Goal: Information Seeking & Learning: Learn about a topic

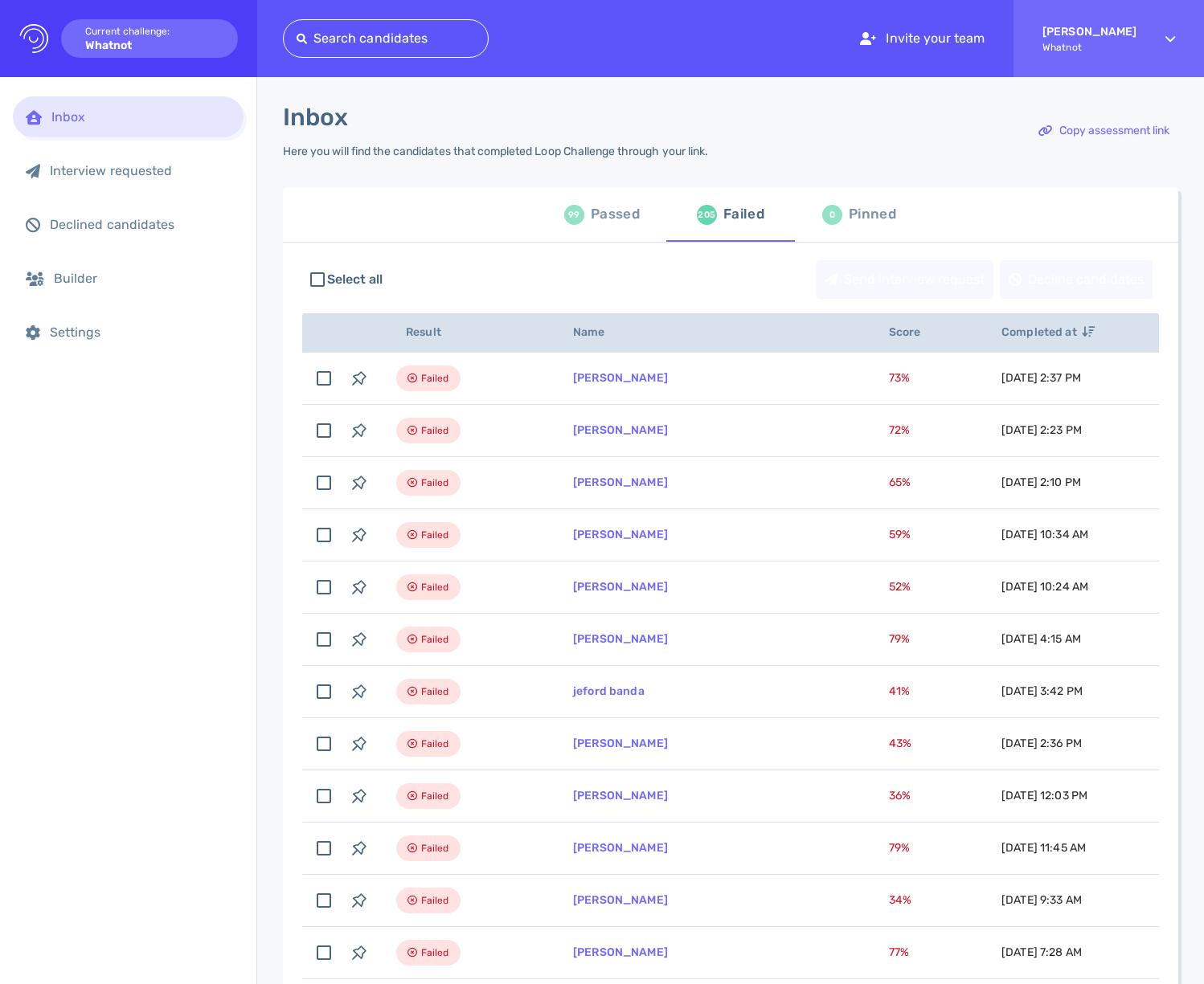
click at [495, 269] on div "Select all Send interview request Decline candidates" at bounding box center [730, 279] width 856 height 55
click at [738, 220] on div "Failed" at bounding box center [743, 214] width 41 height 24
click at [564, 224] on div "99 Passed" at bounding box center [602, 214] width 76 height 45
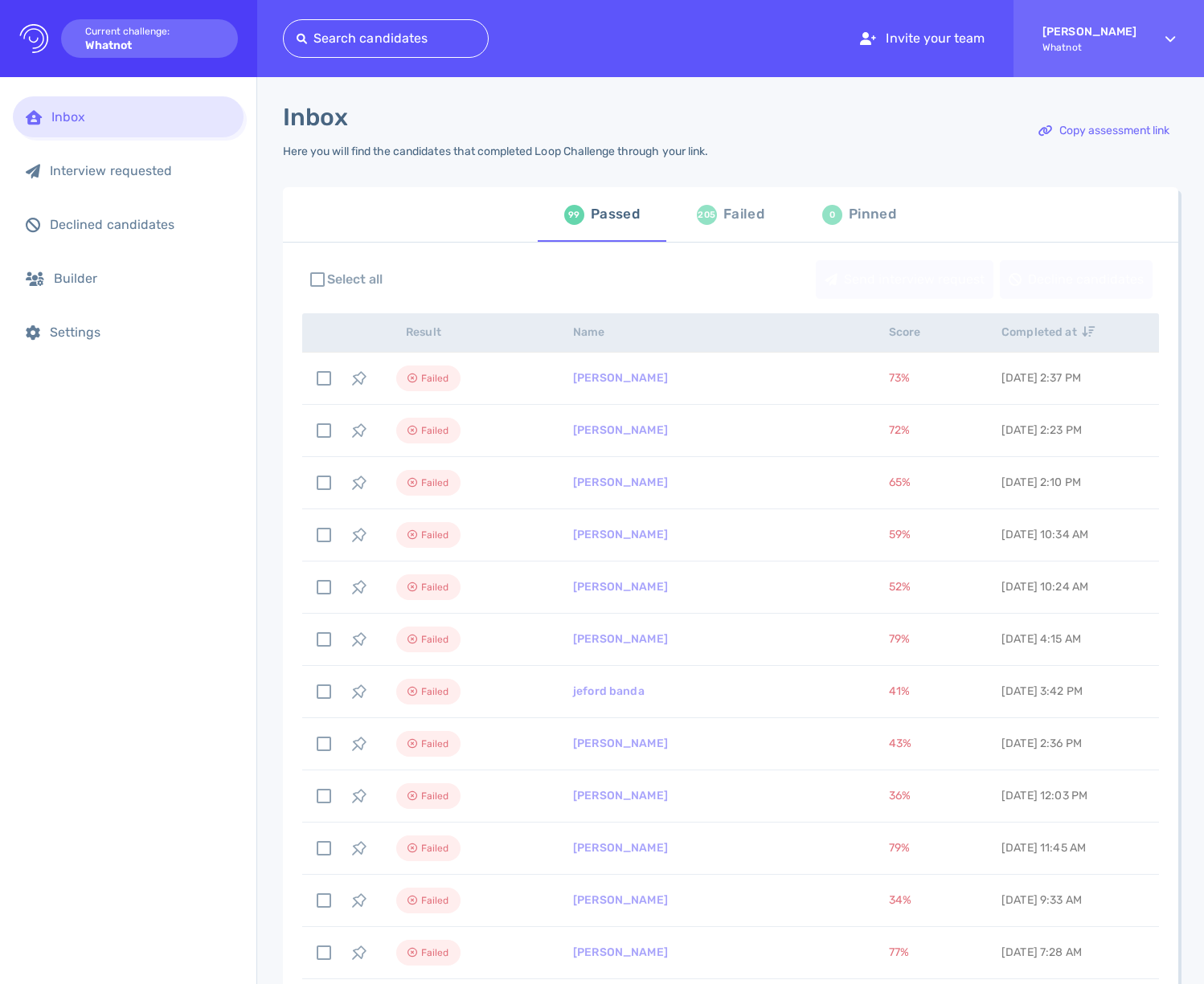
click at [723, 215] on div "Failed" at bounding box center [743, 214] width 41 height 24
drag, startPoint x: 531, startPoint y: 223, endPoint x: 622, endPoint y: 214, distance: 91.4
click at [532, 222] on div "99 Passed 205 Failed 0 Pinned" at bounding box center [730, 214] width 895 height 55
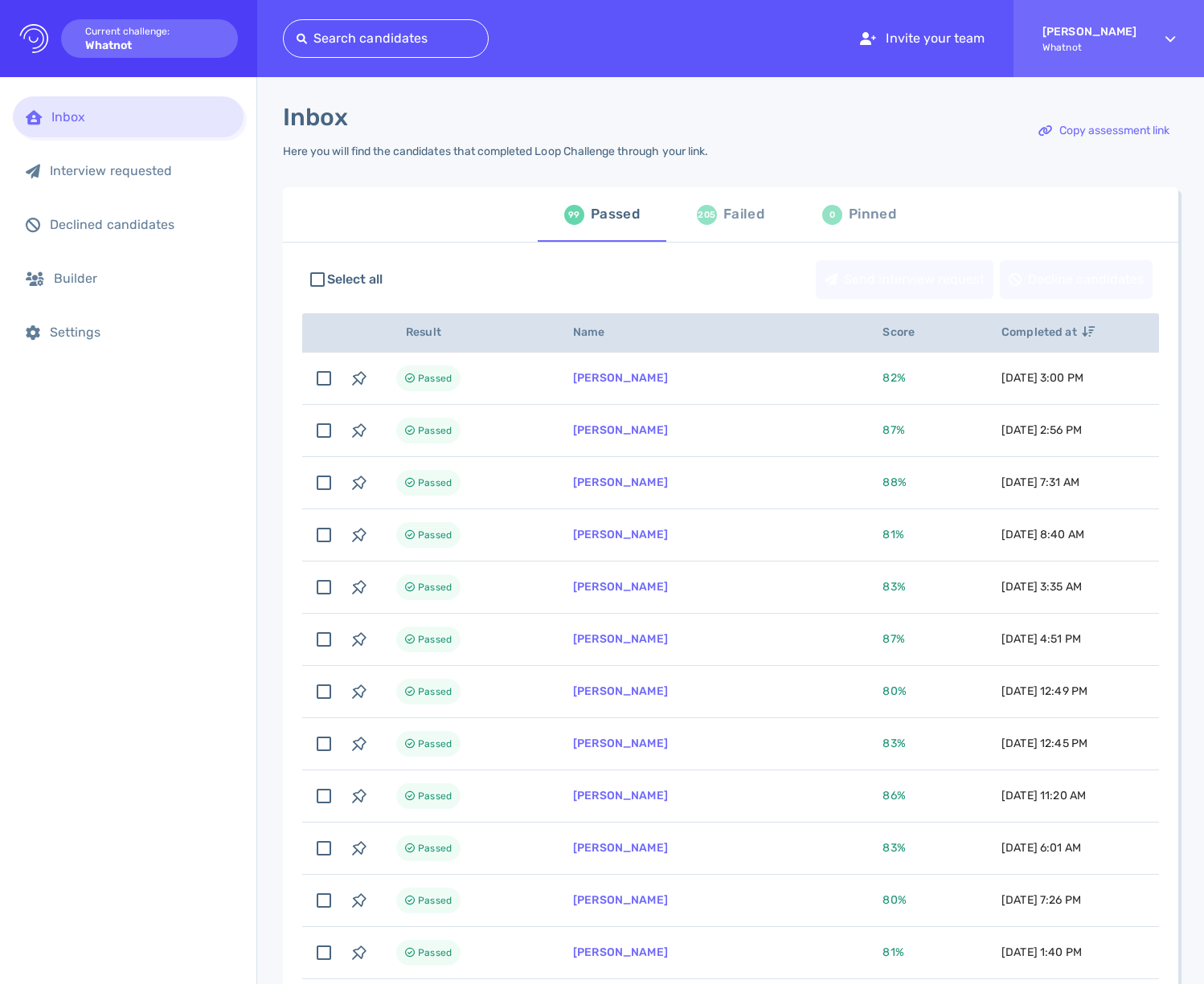
click at [628, 214] on div "Passed" at bounding box center [614, 214] width 49 height 24
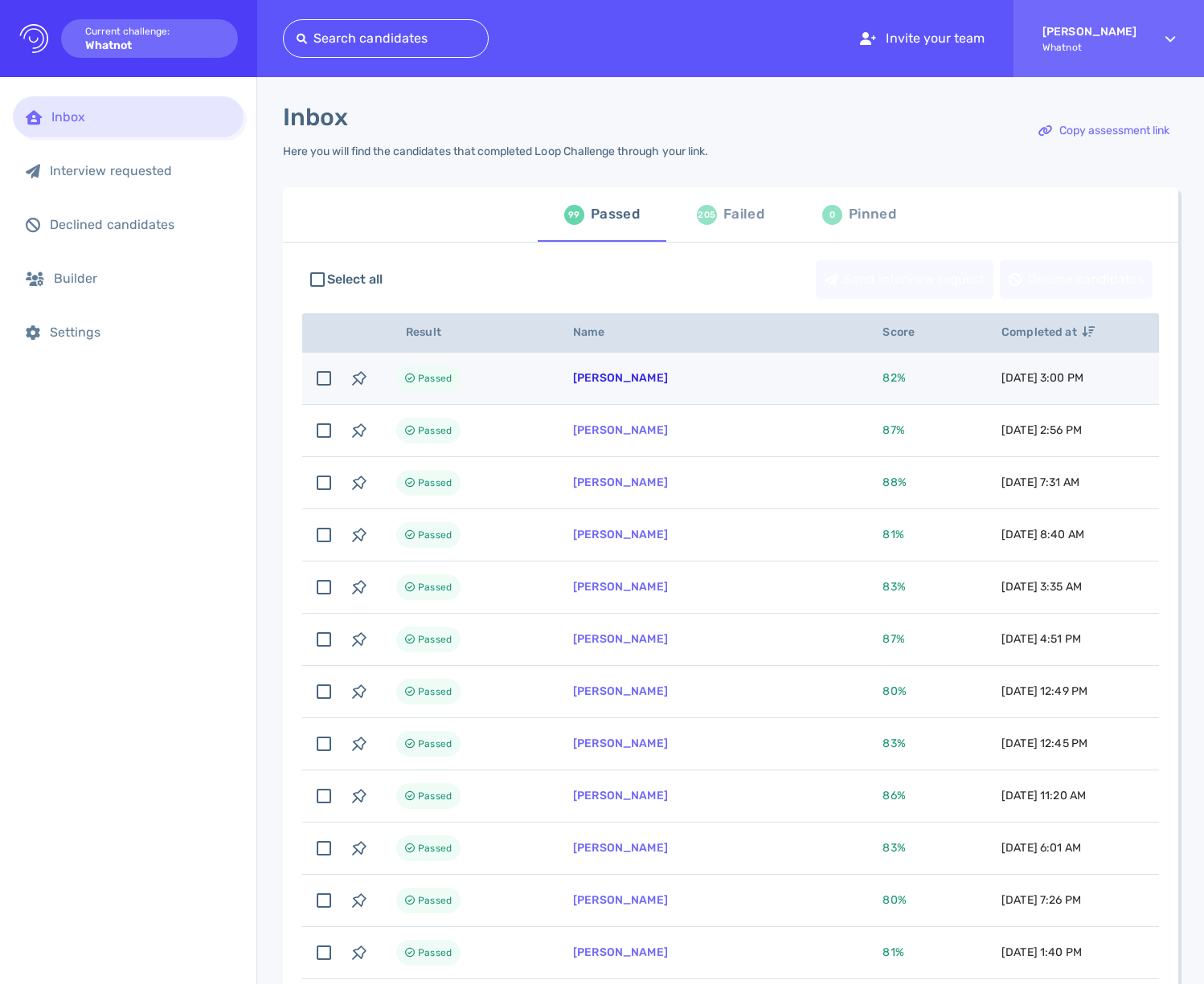
click at [626, 376] on link "Maurizio Caschera" at bounding box center [619, 378] width 95 height 14
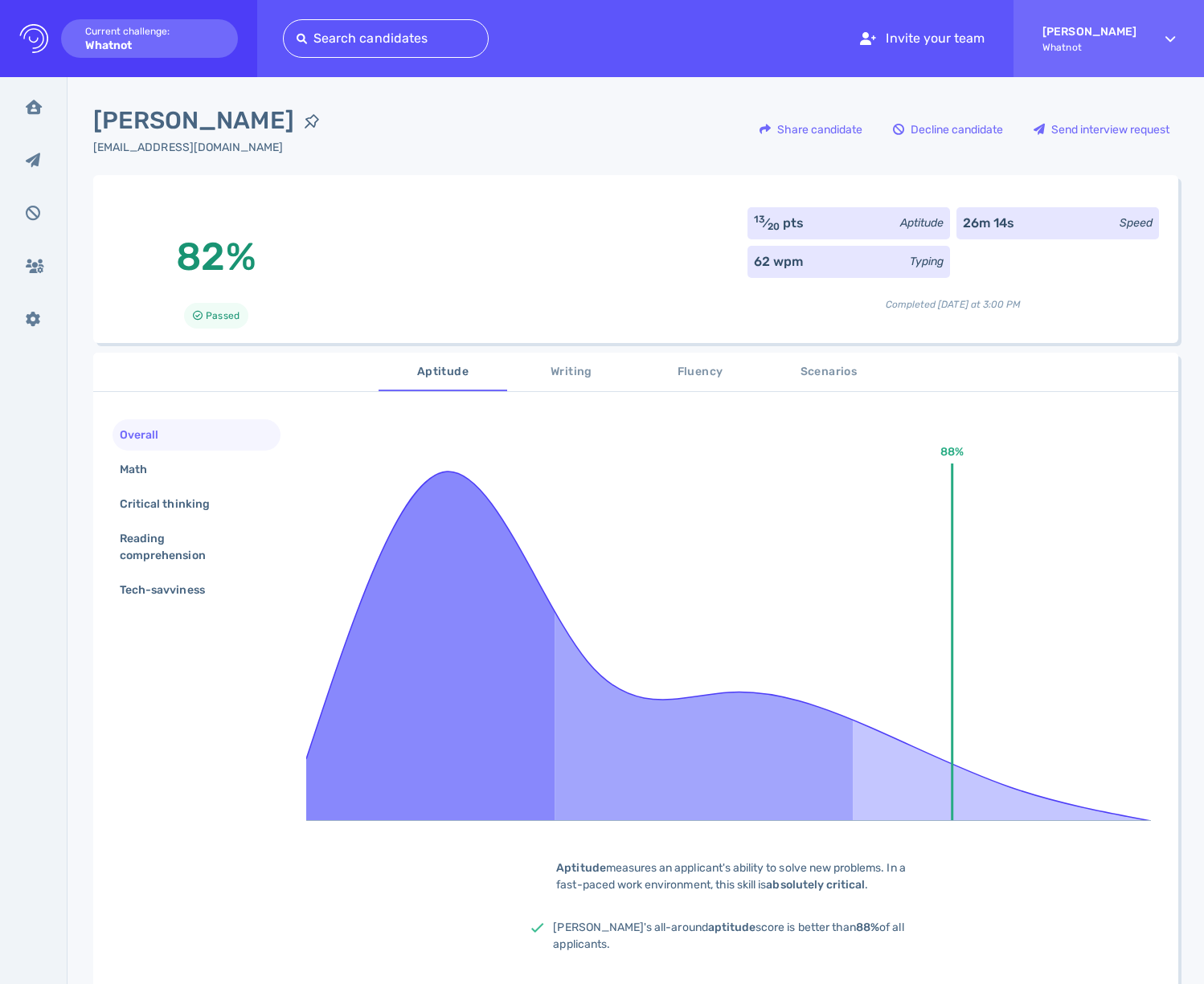
click at [250, 135] on span "[PERSON_NAME]" at bounding box center [194, 121] width 201 height 36
click at [252, 131] on span "[PERSON_NAME]" at bounding box center [194, 121] width 201 height 36
copy div "[PERSON_NAME]"
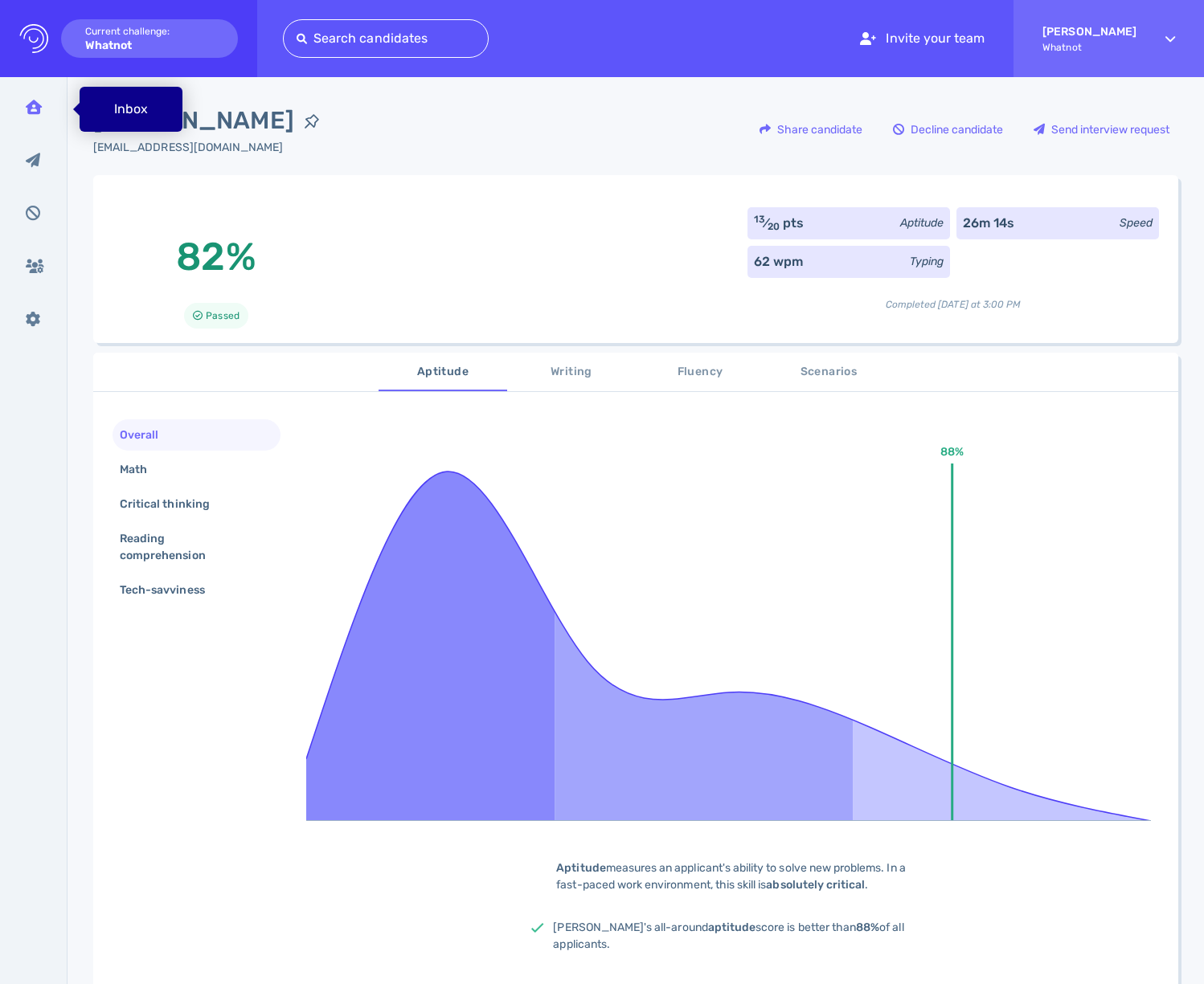
click at [36, 103] on icon at bounding box center [34, 107] width 16 height 15
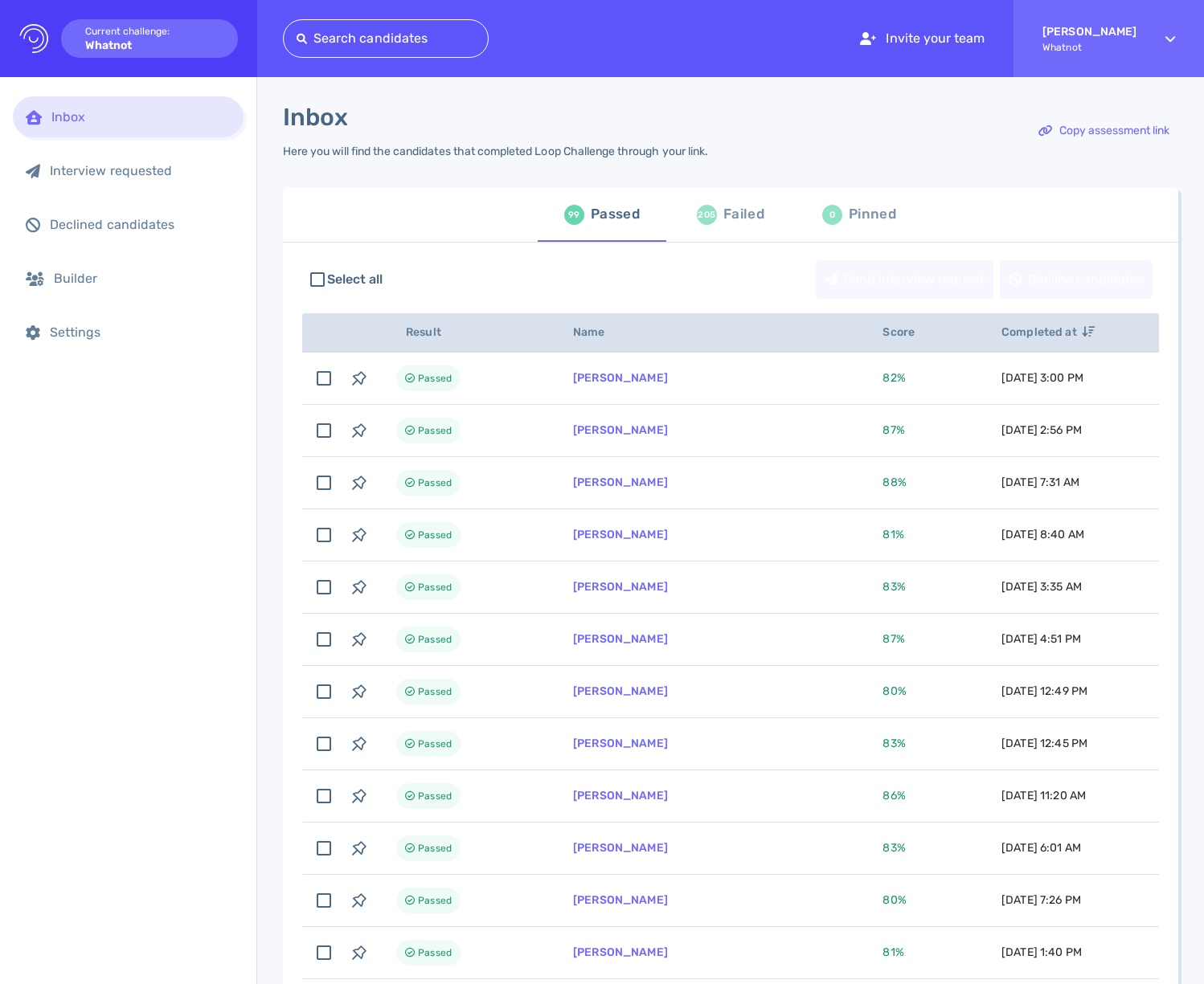
click at [751, 389] on td "[PERSON_NAME]" at bounding box center [708, 378] width 310 height 52
checkbox input "true"
click at [711, 211] on div "205" at bounding box center [707, 216] width 20 height 20
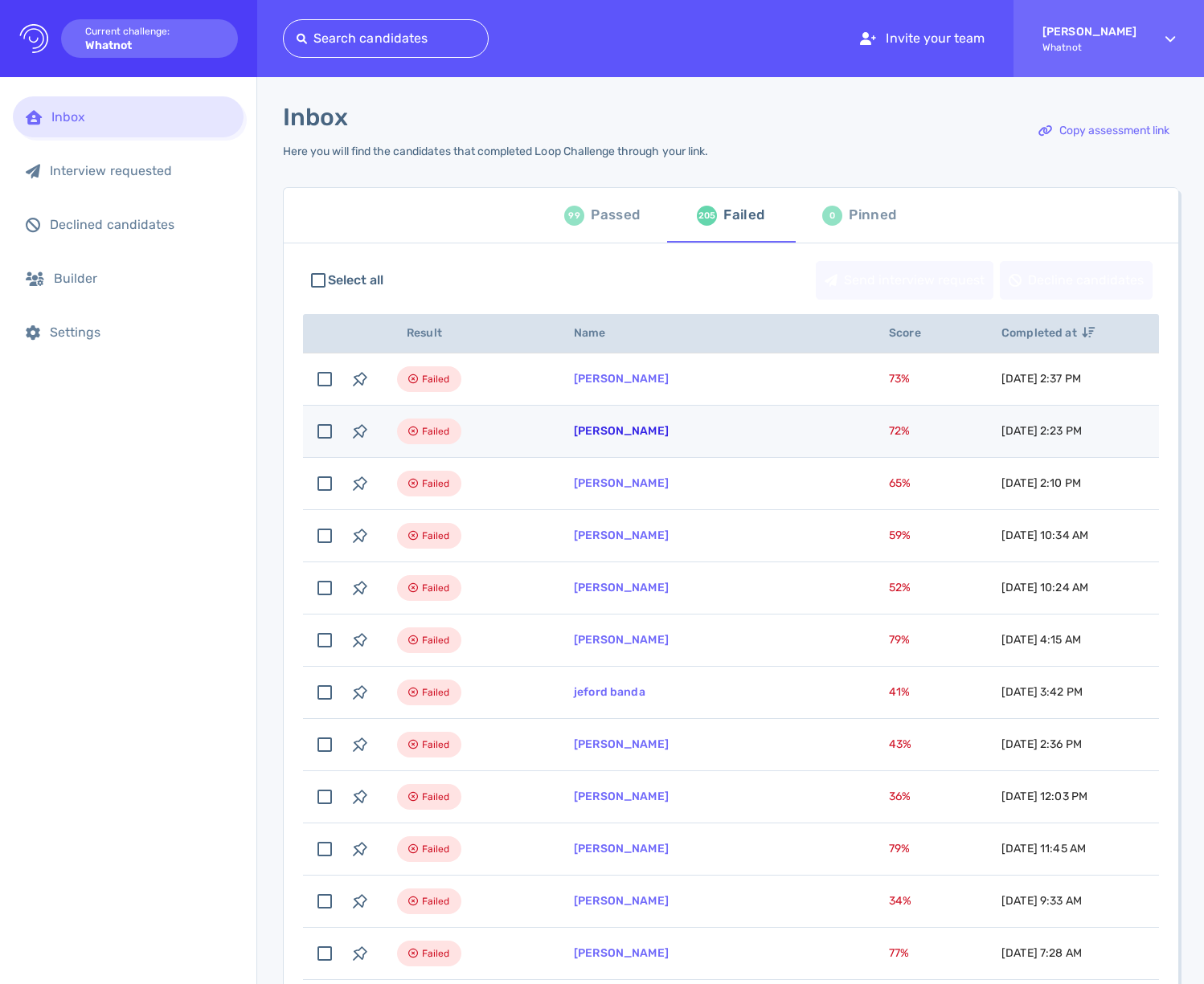
click at [617, 431] on link "Samuel Bass" at bounding box center [620, 431] width 95 height 14
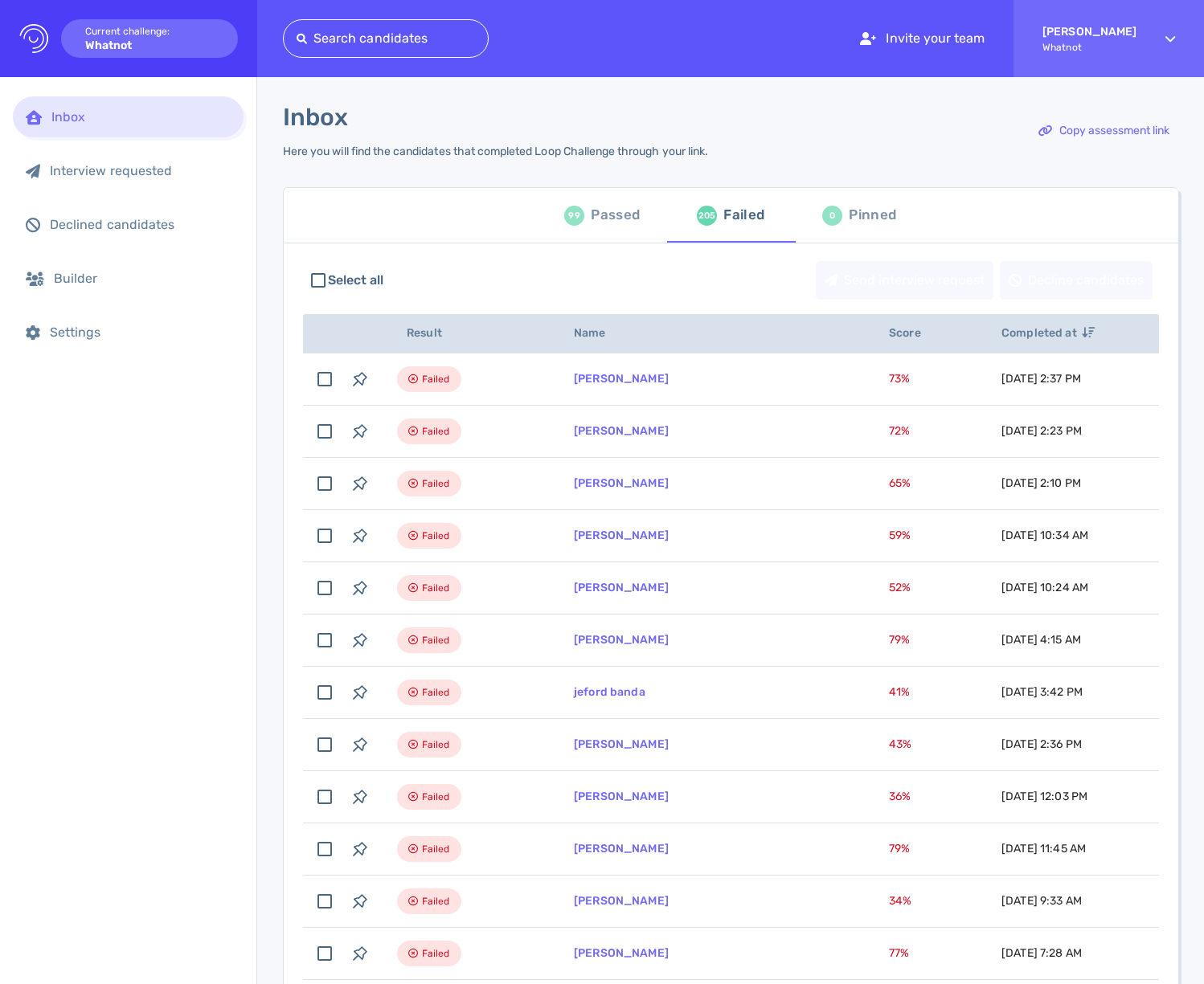
drag, startPoint x: 143, startPoint y: 551, endPoint x: 449, endPoint y: 315, distance: 386.4
click at [145, 548] on div "Inbox Interview requested Declined candidates Builder Settings" at bounding box center [127, 530] width 256 height 907
click at [595, 214] on div "Passed" at bounding box center [614, 215] width 49 height 24
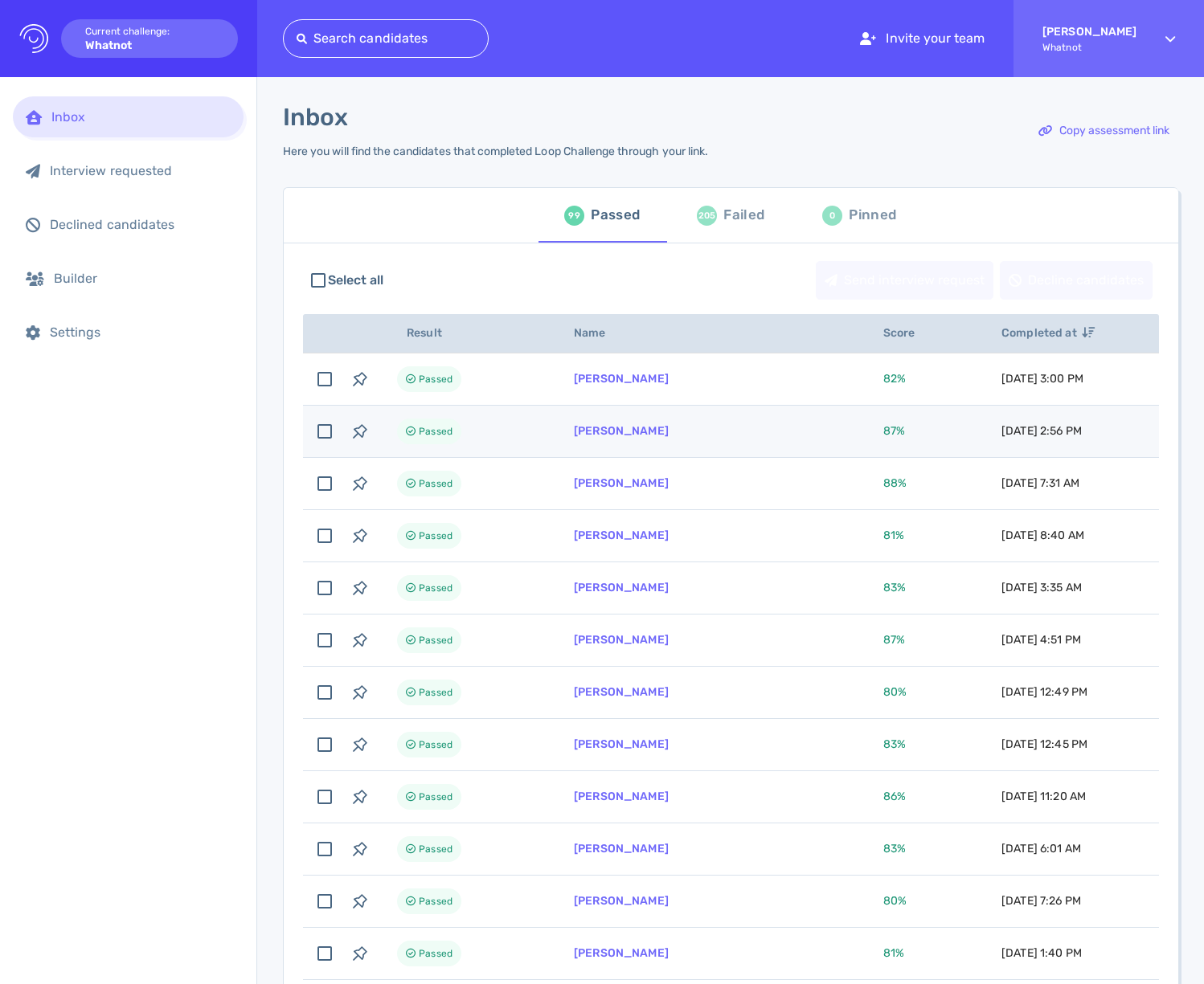
click at [664, 433] on td "Enza Rodriguez" at bounding box center [709, 431] width 310 height 52
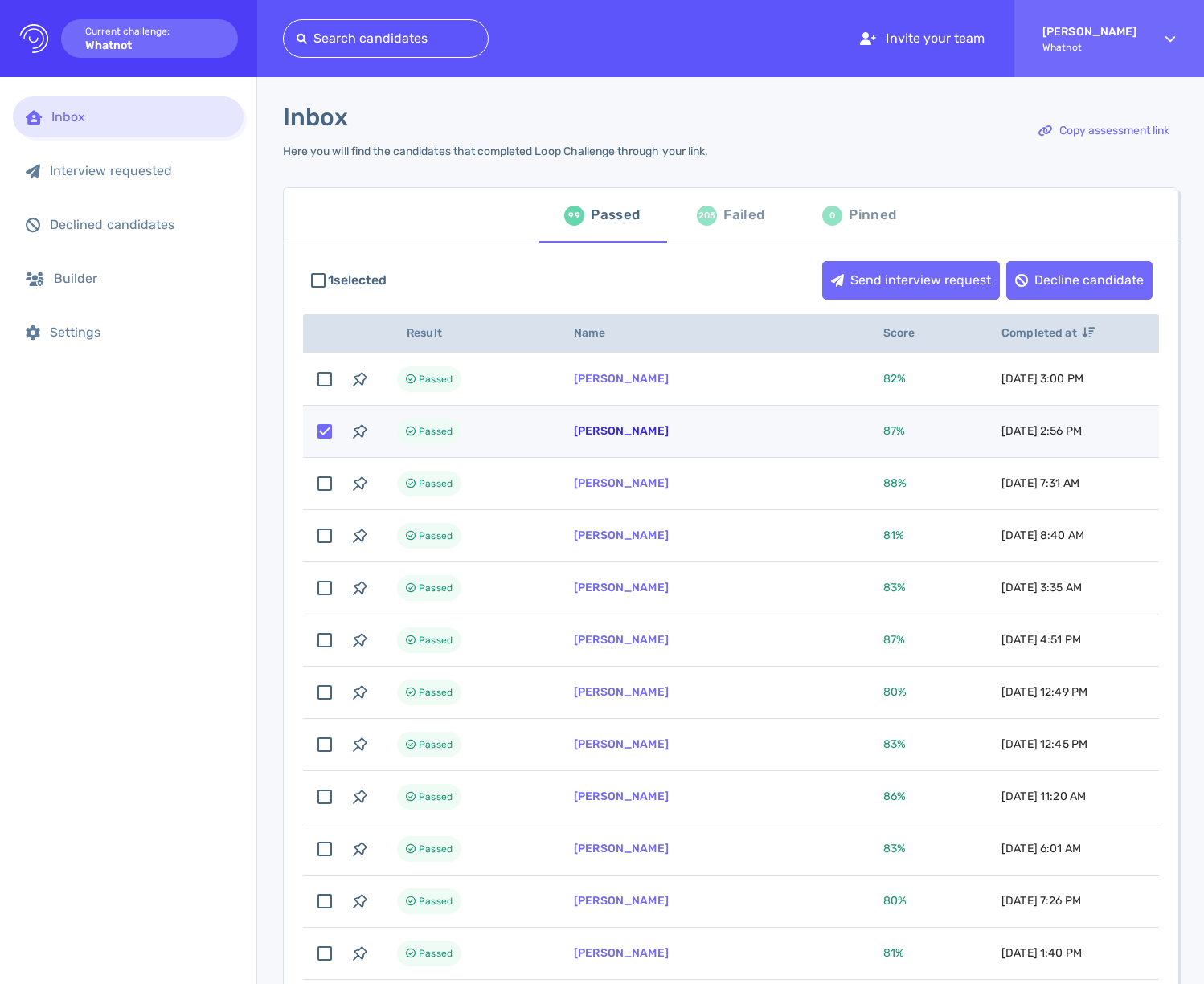
click at [617, 429] on link "Enza Rodriguez" at bounding box center [620, 431] width 95 height 14
click at [319, 435] on input "checkbox" at bounding box center [325, 432] width 36 height 36
checkbox input "false"
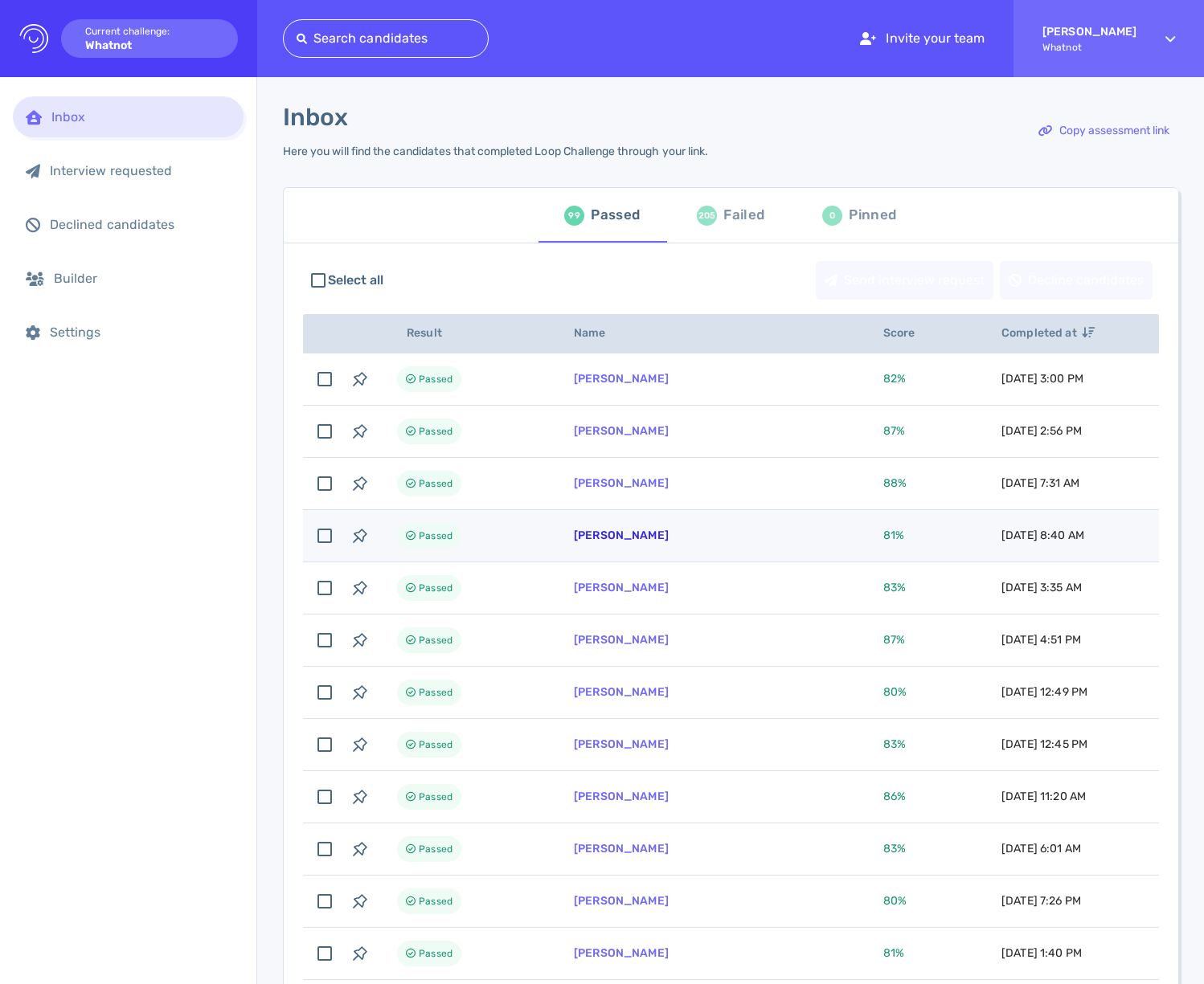
click at [582, 539] on link "Mackenzie Tito" at bounding box center [620, 536] width 95 height 14
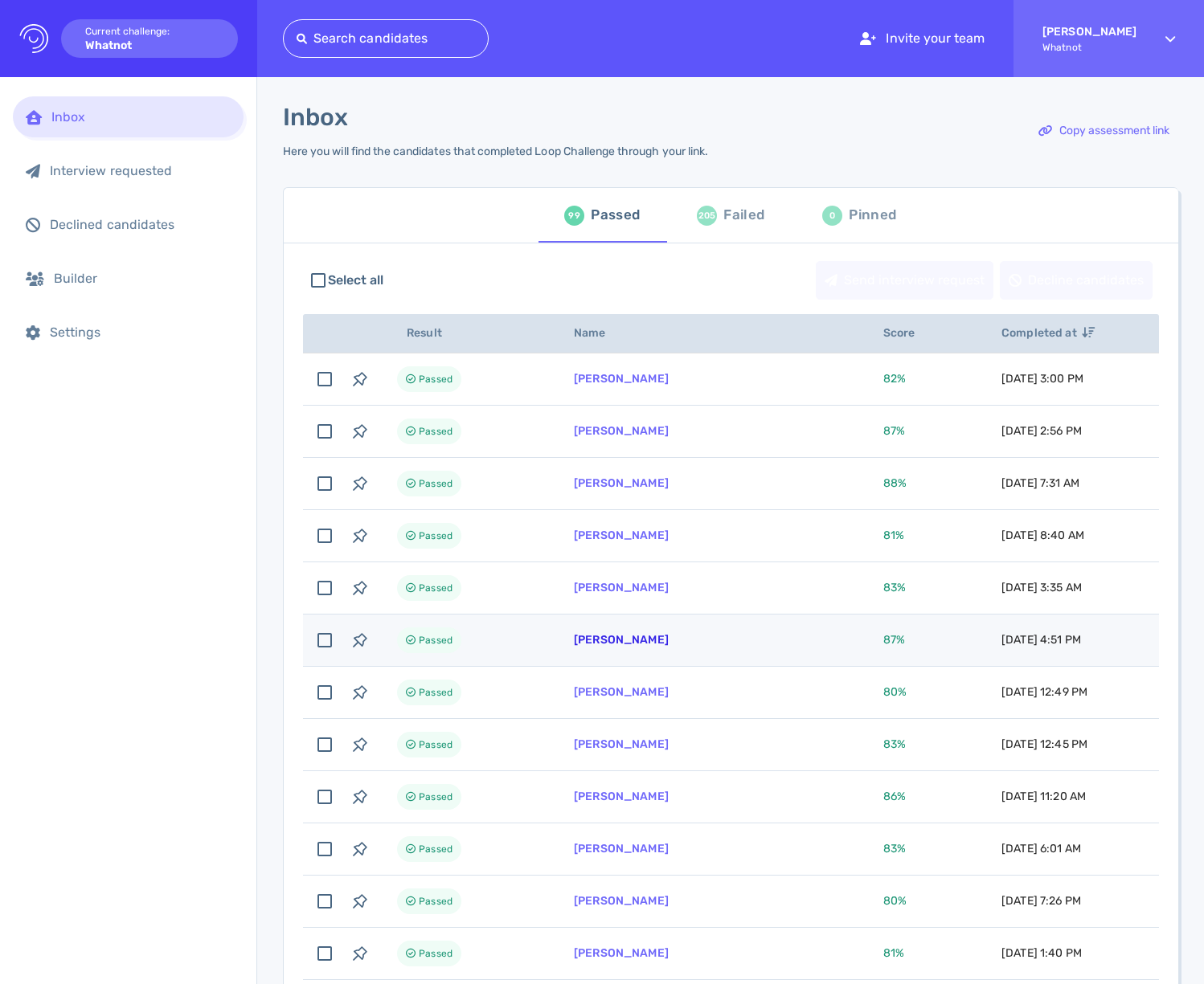
click at [603, 643] on link "[PERSON_NAME]" at bounding box center [620, 640] width 95 height 14
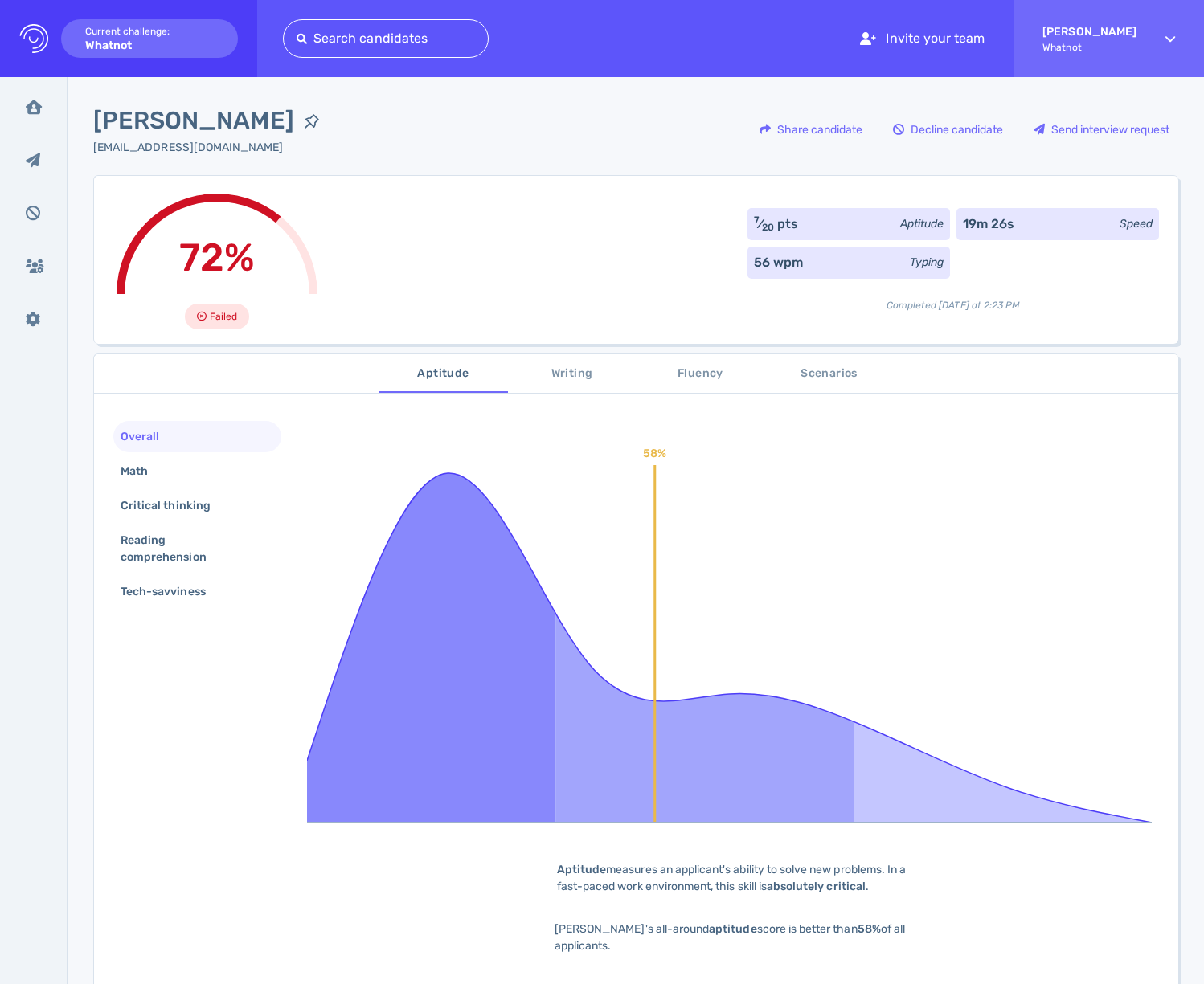
click at [453, 256] on div "72% Failed 7 ⁄ 20 pts Aptitude 19m 26s Speed 56 wpm Typing Completed [DATE] at …" at bounding box center [635, 259] width 1084 height 168
click at [822, 381] on button "Scenarios" at bounding box center [829, 373] width 128 height 39
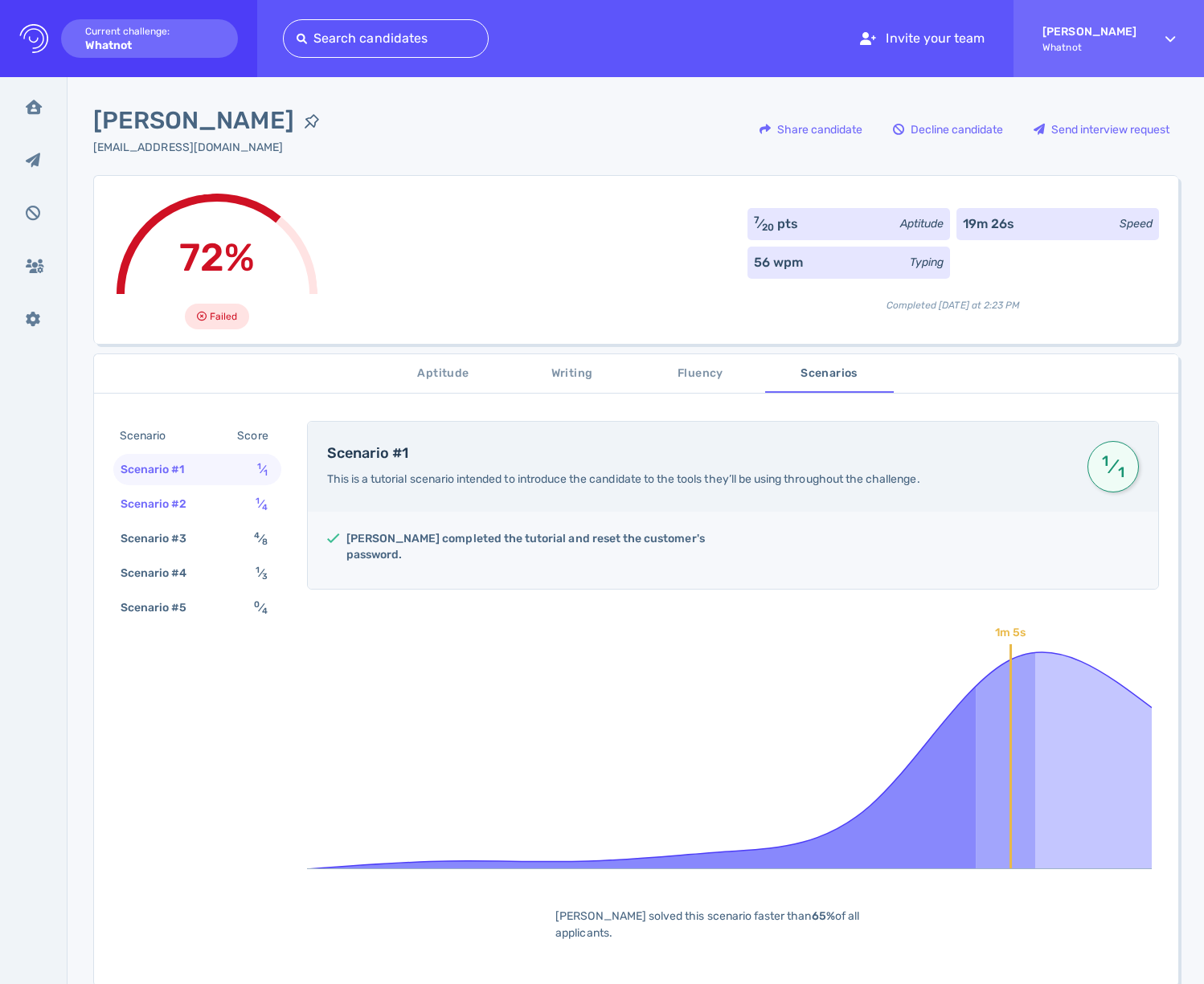
click at [231, 509] on div "Scenario #2 1 ⁄ 4" at bounding box center [197, 504] width 168 height 31
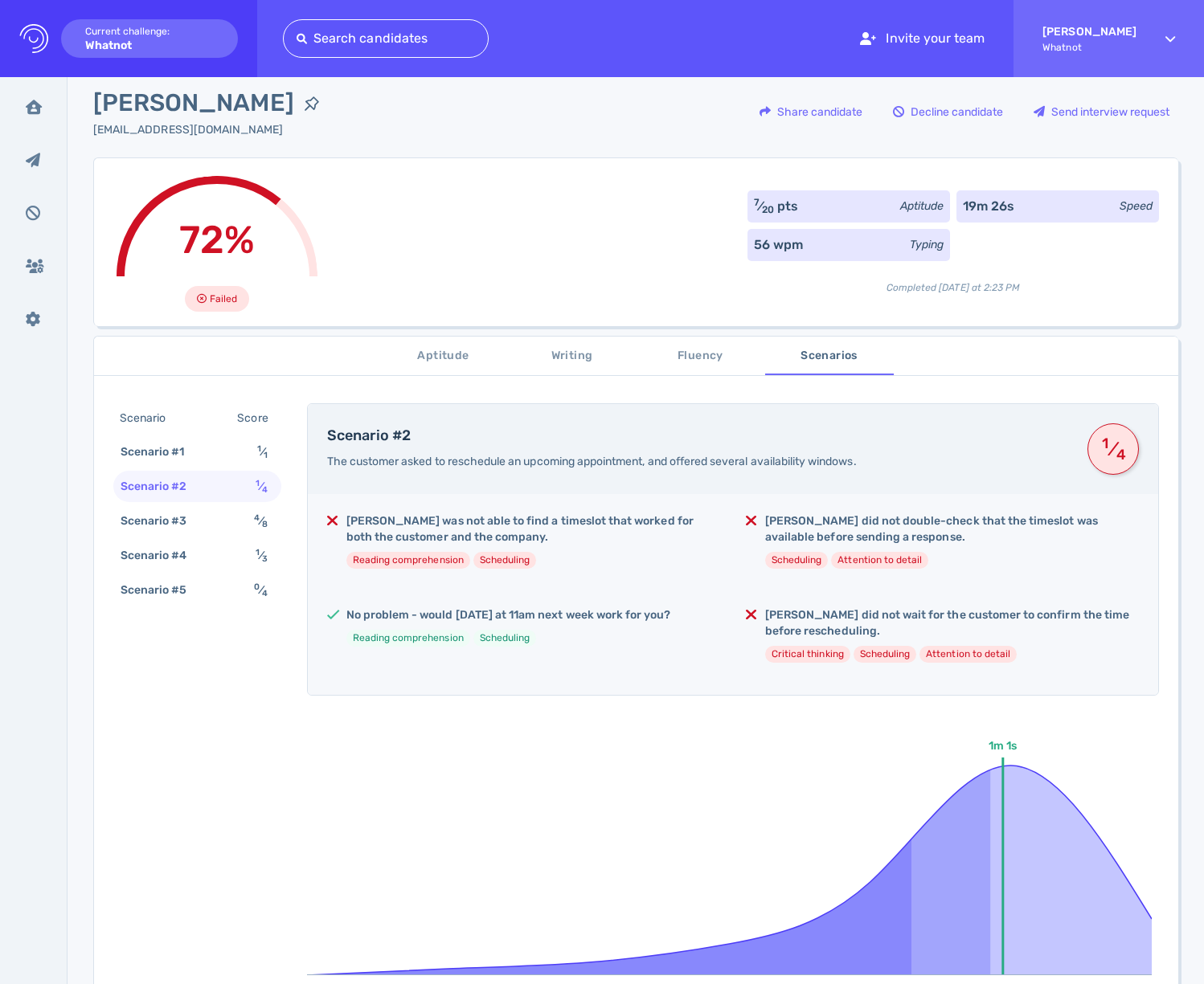
scroll to position [48, 0]
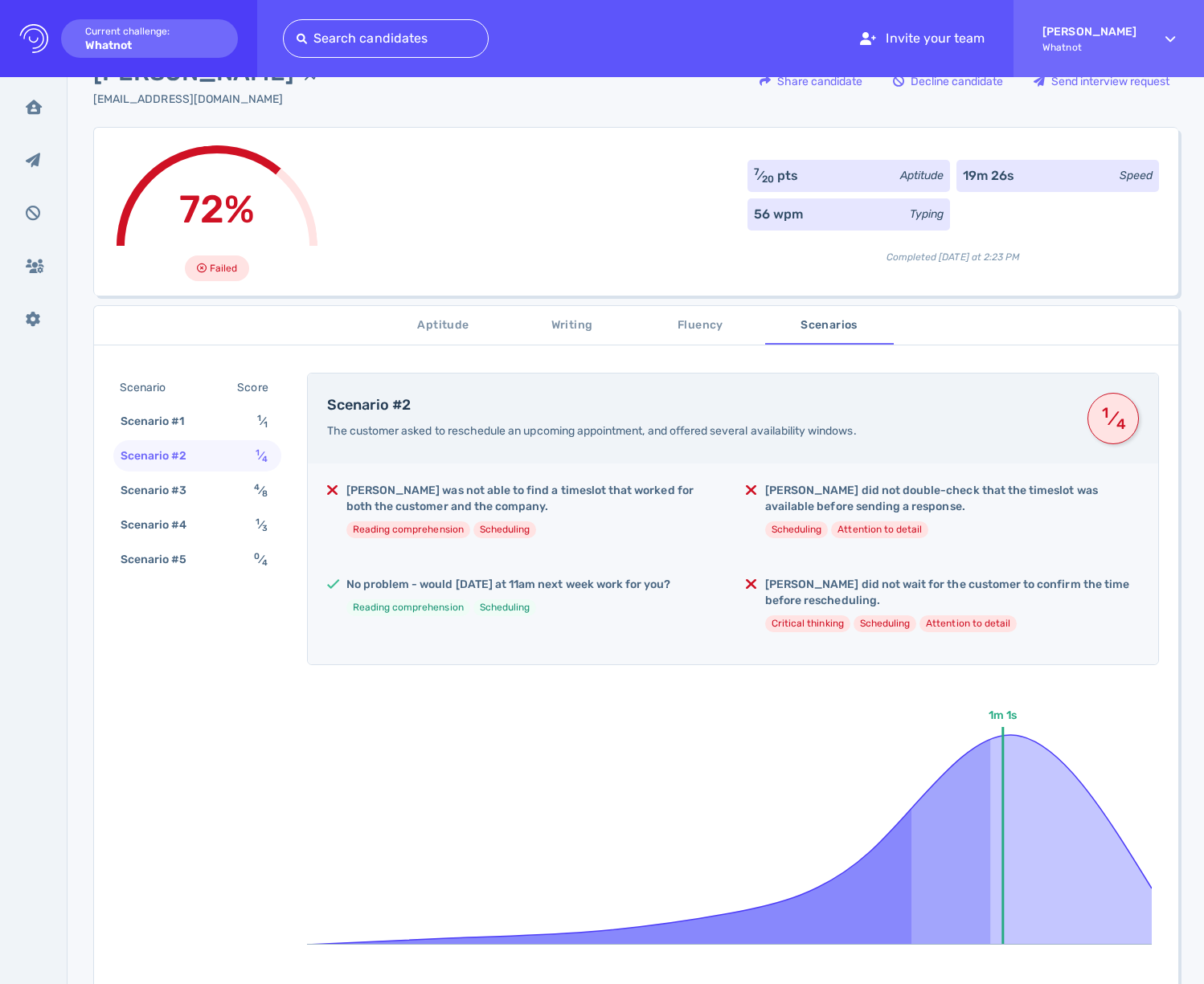
click at [423, 529] on li "Reading comprehension" at bounding box center [408, 530] width 123 height 17
click at [414, 504] on h5 "Samuel was not able to find a timeslot that worked for both the customer and th…" at bounding box center [533, 499] width 373 height 32
click at [905, 504] on h5 "Samuel did not double-check that the timeslot was available before sending a re…" at bounding box center [951, 499] width 373 height 32
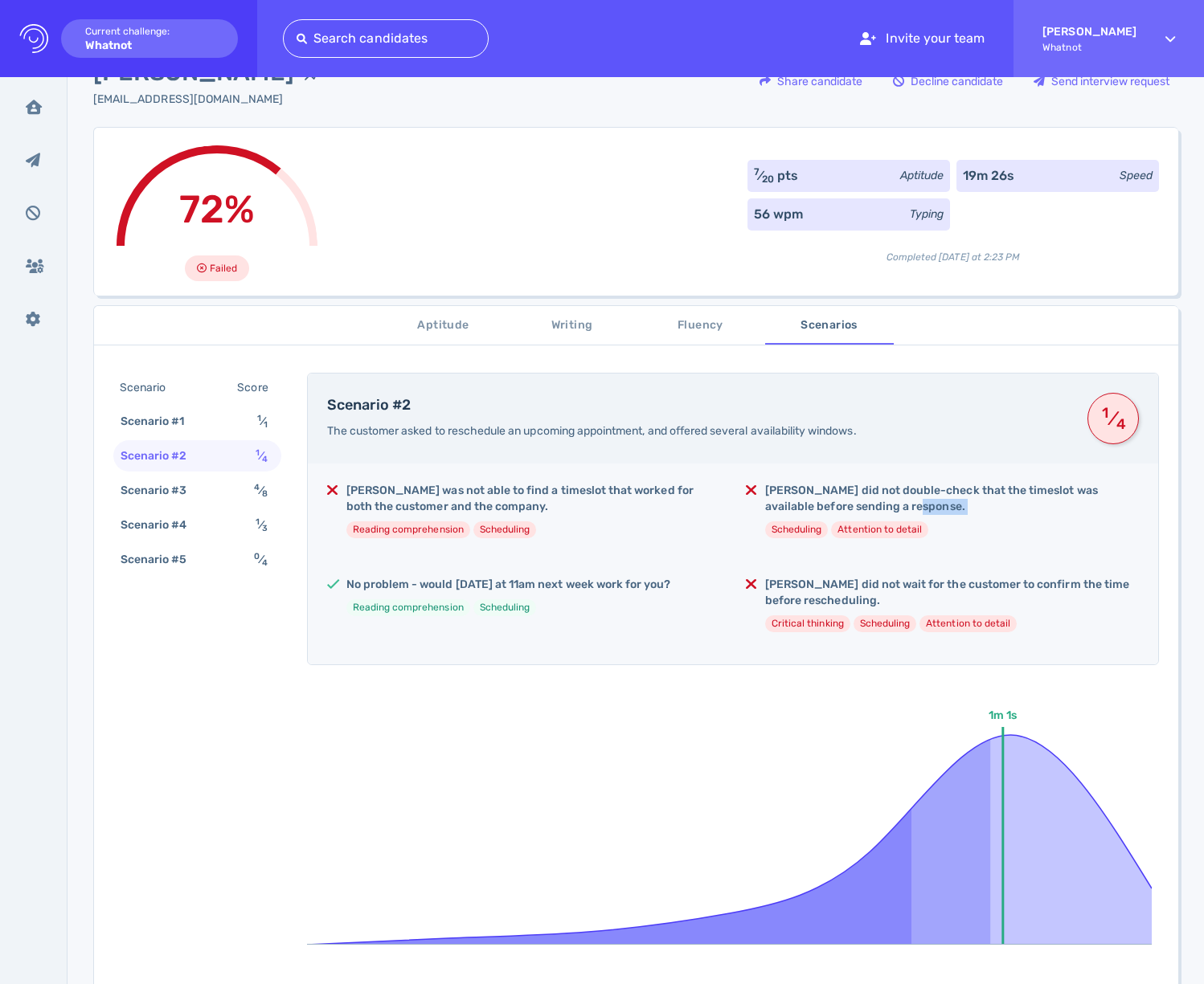
click at [905, 504] on h5 "Samuel did not double-check that the timeslot was available before sending a re…" at bounding box center [951, 499] width 373 height 32
click at [825, 568] on div "Samuel was not able to find a timeslot that worked for both the customer and th…" at bounding box center [733, 565] width 850 height 201
click at [828, 581] on h5 "Samuel did not wait for the customer to confirm the time before rescheduling." at bounding box center [951, 593] width 373 height 32
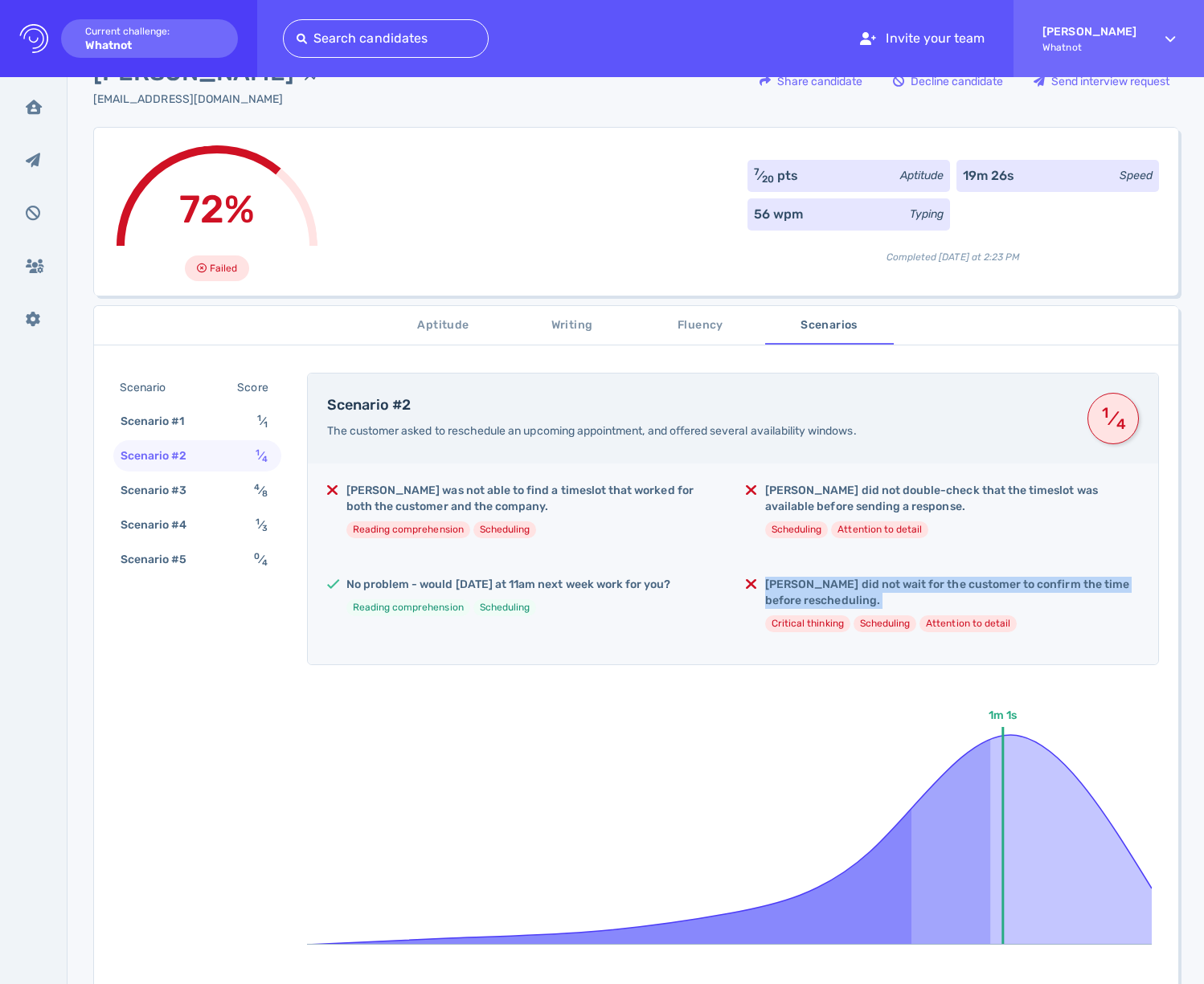
click at [828, 581] on h5 "Samuel did not wait for the customer to confirm the time before rescheduling." at bounding box center [951, 593] width 373 height 32
click at [765, 582] on h5 "Samuel did not wait for the customer to confirm the time before rescheduling." at bounding box center [951, 593] width 373 height 32
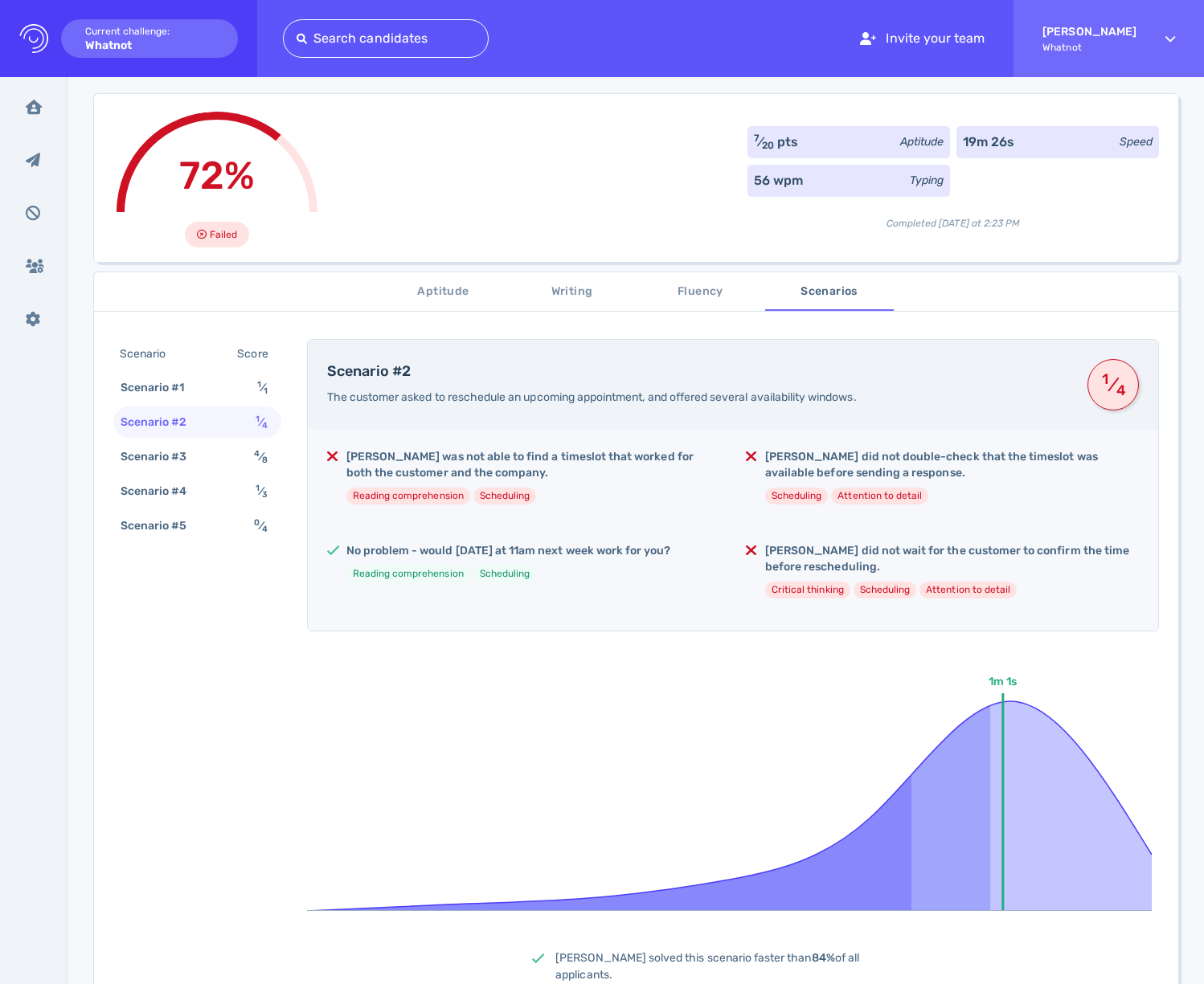
scroll to position [83, 0]
click at [784, 560] on h5 "Samuel did not wait for the customer to confirm the time before rescheduling." at bounding box center [951, 559] width 373 height 32
click at [799, 464] on h5 "Samuel did not double-check that the timeslot was available before sending a re…" at bounding box center [951, 464] width 373 height 32
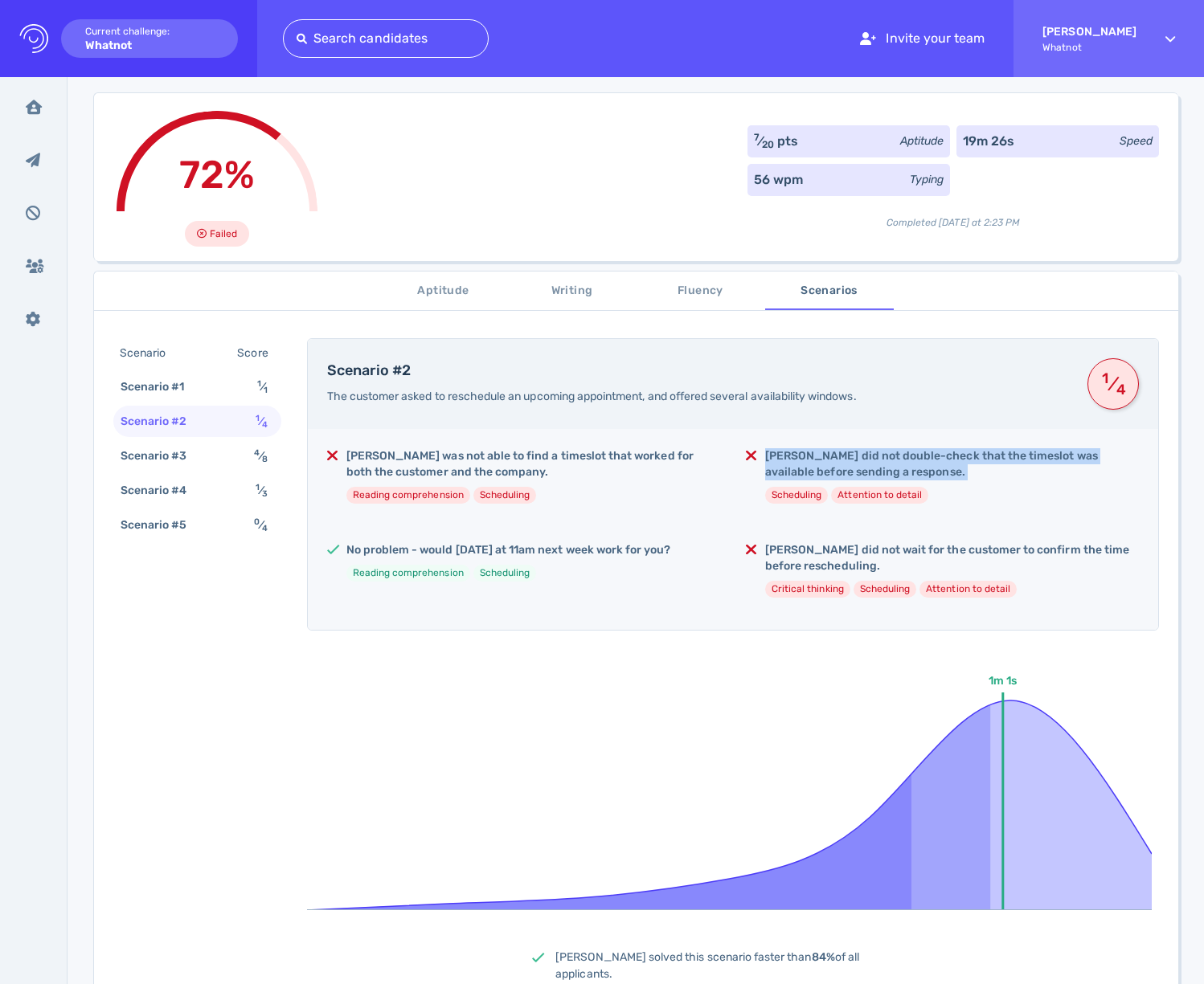
click at [799, 464] on h5 "Samuel did not double-check that the timeslot was available before sending a re…" at bounding box center [951, 464] width 373 height 32
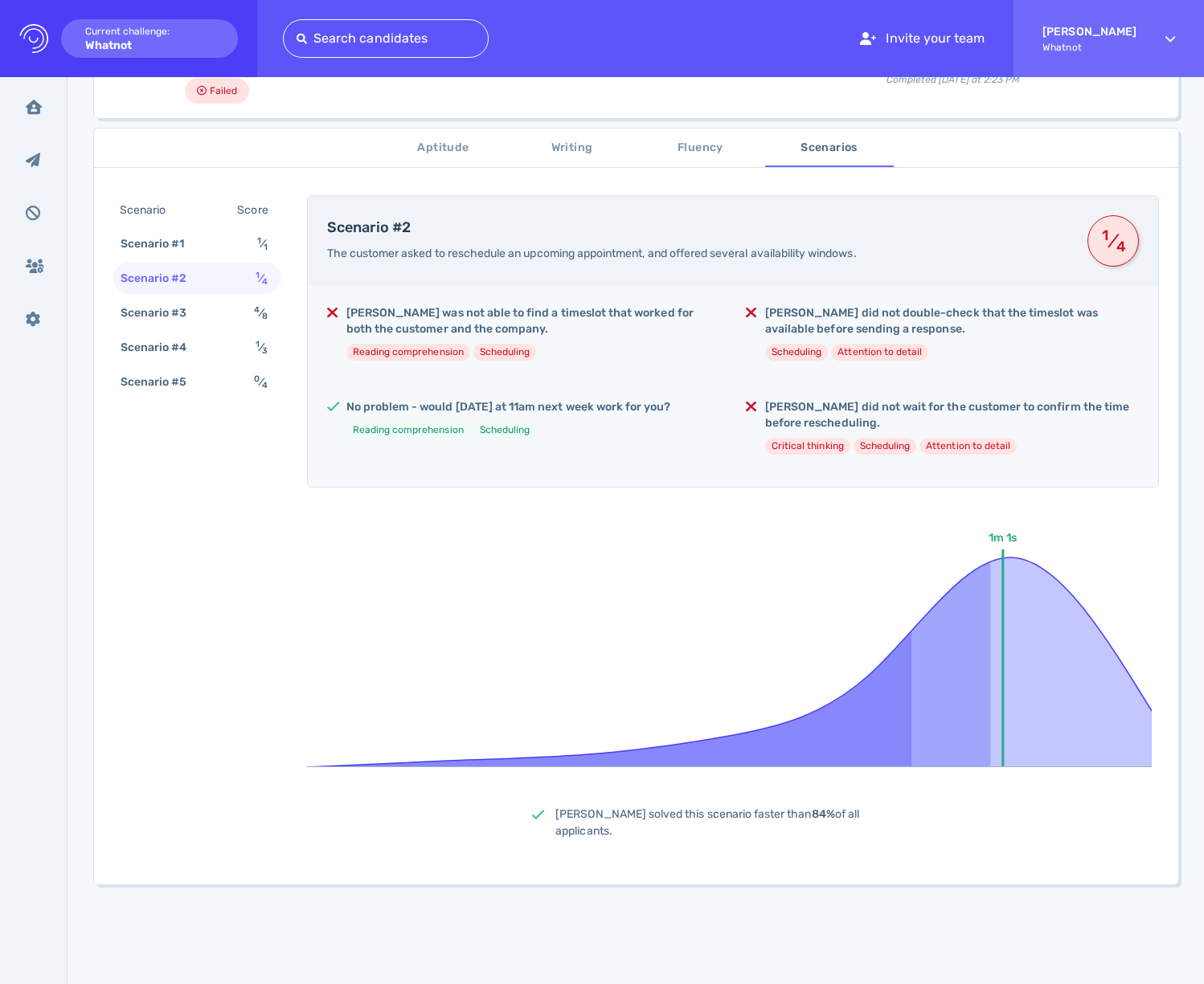
click at [786, 548] on icon at bounding box center [729, 647] width 844 height 241
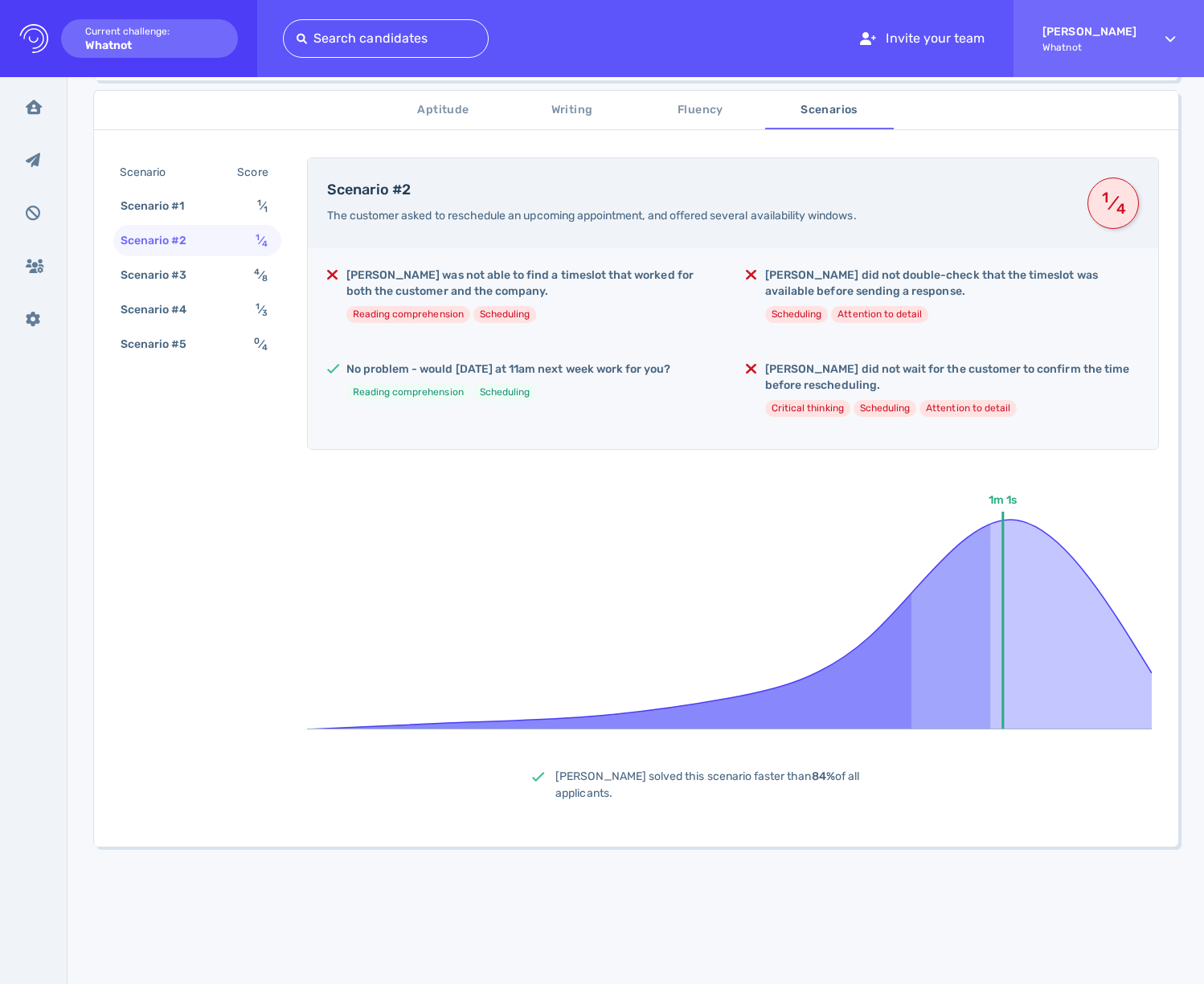
scroll to position [267, 0]
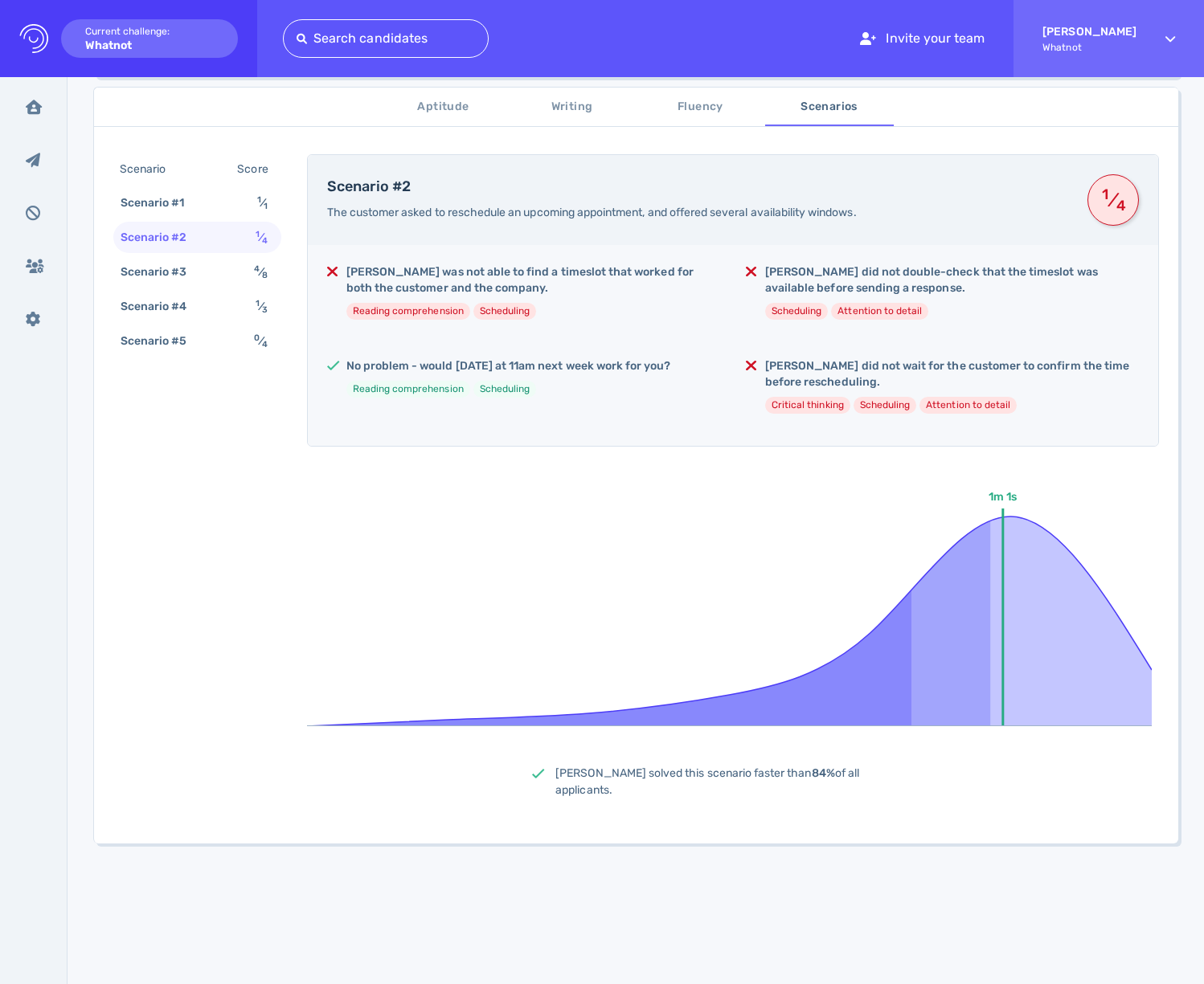
drag, startPoint x: 777, startPoint y: 542, endPoint x: 750, endPoint y: 541, distance: 27.0
click at [777, 542] on icon at bounding box center [729, 606] width 844 height 241
click at [435, 352] on div "Samuel was not able to find a timeslot that worked for both the customer and th…" at bounding box center [733, 346] width 850 height 201
click at [445, 376] on div "No problem - would Thursday at 11am next week work for you? Reading comprehensi…" at bounding box center [509, 384] width 325 height 52
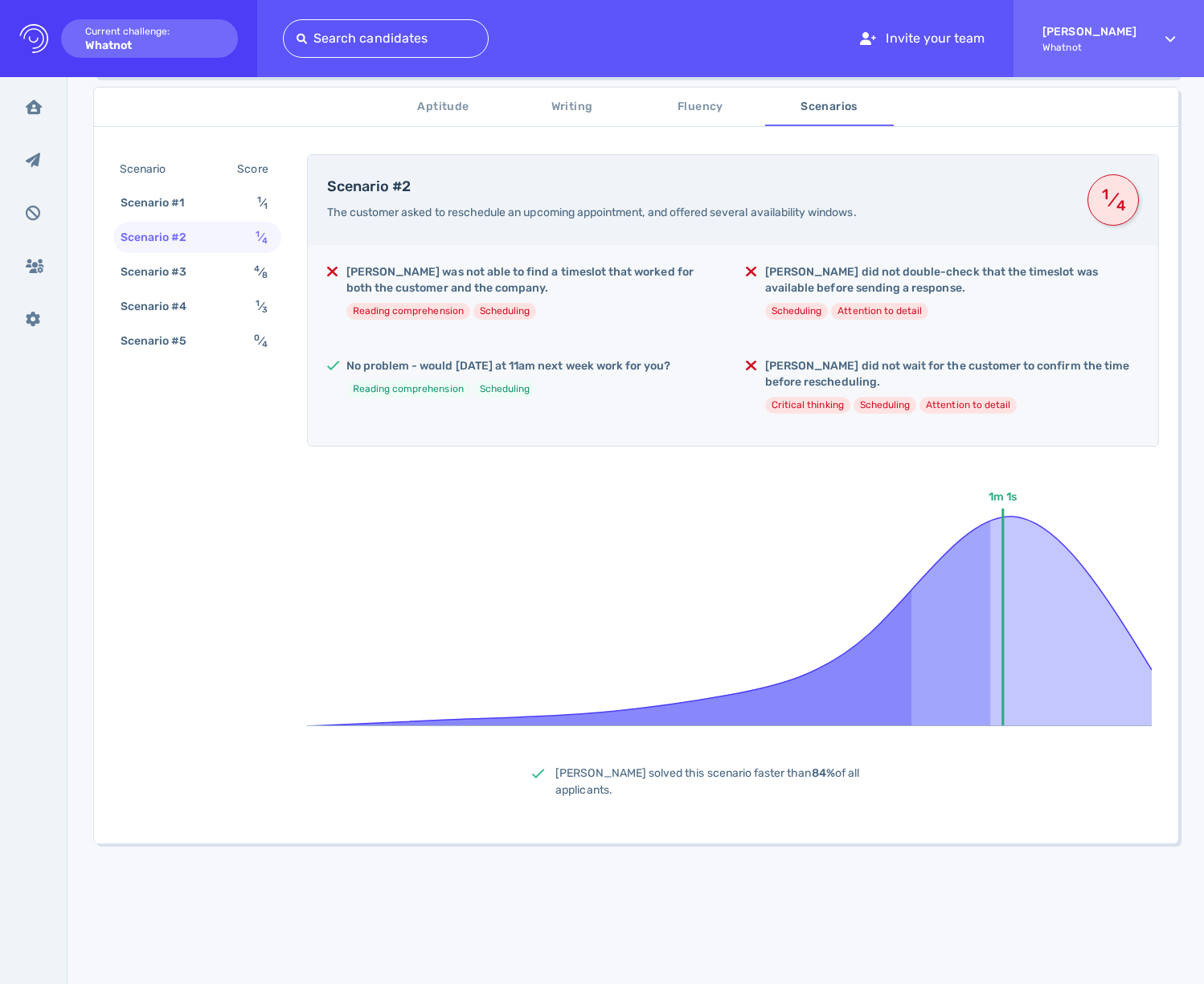
click at [447, 372] on h5 "No problem - would Thursday at 11am next week work for you?" at bounding box center [509, 367] width 325 height 16
click at [609, 381] on ul "Reading comprehension Scheduling" at bounding box center [509, 388] width 325 height 17
click at [495, 280] on h5 "Samuel was not able to find a timeslot that worked for both the customer and th…" at bounding box center [533, 280] width 373 height 32
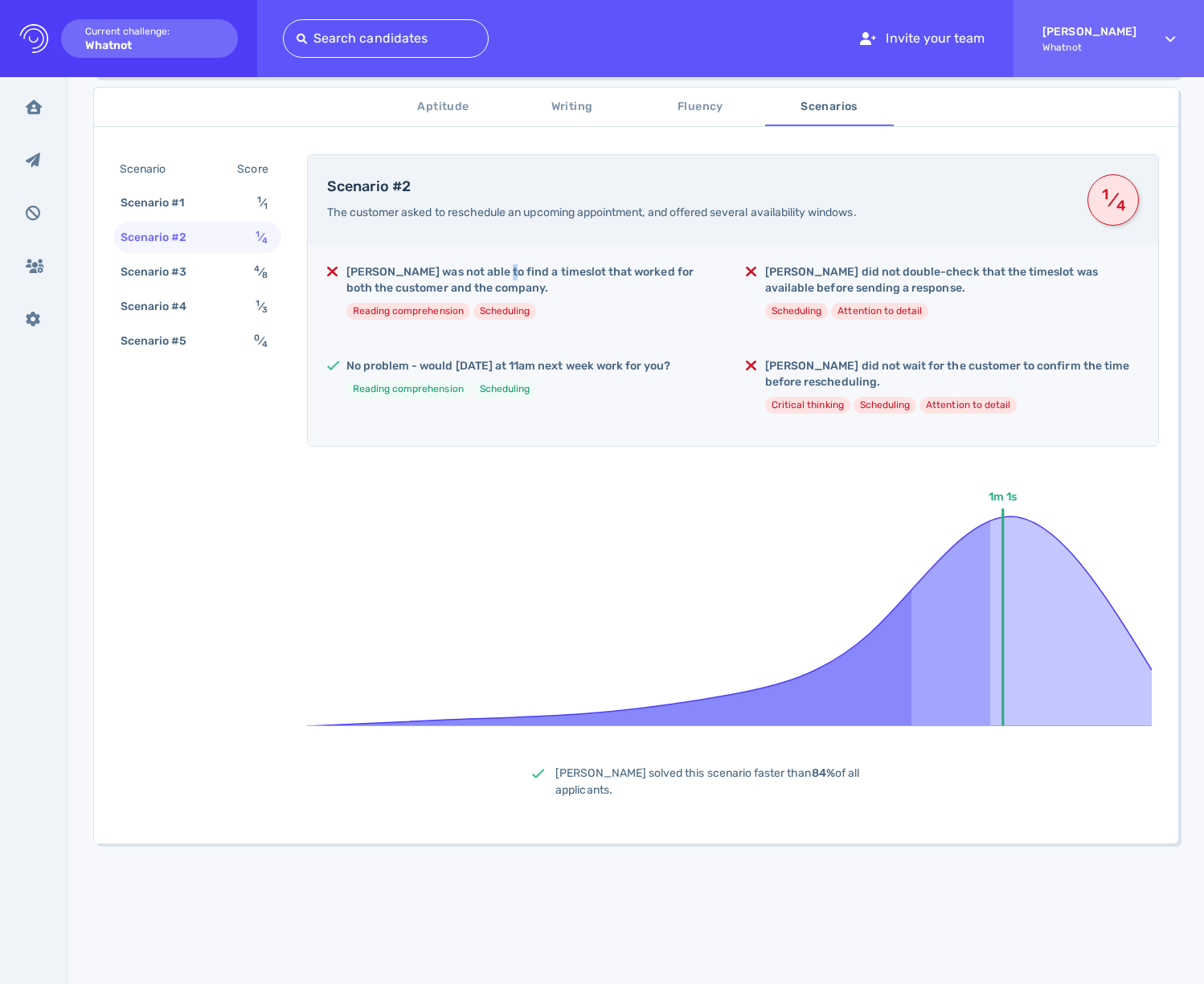
click at [495, 280] on h5 "Samuel was not able to find a timeslot that worked for both the customer and th…" at bounding box center [533, 280] width 373 height 32
click at [582, 335] on div "Samuel was not able to find a timeslot that worked for both the customer and th…" at bounding box center [733, 346] width 850 height 201
click at [538, 288] on h5 "Samuel was not able to find a timeslot that worked for both the customer and th…" at bounding box center [533, 280] width 373 height 32
click at [541, 273] on h5 "Samuel was not able to find a timeslot that worked for both the customer and th…" at bounding box center [533, 280] width 373 height 32
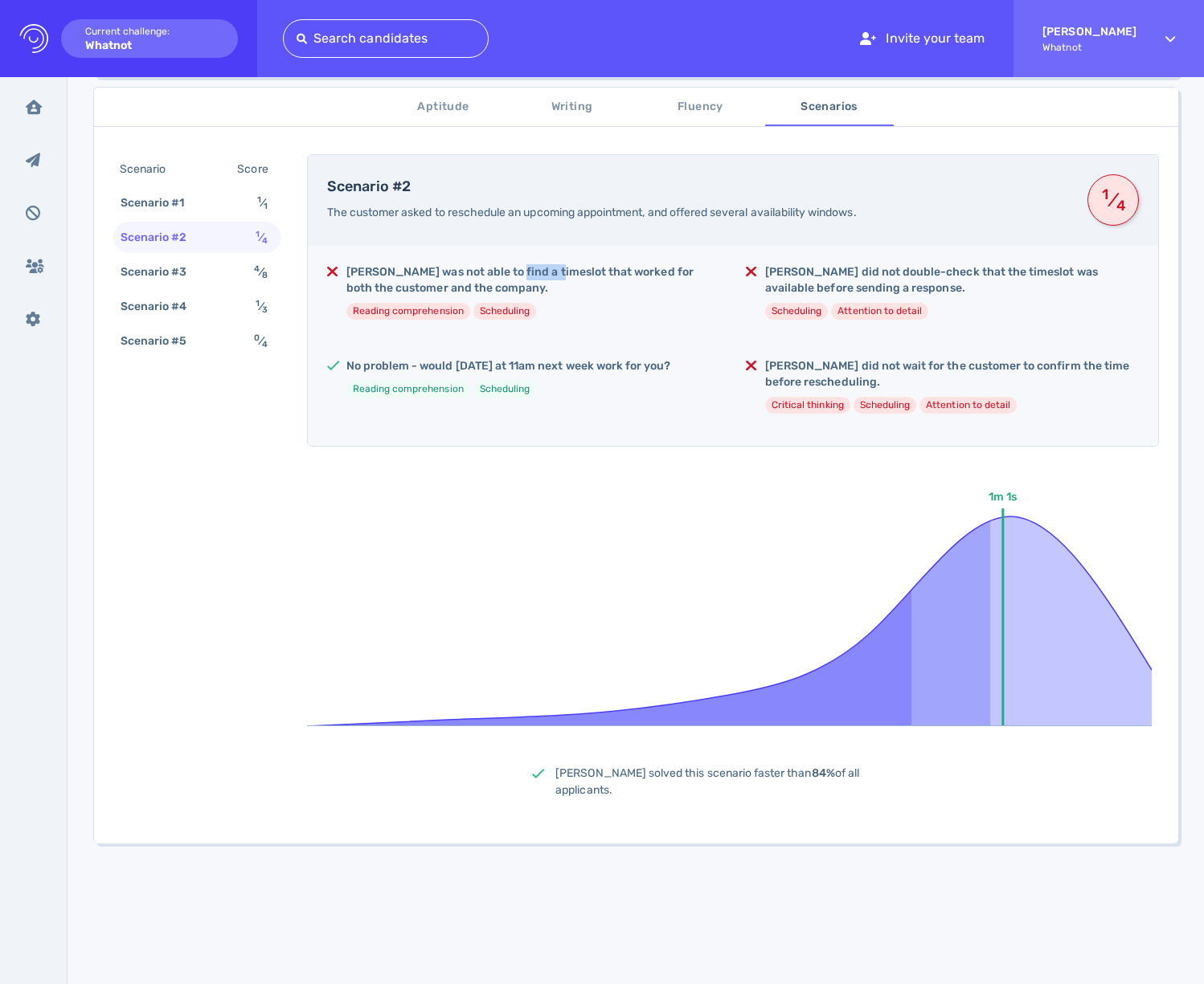
click at [541, 273] on h5 "Samuel was not able to find a timeslot that worked for both the customer and th…" at bounding box center [533, 280] width 373 height 32
click at [541, 272] on h5 "Samuel was not able to find a timeslot that worked for both the customer and th…" at bounding box center [533, 280] width 373 height 32
click at [596, 305] on ul "Reading comprehension Scheduling" at bounding box center [533, 311] width 373 height 17
click at [594, 303] on ul "Reading comprehension Scheduling" at bounding box center [533, 311] width 373 height 17
click at [539, 284] on h5 "Samuel was not able to find a timeslot that worked for both the customer and th…" at bounding box center [533, 280] width 373 height 32
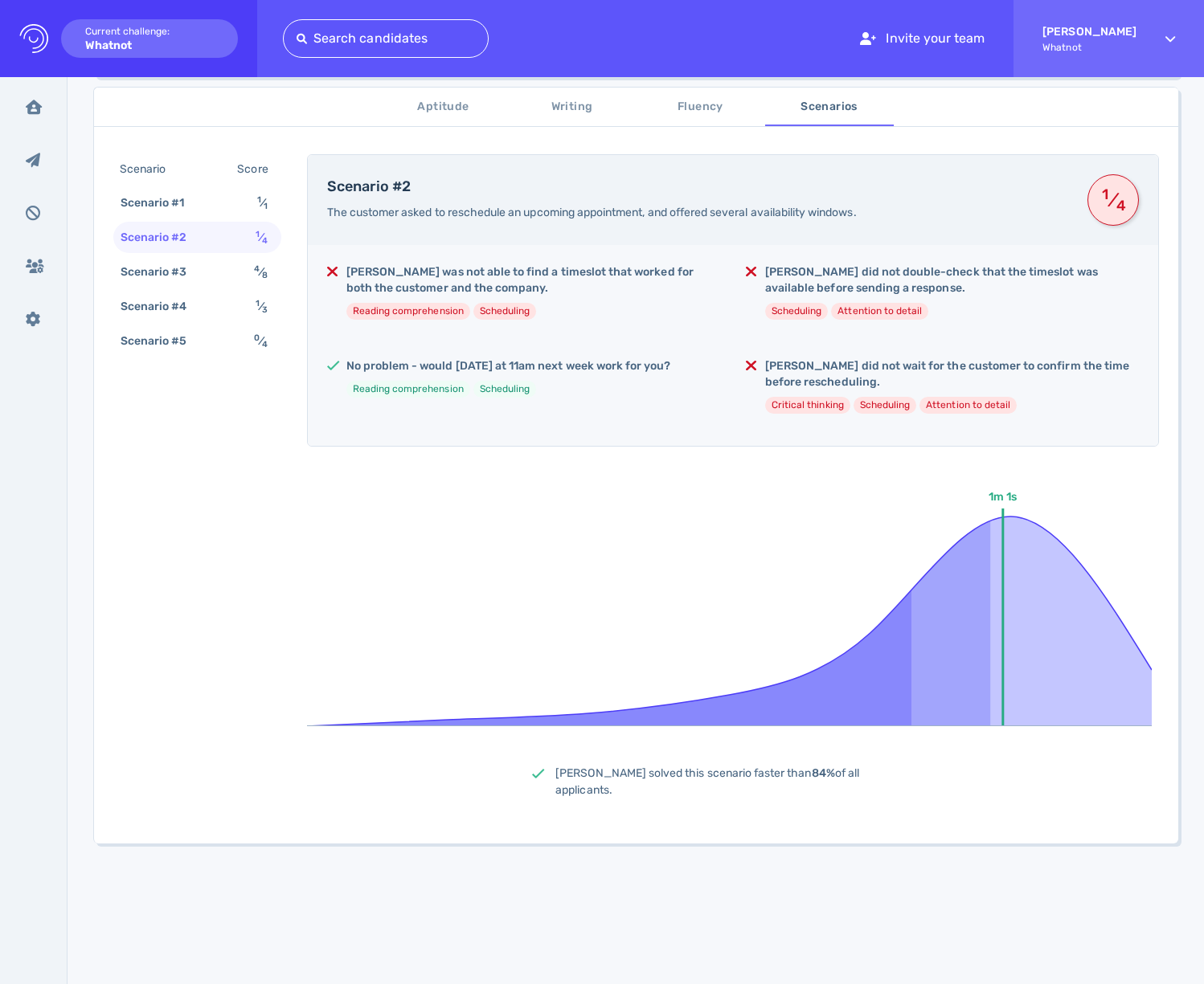
click at [514, 274] on h5 "Samuel was not able to find a timeslot that worked for both the customer and th…" at bounding box center [533, 280] width 373 height 32
click at [535, 218] on span "The customer asked to reschedule an upcoming appointment, and offered several a…" at bounding box center [592, 213] width 530 height 14
click at [536, 217] on span "The customer asked to reschedule an upcoming appointment, and offered several a…" at bounding box center [592, 213] width 530 height 14
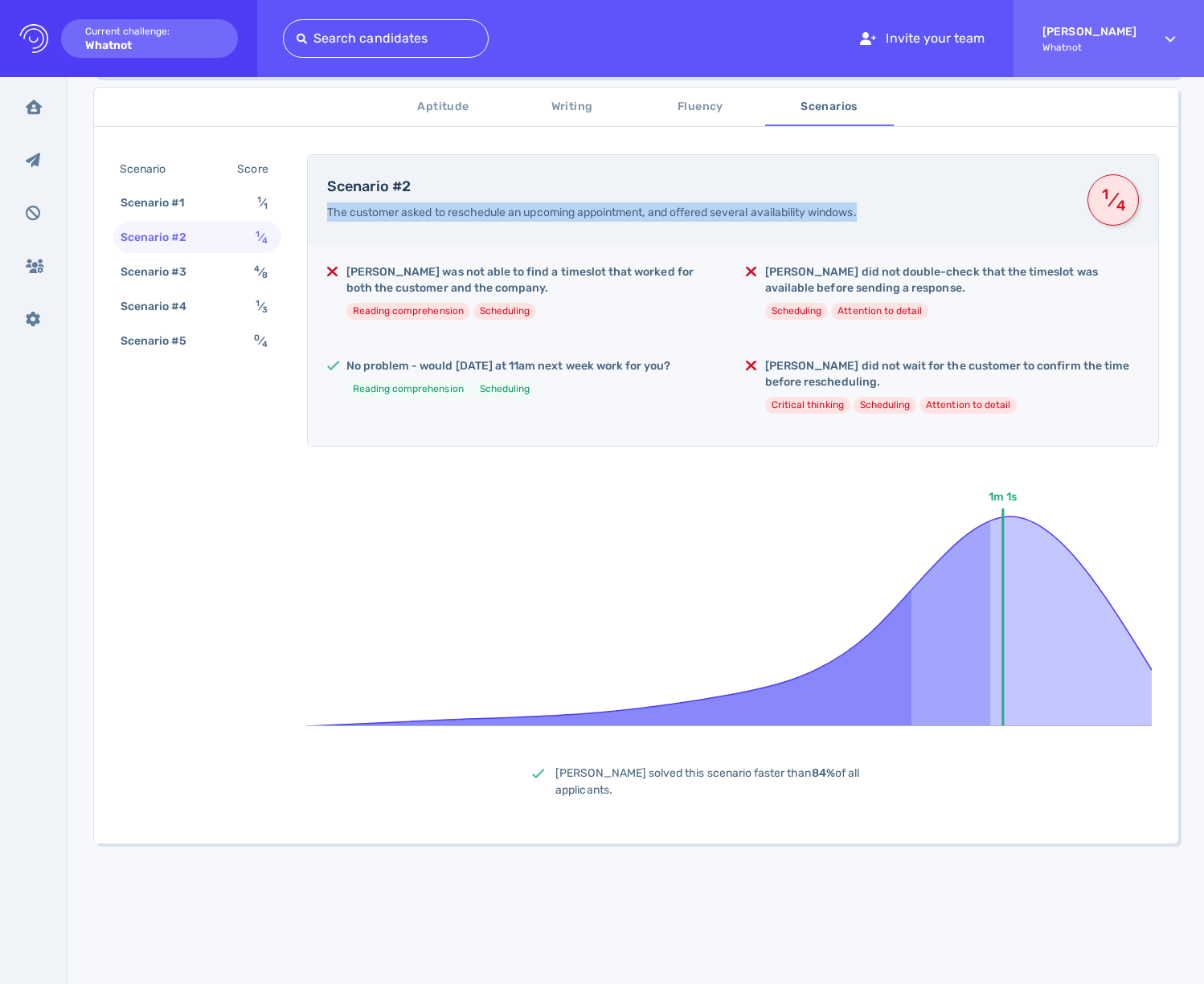
click at [536, 217] on span "The customer asked to reschedule an upcoming appointment, and offered several a…" at bounding box center [592, 213] width 530 height 14
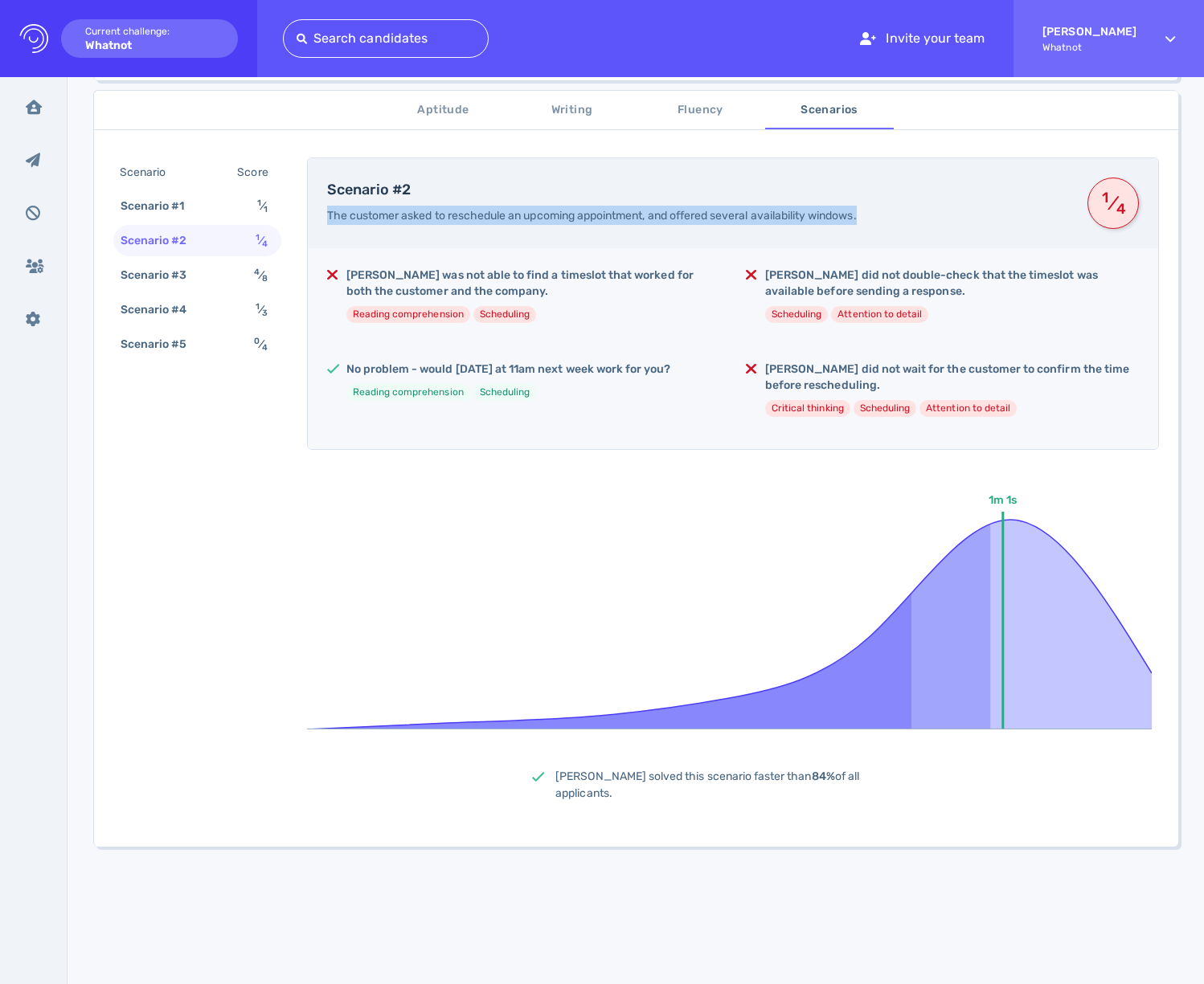
scroll to position [264, 0]
click at [170, 285] on div "Scenario #3" at bounding box center [162, 275] width 90 height 23
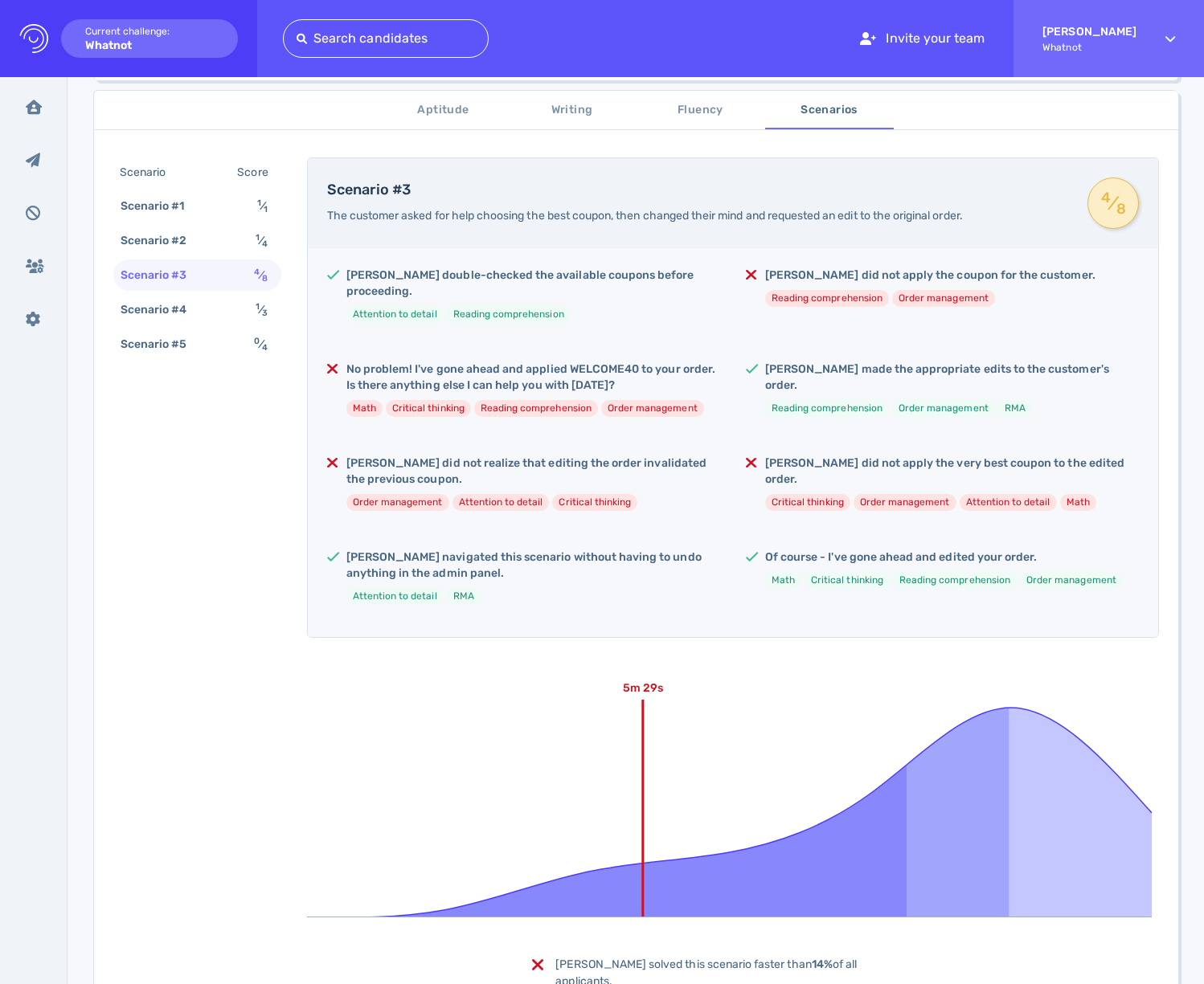
click at [376, 285] on div "Samuel double-checked the available coupons before proceeding. Attention to det…" at bounding box center [533, 302] width 373 height 69
click at [376, 283] on h5 "Samuel double-checked the available coupons before proceeding." at bounding box center [533, 284] width 373 height 32
click at [547, 287] on div "Samuel double-checked the available coupons before proceeding. Attention to det…" at bounding box center [533, 302] width 373 height 69
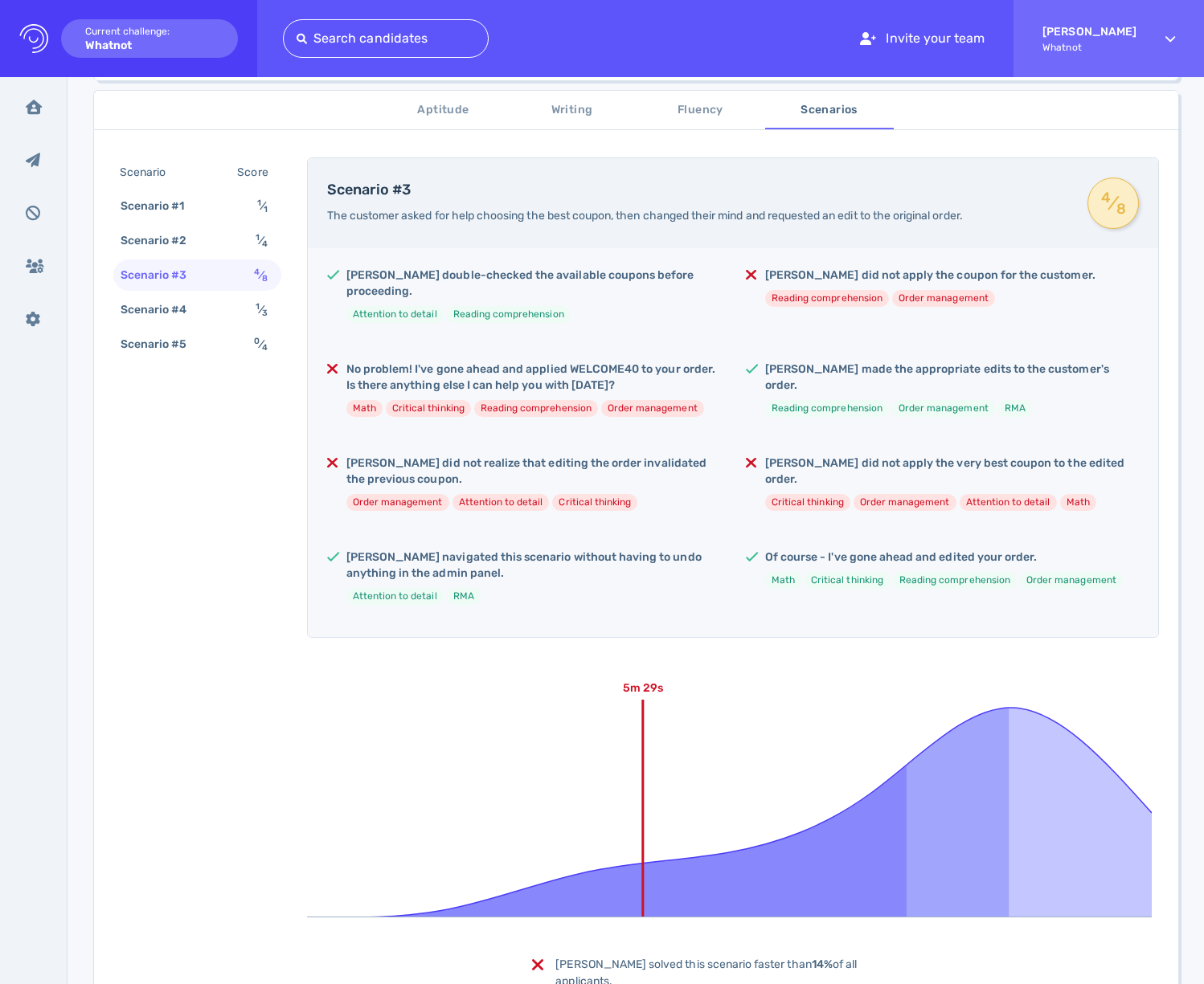
click at [907, 269] on h5 "Samuel did not apply the coupon for the customer." at bounding box center [930, 276] width 331 height 16
click at [680, 324] on div "Samuel double-checked the available coupons before proceeding. Attention to det…" at bounding box center [733, 442] width 850 height 389
drag, startPoint x: 387, startPoint y: 360, endPoint x: 634, endPoint y: 359, distance: 247.0
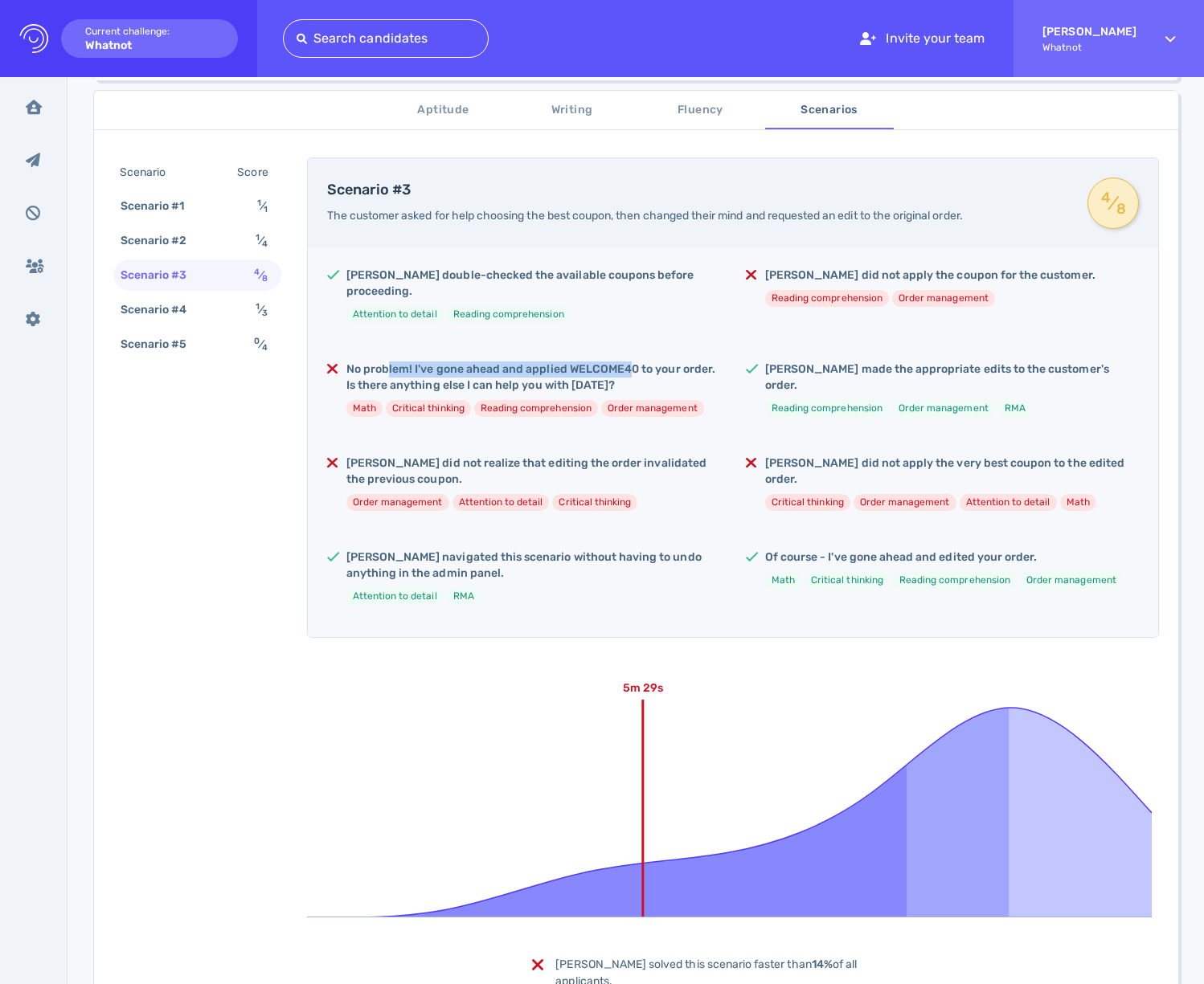
click at [631, 362] on h5 "No problem! I've gone ahead and applied WELCOME40 to your order. Is there anyth…" at bounding box center [533, 377] width 373 height 32
click at [634, 362] on h5 "No problem! I've gone ahead and applied WELCOME40 to your order. Is there anyth…" at bounding box center [533, 377] width 373 height 32
click at [459, 379] on div "No problem! I've gone ahead and applied WELCOME40 to your order. Is there anyth…" at bounding box center [533, 395] width 373 height 69
click at [460, 379] on div "No problem! I've gone ahead and applied WELCOME40 to your order. Is there anyth…" at bounding box center [533, 395] width 373 height 69
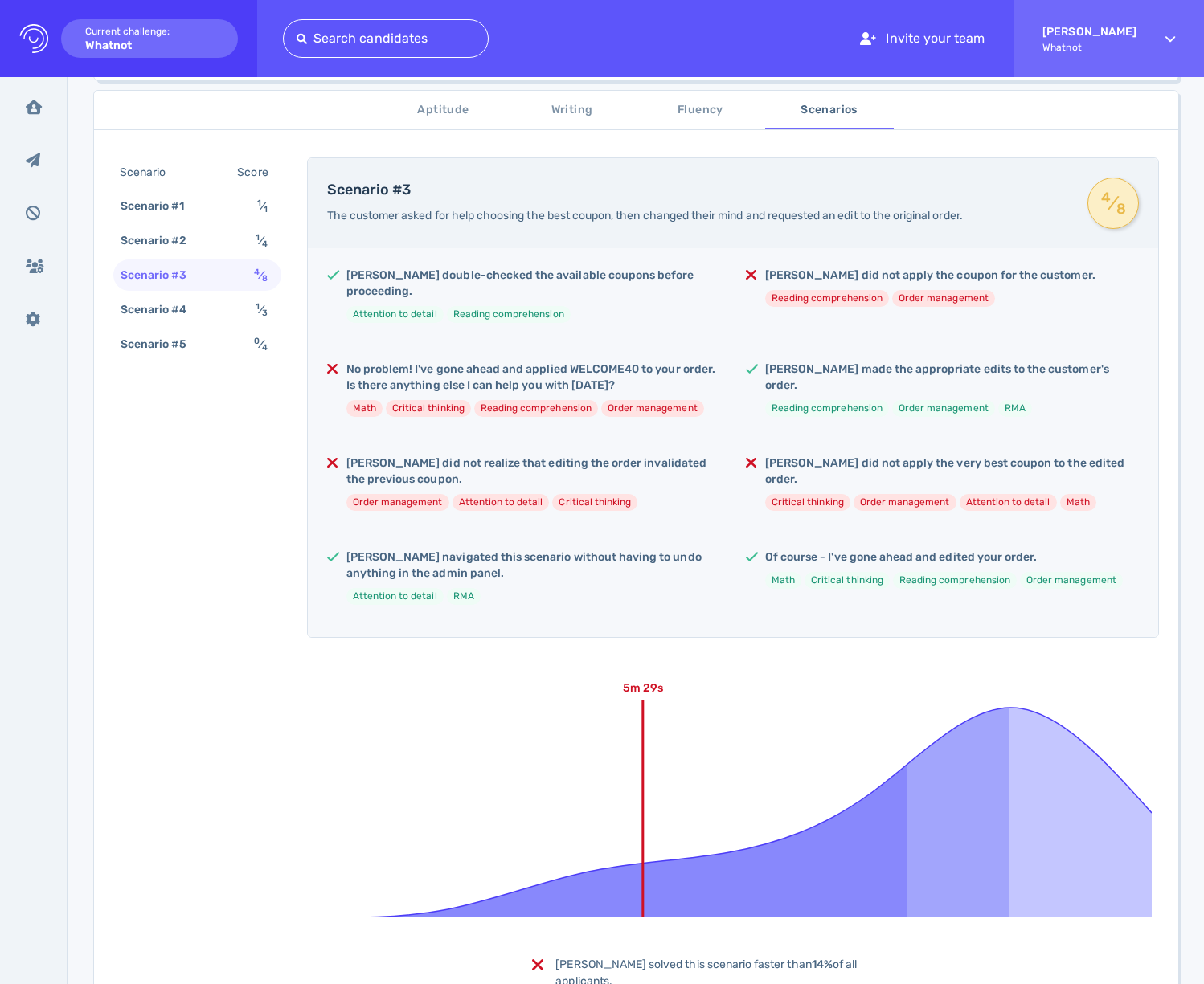
click at [660, 411] on div "No problem! I've gone ahead and applied WELCOME40 to your order. Is there anyth…" at bounding box center [533, 395] width 373 height 69
click at [935, 395] on div "Samuel made the appropriate edits to the customer's order. Reading comprehensio…" at bounding box center [951, 395] width 373 height 69
drag, startPoint x: 788, startPoint y: 359, endPoint x: 996, endPoint y: 360, distance: 208.0
click at [996, 362] on h5 "Samuel made the appropriate edits to the customer's order." at bounding box center [951, 377] width 373 height 32
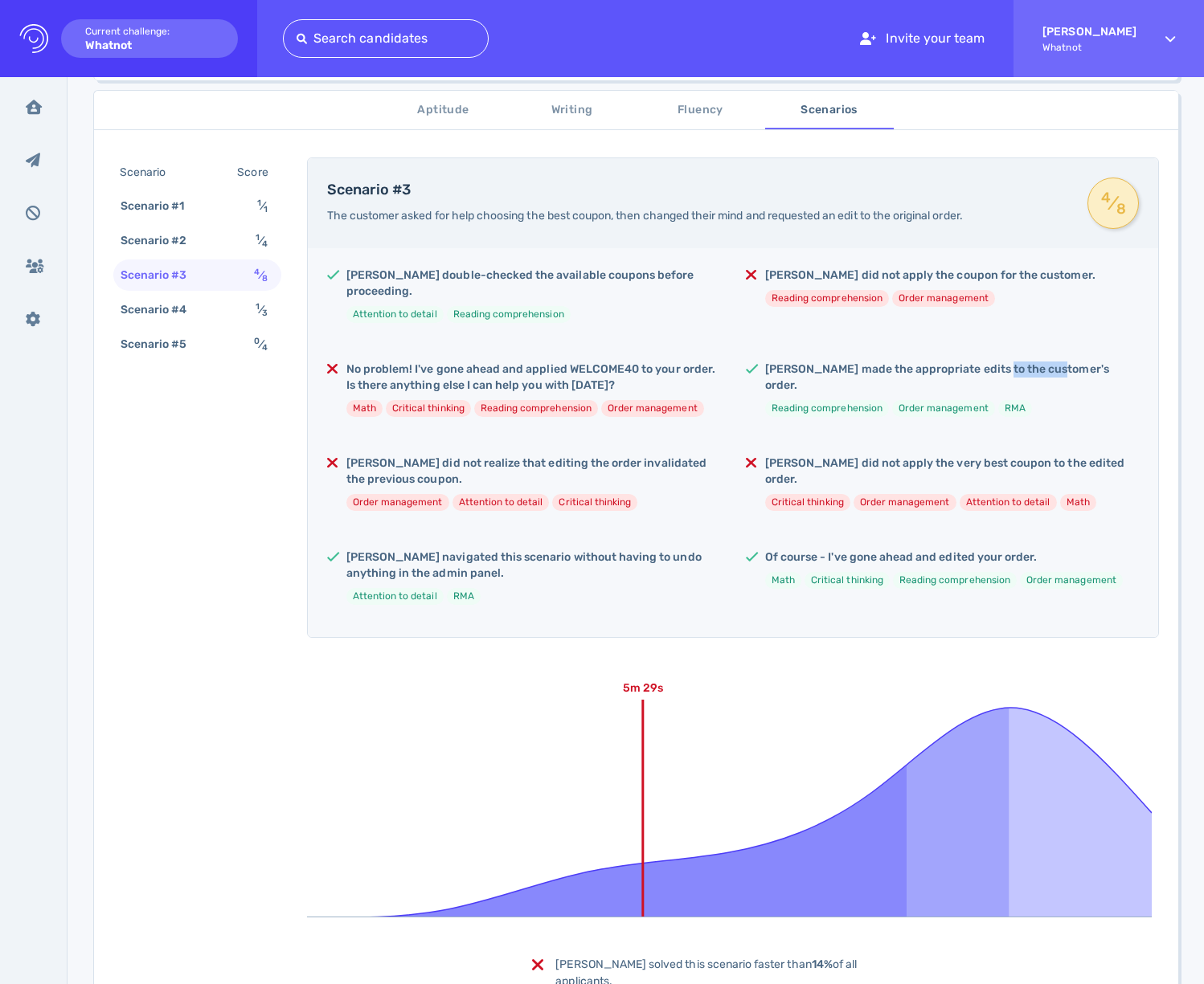
click at [996, 362] on h5 "Samuel made the appropriate edits to the customer's order." at bounding box center [951, 377] width 373 height 32
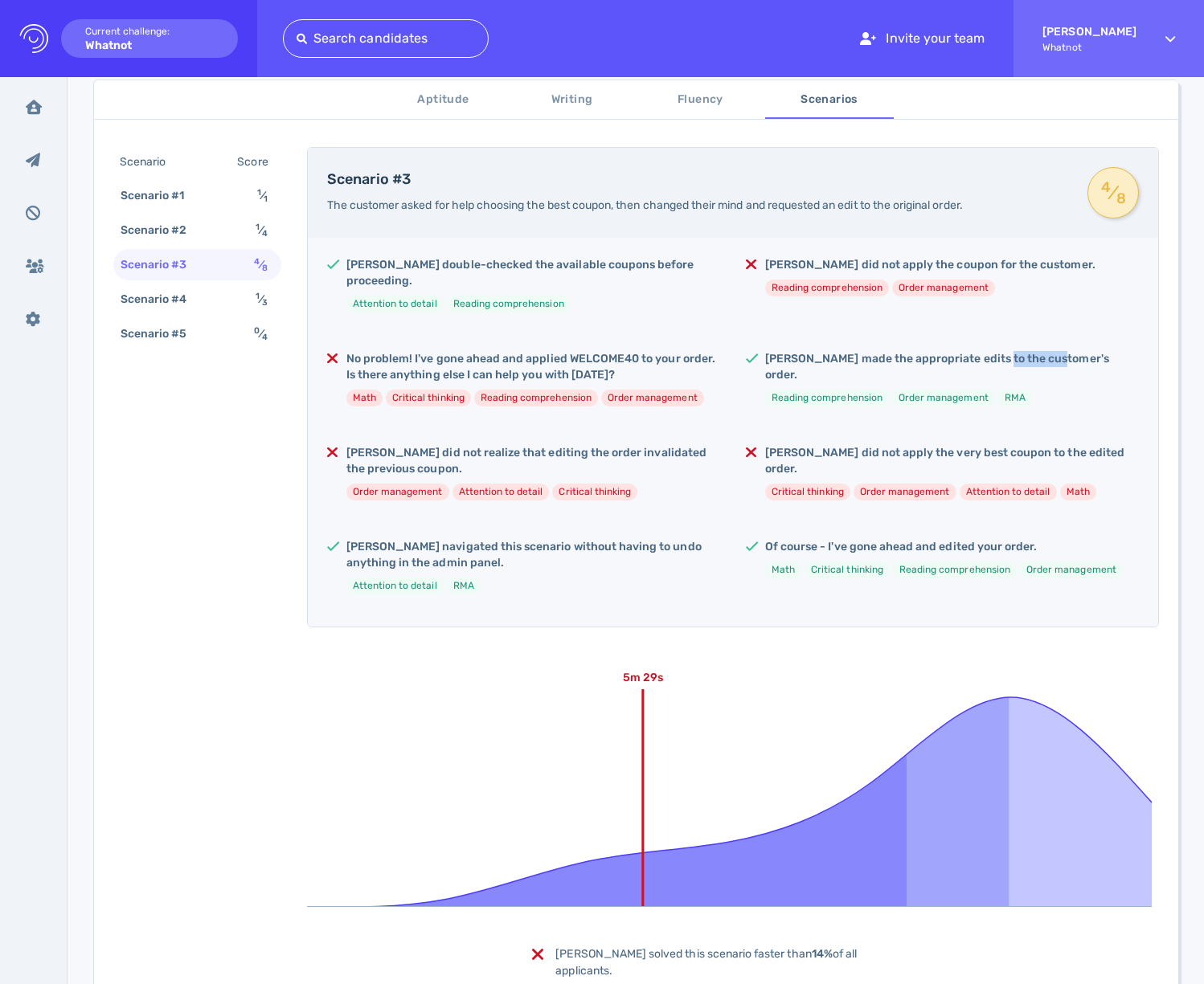
scroll to position [290, 0]
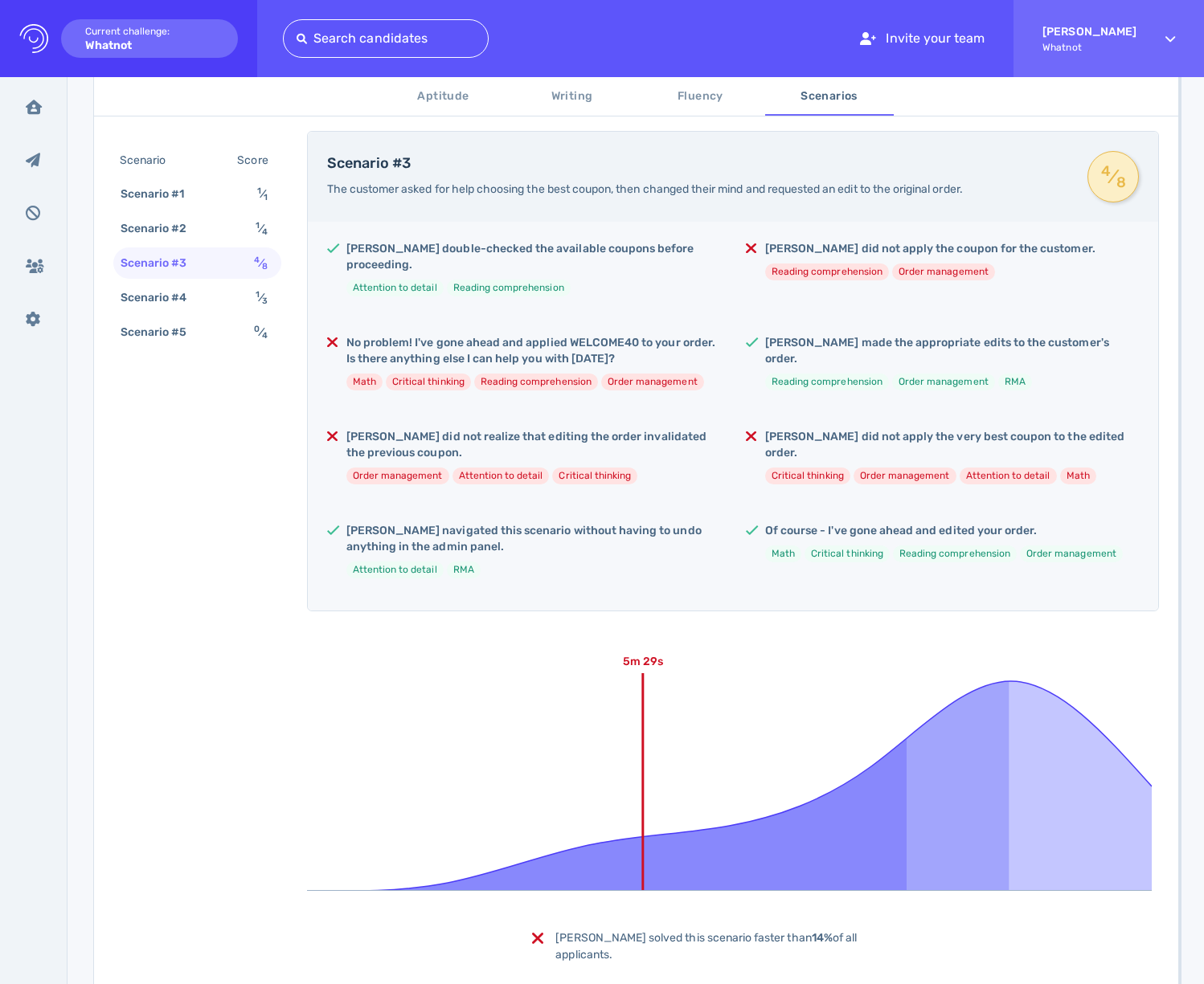
drag, startPoint x: 933, startPoint y: 419, endPoint x: 798, endPoint y: 338, distance: 157.4
click at [933, 429] on h5 "Samuel did not apply the very best coupon to the edited order." at bounding box center [951, 445] width 373 height 32
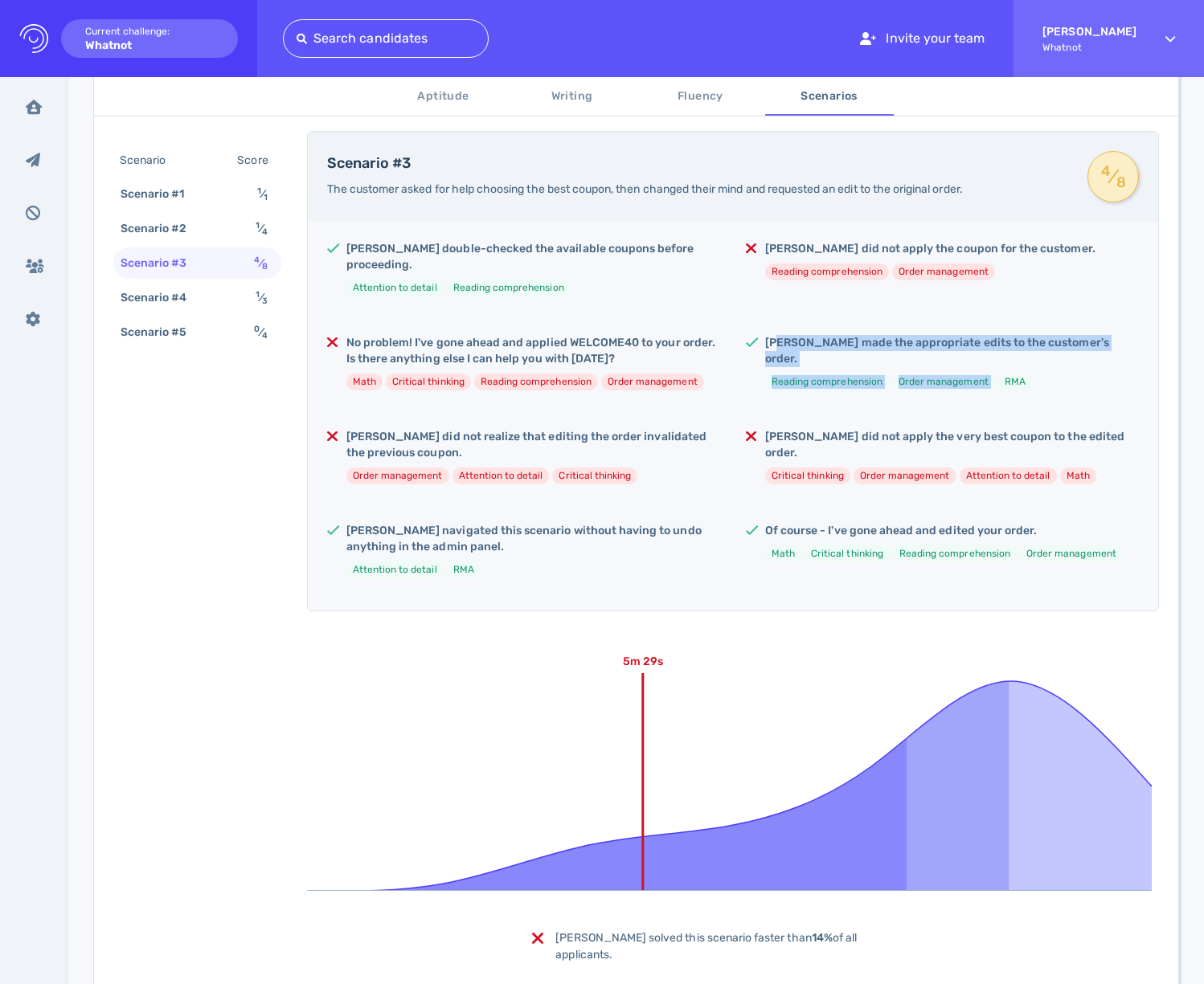
drag, startPoint x: 775, startPoint y: 321, endPoint x: 1041, endPoint y: 340, distance: 266.7
click at [1041, 340] on div "Samuel made the appropriate edits to the customer's order. Reading comprehensio…" at bounding box center [951, 369] width 373 height 69
click at [1042, 373] on ul "Reading comprehension Order management RMA" at bounding box center [951, 381] width 373 height 17
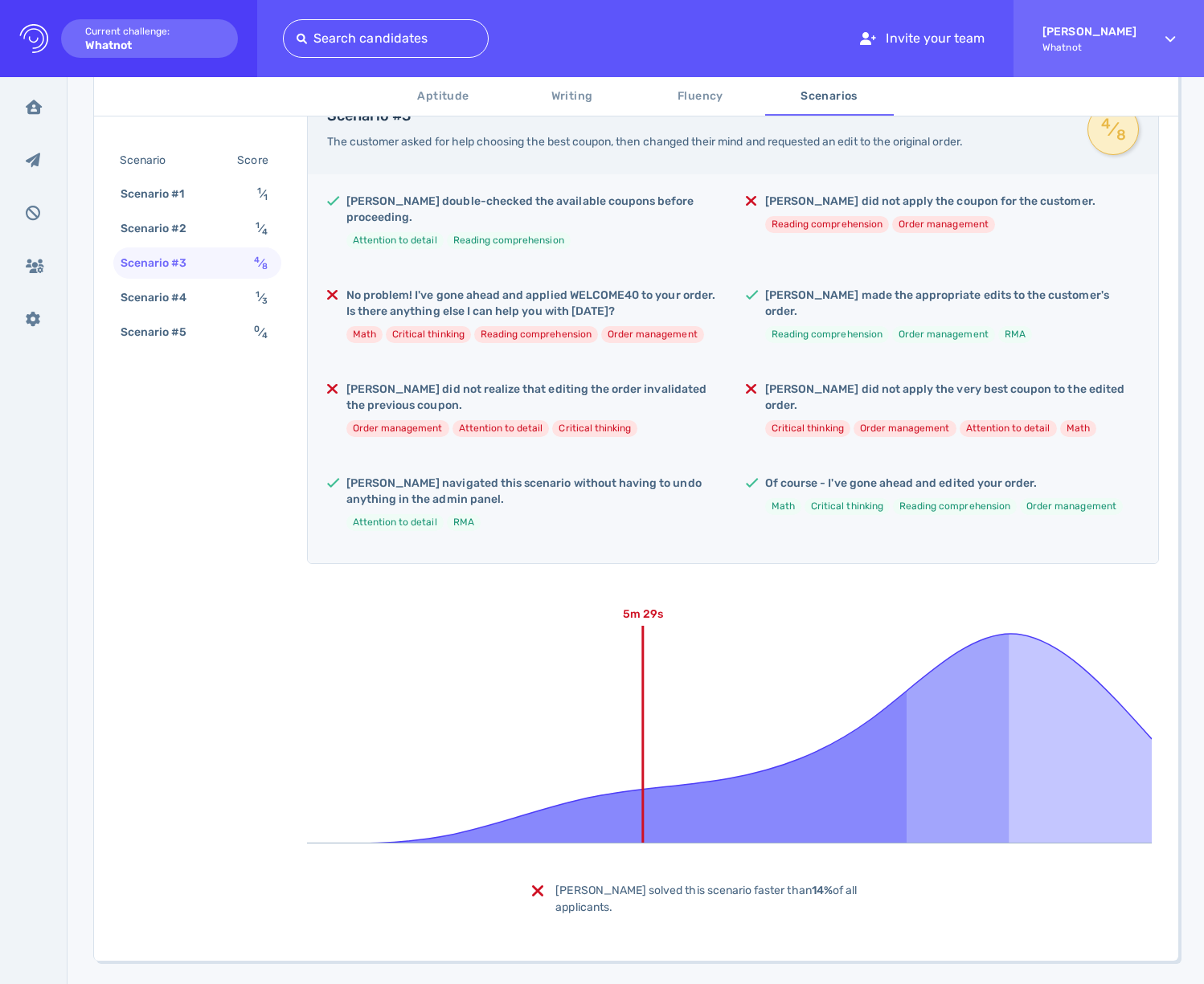
scroll to position [347, 0]
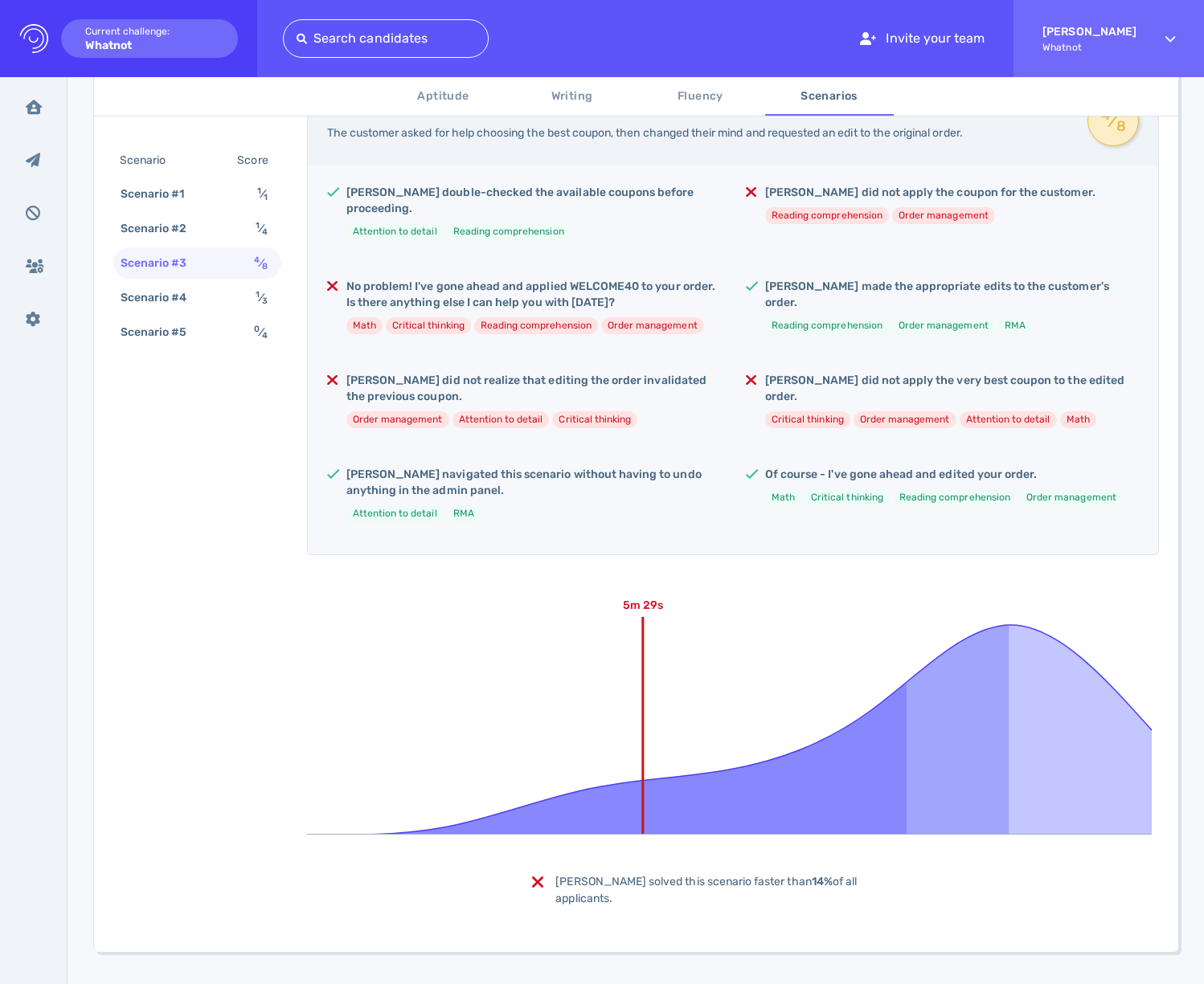
click at [812, 372] on h5 "Samuel did not apply the very best coupon to the edited order." at bounding box center [951, 388] width 373 height 32
drag, startPoint x: 981, startPoint y: 369, endPoint x: 972, endPoint y: 372, distance: 9.5
click at [981, 372] on h5 "Samuel did not apply the very best coupon to the edited order." at bounding box center [951, 388] width 373 height 32
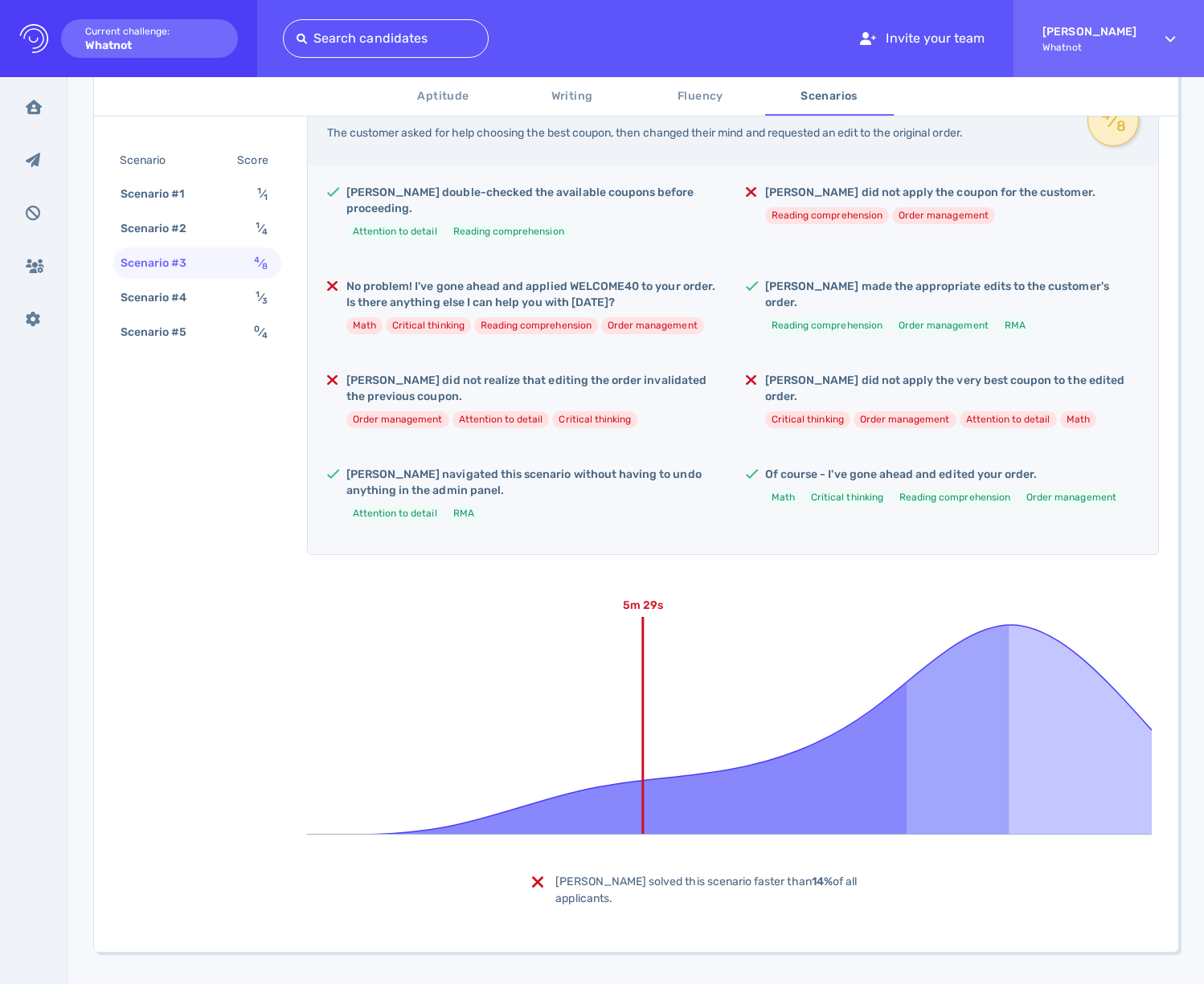
click at [836, 467] on h5 "Of course - I've gone ahead and edited your order." at bounding box center [943, 475] width 358 height 16
click at [883, 436] on div "Samuel double-checked the available coupons before proceeding. Attention to det…" at bounding box center [733, 360] width 850 height 389
click at [538, 467] on h5 "Samuel navigated this scenario without having to undo anything in the admin pan…" at bounding box center [533, 483] width 373 height 32
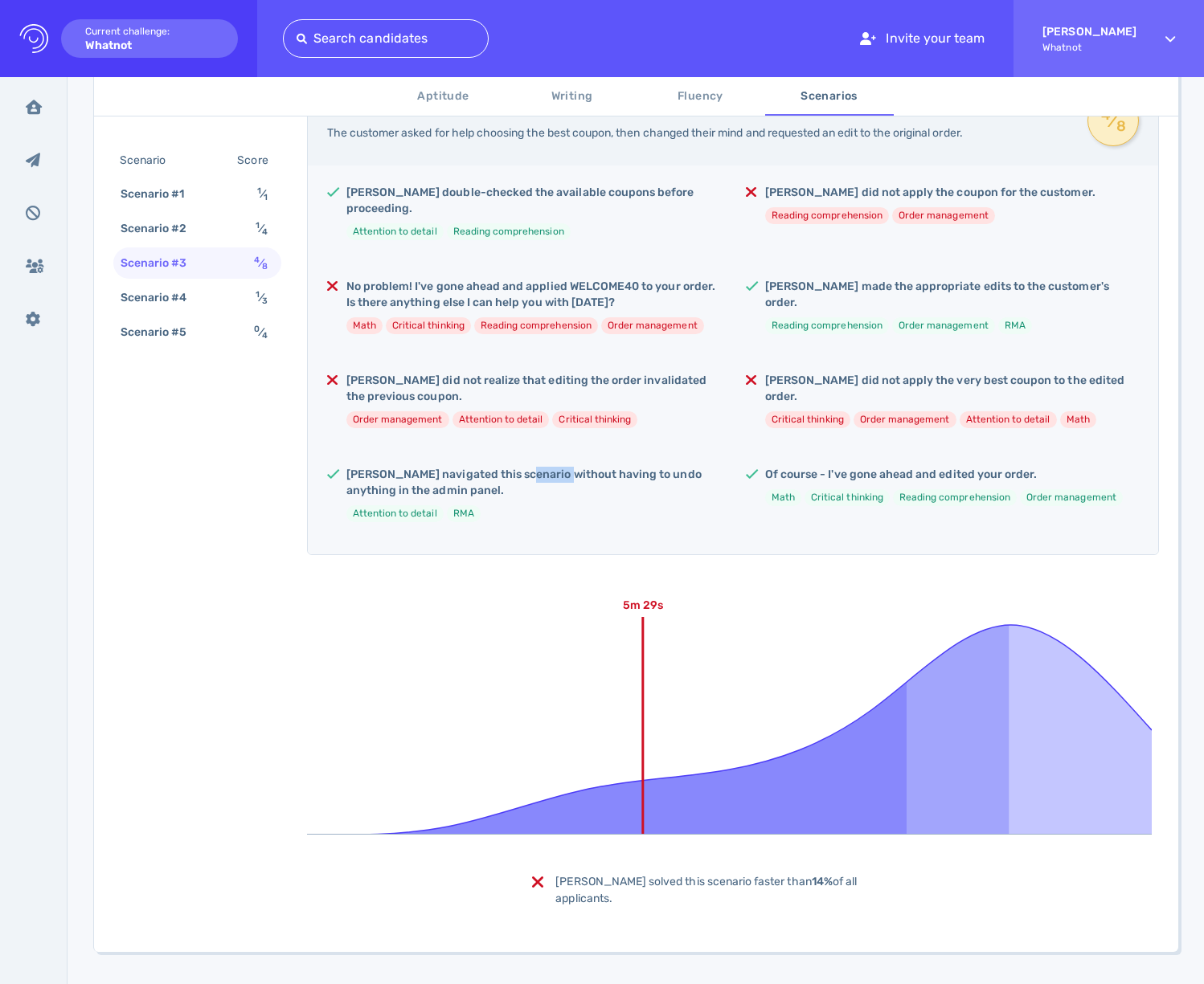
click at [538, 467] on h5 "Samuel navigated this scenario without having to undo anything in the admin pan…" at bounding box center [533, 483] width 373 height 32
click at [539, 467] on h5 "Samuel navigated this scenario without having to undo anything in the admin pan…" at bounding box center [533, 483] width 373 height 32
drag, startPoint x: 562, startPoint y: 447, endPoint x: 652, endPoint y: 435, distance: 90.8
click at [565, 446] on div "Samuel double-checked the available coupons before proceeding. Attention to det…" at bounding box center [733, 360] width 850 height 389
click at [747, 428] on div "Samuel double-checked the available coupons before proceeding. Attention to det…" at bounding box center [733, 360] width 850 height 389
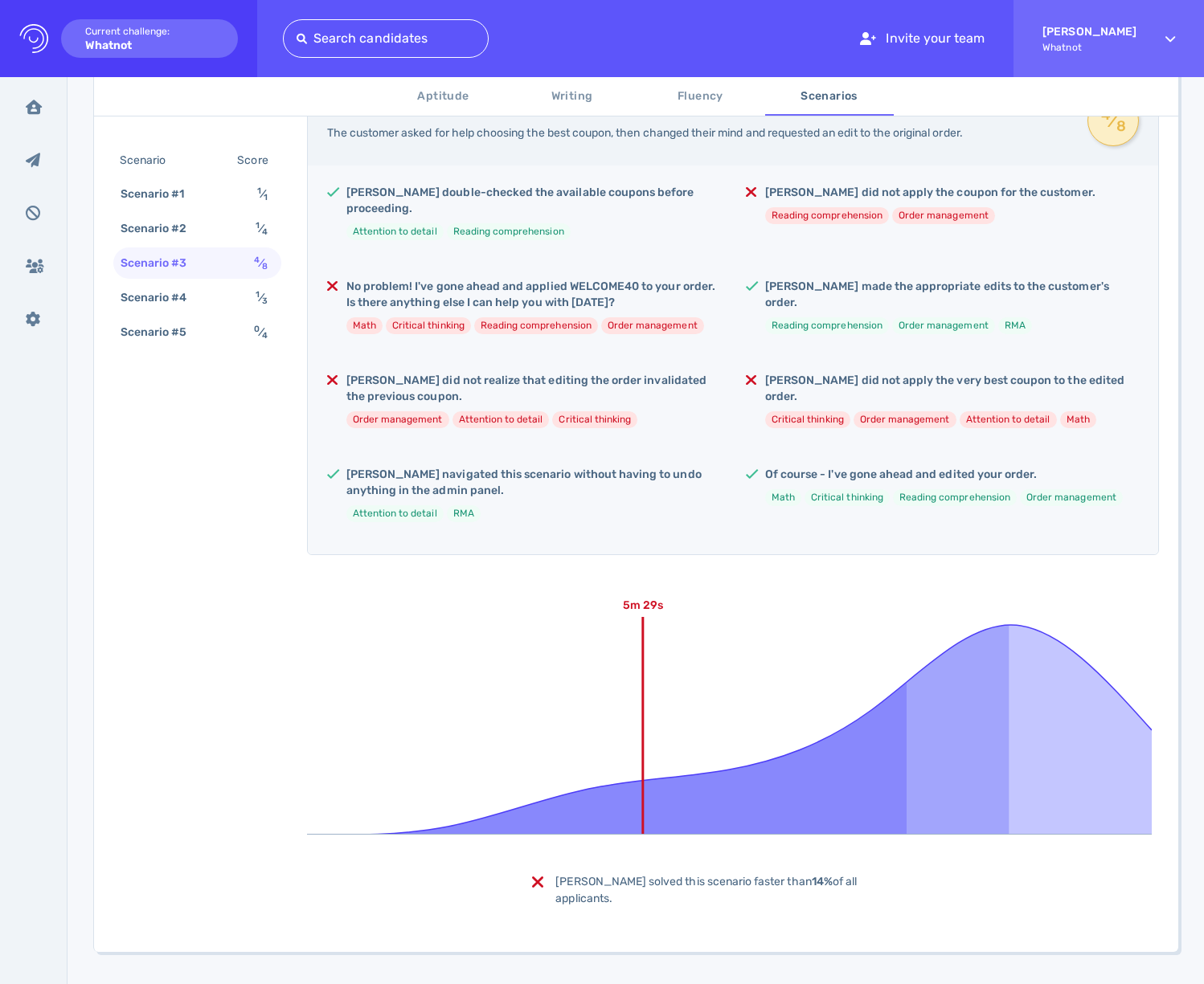
click at [348, 467] on h5 "Samuel navigated this scenario without having to undo anything in the admin pan…" at bounding box center [533, 483] width 373 height 32
click at [381, 467] on h5 "Samuel navigated this scenario without having to undo anything in the admin pan…" at bounding box center [533, 483] width 373 height 32
click at [535, 467] on h5 "Samuel navigated this scenario without having to undo anything in the admin pan…" at bounding box center [533, 483] width 373 height 32
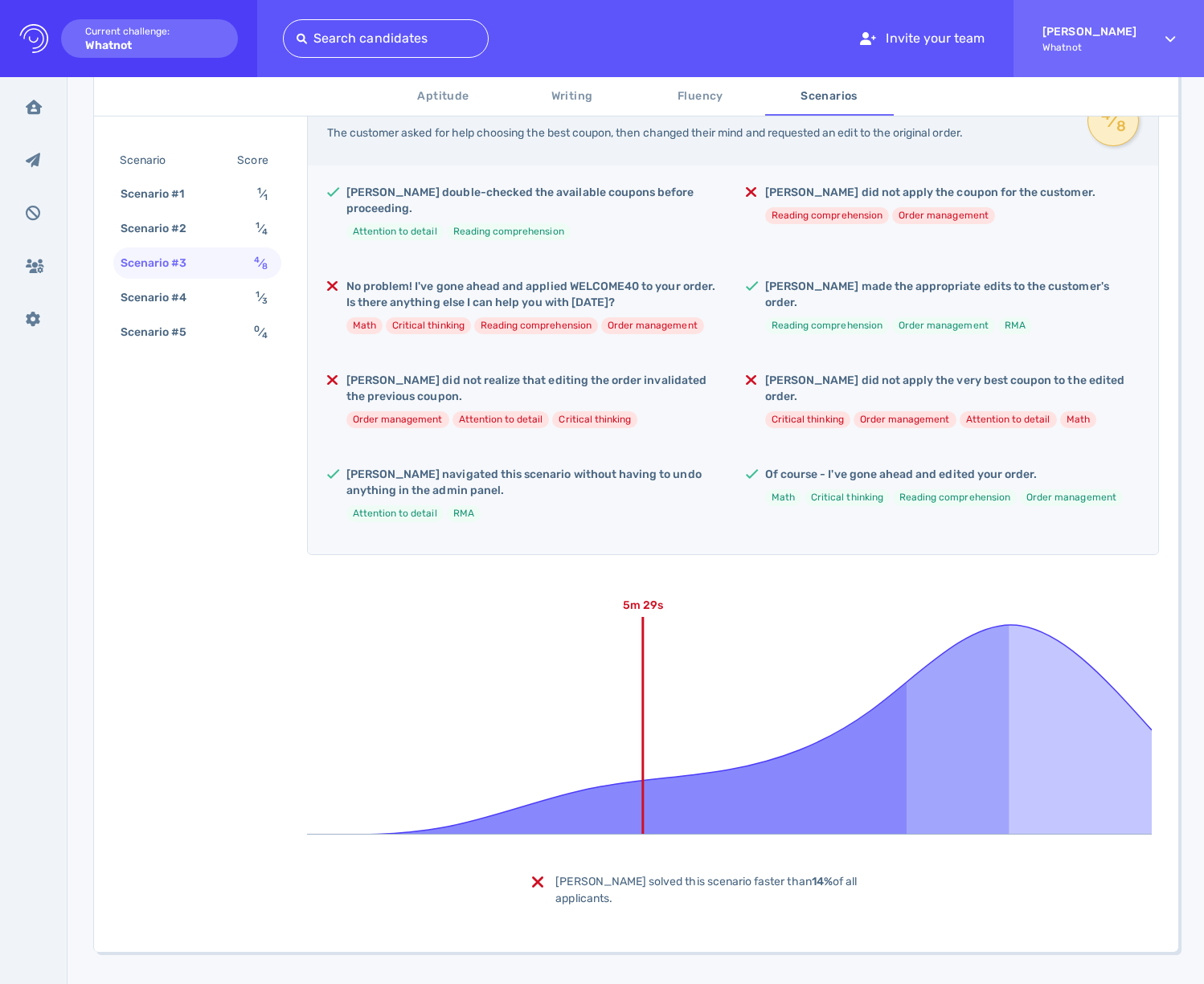
scroll to position [212, 0]
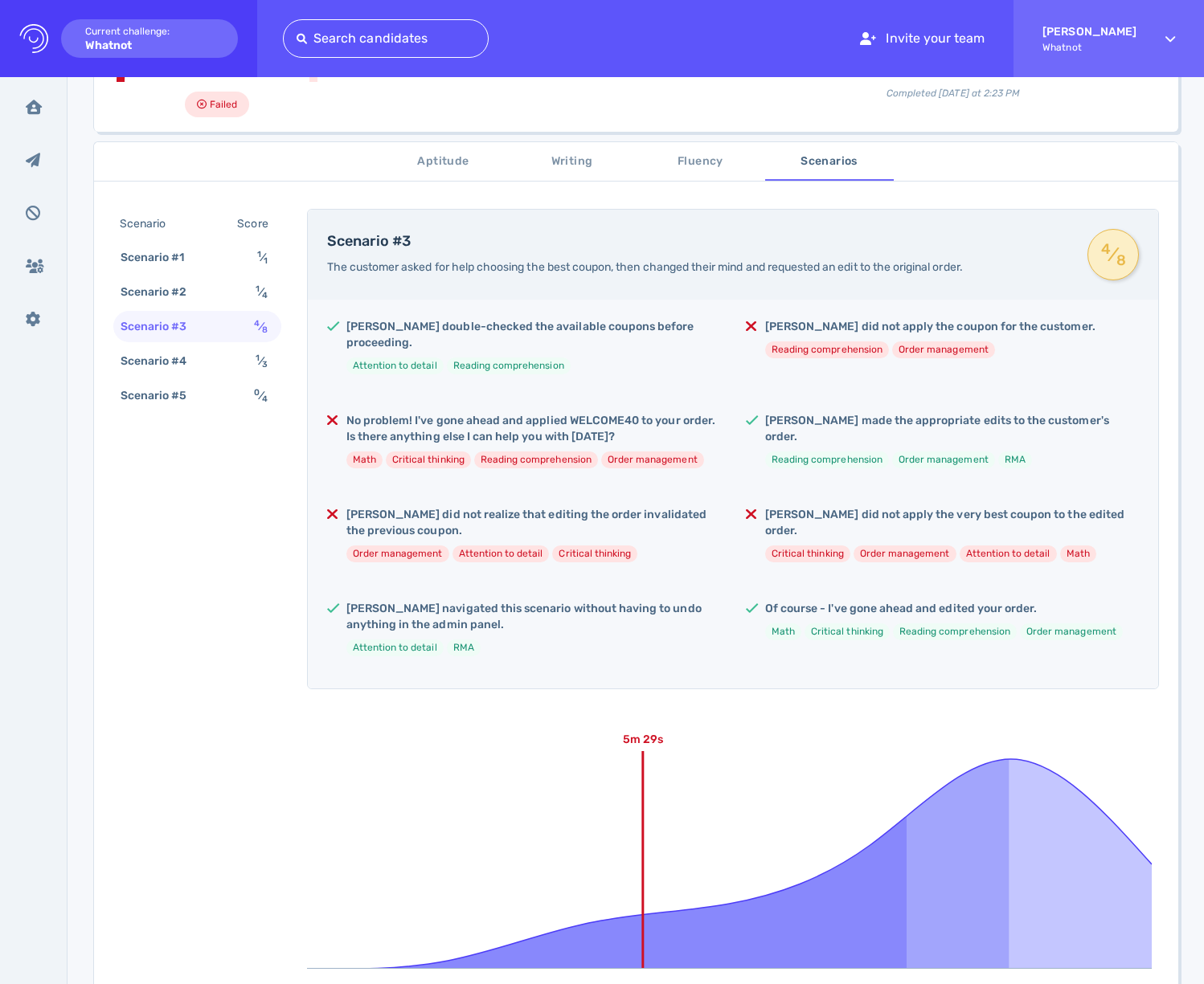
click at [556, 328] on h5 "Samuel double-checked the available coupons before proceeding." at bounding box center [533, 335] width 373 height 32
click at [618, 358] on ul "Attention to detail Reading comprehension" at bounding box center [533, 366] width 373 height 17
click at [490, 422] on h5 "No problem! I've gone ahead and applied WELCOME40 to your order. Is there anyth…" at bounding box center [533, 429] width 373 height 32
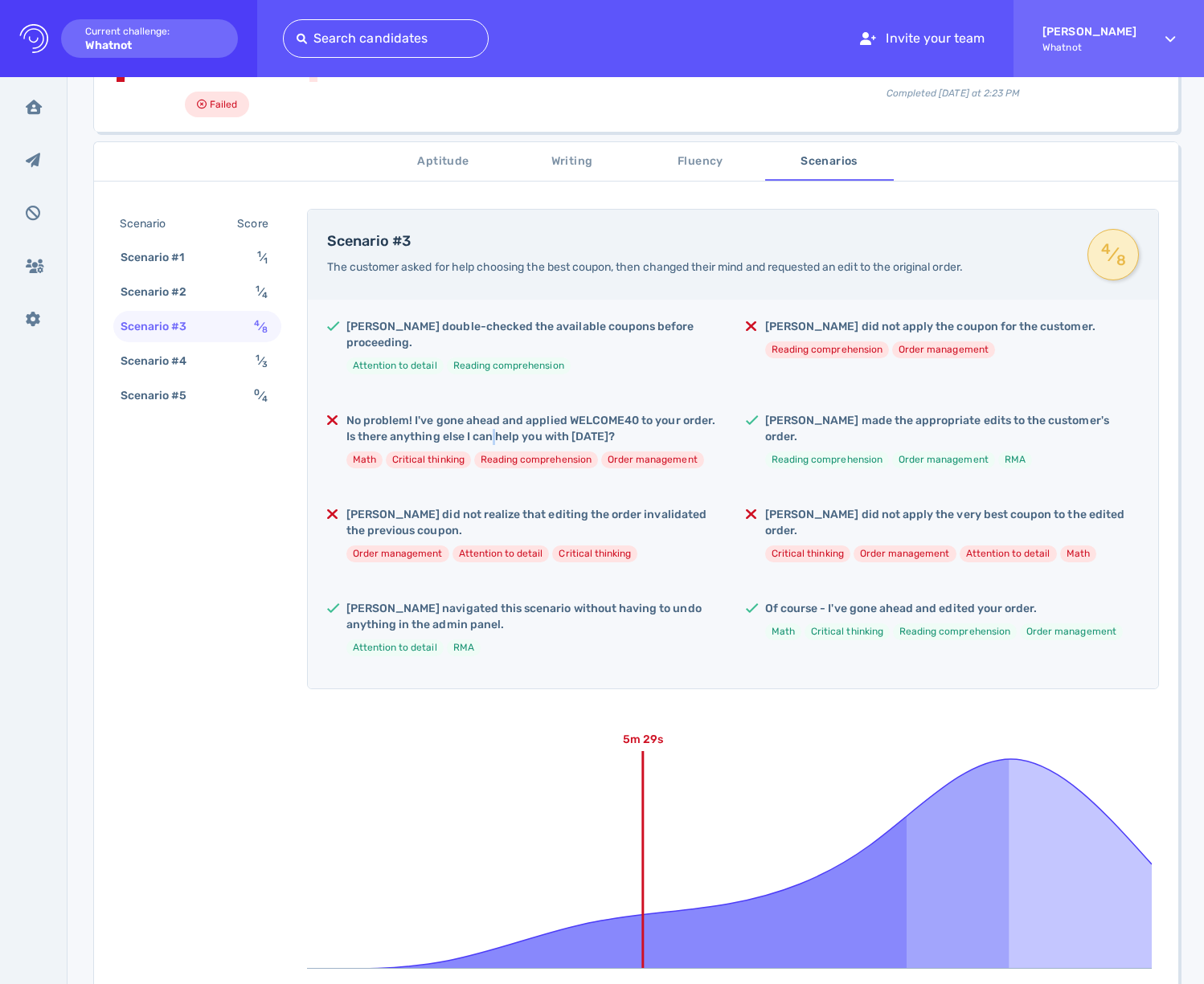
click at [490, 422] on h5 "No problem! I've gone ahead and applied WELCOME40 to your order. Is there anyth…" at bounding box center [533, 429] width 373 height 32
click at [481, 507] on h5 "Samuel did not realize that editing the order invalidated the previous coupon." at bounding box center [533, 523] width 373 height 32
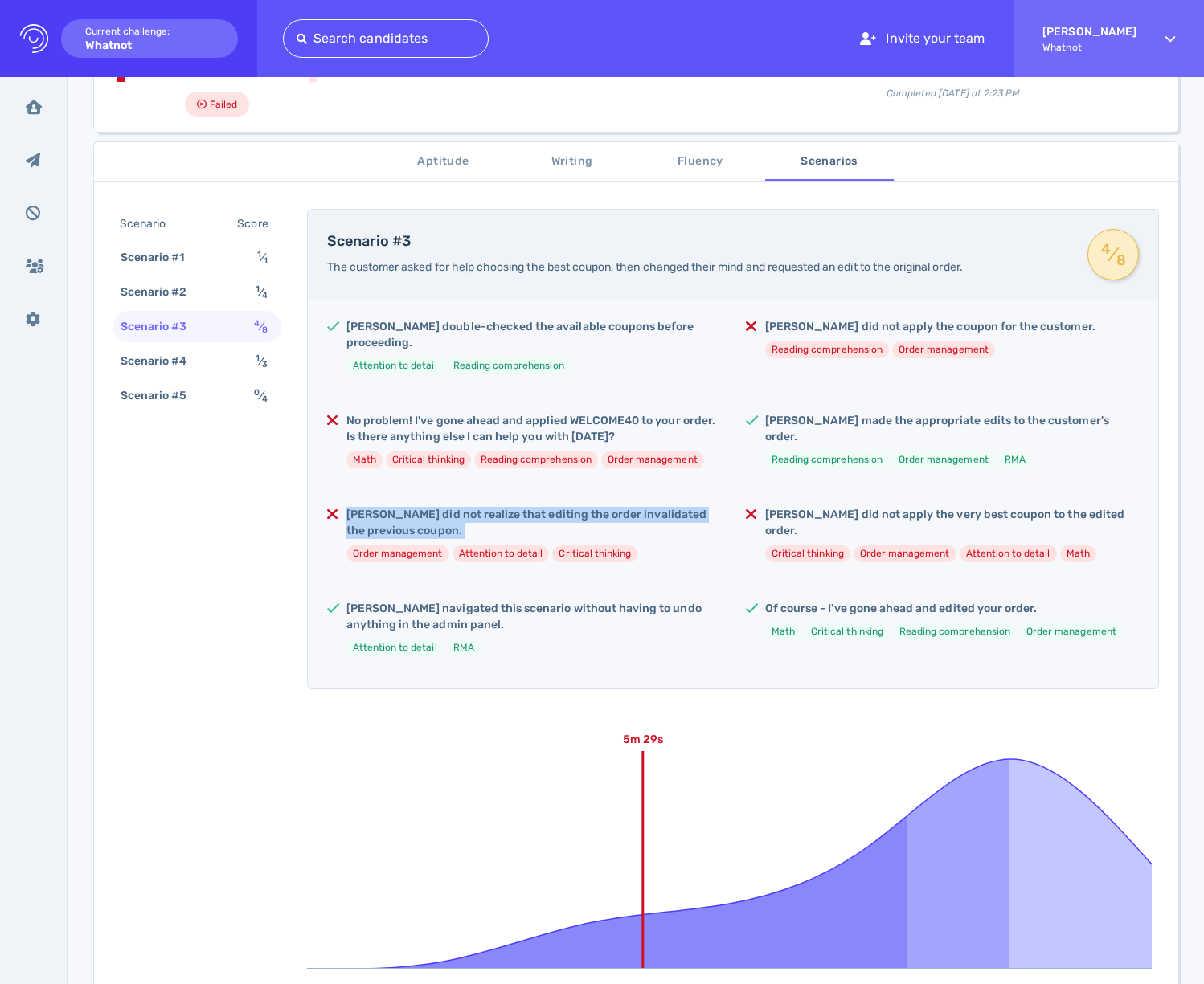
click at [684, 483] on div "Samuel double-checked the available coupons before proceeding. Attention to det…" at bounding box center [733, 494] width 850 height 389
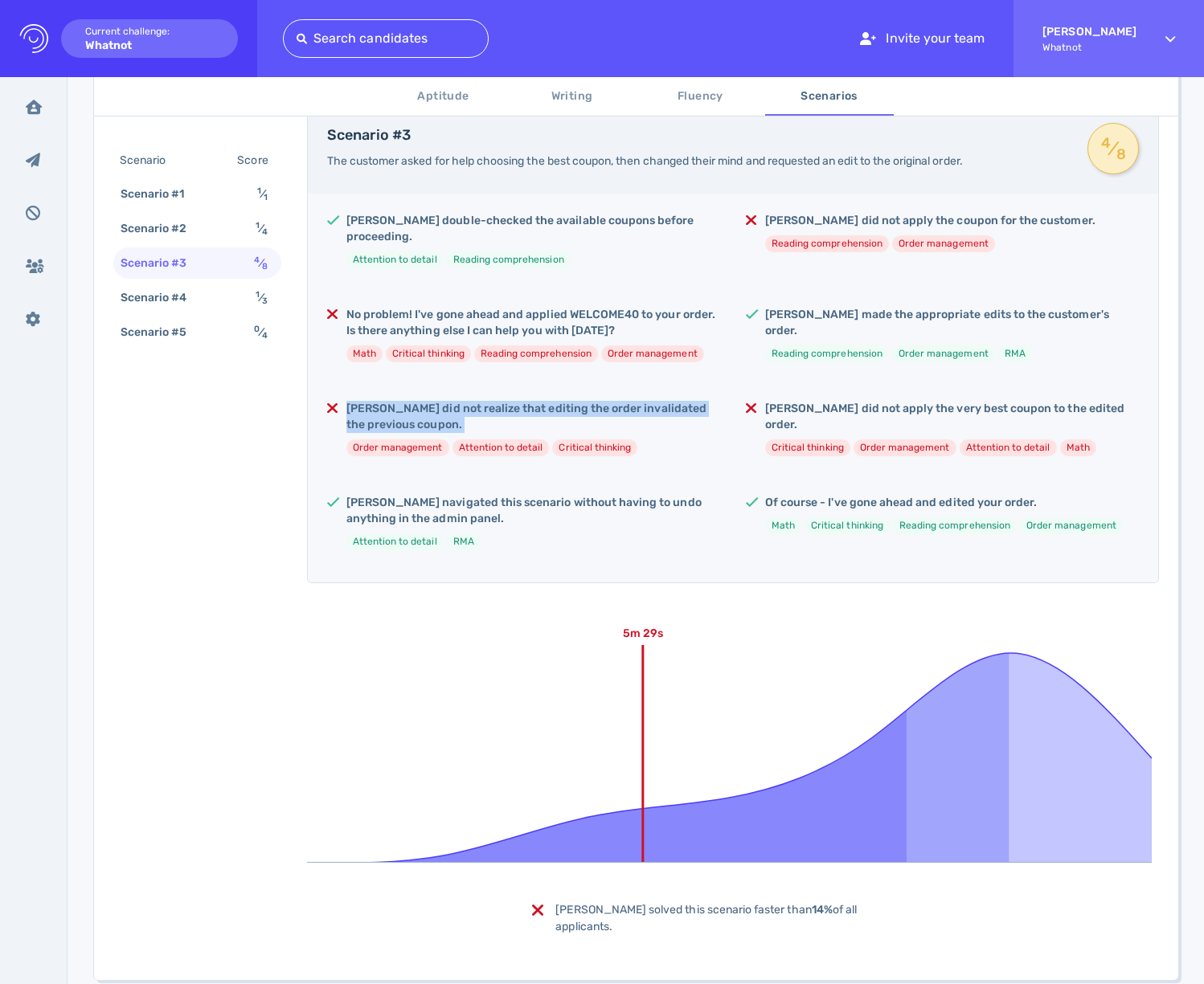
scroll to position [347, 0]
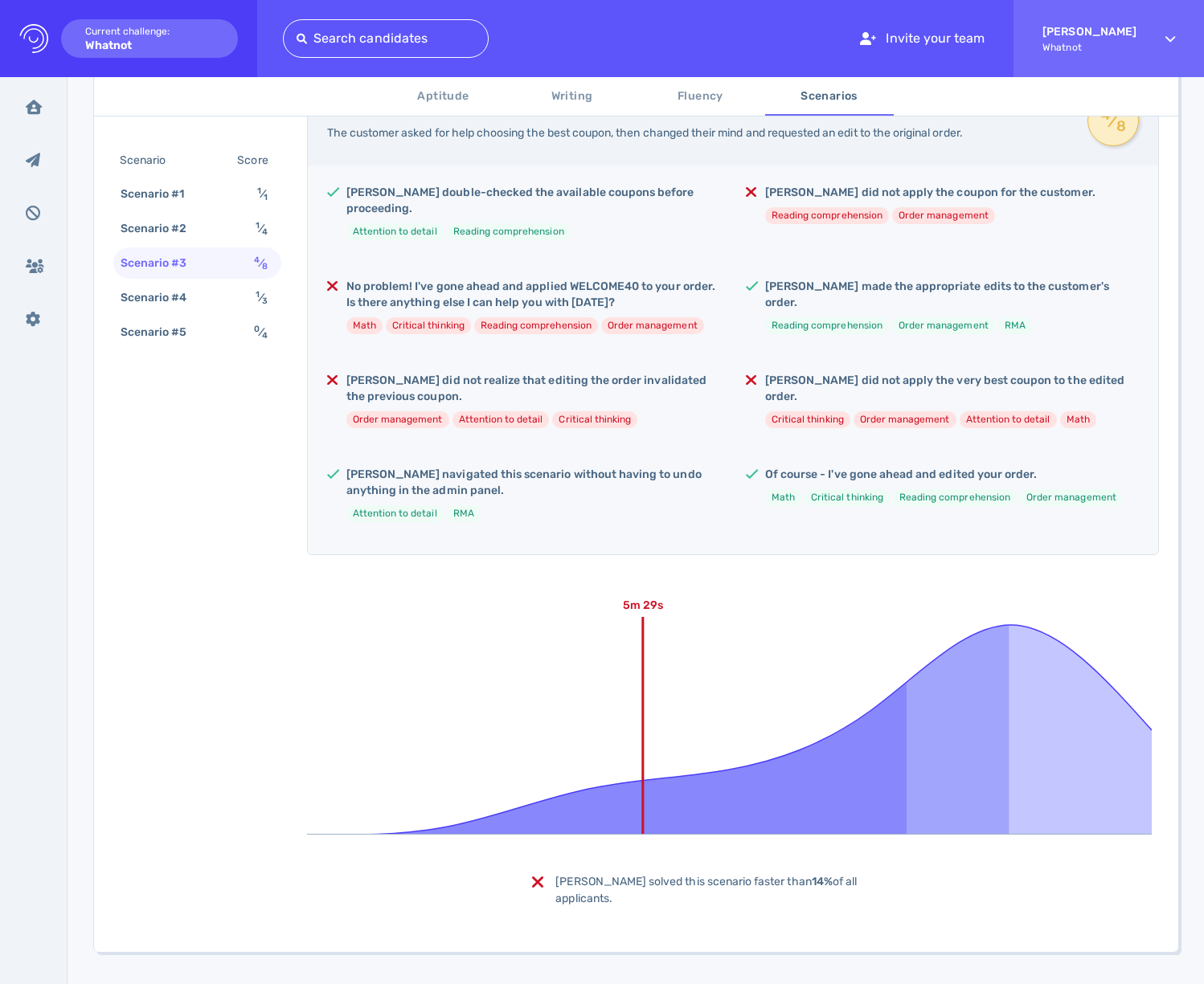
drag, startPoint x: 839, startPoint y: 662, endPoint x: 798, endPoint y: 645, distance: 44.4
click at [839, 661] on icon at bounding box center [729, 714] width 844 height 241
click at [778, 468] on div "Of course - I've gone ahead and edited your order. Math Critical thinking Readi…" at bounding box center [943, 493] width 358 height 52
click at [781, 467] on h5 "Of course - I've gone ahead and edited your order." at bounding box center [943, 475] width 358 height 16
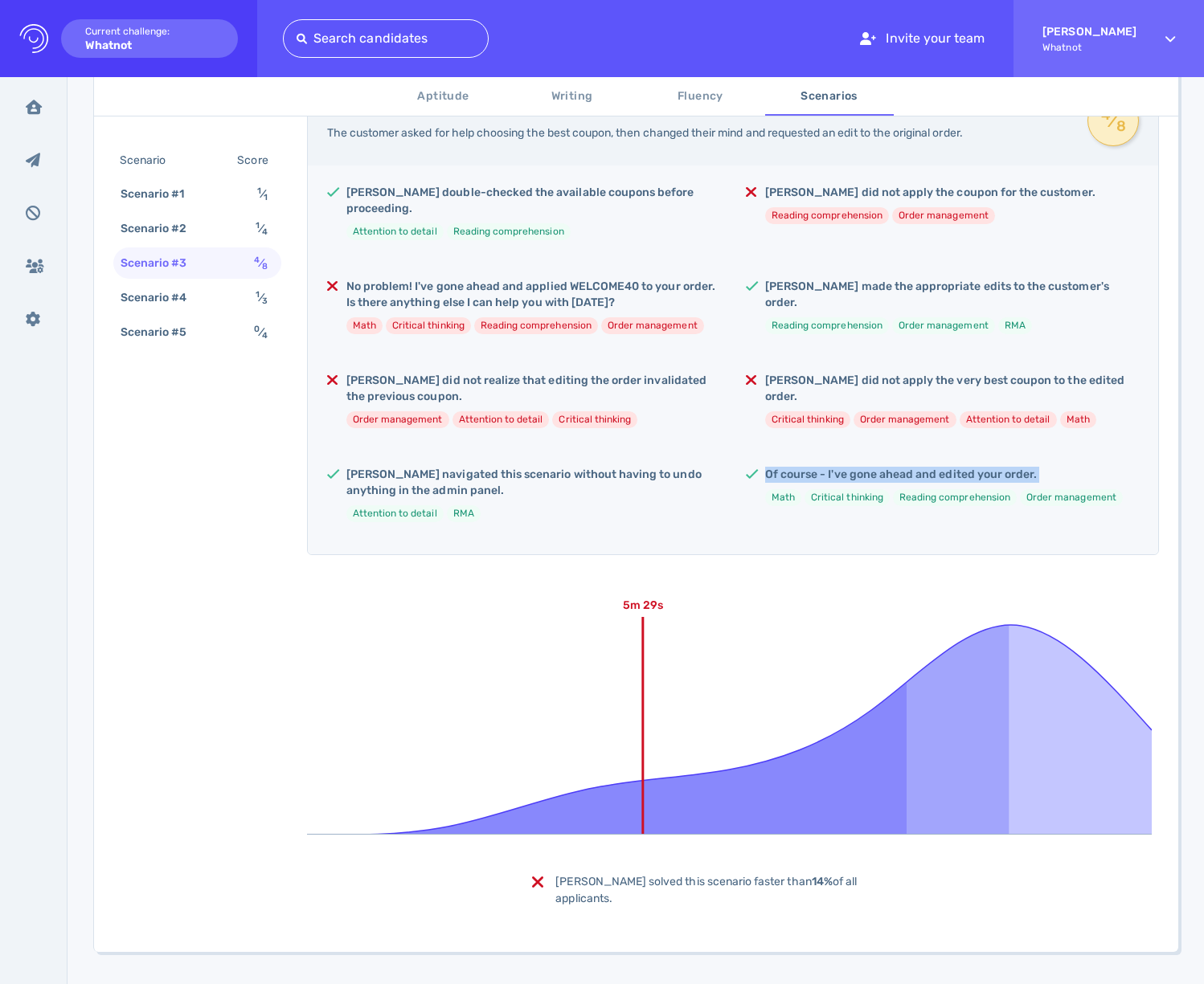
click at [781, 467] on h5 "Of course - I've gone ahead and edited your order." at bounding box center [943, 475] width 358 height 16
click at [951, 489] on li "Reading comprehension" at bounding box center [954, 497] width 123 height 17
click at [535, 467] on h5 "Samuel navigated this scenario without having to undo anything in the admin pan…" at bounding box center [533, 483] width 373 height 32
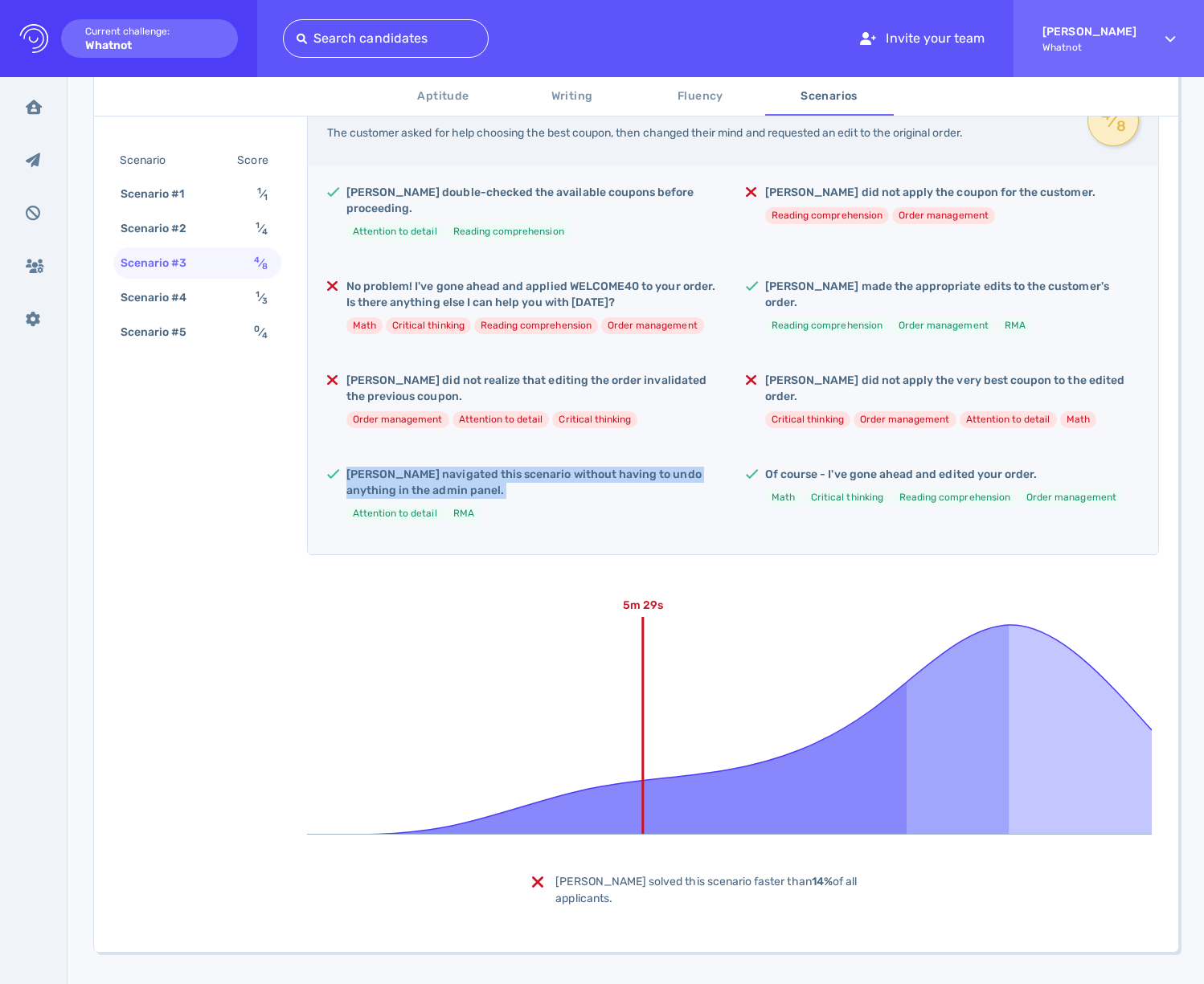
click at [535, 467] on h5 "Samuel navigated this scenario without having to undo anything in the admin pan…" at bounding box center [533, 483] width 373 height 32
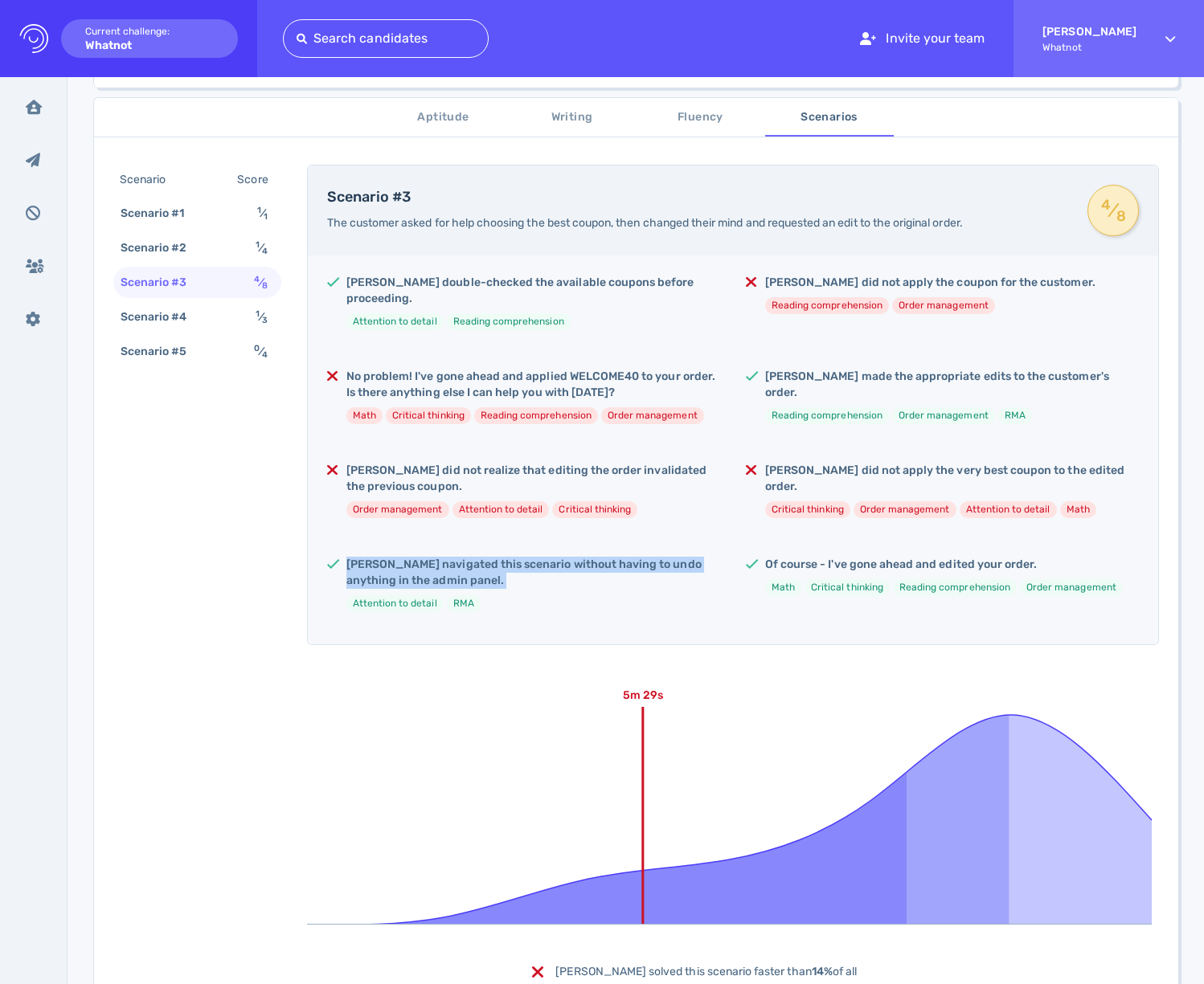
scroll to position [46, 0]
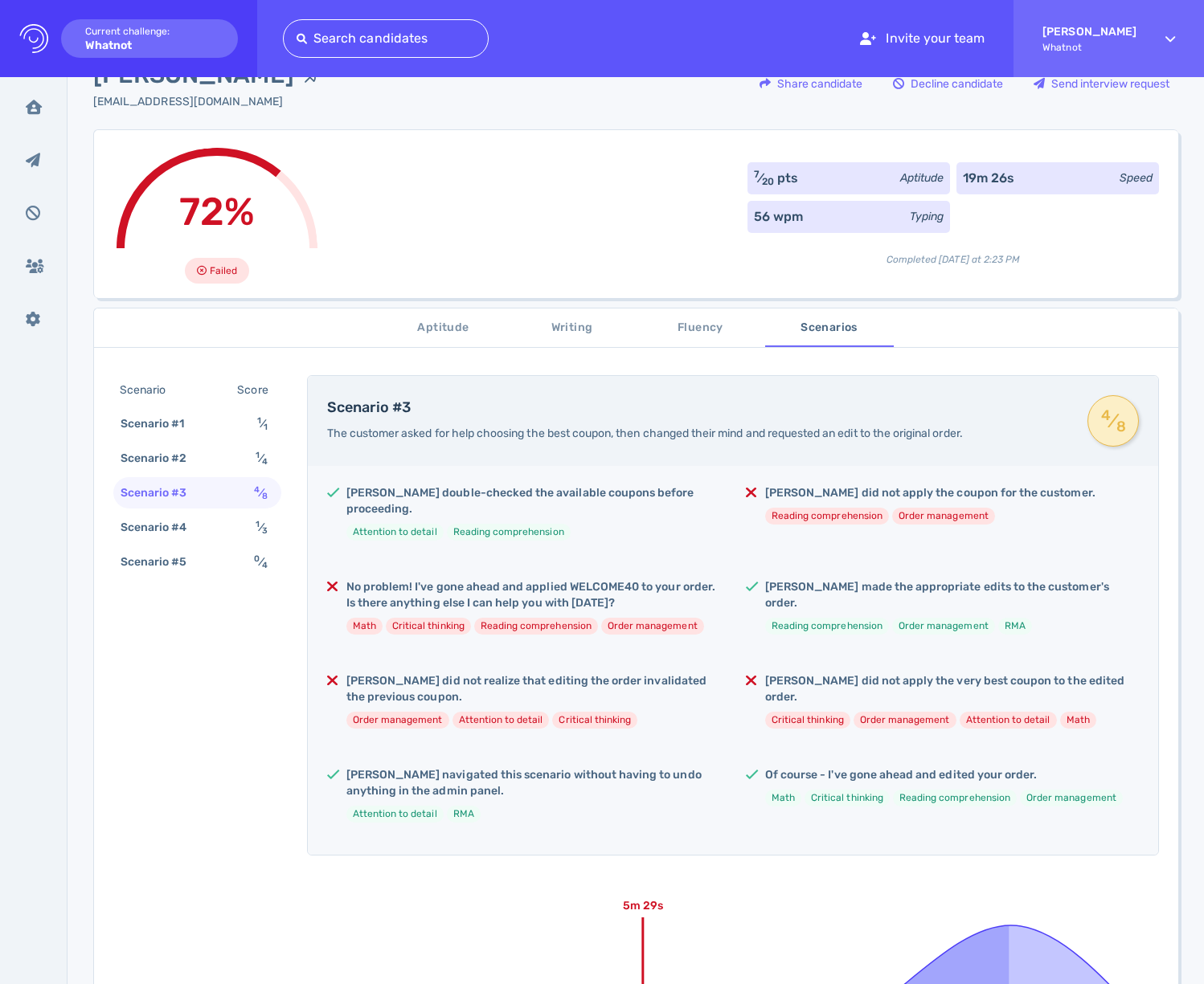
click at [911, 494] on h5 "Samuel did not apply the coupon for the customer." at bounding box center [930, 493] width 331 height 16
click at [1025, 542] on div "Samuel double-checked the available coupons before proceeding. Attention to det…" at bounding box center [733, 660] width 850 height 389
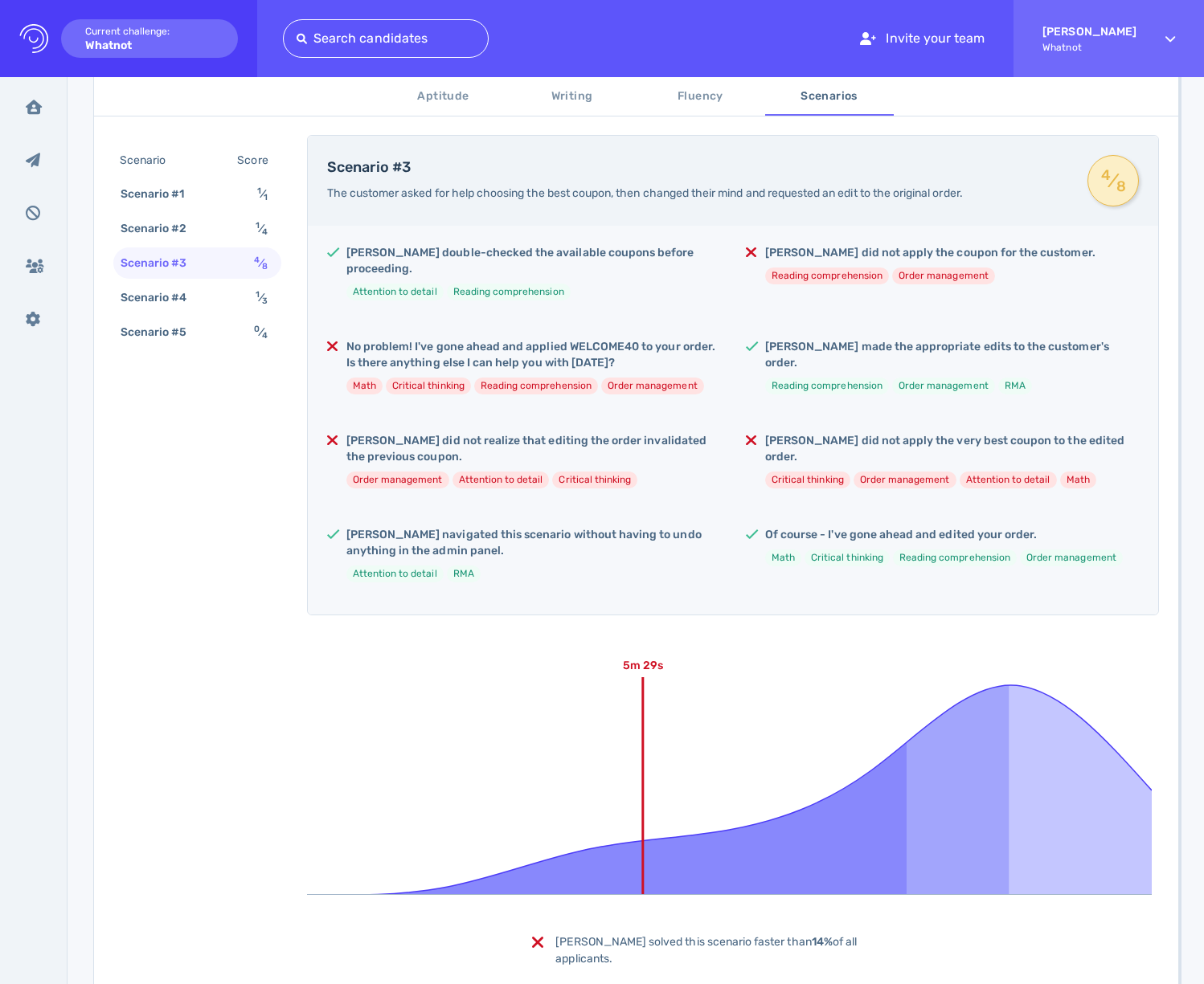
scroll to position [347, 0]
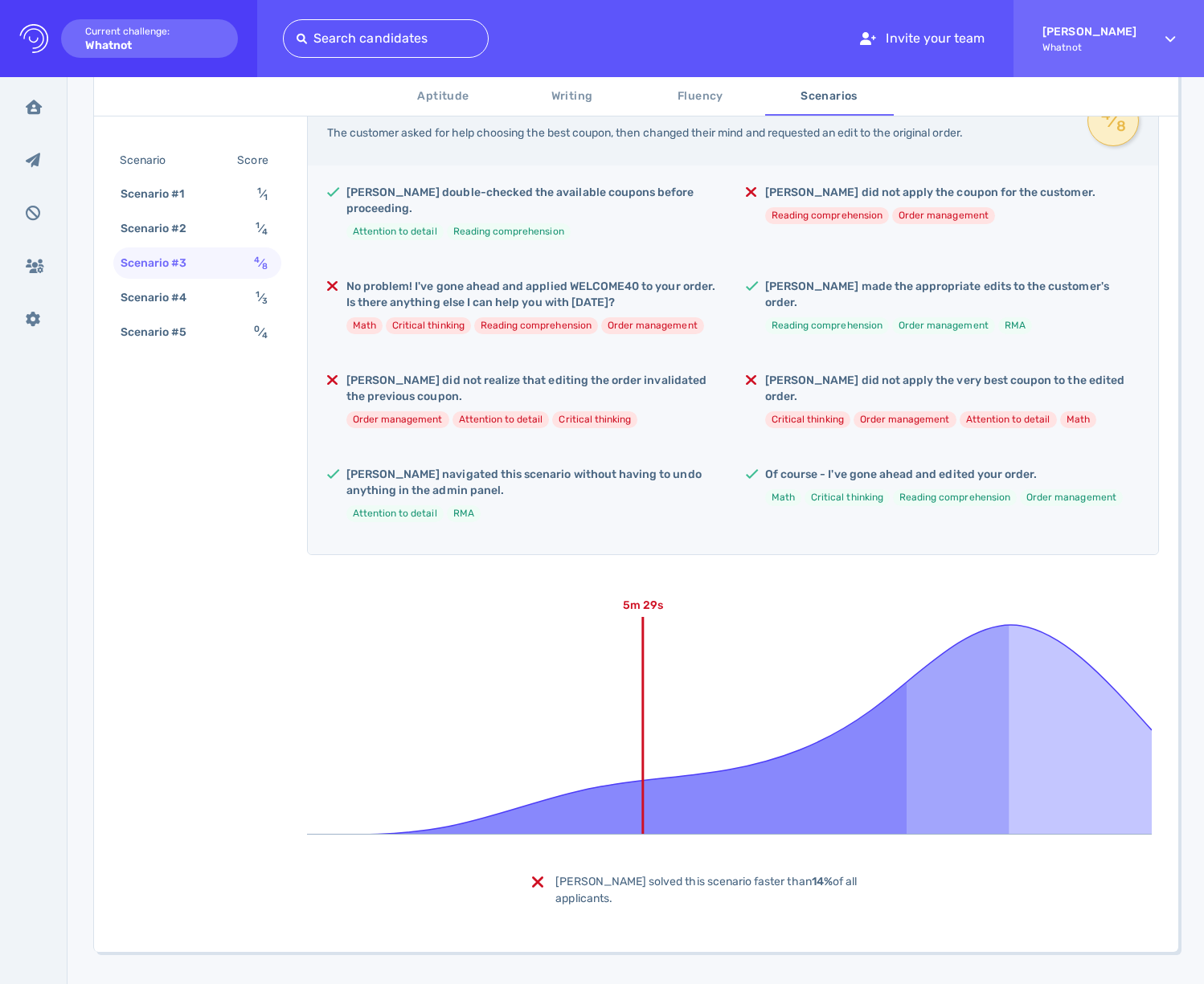
click at [201, 314] on div "Scenario Score Scenario #1 1 ⁄ 1 Scenario #2 1 ⁄ 4 Scenario #3 4 ⁄ 8 Scenario #…" at bounding box center [197, 248] width 168 height 206
click at [230, 340] on div "Scenario #5 0 ⁄ 4" at bounding box center [197, 332] width 168 height 31
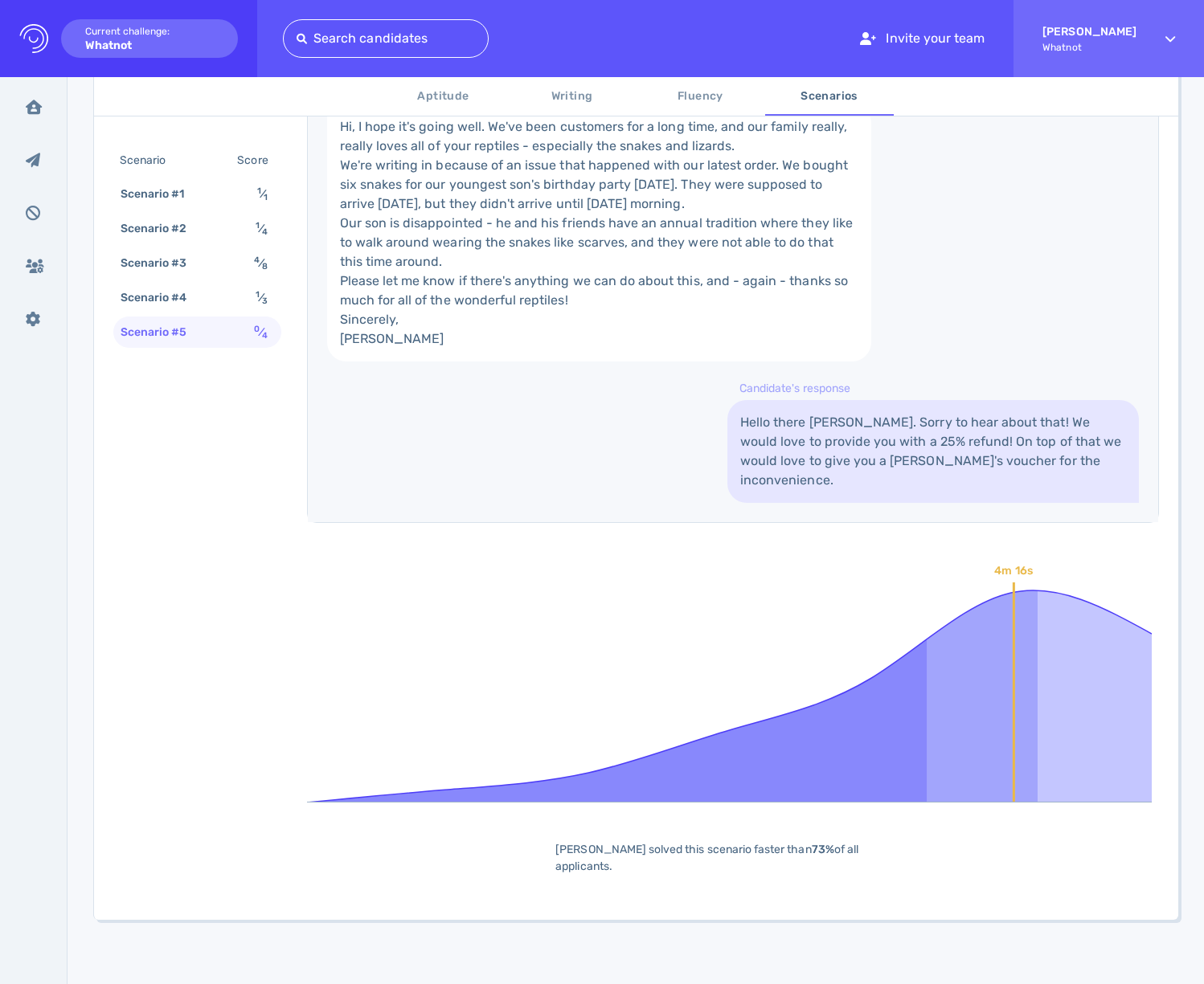
scroll to position [535, 0]
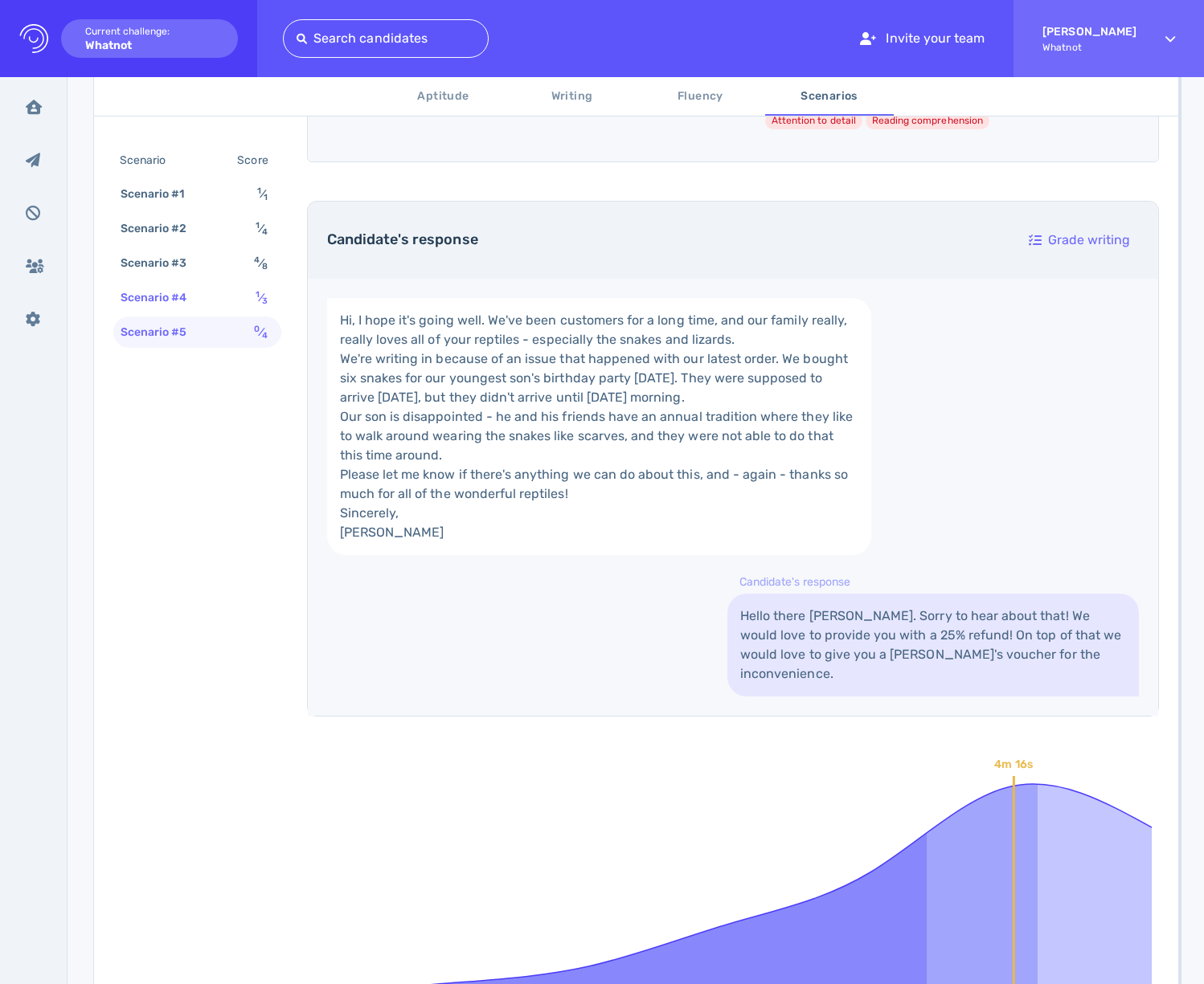
click at [233, 289] on div "Scenario #4 1 ⁄ 3" at bounding box center [197, 297] width 168 height 31
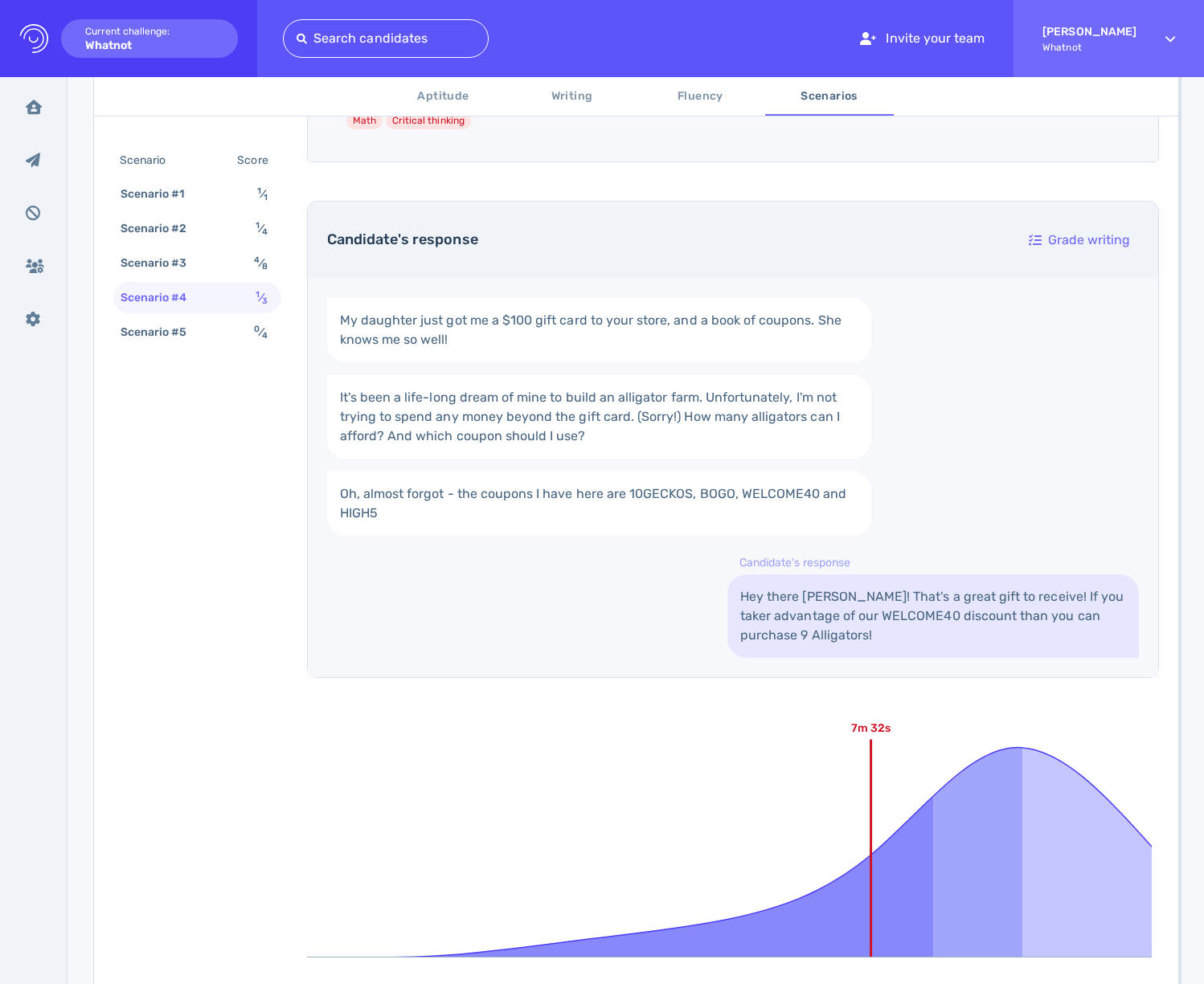
click at [702, 617] on div "My daughter just got me a $100 gift card to your store, and a book of coupons. …" at bounding box center [733, 478] width 850 height 398
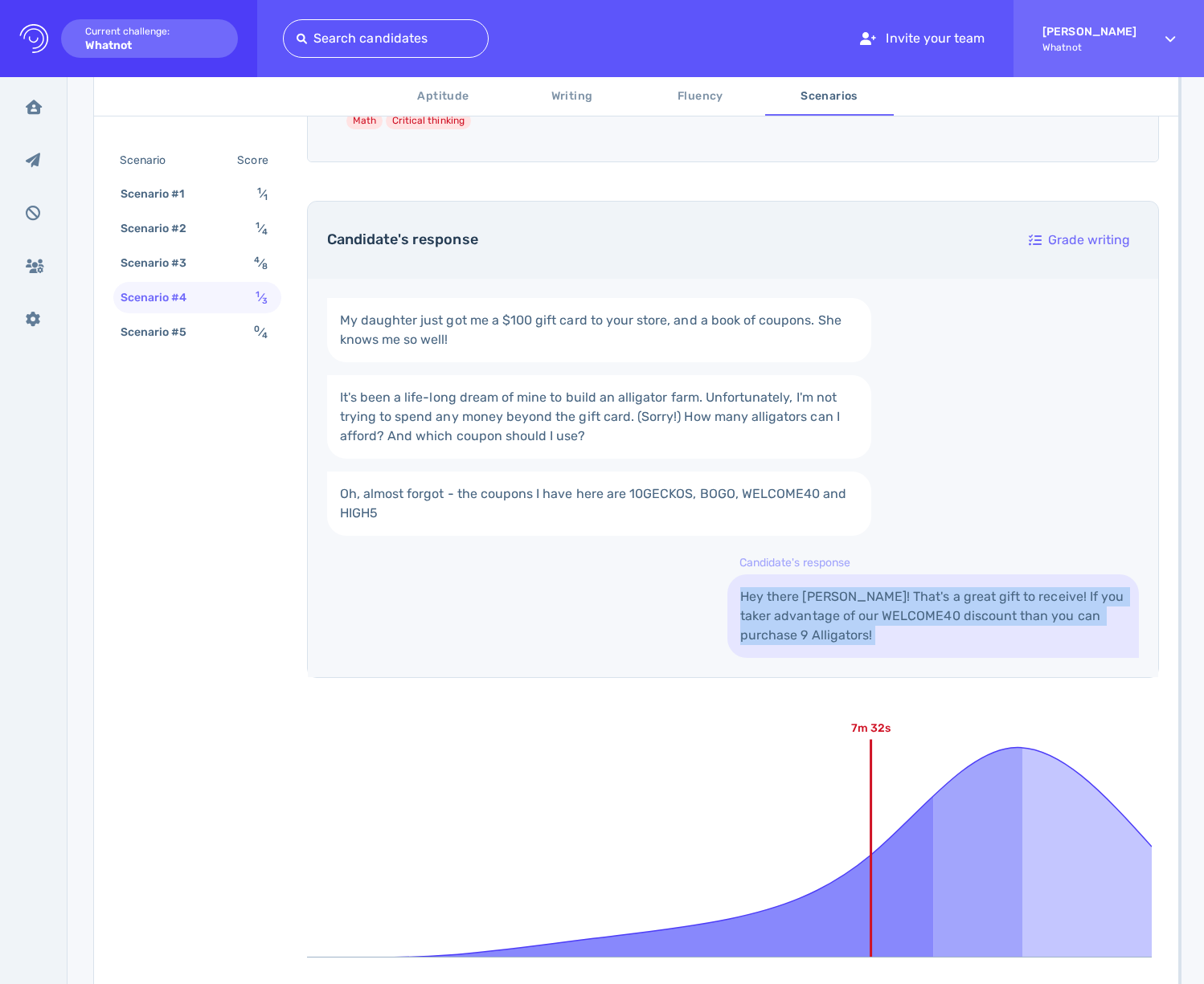
click at [702, 617] on div "My daughter just got me a $100 gift card to your store, and a book of coupons. …" at bounding box center [733, 478] width 850 height 398
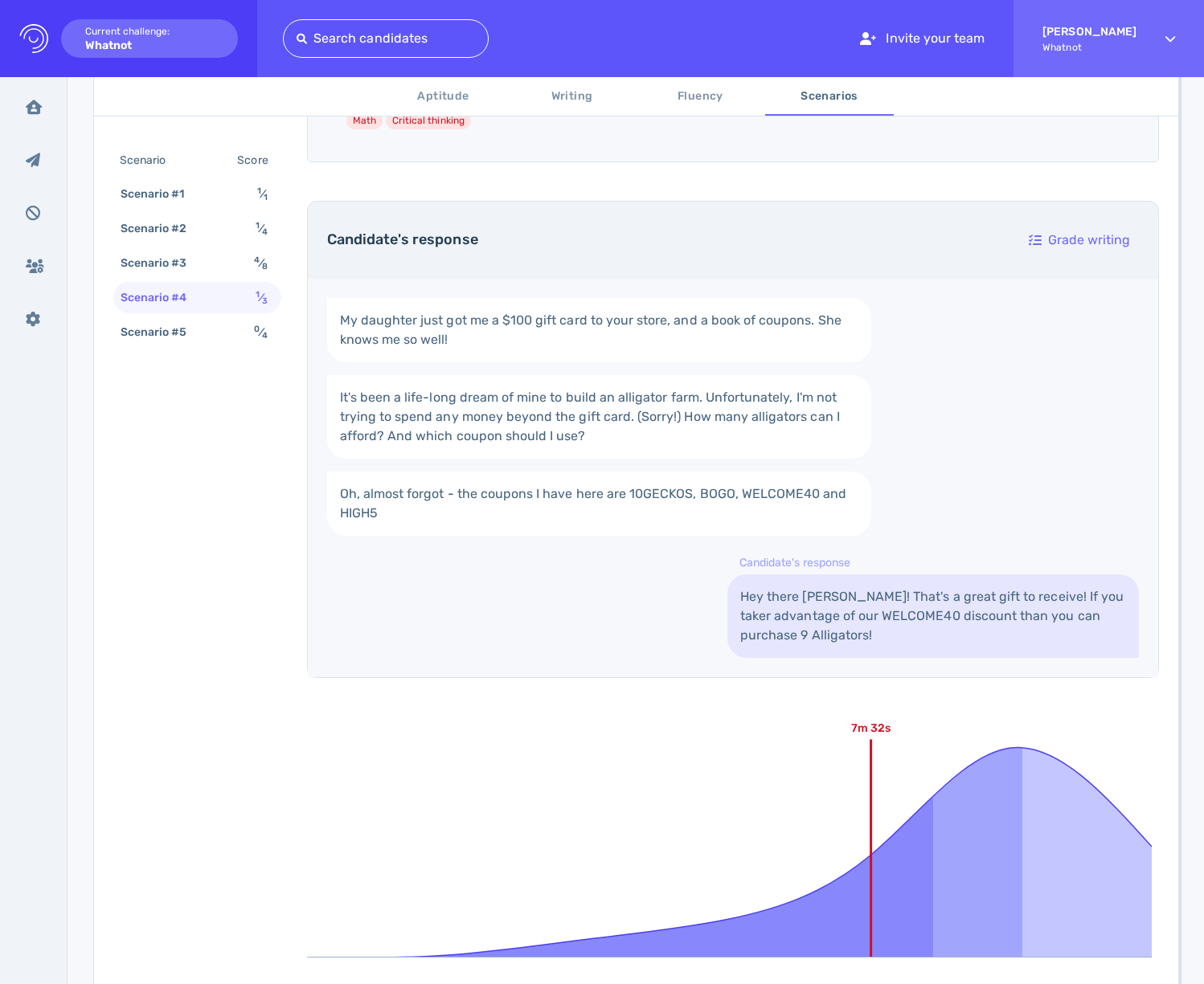
click at [491, 597] on div "My daughter just got me a $100 gift card to your store, and a book of coupons. …" at bounding box center [733, 478] width 850 height 398
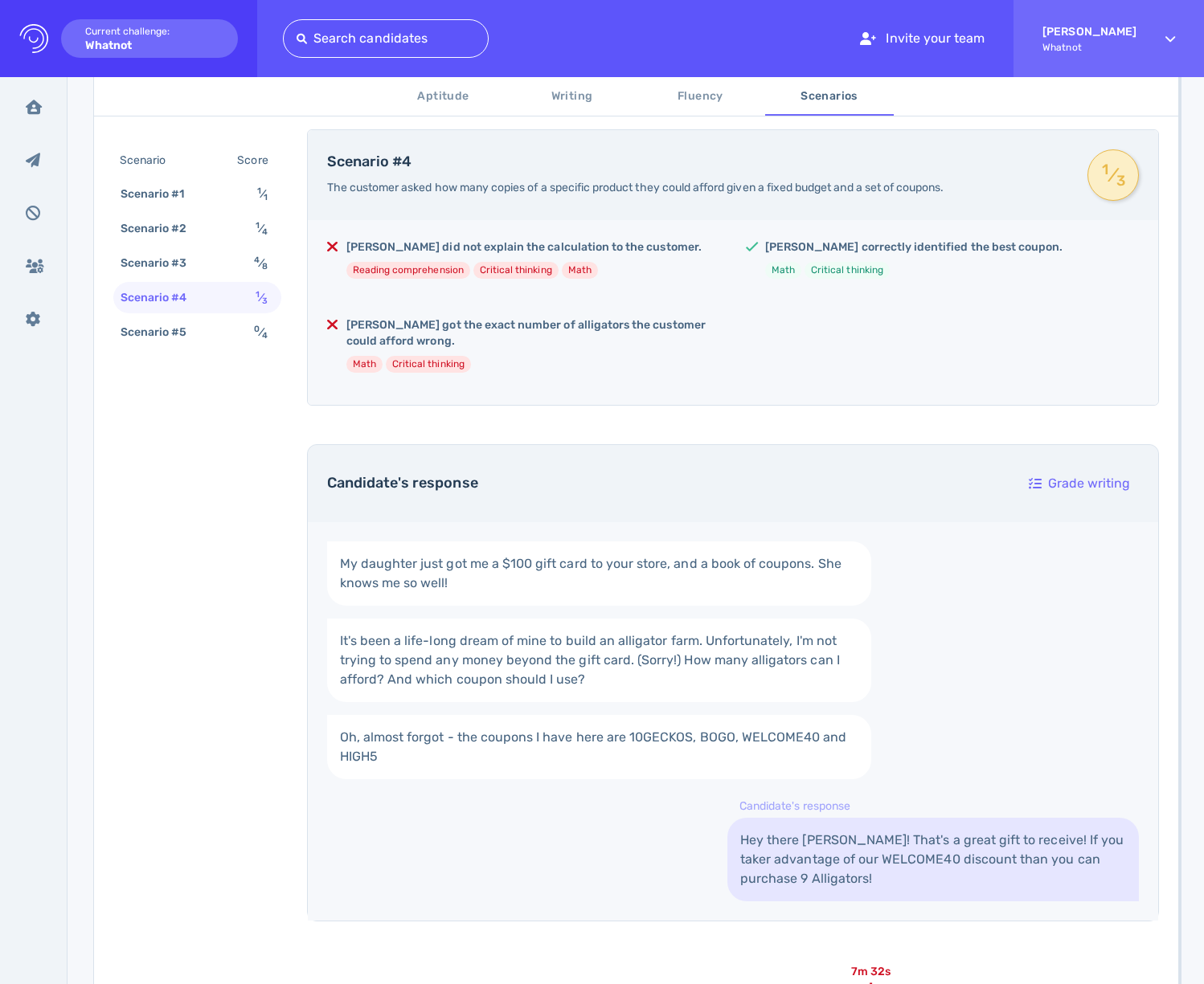
scroll to position [235, 0]
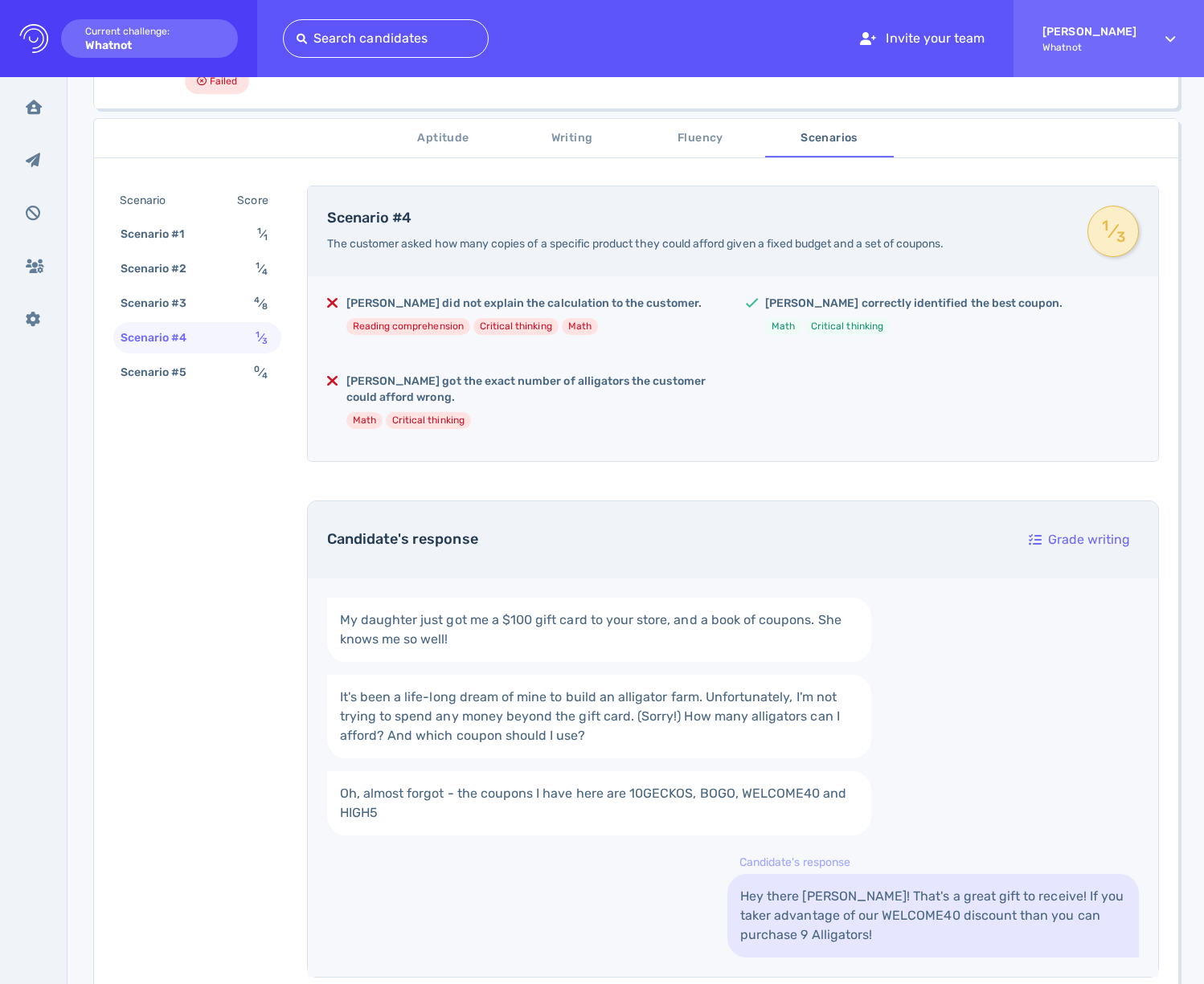
click at [945, 313] on div "Samuel correctly identified the best coupon. Math Critical thinking" at bounding box center [913, 322] width 298 height 52
click at [945, 312] on div "Samuel correctly identified the best coupon. Math Critical thinking" at bounding box center [913, 322] width 298 height 52
click at [567, 302] on h5 "Samuel did not explain the calculation to the customer." at bounding box center [524, 304] width 356 height 16
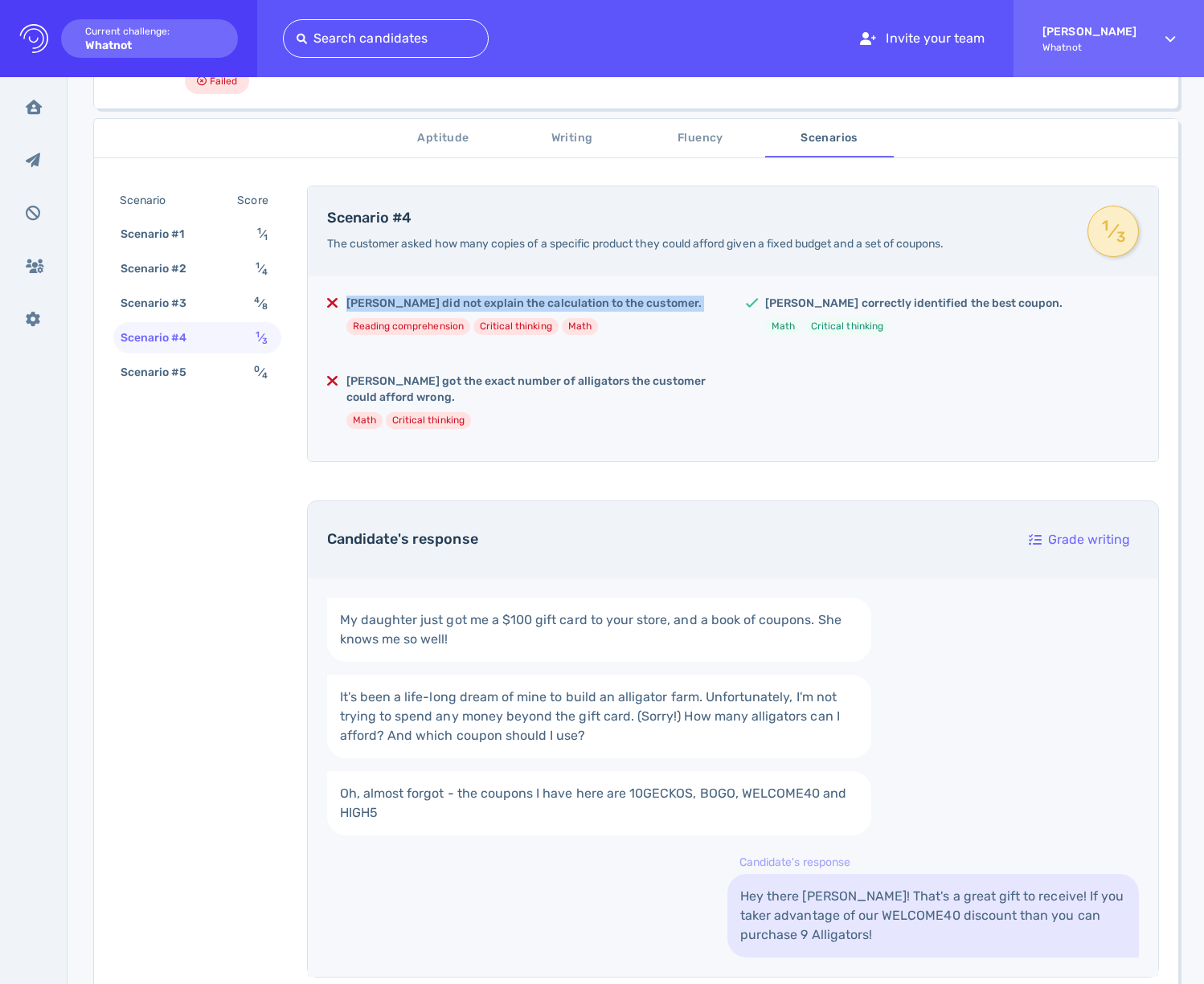
click at [701, 337] on div "Samuel did not explain the calculation to the customer. Reading comprehension C…" at bounding box center [523, 322] width 393 height 52
click at [510, 380] on h5 "Samuel got the exact number of alligators the customer could afford wrong." at bounding box center [533, 389] width 373 height 32
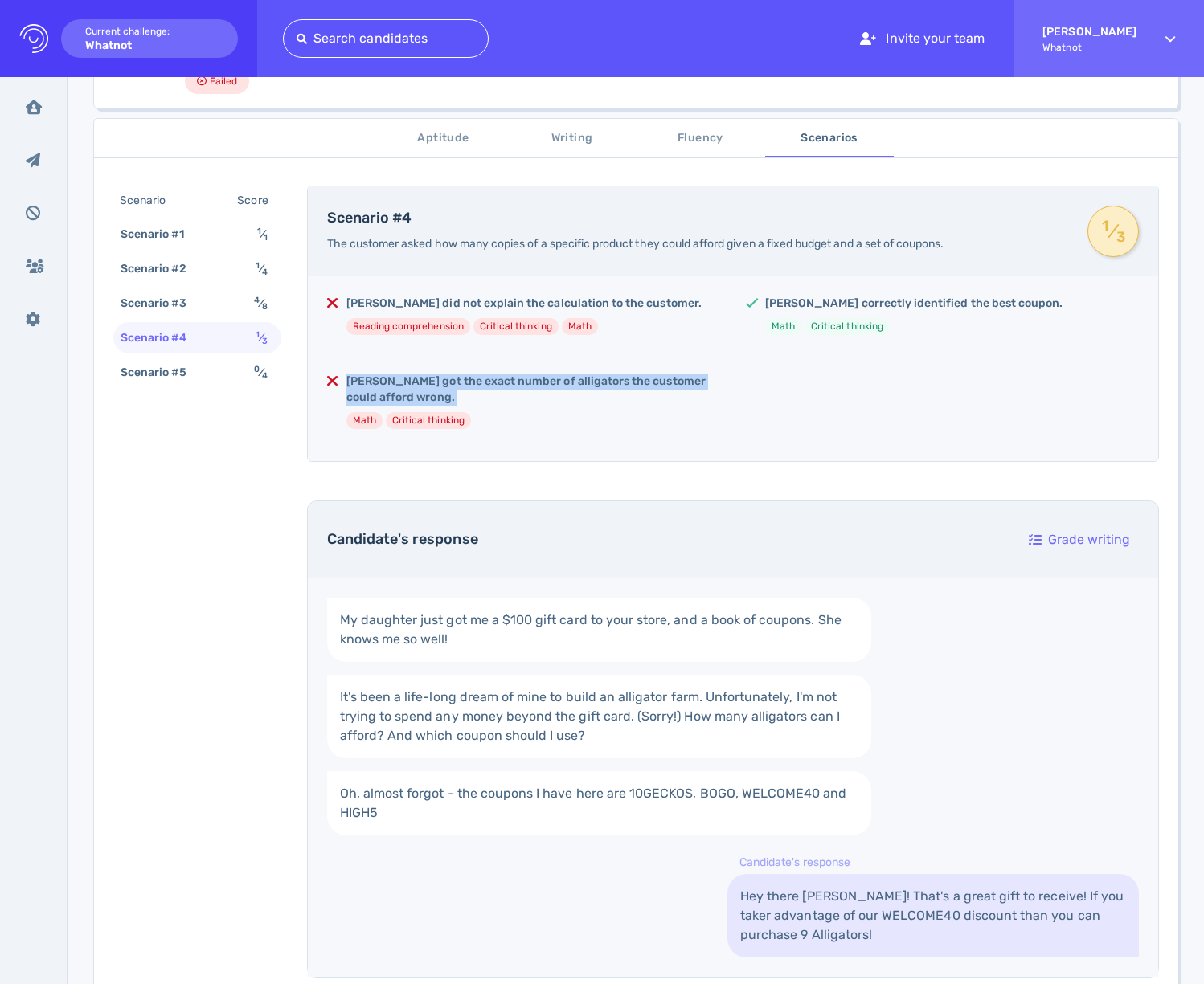
click at [510, 380] on h5 "Samuel got the exact number of alligators the customer could afford wrong." at bounding box center [533, 389] width 373 height 32
click at [664, 387] on h5 "Samuel got the exact number of alligators the customer could afford wrong." at bounding box center [533, 389] width 373 height 32
click at [487, 420] on ul "Math Critical thinking" at bounding box center [533, 420] width 373 height 17
drag, startPoint x: 573, startPoint y: 372, endPoint x: 628, endPoint y: 380, distance: 55.6
click at [628, 380] on div "Samuel did not explain the calculation to the customer. Reading comprehension C…" at bounding box center [733, 369] width 850 height 185
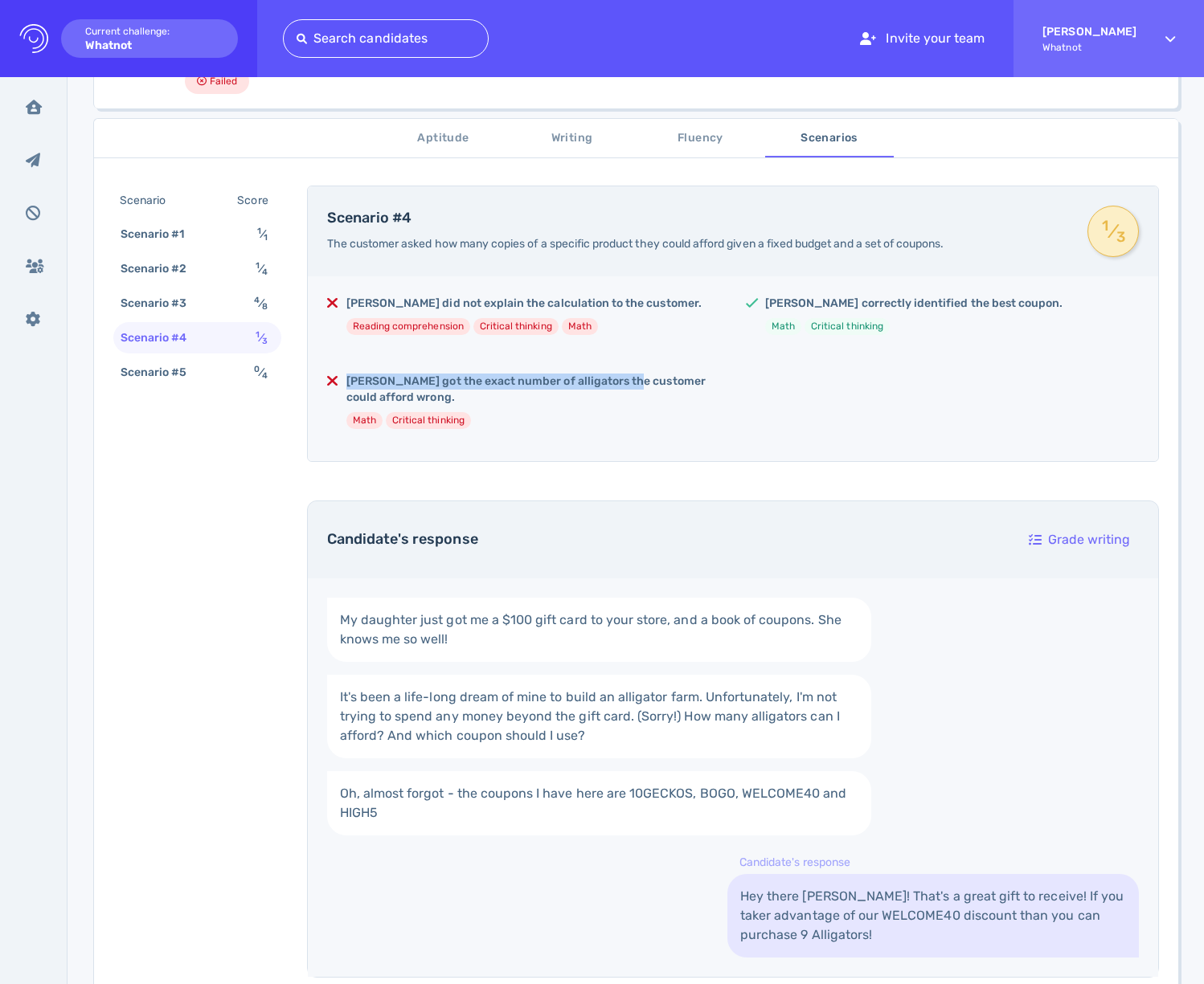
click at [628, 380] on h5 "Samuel got the exact number of alligators the customer could afford wrong." at bounding box center [533, 389] width 373 height 32
click at [684, 430] on div "Samuel got the exact number of alligators the customer could afford wrong. Math…" at bounding box center [533, 407] width 373 height 69
click at [527, 385] on h5 "Samuel got the exact number of alligators the customer could afford wrong." at bounding box center [533, 389] width 373 height 32
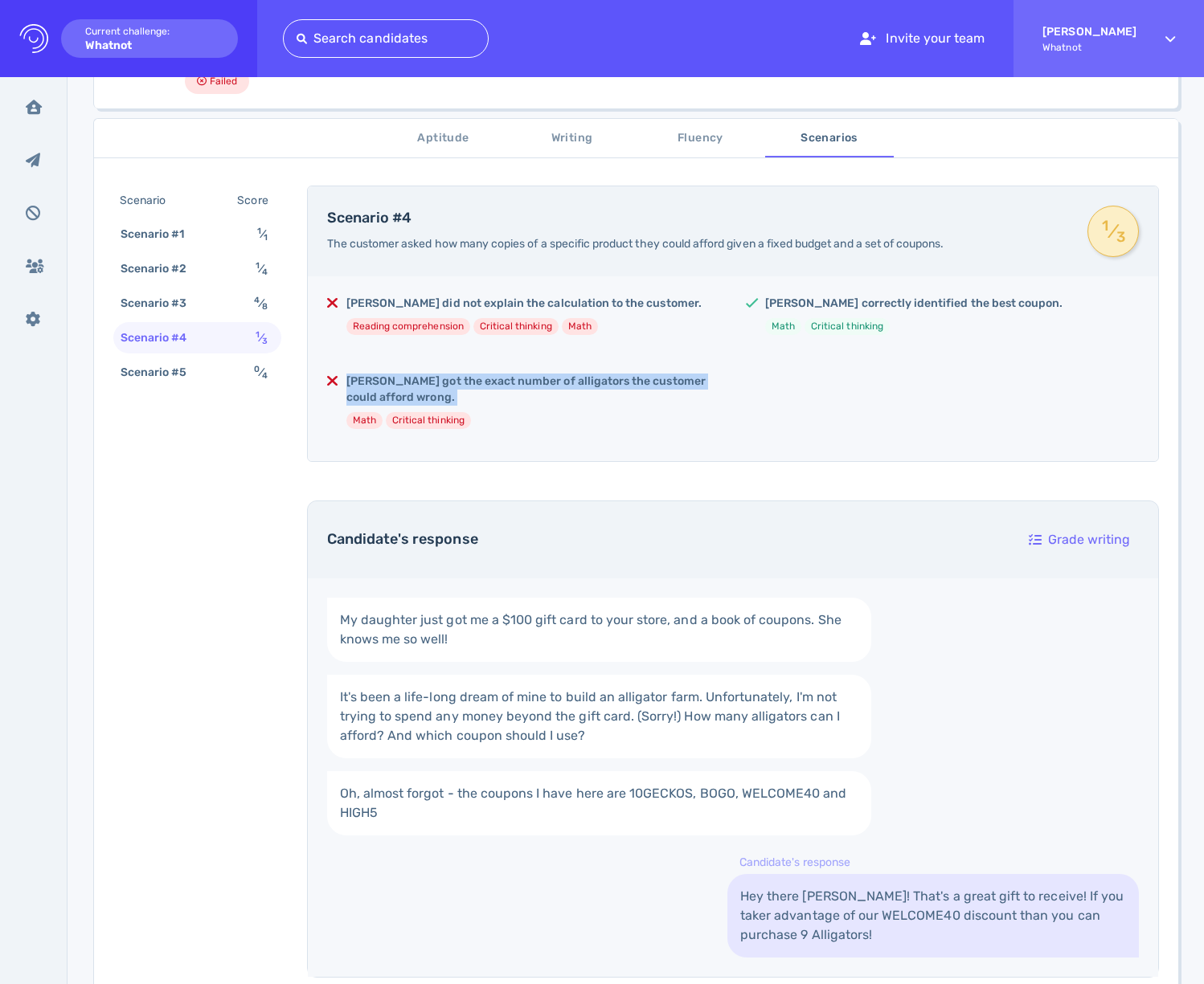
click at [609, 398] on h5 "Samuel got the exact number of alligators the customer could afford wrong." at bounding box center [533, 389] width 373 height 32
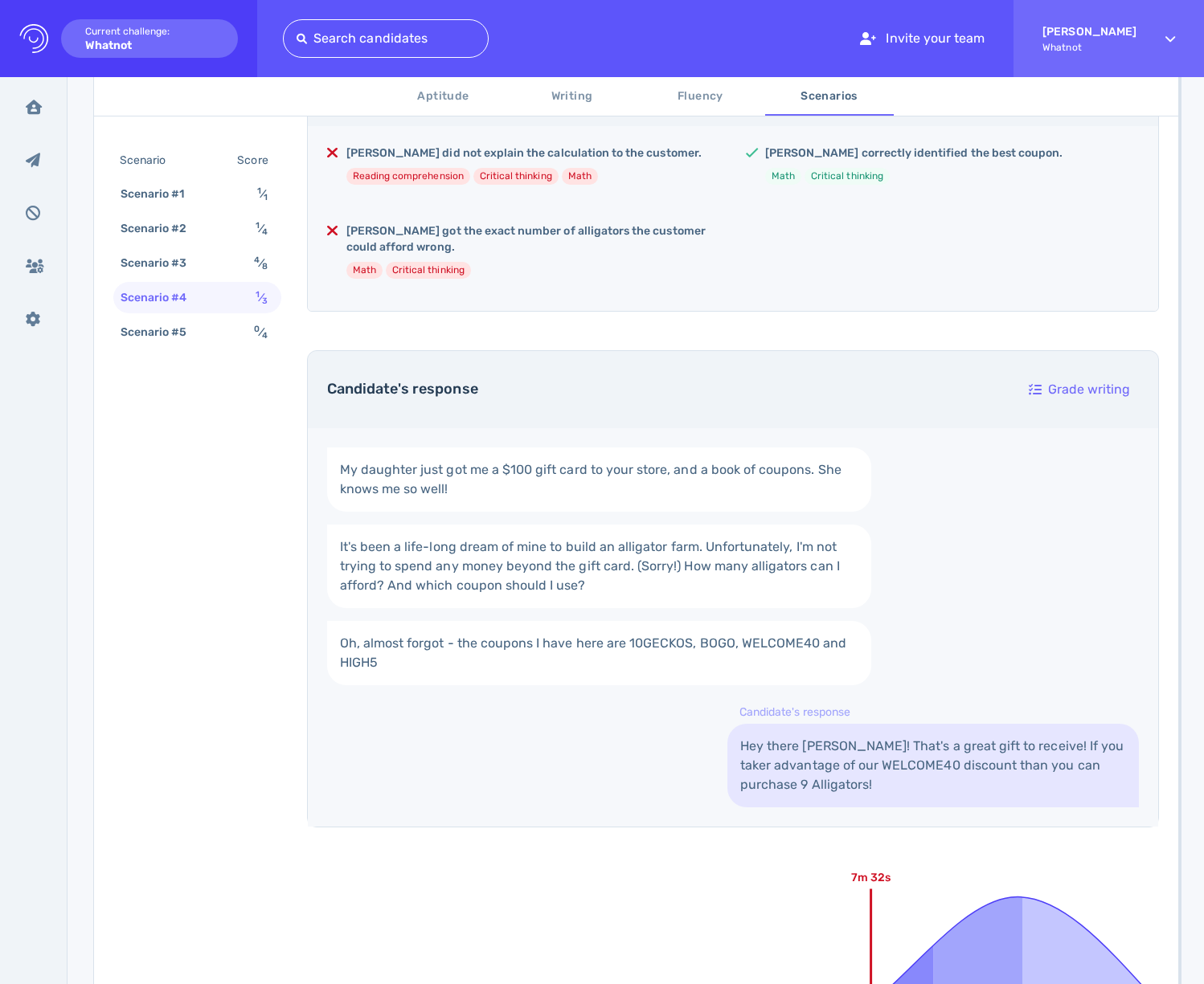
scroll to position [389, 0]
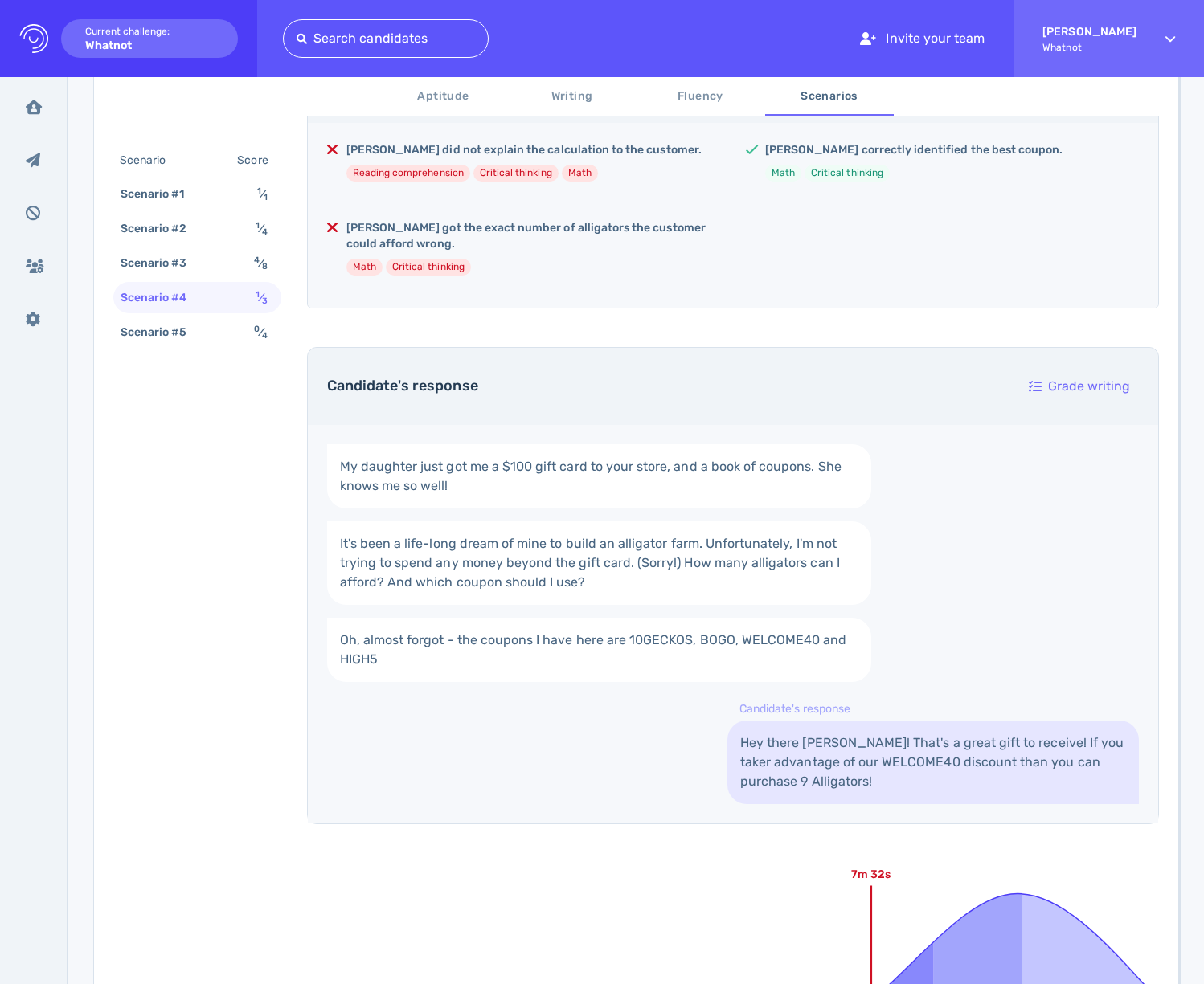
click at [880, 761] on link "Hey there Olivia! That's a great gift to receive! If you taker advantage of our…" at bounding box center [932, 763] width 411 height 84
click at [879, 763] on link "Hey there Olivia! That's a great gift to receive! If you taker advantage of our…" at bounding box center [932, 763] width 411 height 84
click at [727, 793] on link "Hey there Olivia! That's a great gift to receive! If you taker advantage of our…" at bounding box center [932, 763] width 411 height 84
click at [743, 786] on link "Hey there Olivia! That's a great gift to receive! If you taker advantage of our…" at bounding box center [932, 763] width 411 height 84
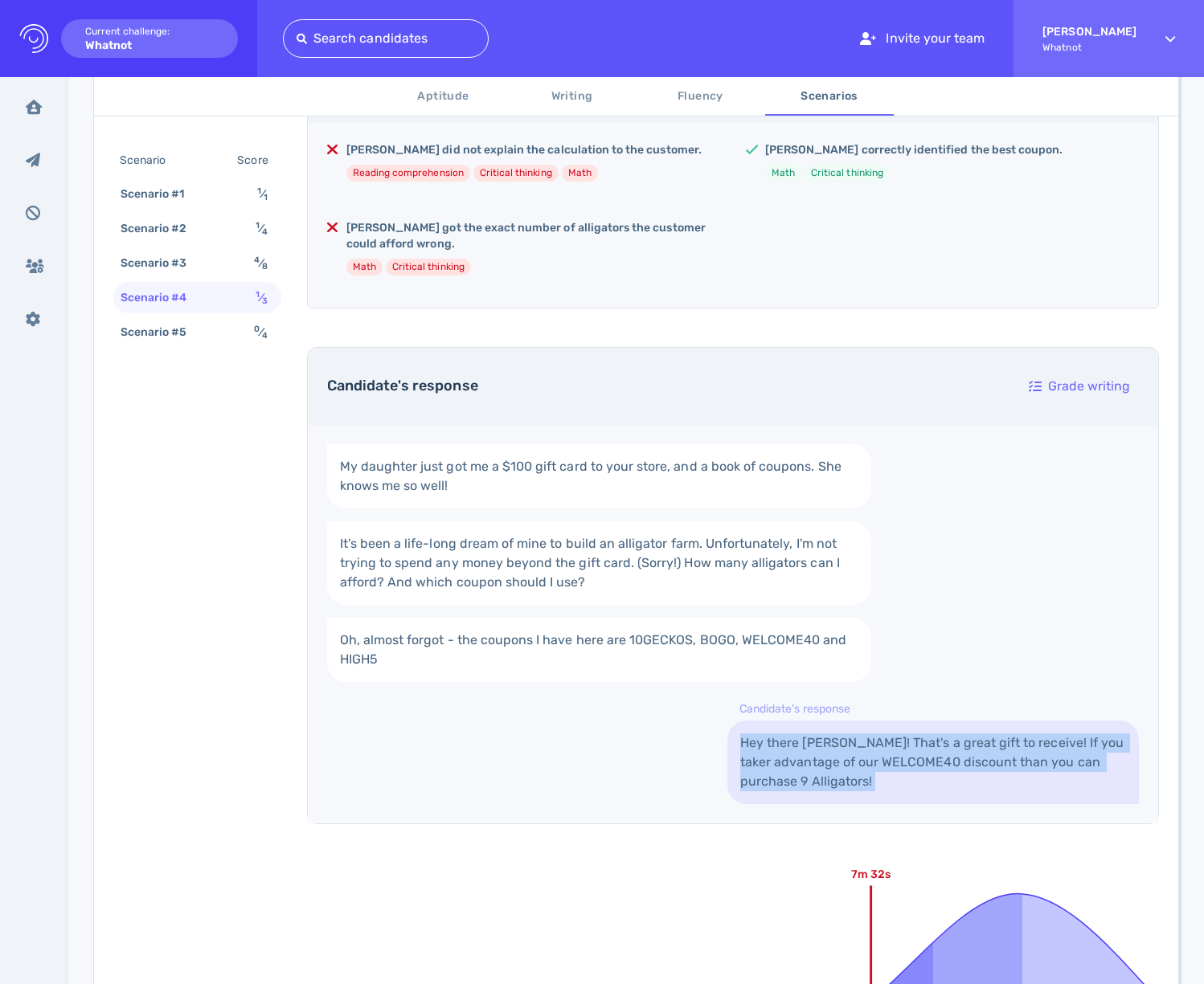
click at [743, 786] on link "Hey there Olivia! That's a great gift to receive! If you taker advantage of our…" at bounding box center [932, 763] width 411 height 84
click at [898, 788] on link "Hey there Olivia! That's a great gift to receive! If you taker advantage of our…" at bounding box center [932, 763] width 411 height 84
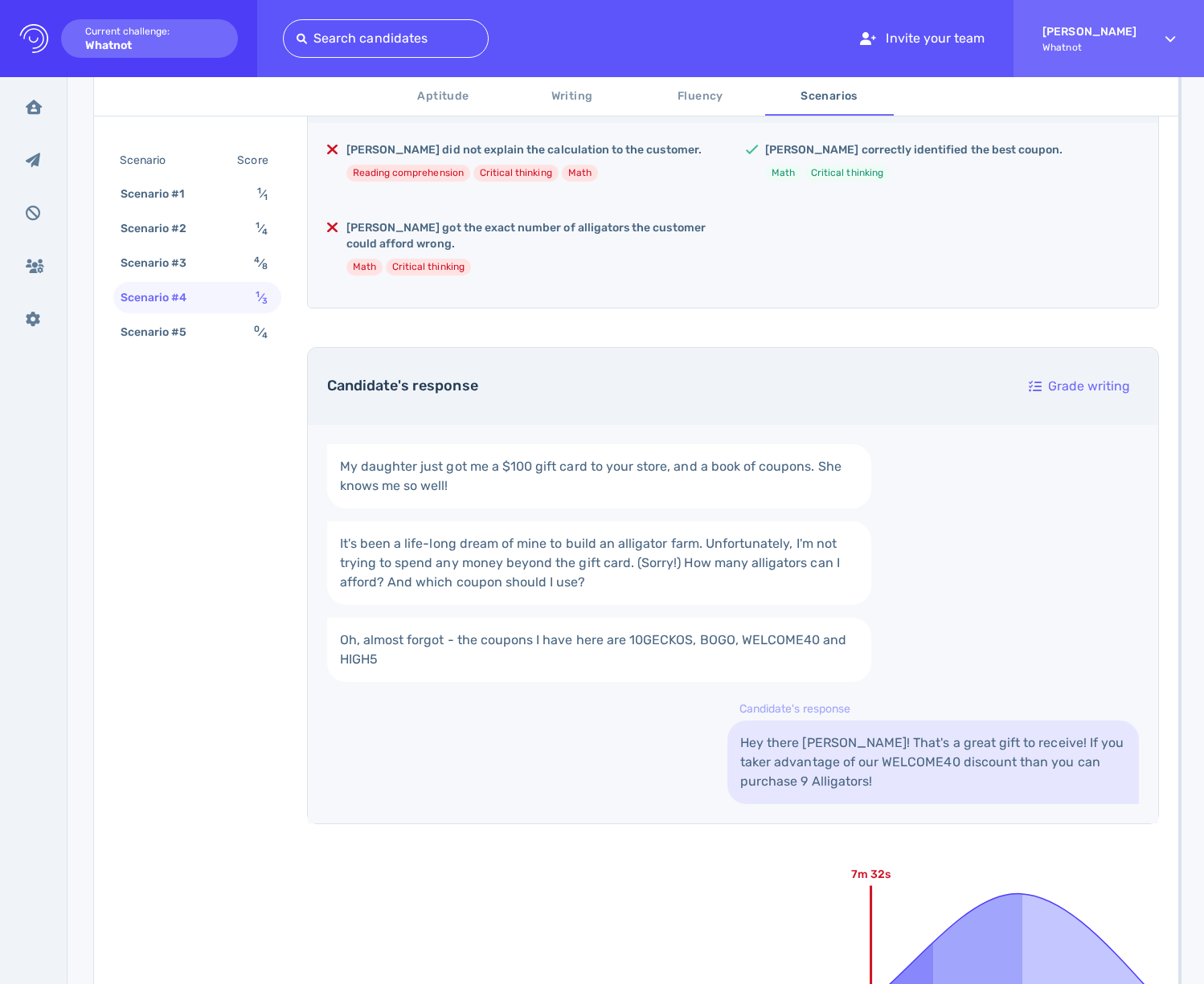
click at [648, 780] on div "My daughter just got me a $100 gift card to your store, and a book of coupons. …" at bounding box center [733, 624] width 850 height 398
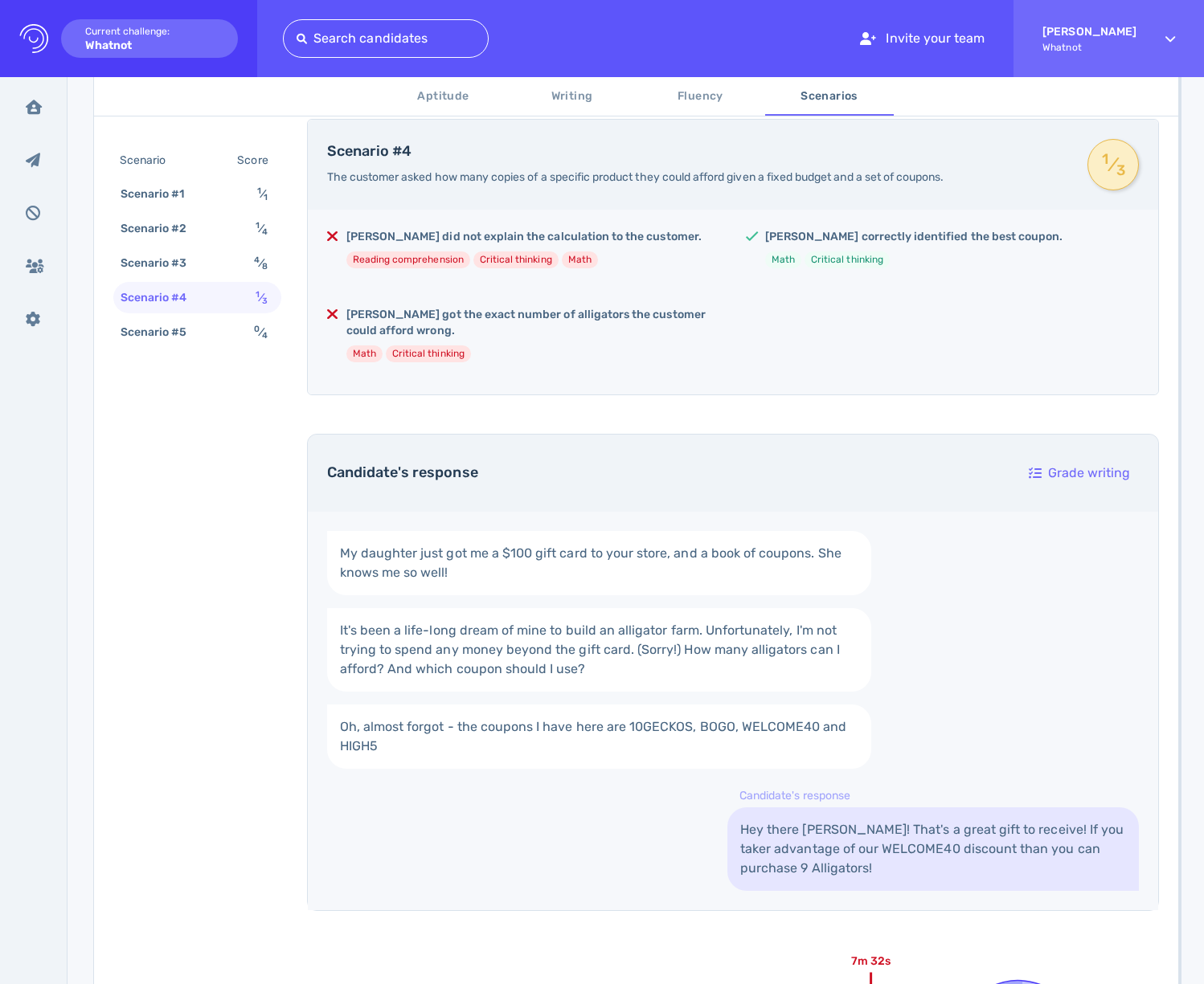
scroll to position [362, 0]
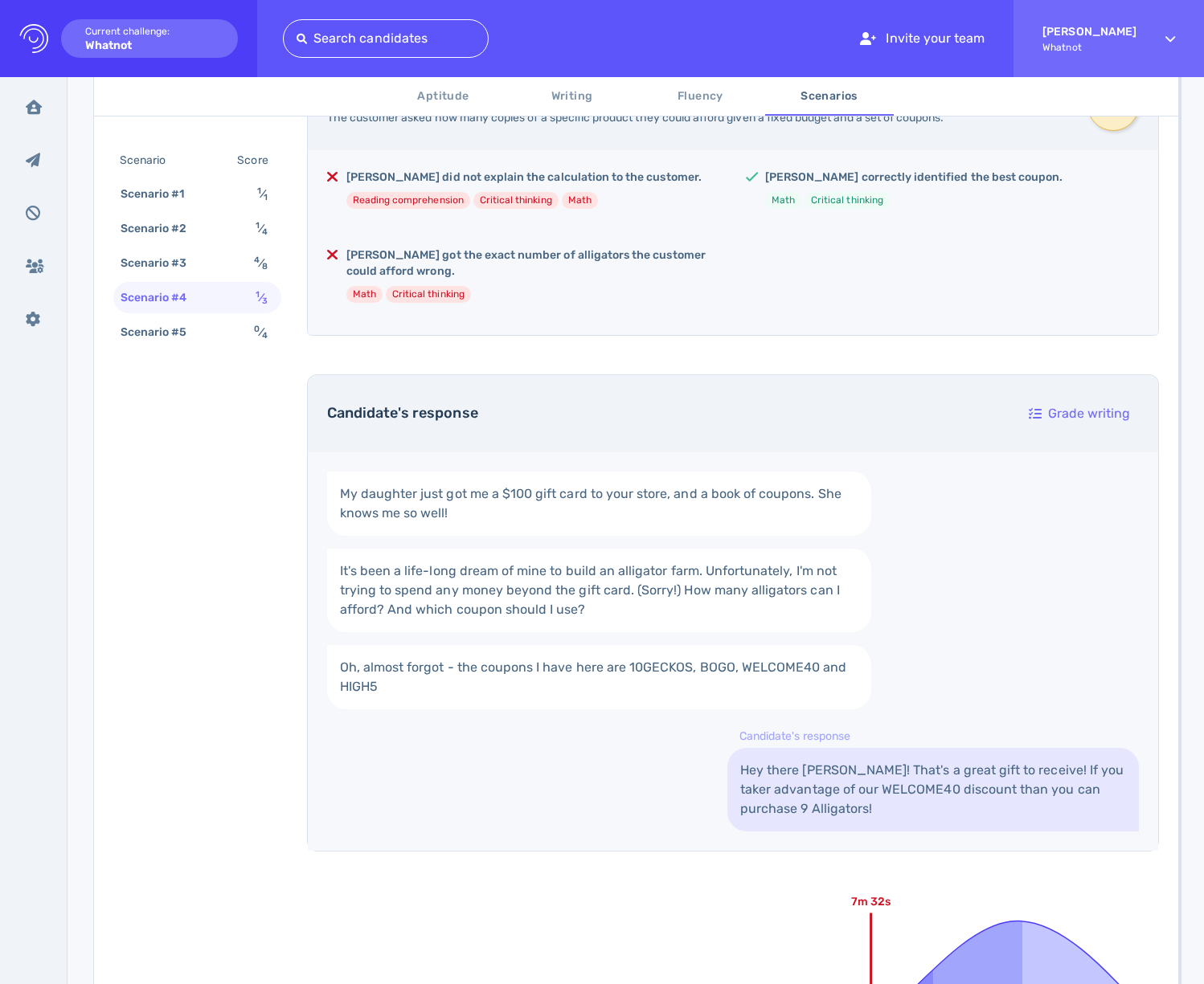
click at [502, 255] on h5 "Samuel got the exact number of alligators the customer could afford wrong." at bounding box center [533, 264] width 373 height 32
click at [518, 177] on h5 "Samuel did not explain the calculation to the customer." at bounding box center [524, 177] width 356 height 16
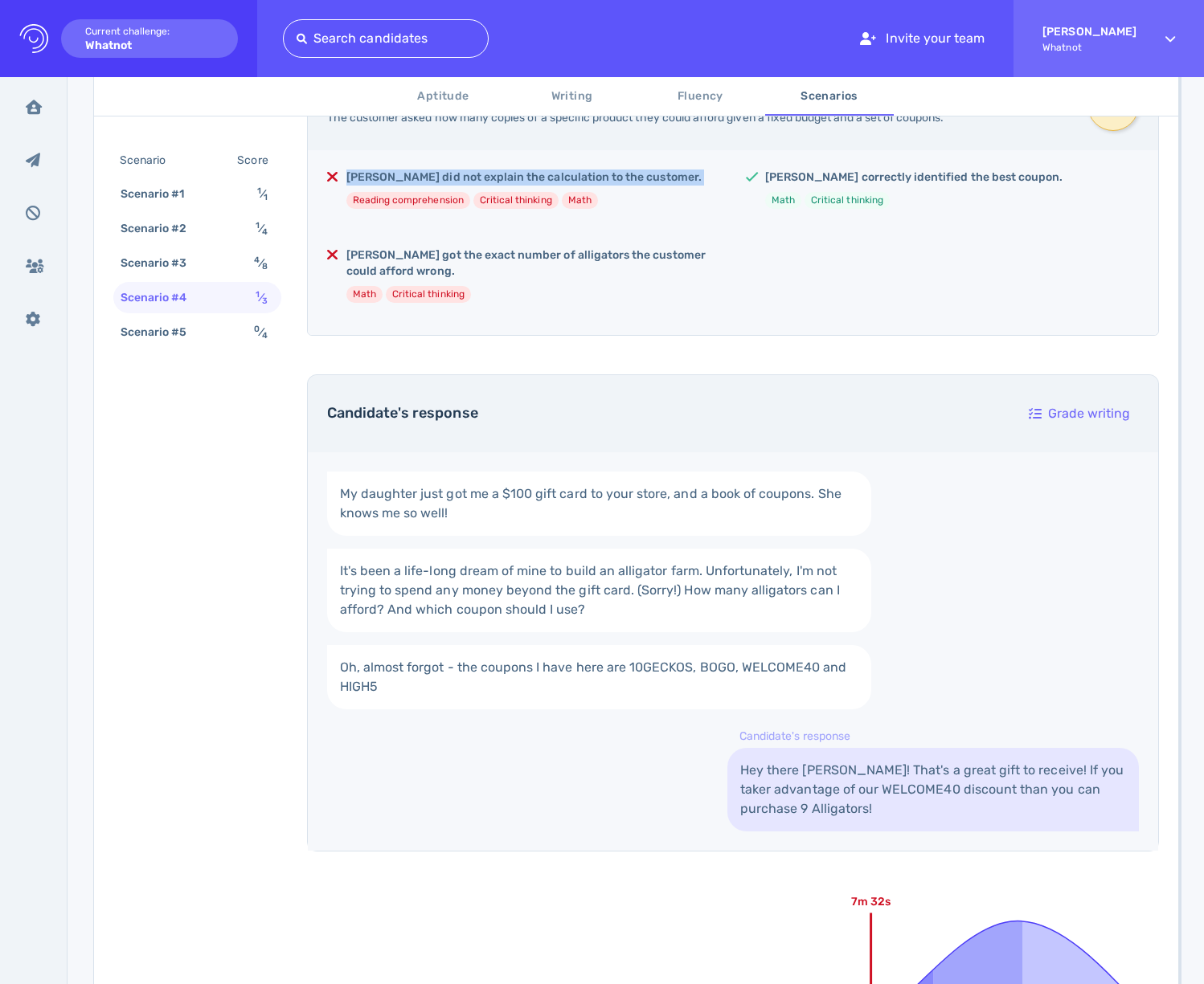
click at [518, 177] on h5 "Samuel did not explain the calculation to the customer." at bounding box center [524, 177] width 356 height 16
click at [632, 224] on div "Samuel did not explain the calculation to the customer. Reading comprehension C…" at bounding box center [733, 243] width 850 height 185
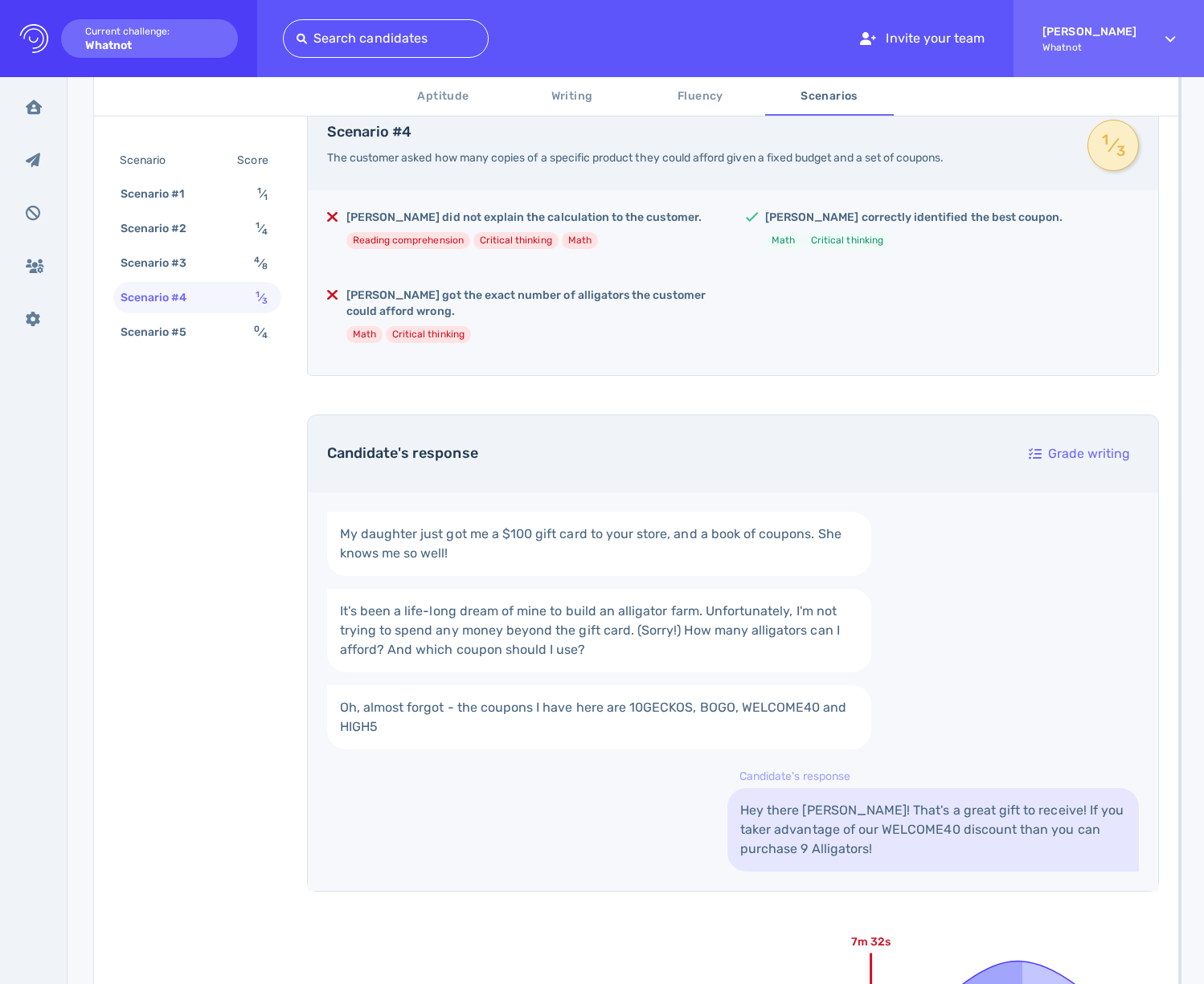
scroll to position [230, 0]
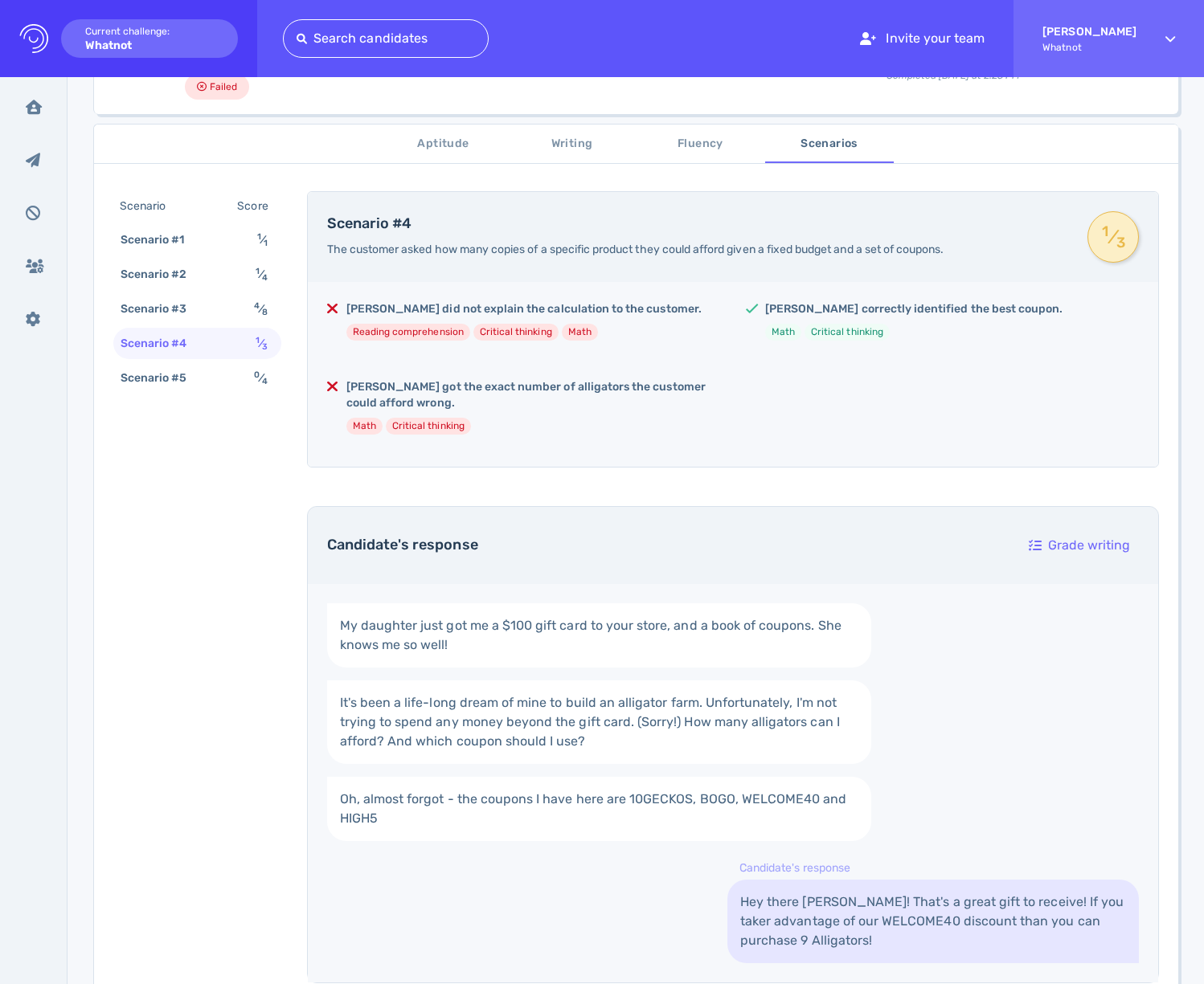
click at [189, 352] on div "Scenario #4" at bounding box center [162, 343] width 90 height 23
drag, startPoint x: 203, startPoint y: 393, endPoint x: 212, endPoint y: 385, distance: 12.0
click at [203, 393] on div "Scenario Score Scenario #1 1 ⁄ 1 Scenario #2 1 ⁄ 4 Scenario #3 4 ⁄ 8 Scenario #…" at bounding box center [197, 294] width 168 height 206
click at [212, 385] on div "Scenario #5 0 ⁄ 4" at bounding box center [197, 377] width 168 height 31
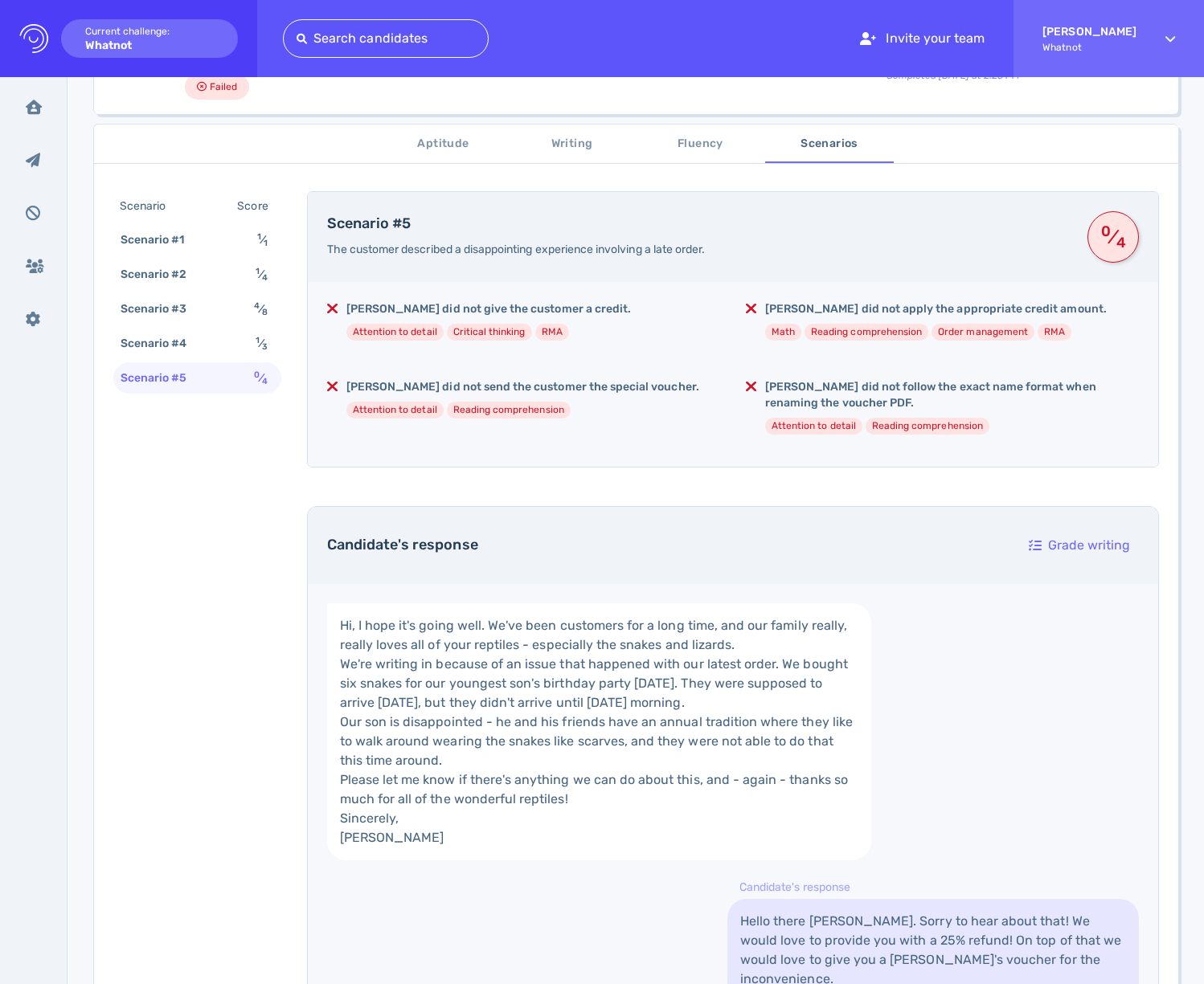
click at [572, 681] on link "Hi, I hope it's going well. We've been customers for a long time, and our famil…" at bounding box center [599, 732] width 544 height 257
click at [920, 697] on div "Hi, I hope it's going well. We've been customers for a long time, and our famil…" at bounding box center [733, 803] width 850 height 437
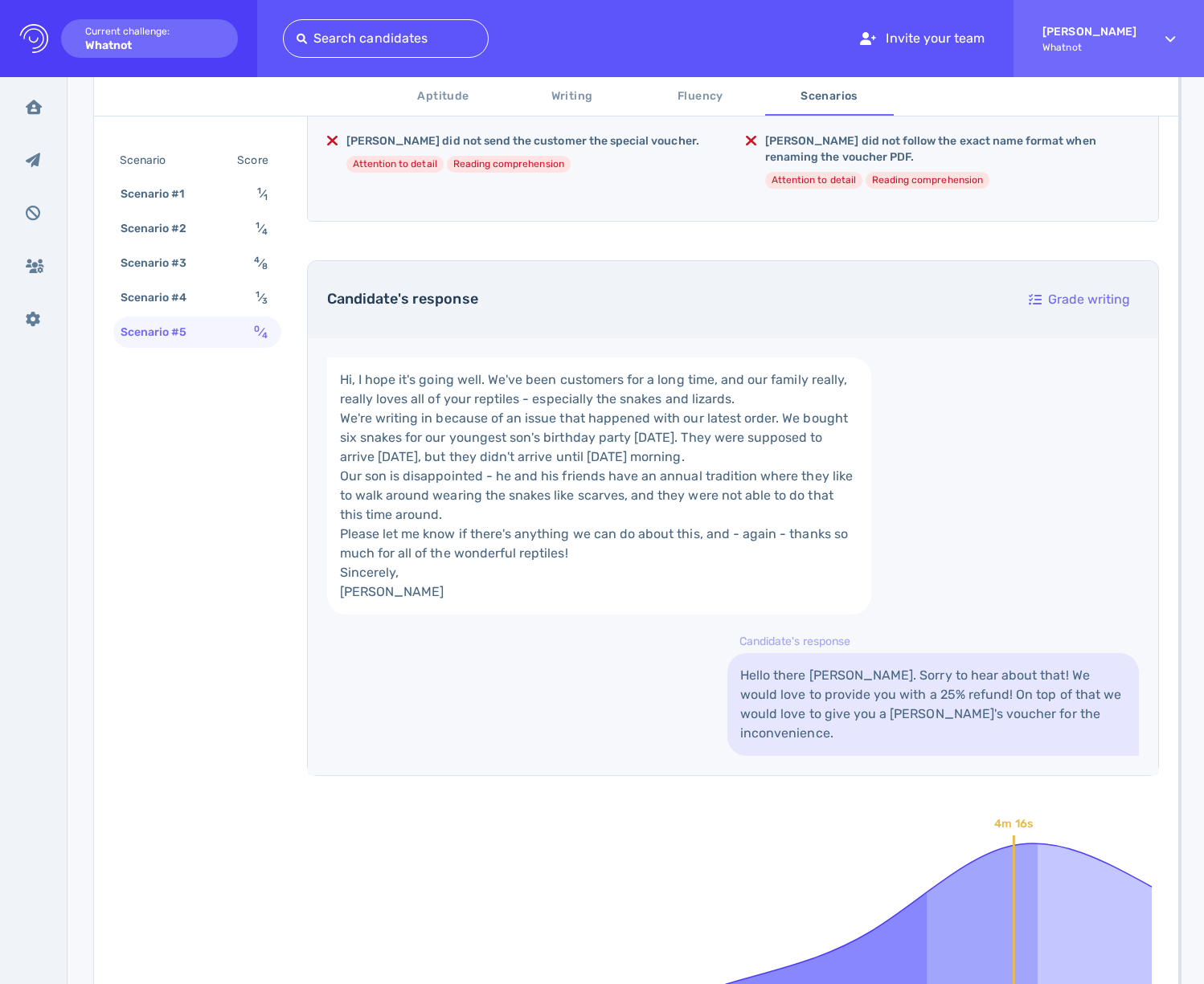
scroll to position [231, 0]
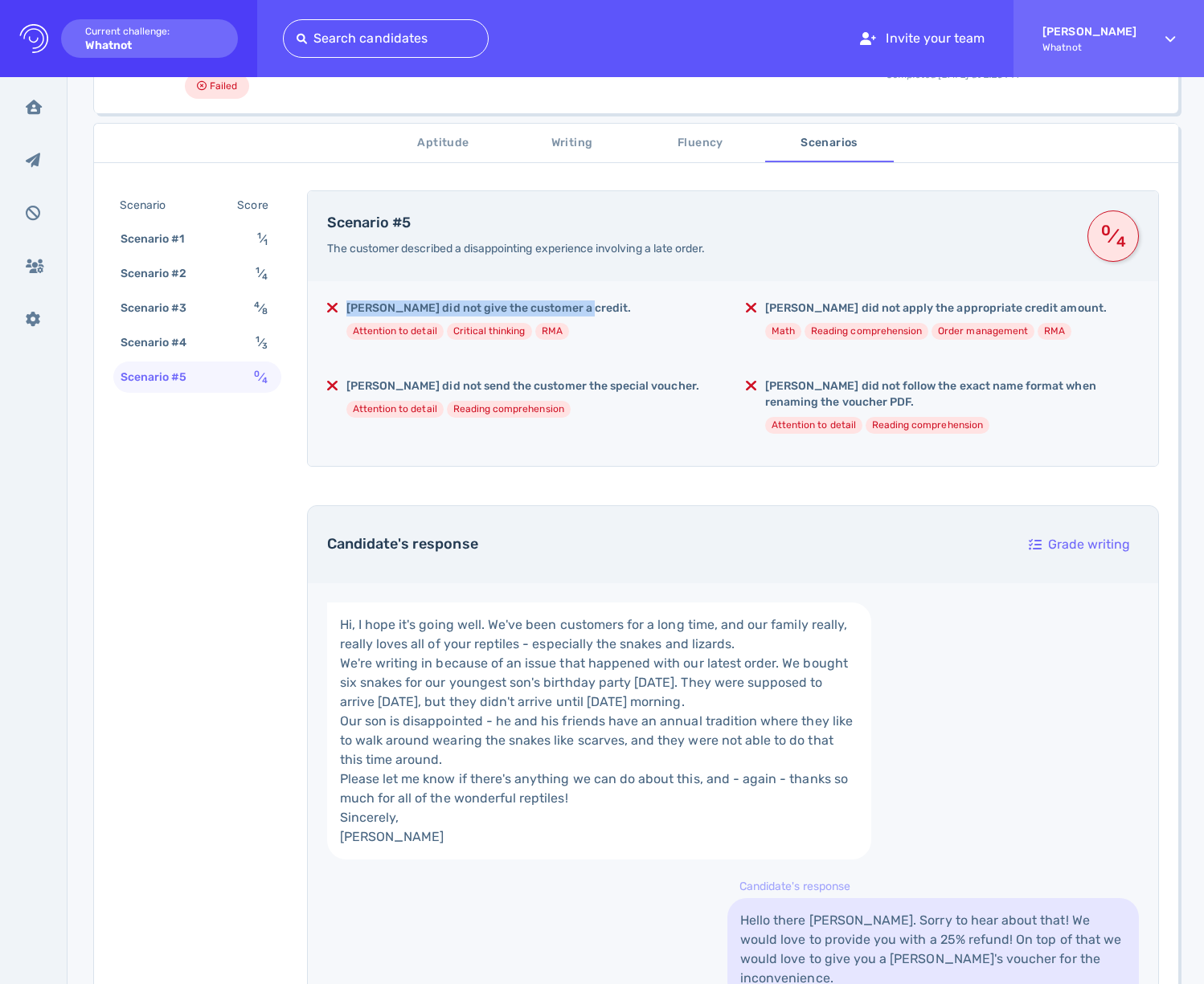
drag, startPoint x: 399, startPoint y: 298, endPoint x: 629, endPoint y: 311, distance: 230.4
click at [629, 311] on div "Samuel did not give the customer a credit. Attention to detail Critical thinkin…" at bounding box center [733, 373] width 850 height 185
click at [629, 311] on div "Samuel did not give the customer a credit. Attention to detail Critical thinkin…" at bounding box center [523, 327] width 393 height 52
click at [389, 373] on div "Samuel did not give the customer a credit. Attention to detail Critical thinkin…" at bounding box center [733, 373] width 850 height 185
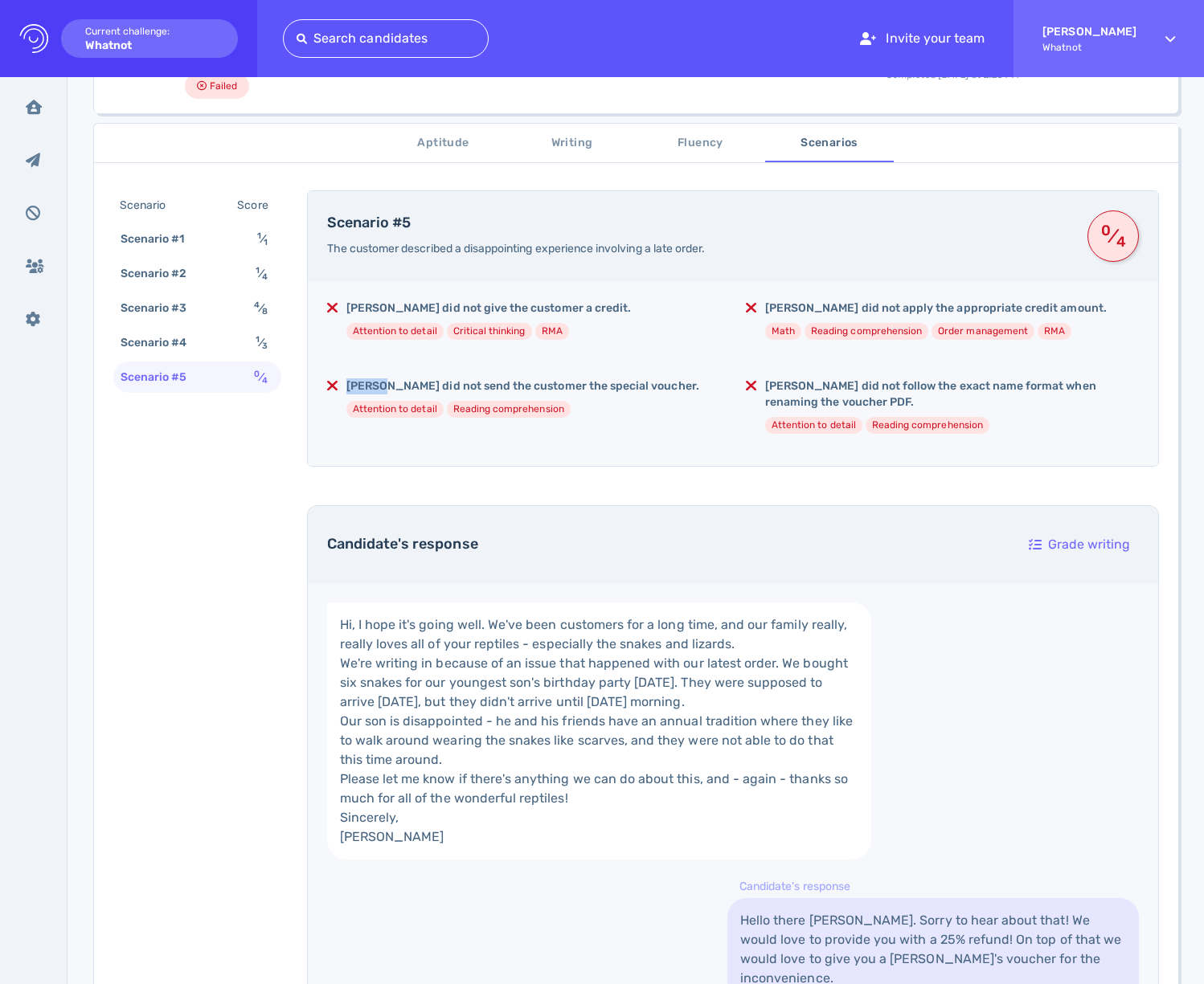
click at [389, 374] on div "Samuel did not give the customer a credit. Attention to detail Critical thinkin…" at bounding box center [733, 373] width 850 height 185
click at [552, 382] on h5 "Samuel did not send the customer the special voucher." at bounding box center [523, 386] width 353 height 16
drag, startPoint x: 408, startPoint y: 381, endPoint x: 768, endPoint y: 382, distance: 360.0
click at [768, 382] on div "Samuel did not give the customer a credit. Attention to detail Critical thinkin…" at bounding box center [733, 373] width 850 height 185
drag, startPoint x: 768, startPoint y: 382, endPoint x: 789, endPoint y: 387, distance: 21.6
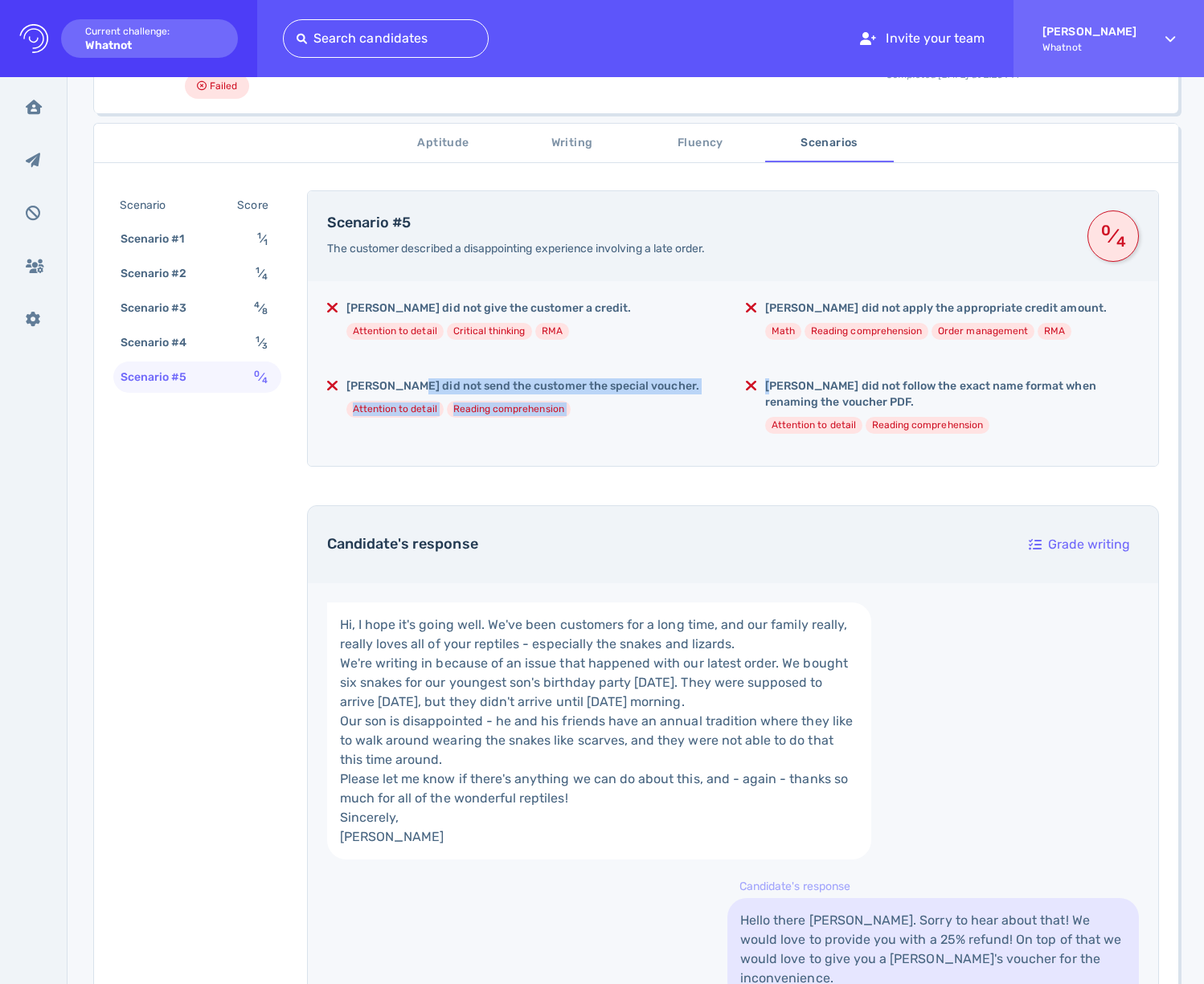
click at [768, 382] on h5 "Samuel did not follow the exact name format when renaming the voucher PDF." at bounding box center [951, 394] width 373 height 32
click at [894, 388] on h5 "Samuel did not follow the exact name format when renaming the voucher PDF." at bounding box center [951, 394] width 373 height 32
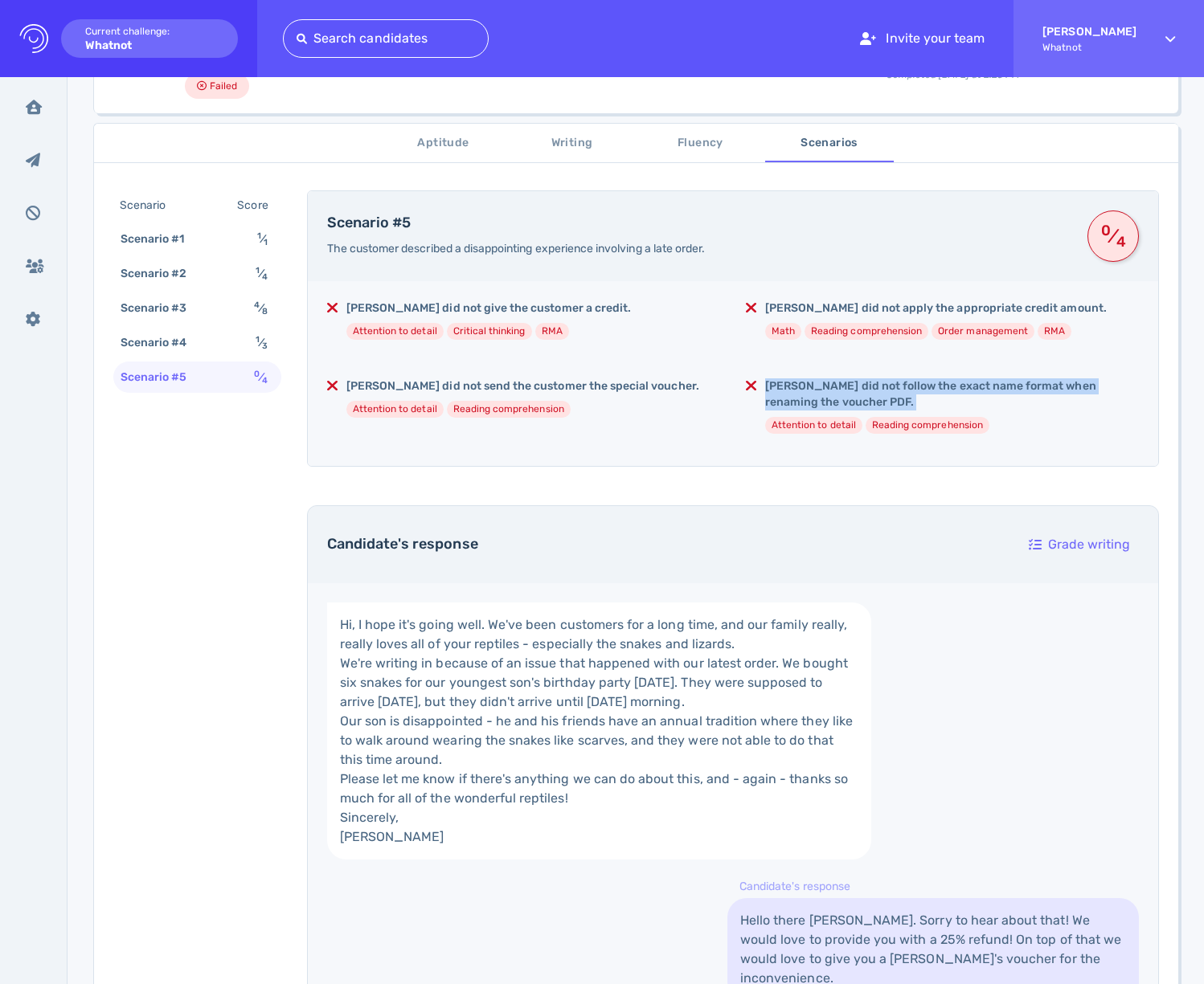
click at [894, 388] on h5 "Samuel did not follow the exact name format when renaming the voucher PDF." at bounding box center [951, 394] width 373 height 32
click at [820, 288] on div "Samuel did not give the customer a credit. Attention to detail Critical thinkin…" at bounding box center [733, 373] width 850 height 185
click at [821, 303] on h5 "Samuel did not apply the appropriate credit amount." at bounding box center [935, 309] width 342 height 16
click at [821, 304] on h5 "Samuel did not apply the appropriate credit amount." at bounding box center [935, 309] width 342 height 16
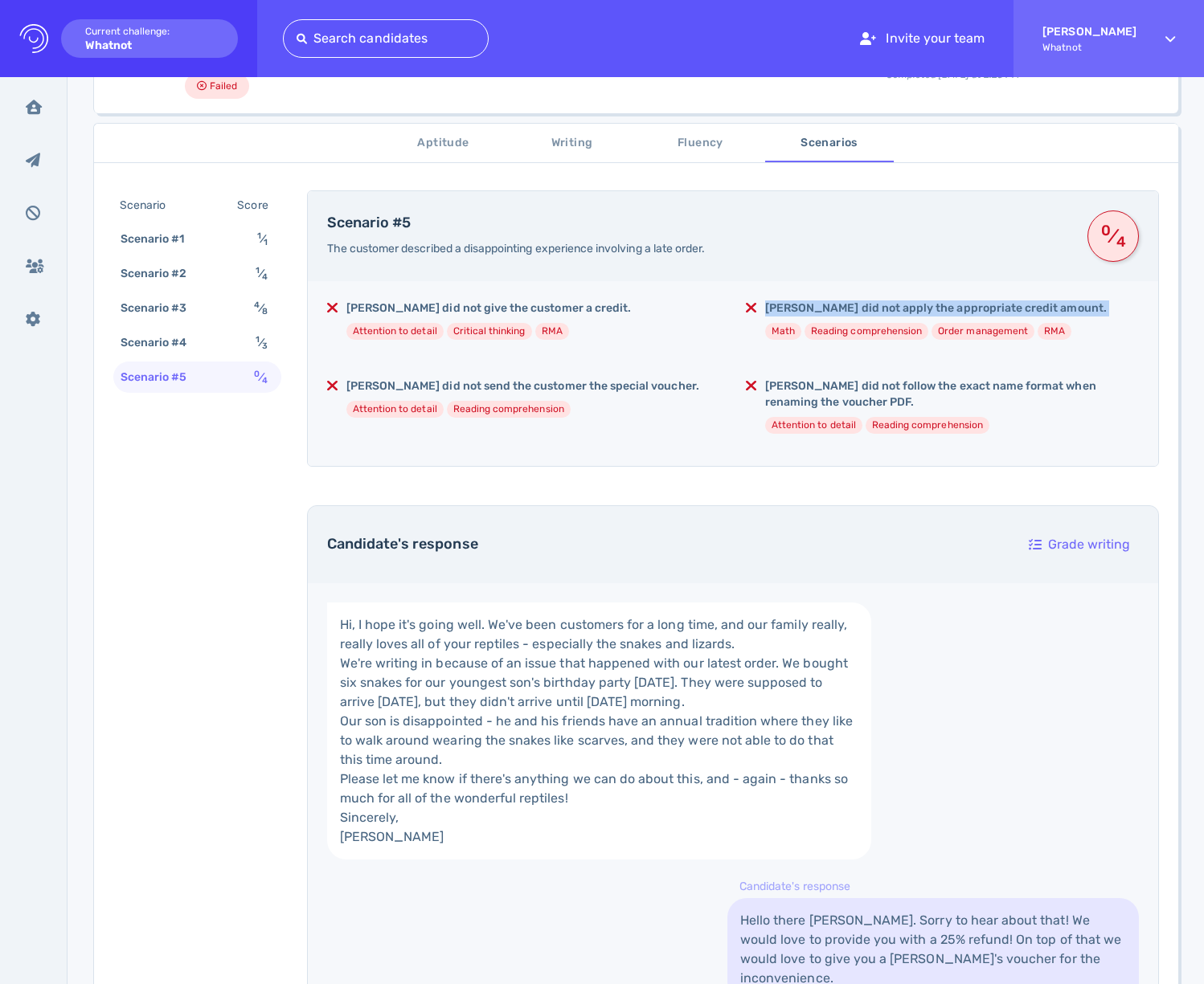
click at [821, 304] on h5 "Samuel did not apply the appropriate credit amount." at bounding box center [935, 309] width 342 height 16
click at [850, 302] on h5 "Samuel did not apply the appropriate credit amount." at bounding box center [935, 309] width 342 height 16
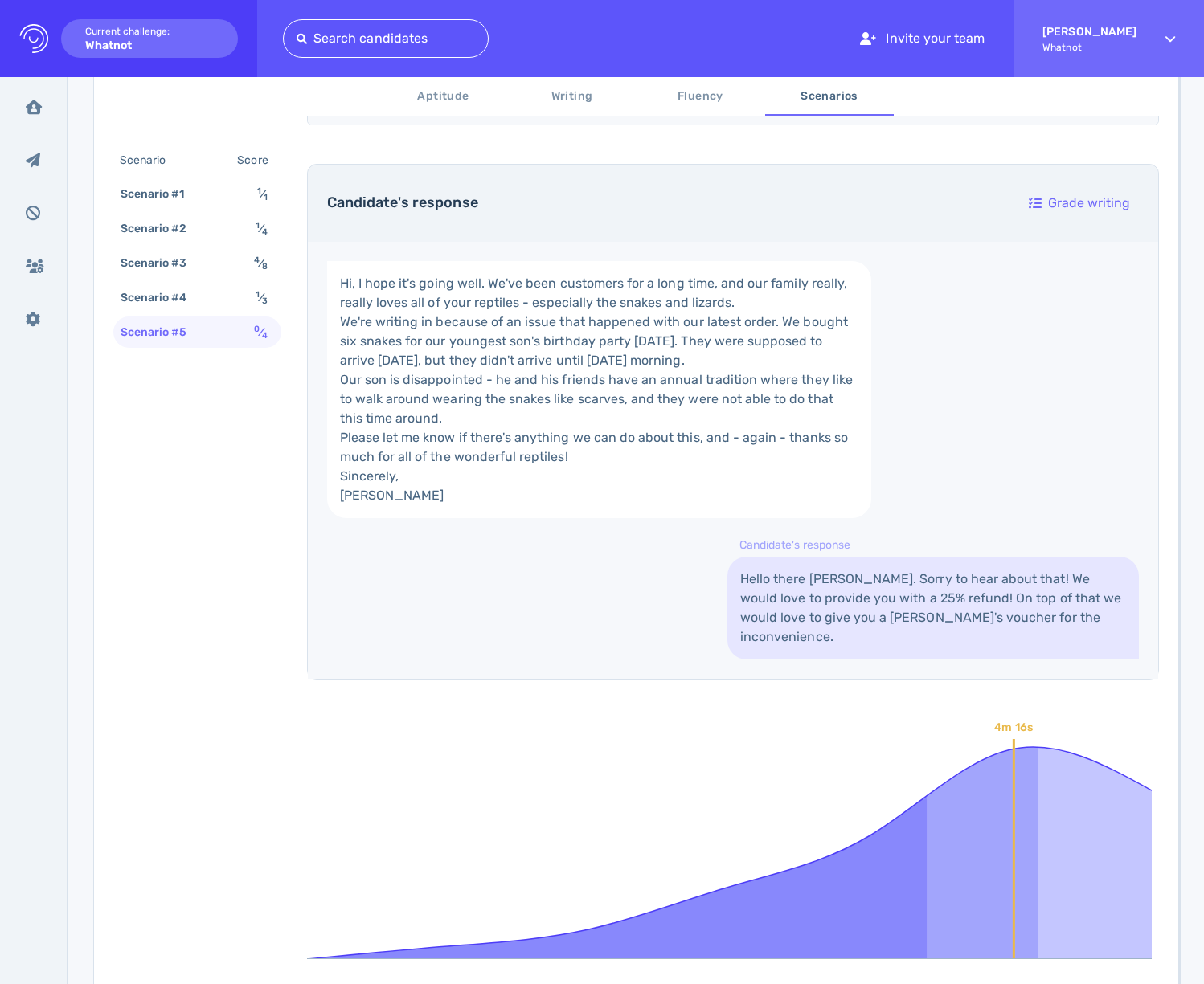
scroll to position [886, 0]
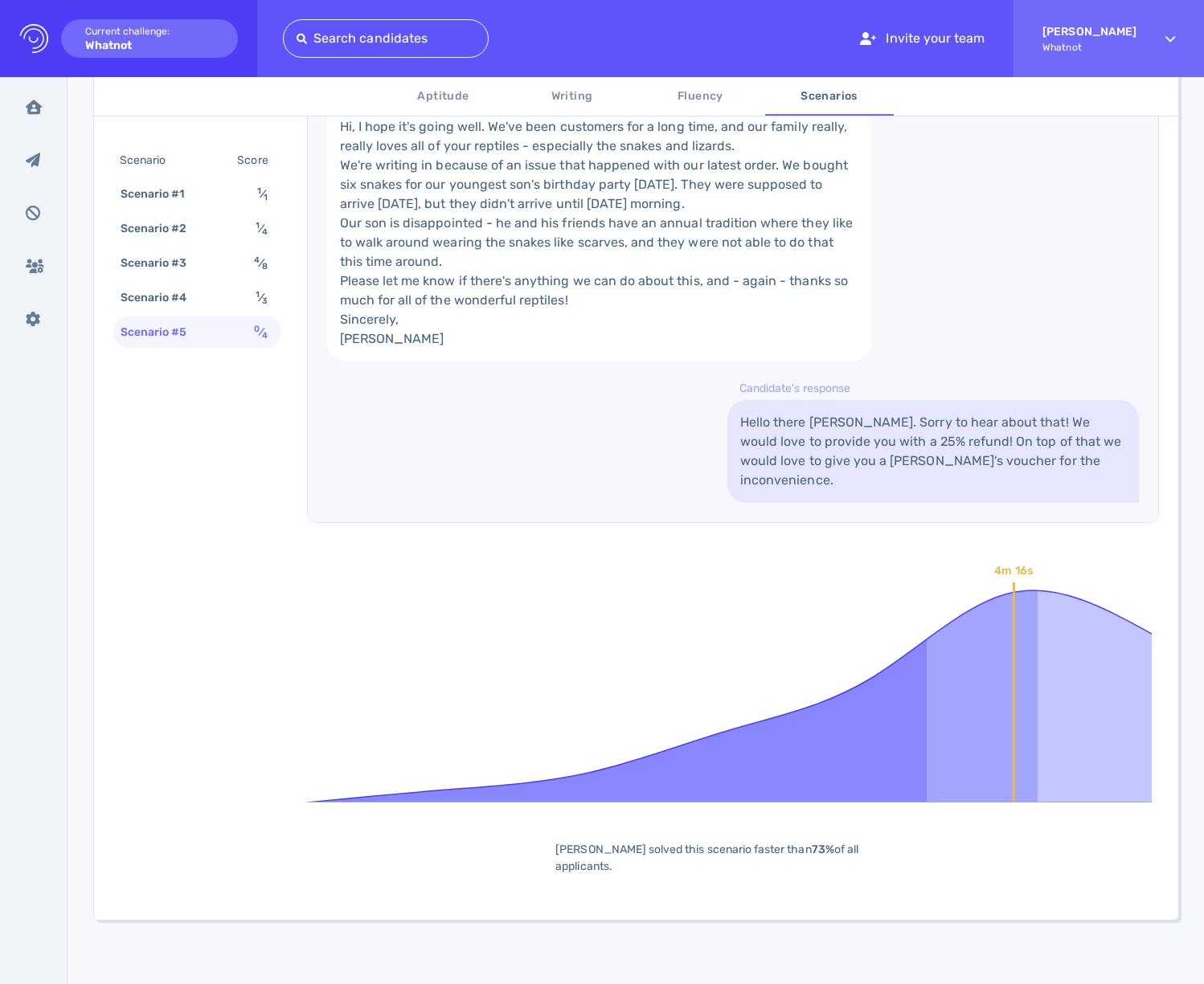
click at [809, 488] on link "Hello there Liam. Sorry to hear about that! We would love to provide you with a…" at bounding box center [932, 451] width 411 height 103
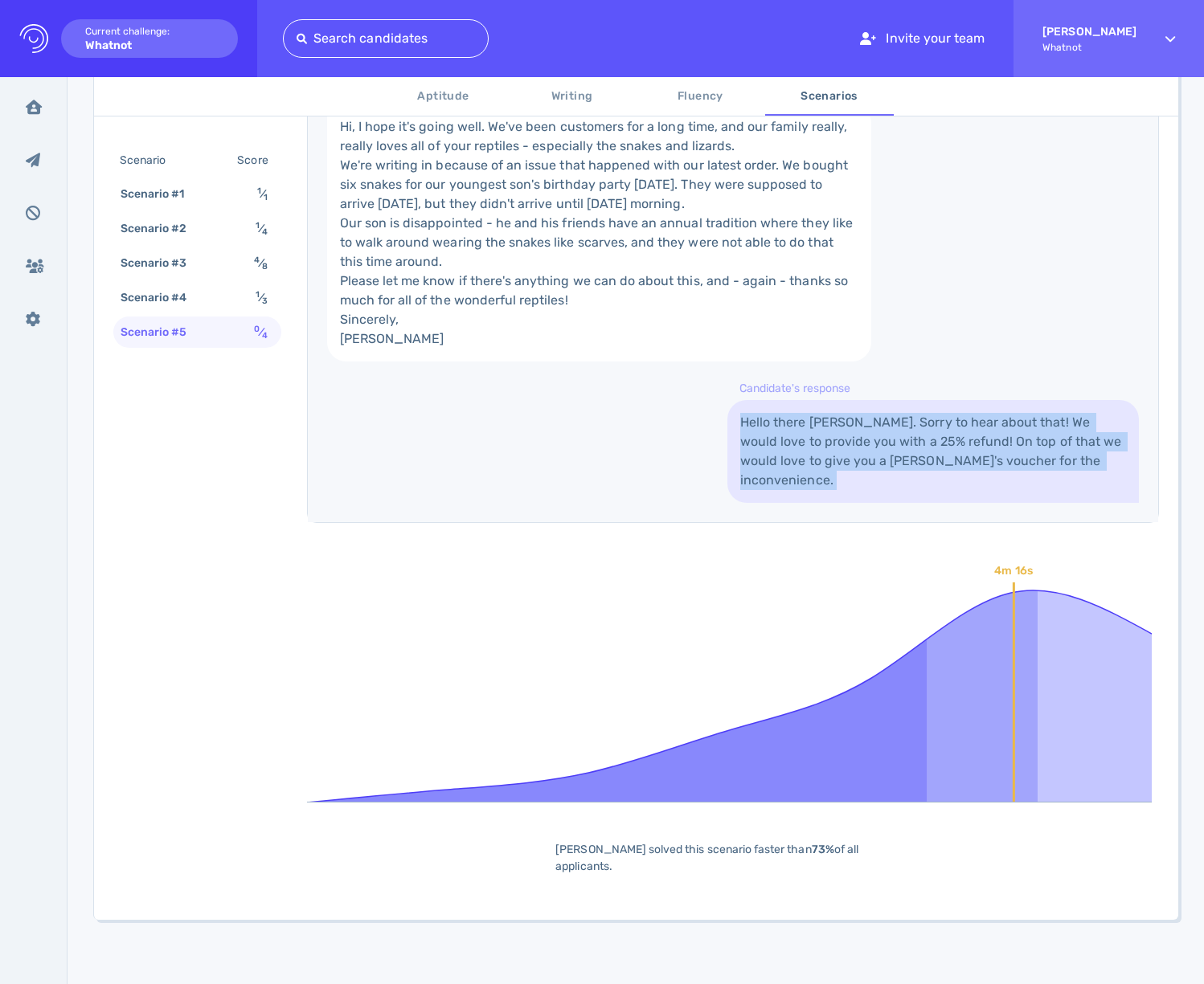
click at [809, 488] on link "Hello there Liam. Sorry to hear about that! We would love to provide you with a…" at bounding box center [932, 451] width 411 height 103
click at [891, 472] on link "Hello there Liam. Sorry to hear about that! We would love to provide you with a…" at bounding box center [932, 451] width 411 height 103
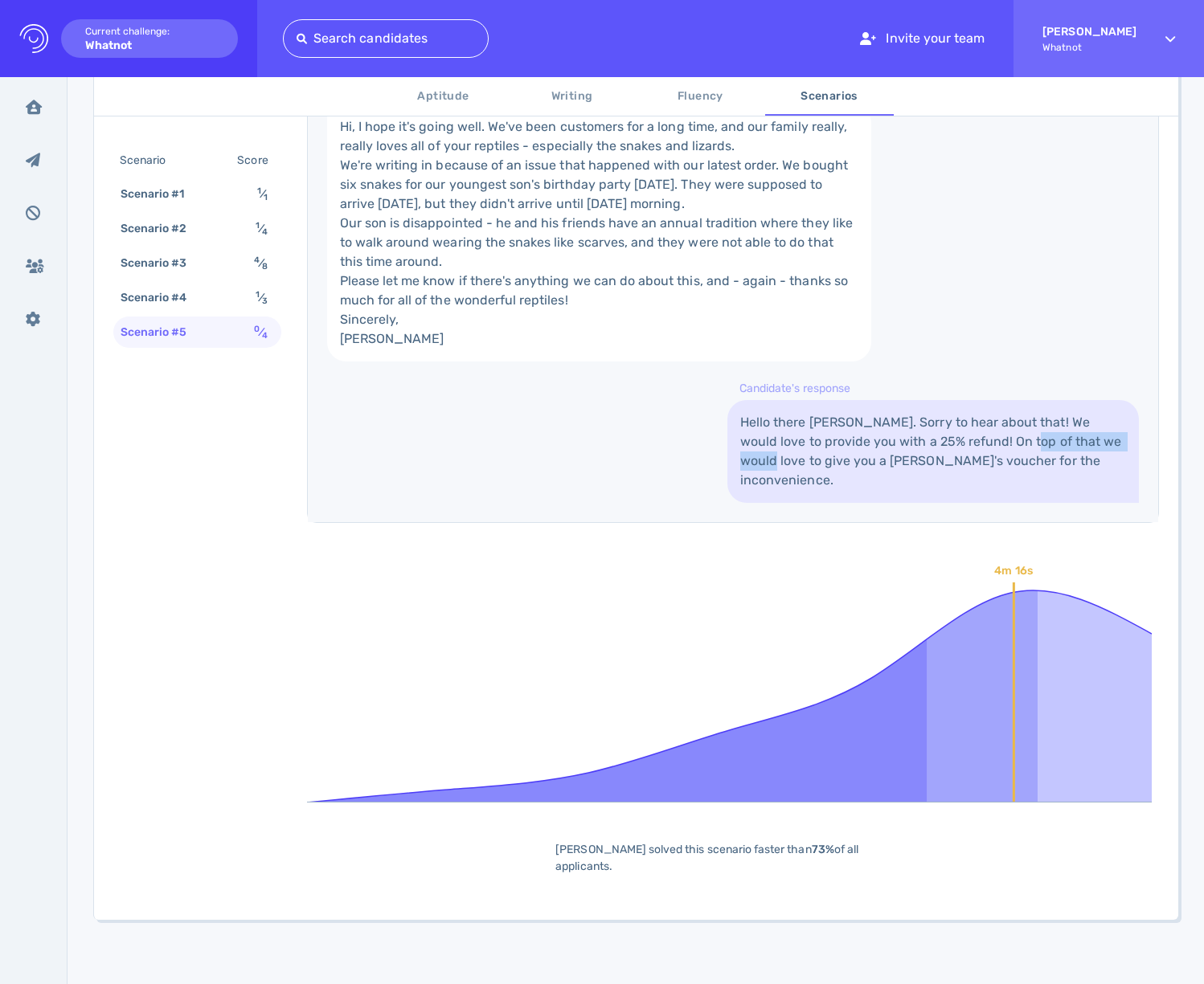
drag, startPoint x: 726, startPoint y: 491, endPoint x: 996, endPoint y: 472, distance: 270.7
click at [996, 472] on link "Hello there Liam. Sorry to hear about that! We would love to provide you with a…" at bounding box center [932, 451] width 411 height 103
click at [993, 503] on link "Hello there Liam. Sorry to hear about that! We would love to provide you with a…" at bounding box center [932, 451] width 411 height 103
drag, startPoint x: 891, startPoint y: 497, endPoint x: 962, endPoint y: 500, distance: 71.1
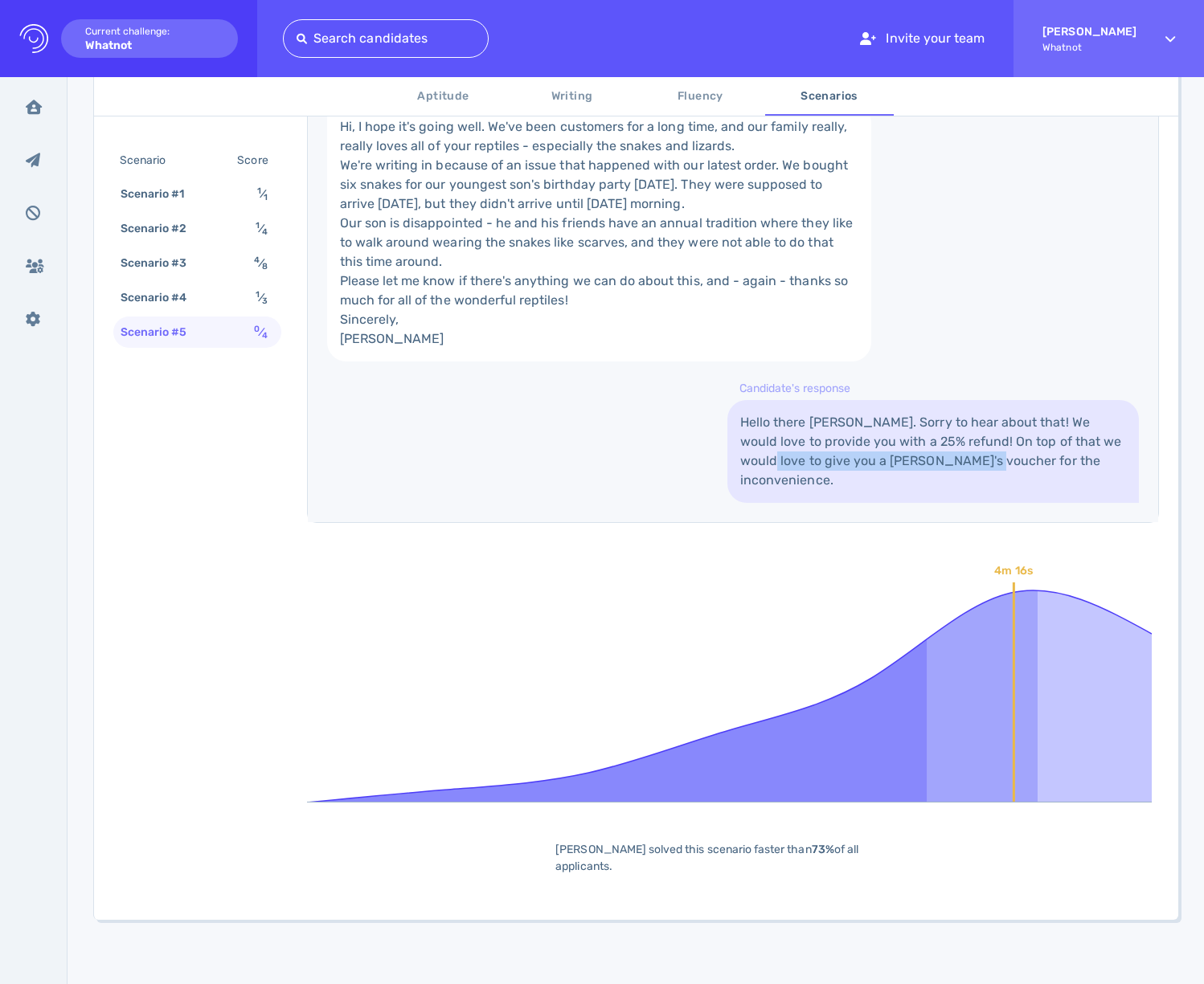
click at [962, 500] on link "Hello there Liam. Sorry to hear about that! We would love to provide you with a…" at bounding box center [932, 451] width 411 height 103
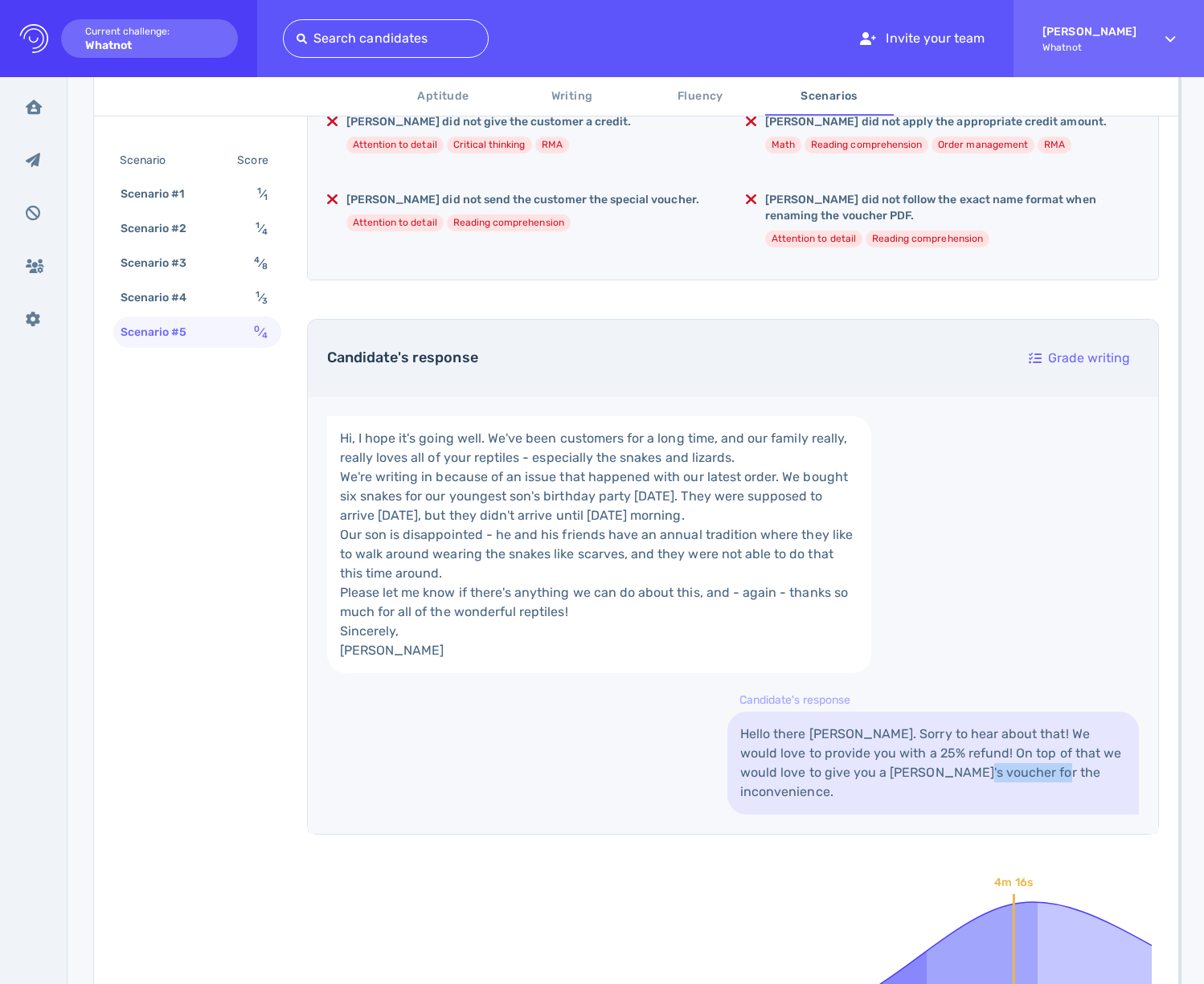
scroll to position [0, 0]
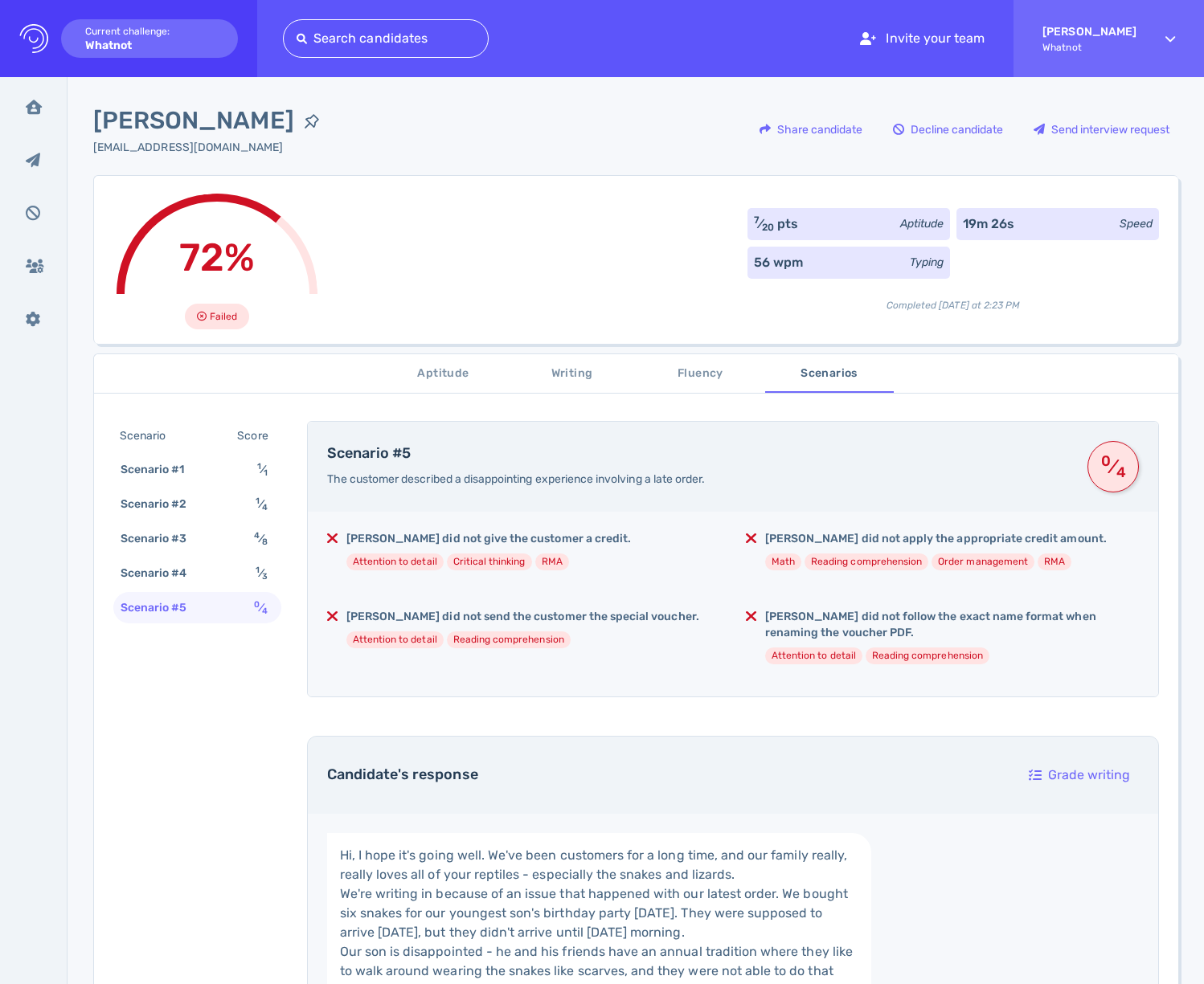
click at [399, 377] on span "Aptitude" at bounding box center [444, 374] width 110 height 20
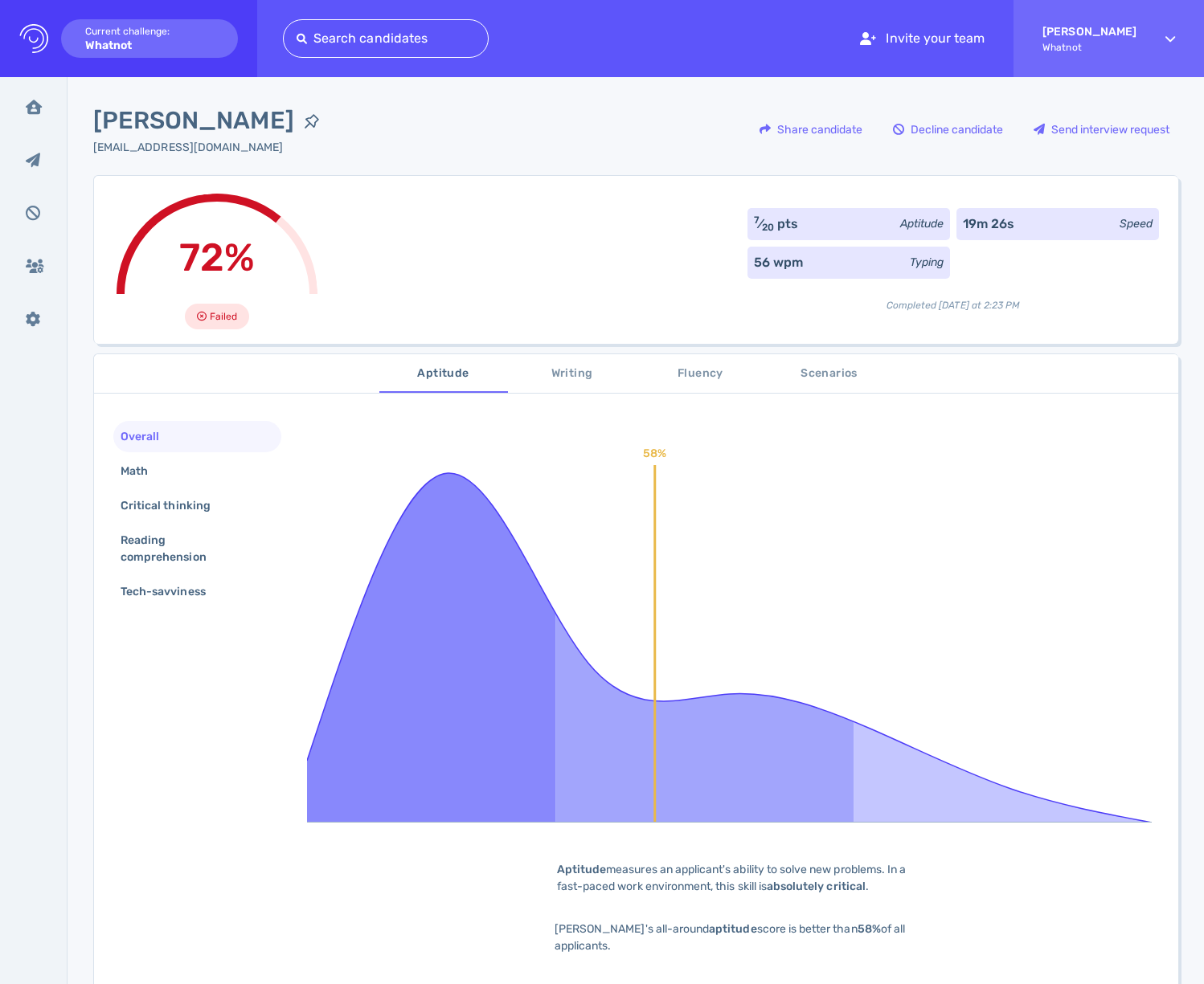
click at [559, 365] on span "Writing" at bounding box center [573, 374] width 110 height 20
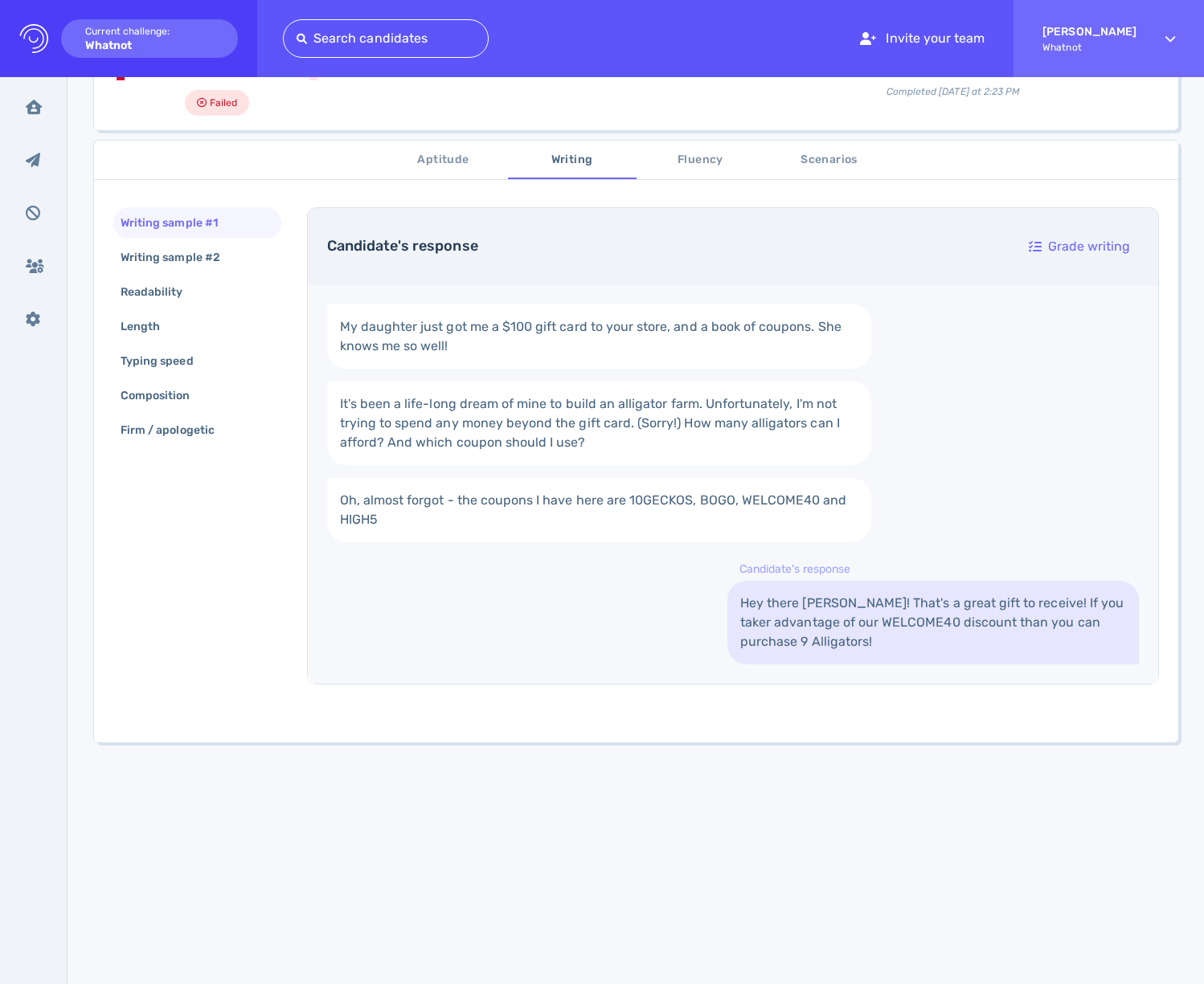
scroll to position [210, 0]
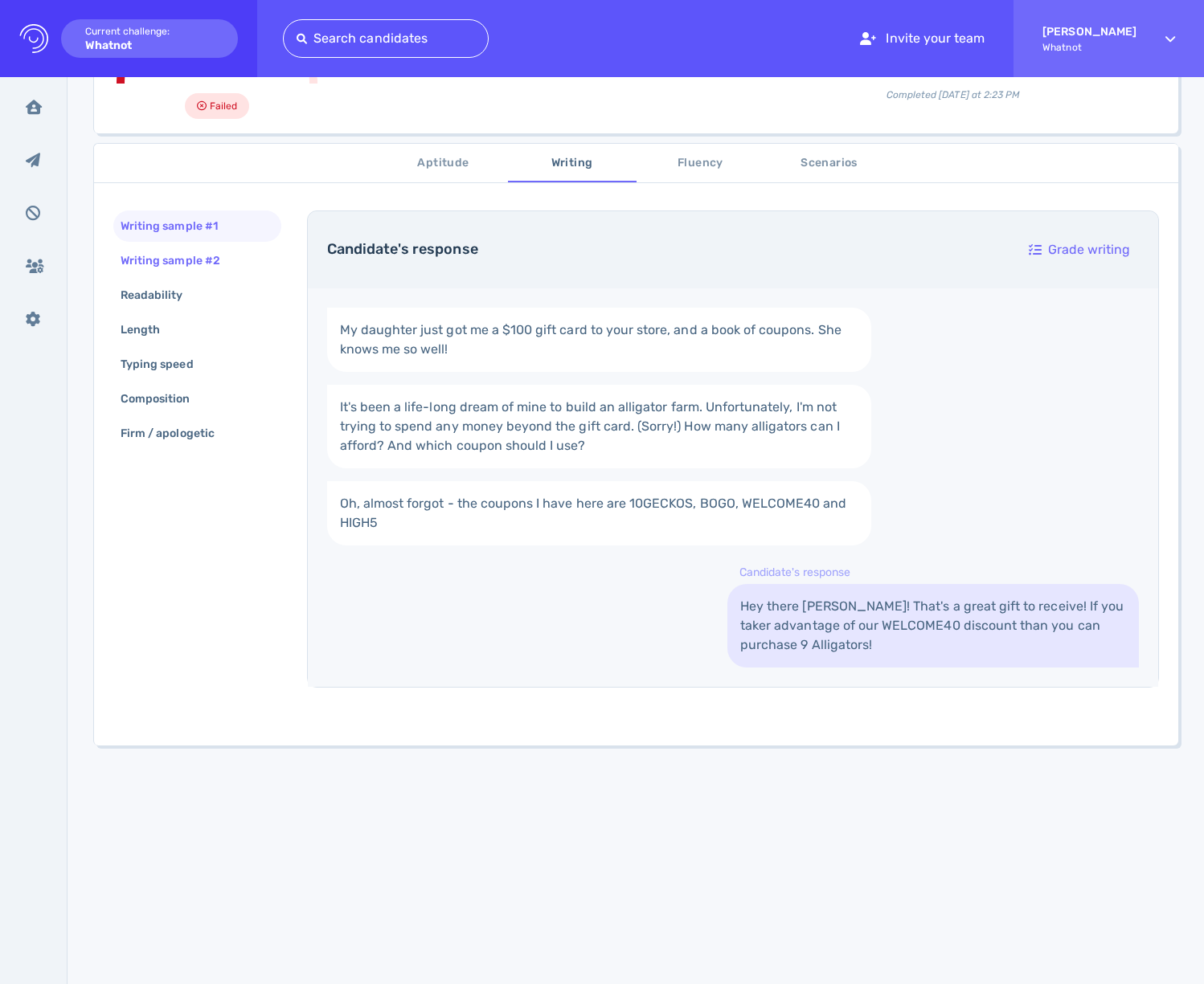
click at [210, 259] on div "Writing sample #2" at bounding box center [178, 260] width 122 height 23
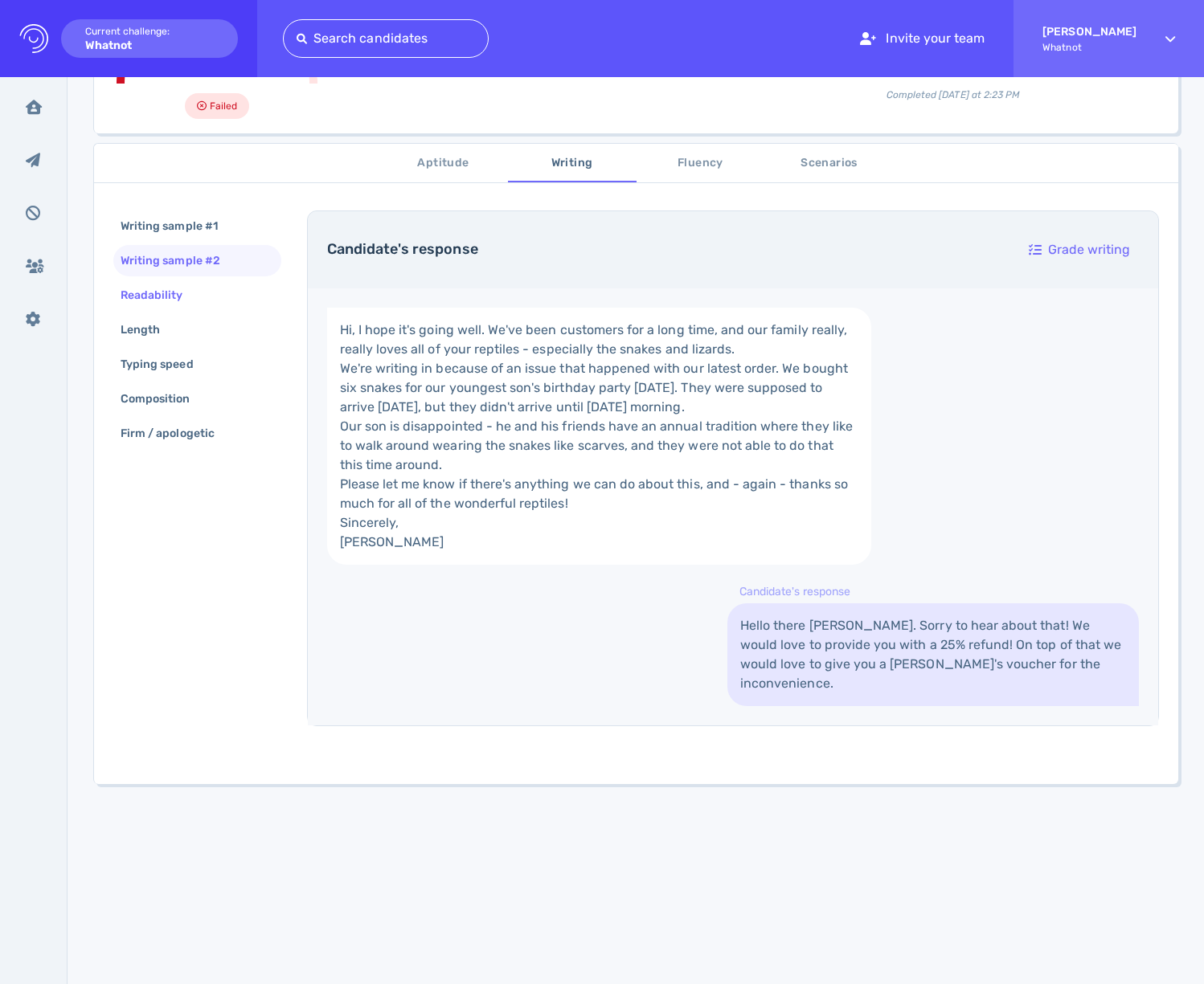
click at [132, 301] on div "Readability" at bounding box center [160, 295] width 86 height 23
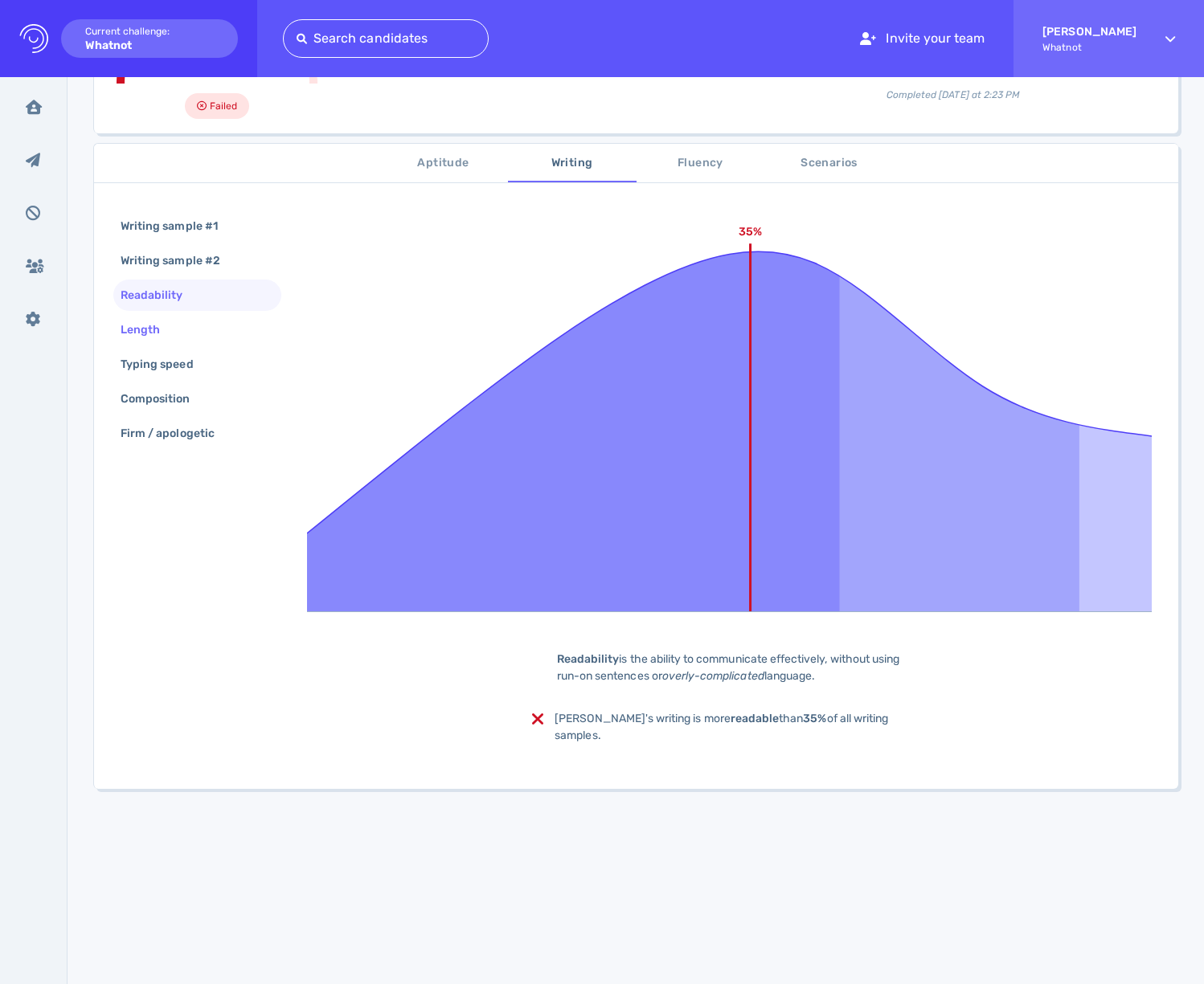
click at [141, 328] on div "Length" at bounding box center [148, 330] width 62 height 23
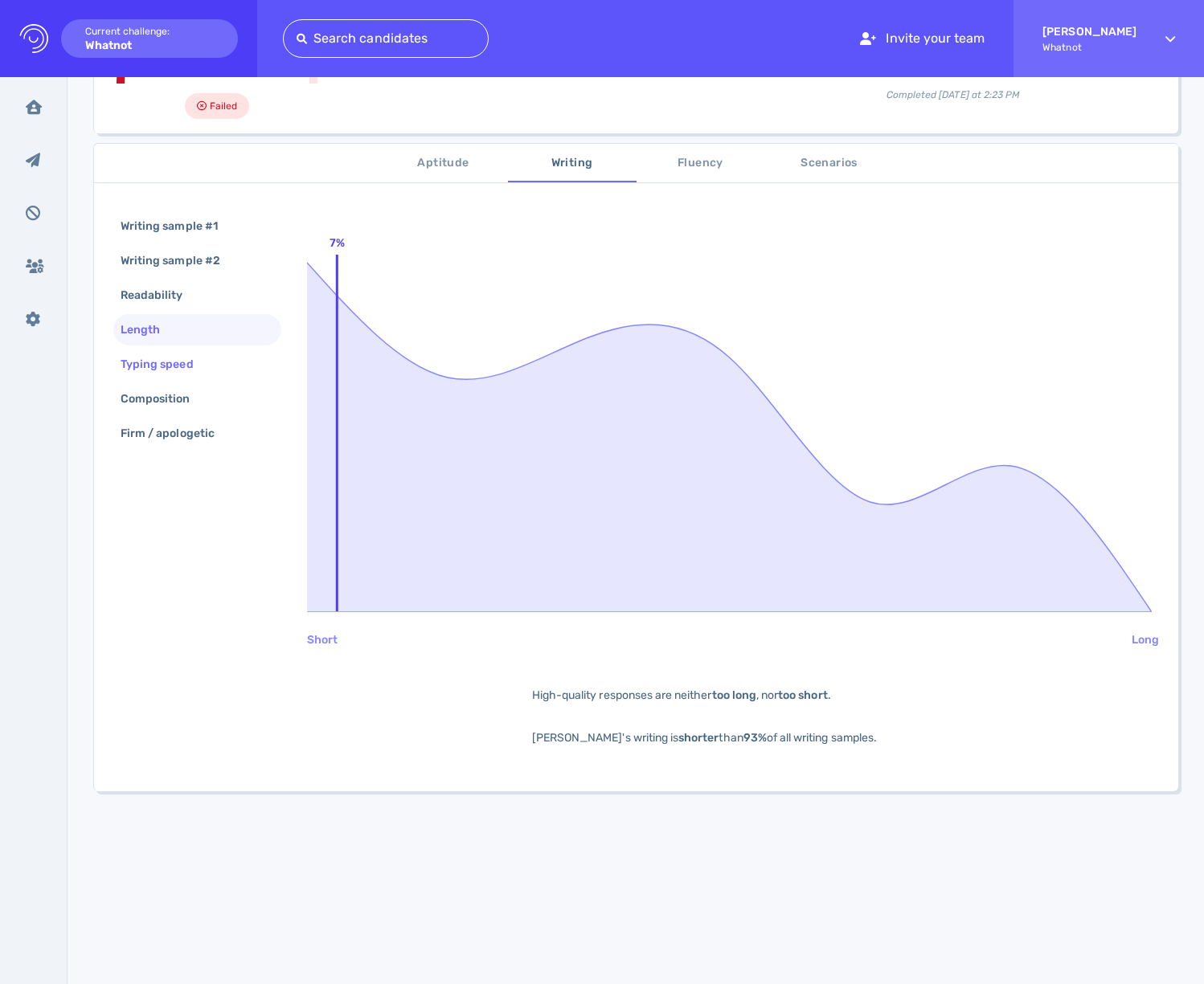
click at [144, 370] on div "Typing speed" at bounding box center [165, 364] width 96 height 23
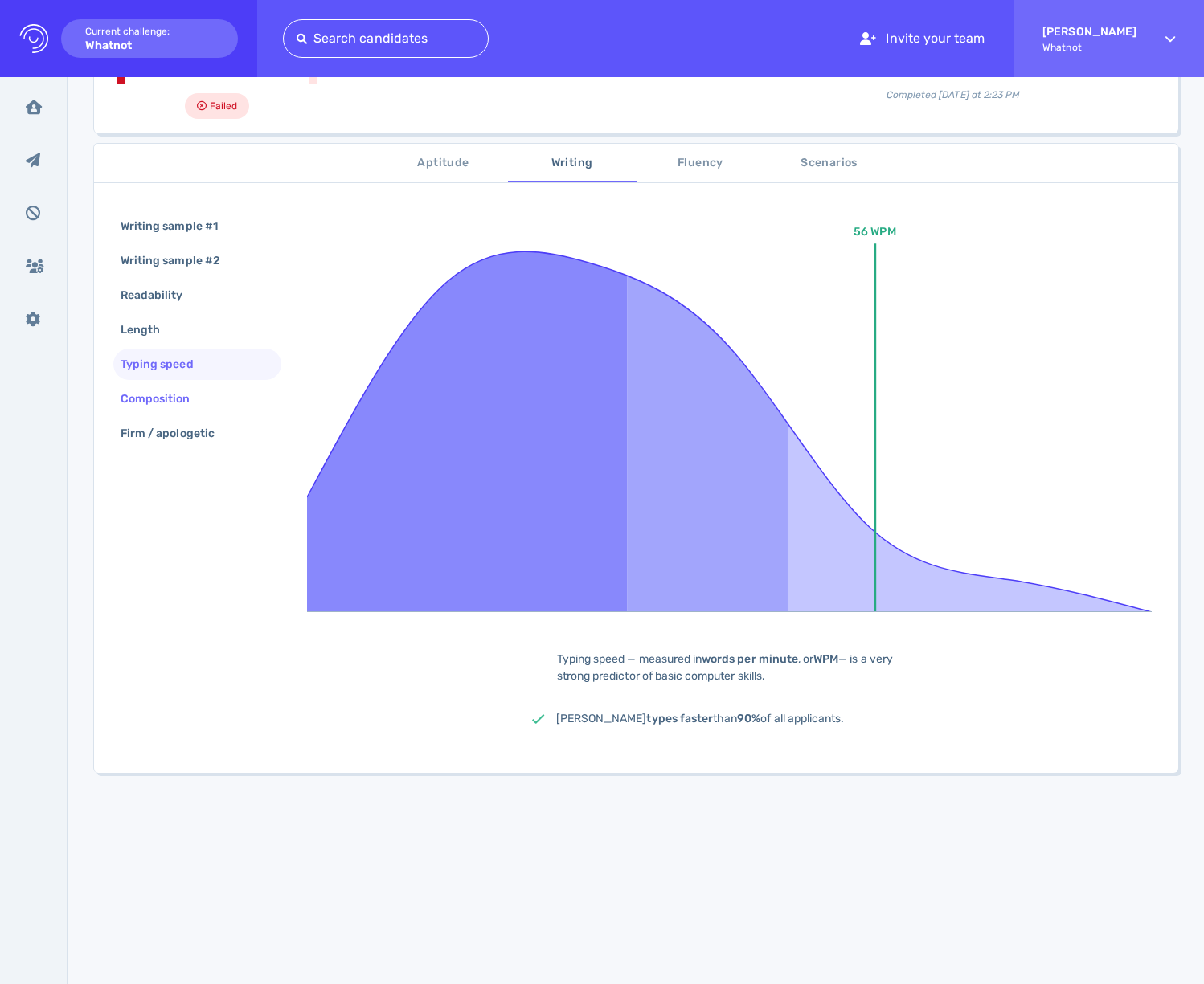
click at [144, 389] on div "Composition" at bounding box center [163, 398] width 93 height 23
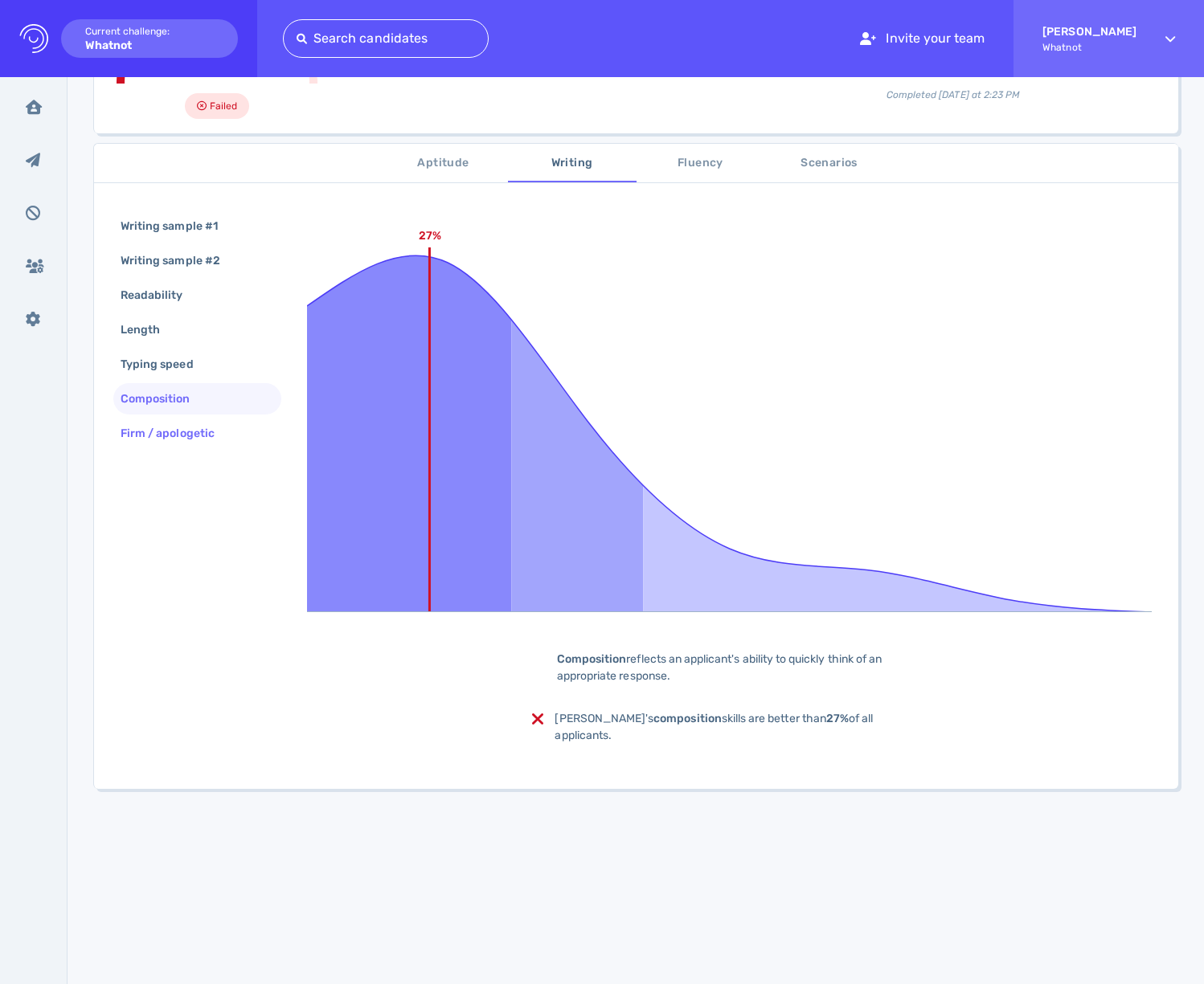
click at [147, 438] on div "Firm / apologetic" at bounding box center [175, 433] width 117 height 23
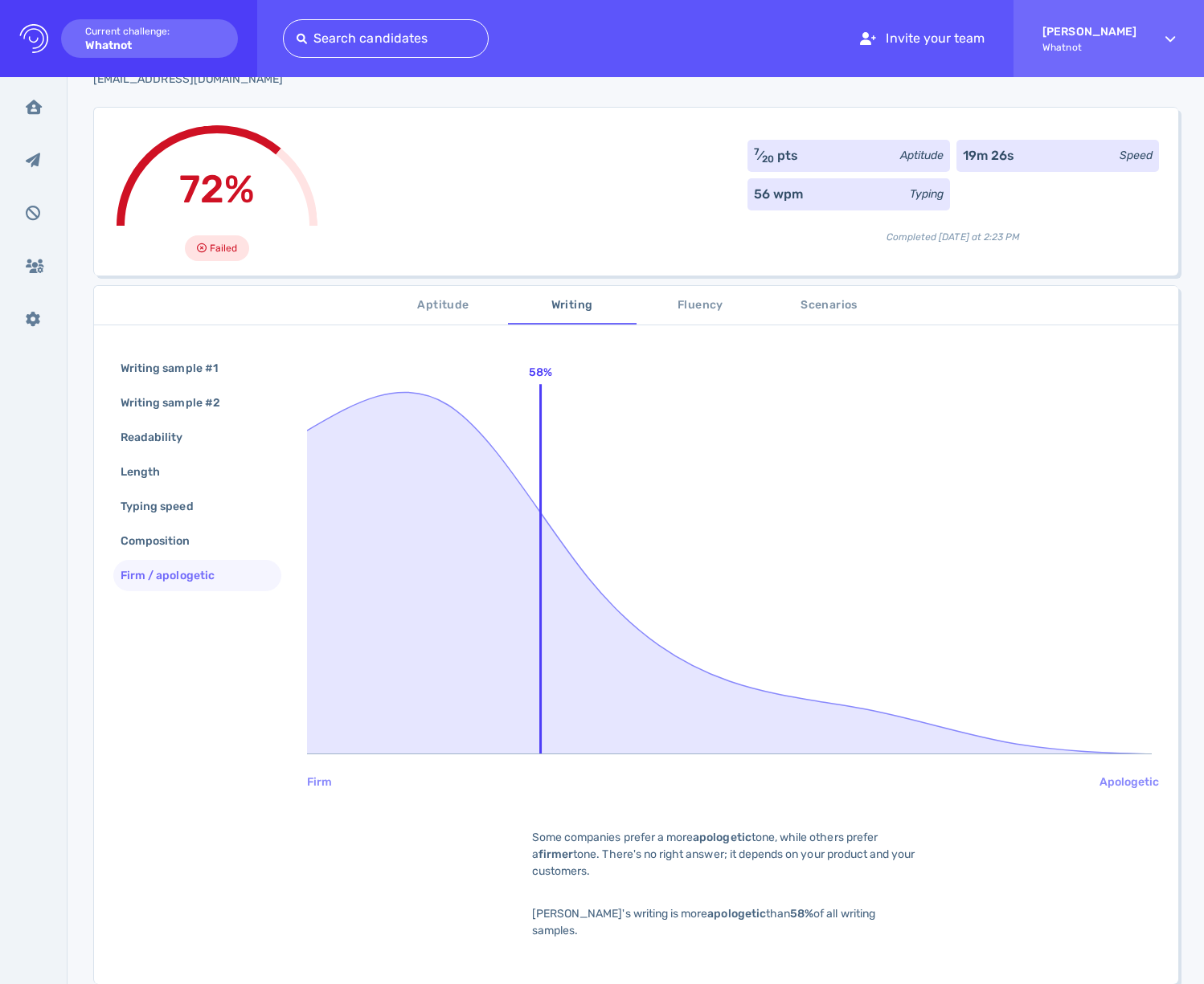
scroll to position [0, 0]
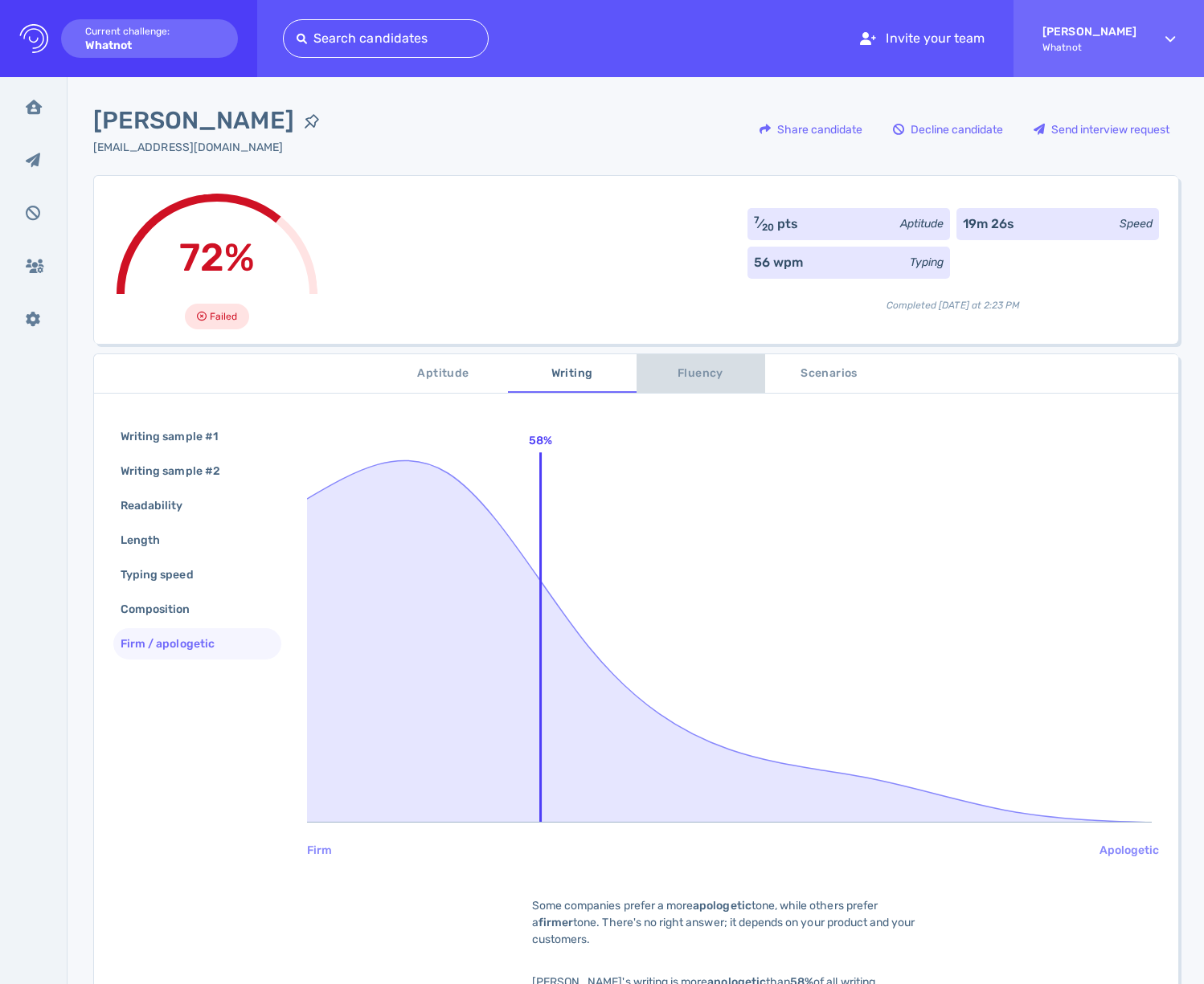
click at [720, 371] on span "Fluency" at bounding box center [701, 374] width 110 height 20
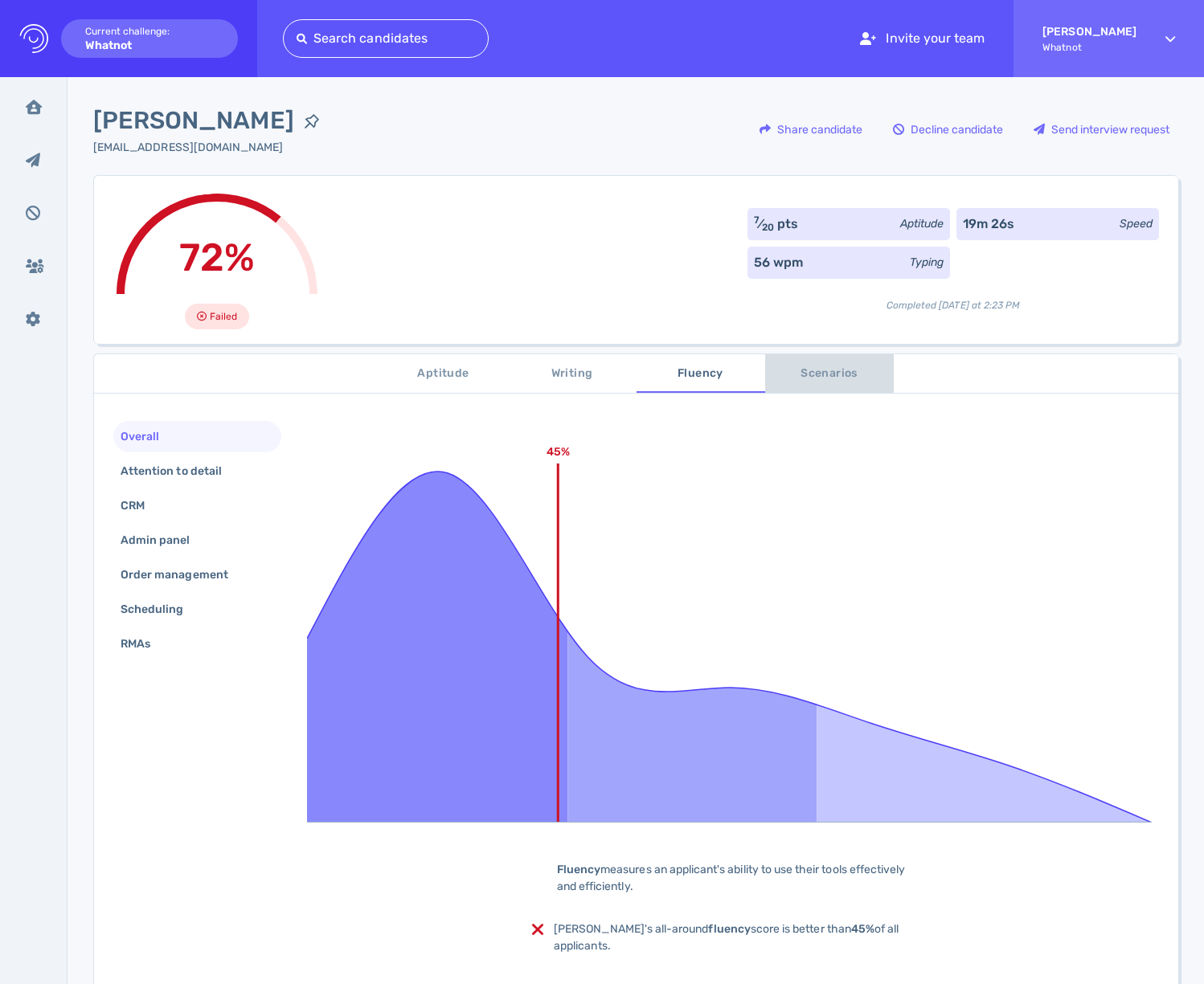
click at [818, 372] on span "Scenarios" at bounding box center [830, 374] width 110 height 20
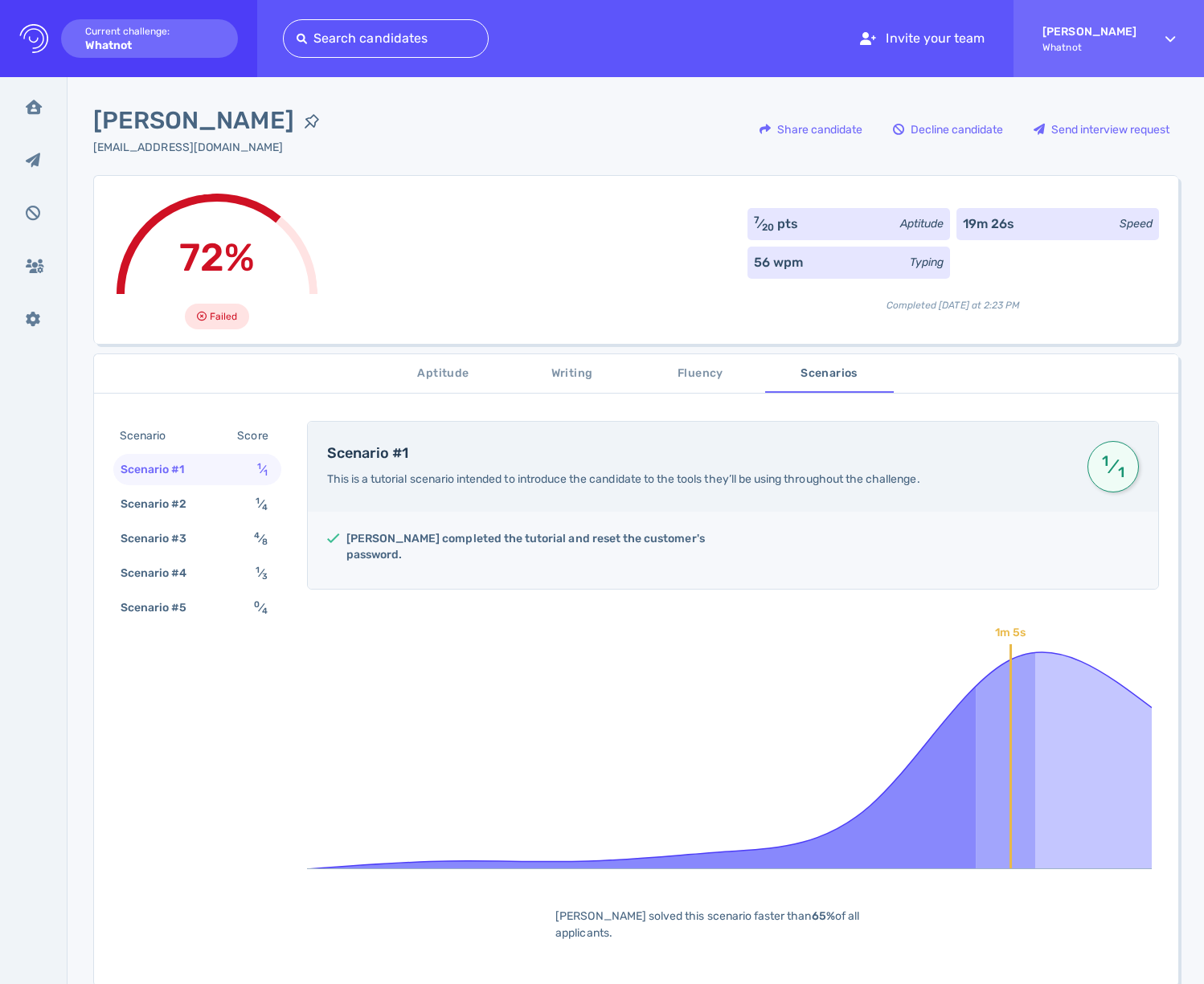
click at [454, 375] on span "Aptitude" at bounding box center [444, 374] width 110 height 20
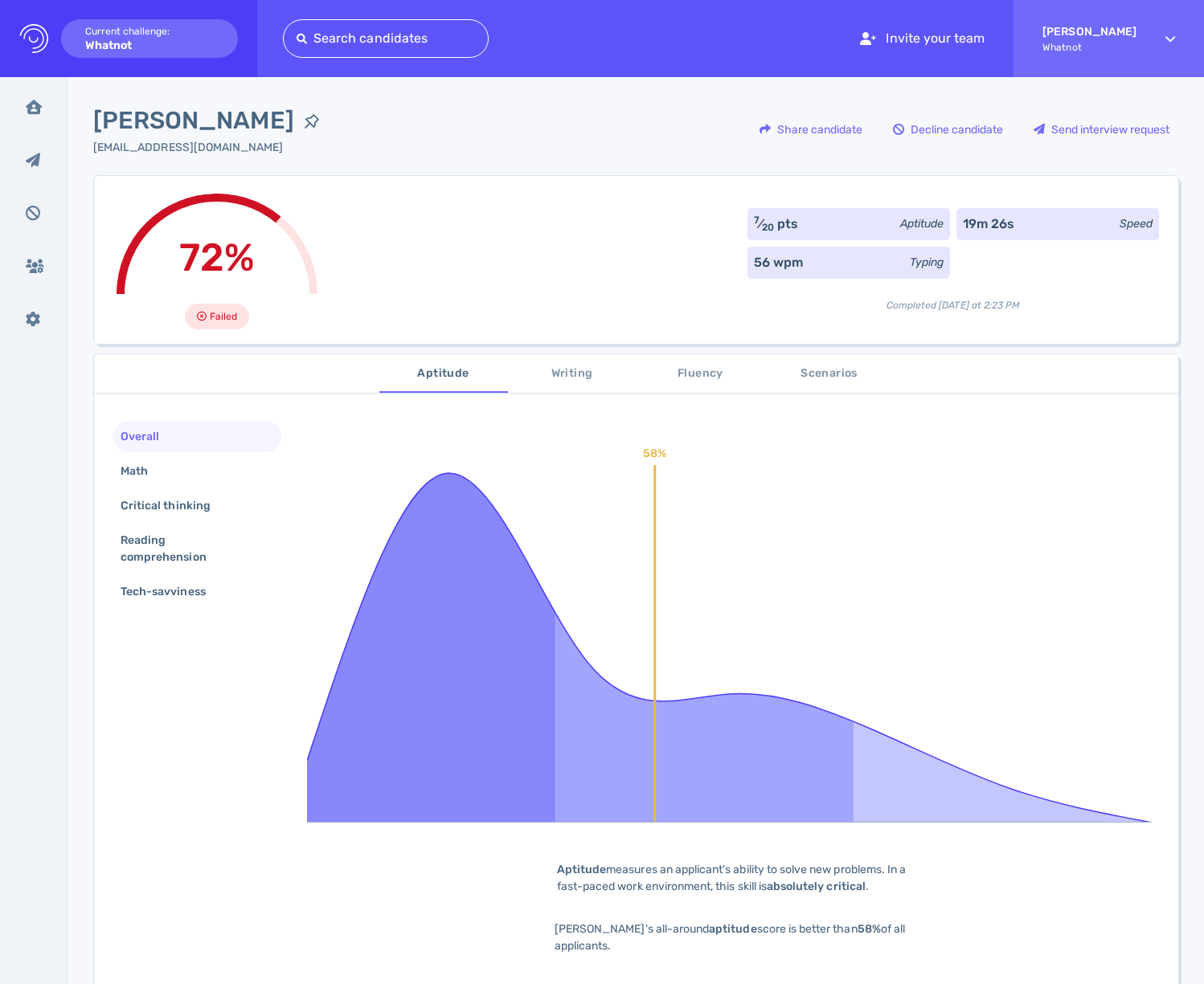
click at [834, 382] on span "Scenarios" at bounding box center [830, 374] width 110 height 20
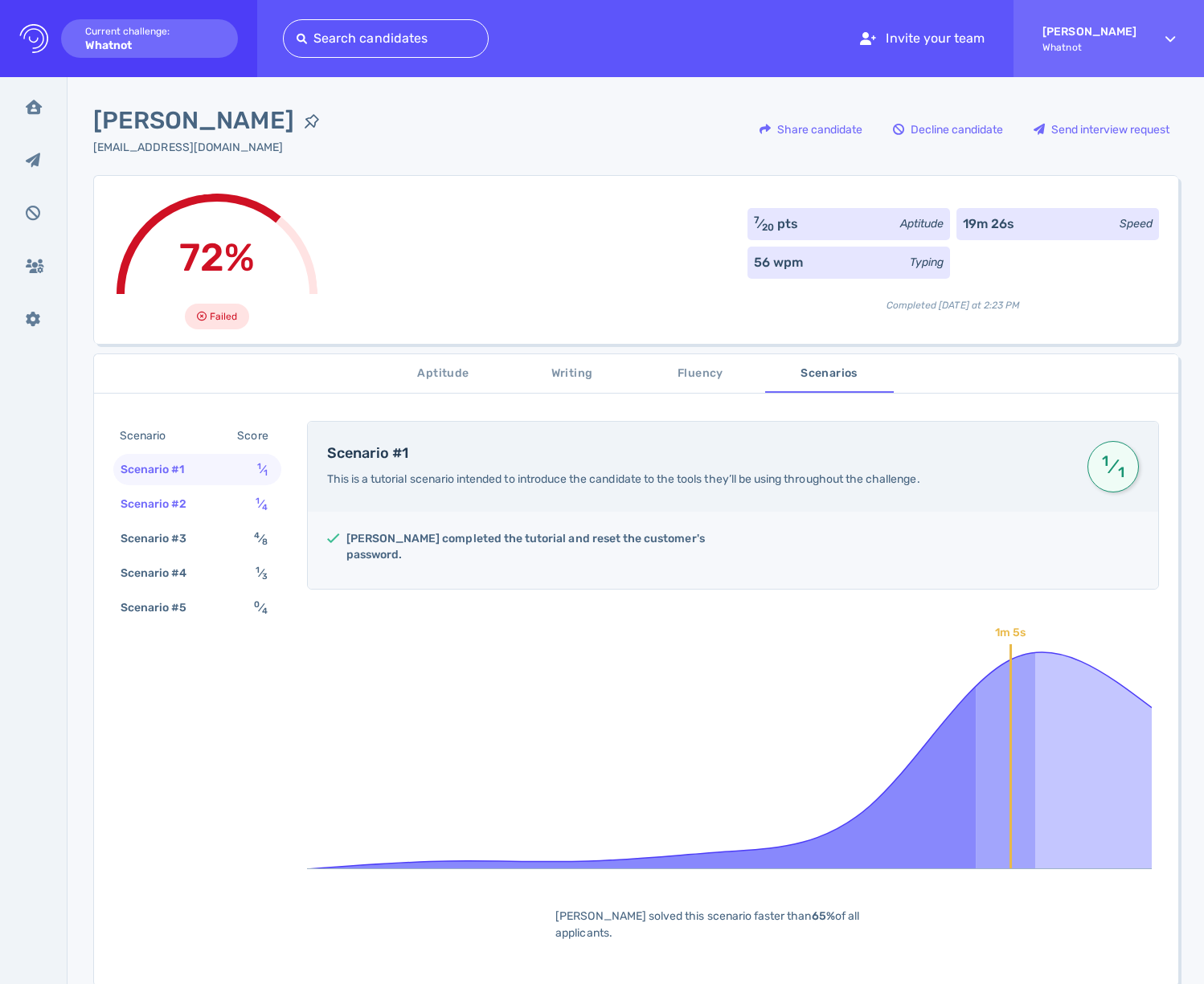
click at [204, 518] on div "Scenario #2 1 ⁄ 4" at bounding box center [197, 504] width 168 height 31
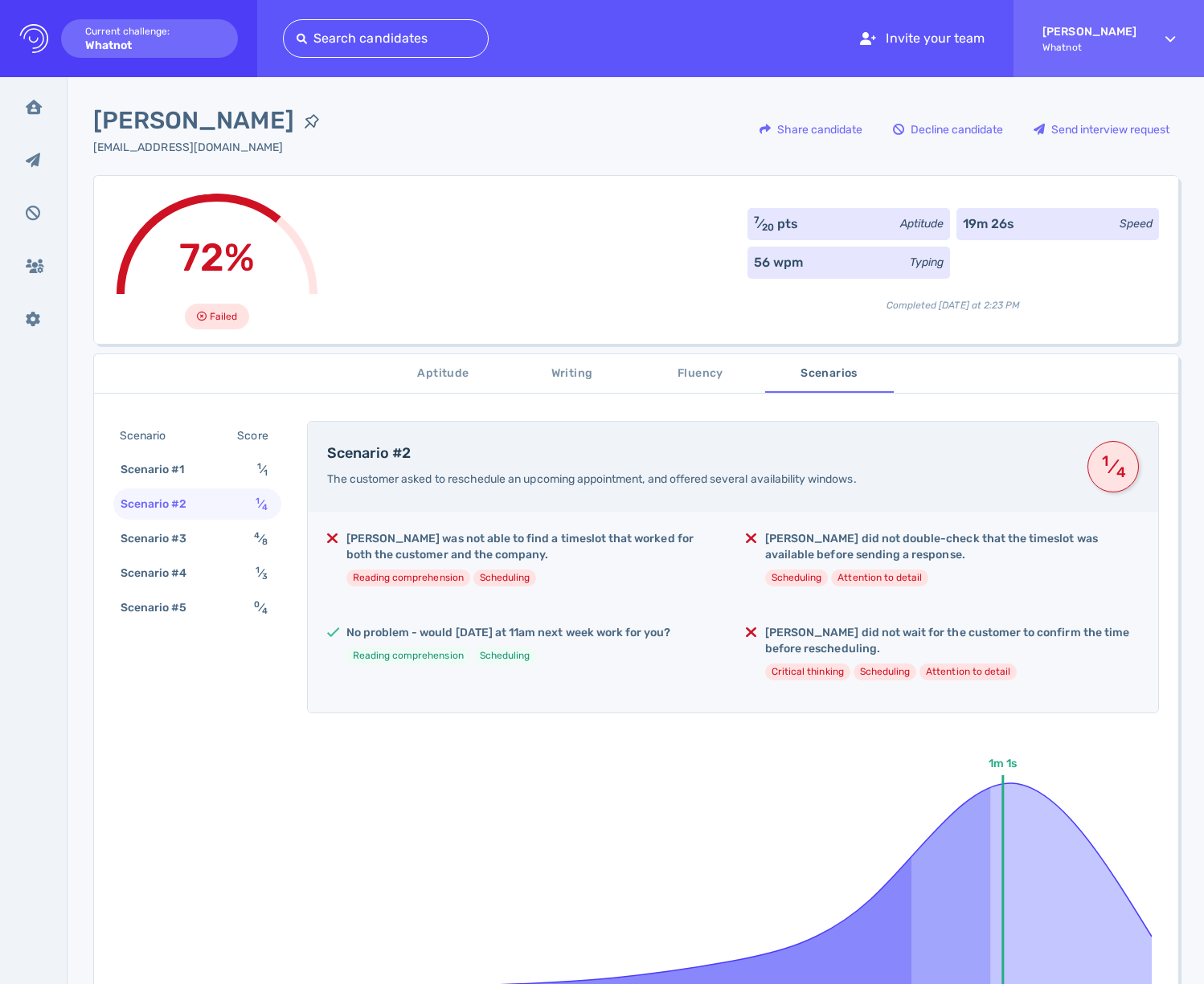
click at [514, 548] on h5 "Samuel was not able to find a timeslot that worked for both the customer and th…" at bounding box center [533, 547] width 373 height 32
click at [539, 535] on h5 "Samuel was not able to find a timeslot that worked for both the customer and th…" at bounding box center [533, 547] width 373 height 32
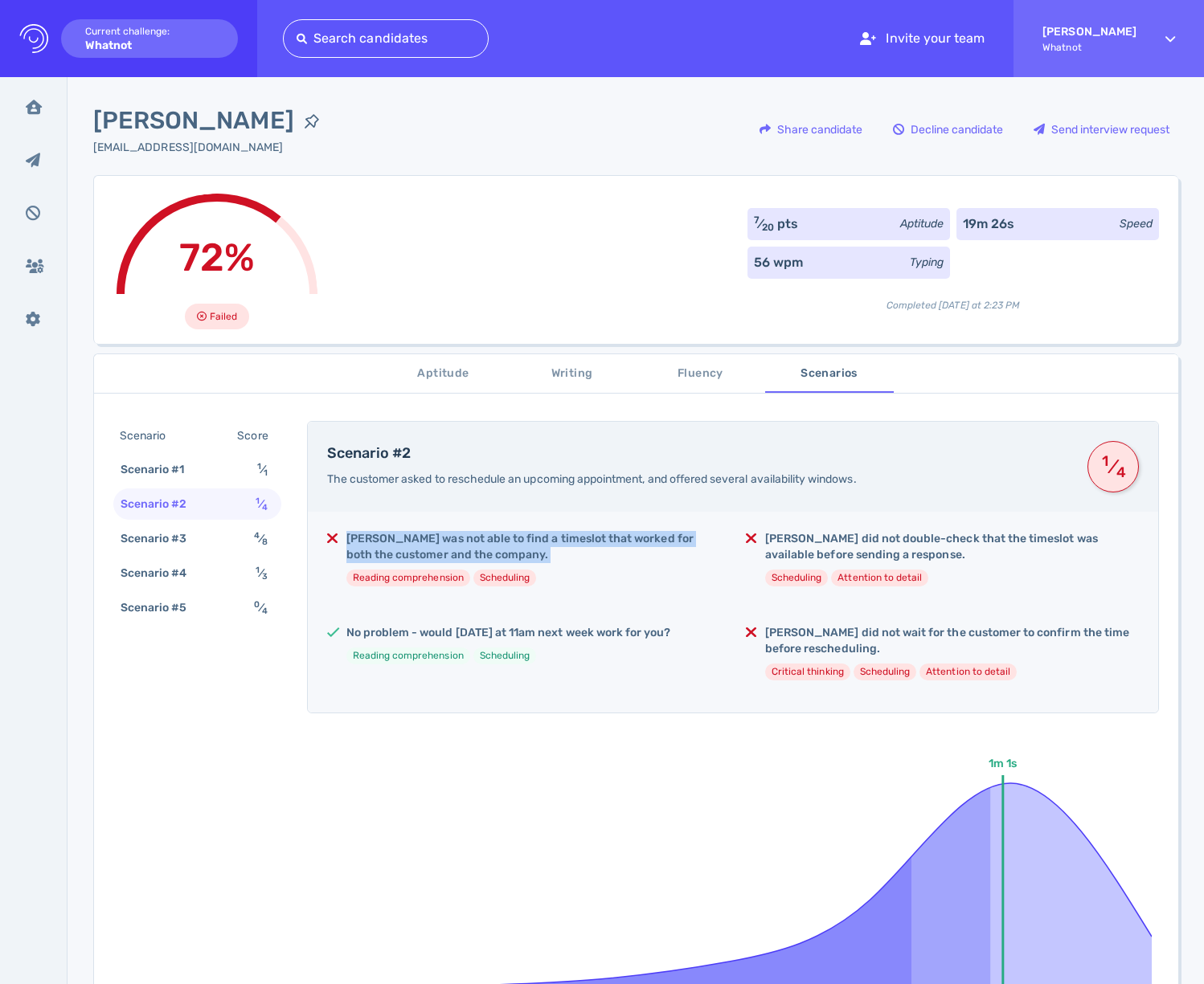
click at [539, 535] on h5 "Samuel was not able to find a timeslot that worked for both the customer and th…" at bounding box center [533, 547] width 373 height 32
click at [618, 536] on h5 "Samuel was not able to find a timeslot that worked for both the customer and th…" at bounding box center [533, 547] width 373 height 32
click at [418, 547] on h5 "Samuel was not able to find a timeslot that worked for both the customer and th…" at bounding box center [533, 547] width 373 height 32
click at [860, 531] on h5 "Samuel did not double-check that the timeslot was available before sending a re…" at bounding box center [951, 547] width 373 height 32
click at [863, 537] on h5 "Samuel did not double-check that the timeslot was available before sending a re…" at bounding box center [951, 547] width 373 height 32
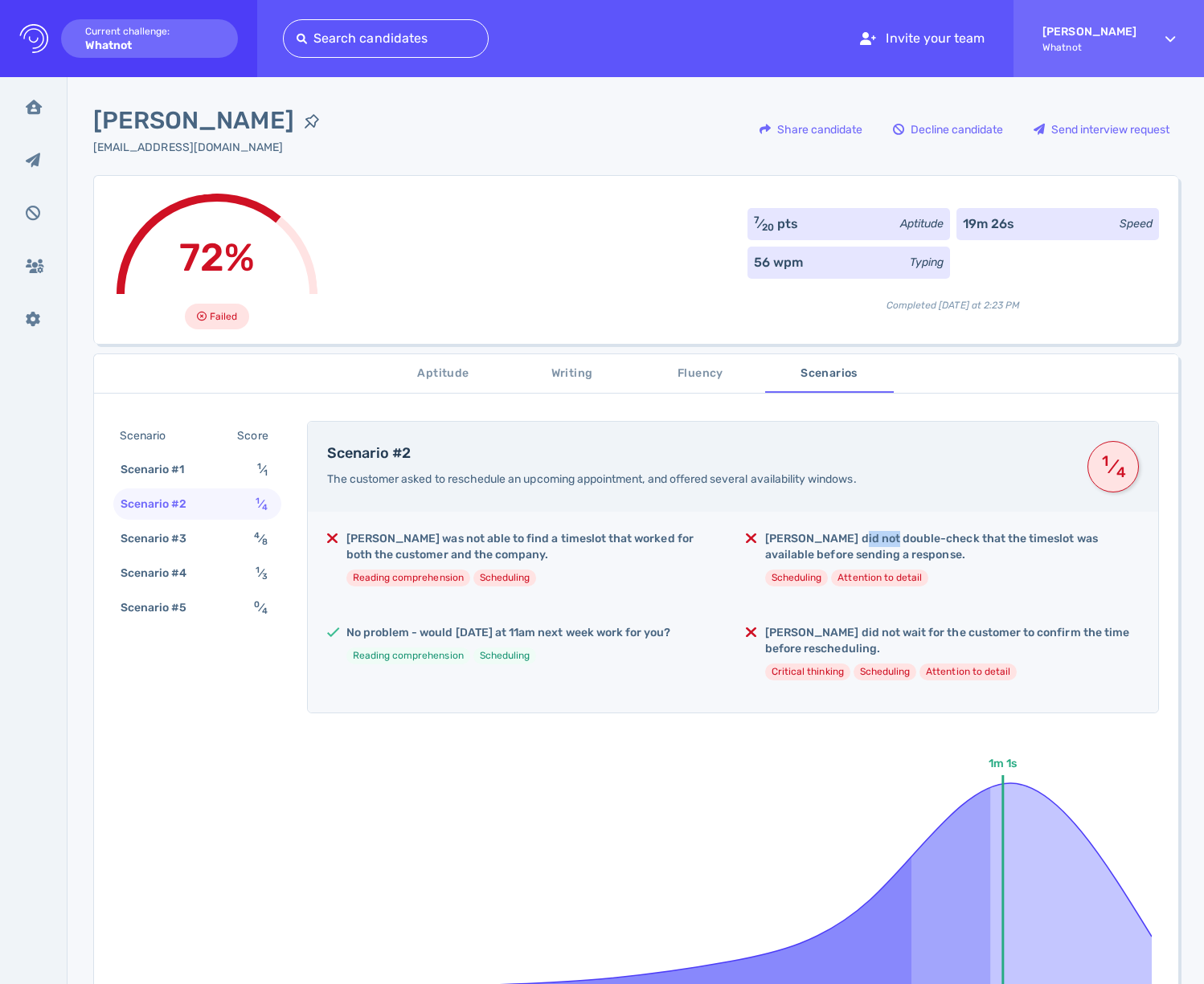
click at [863, 537] on h5 "Samuel did not double-check that the timeslot was available before sending a re…" at bounding box center [951, 547] width 373 height 32
click at [820, 634] on h5 "Samuel did not wait for the customer to confirm the time before rescheduling." at bounding box center [951, 641] width 373 height 32
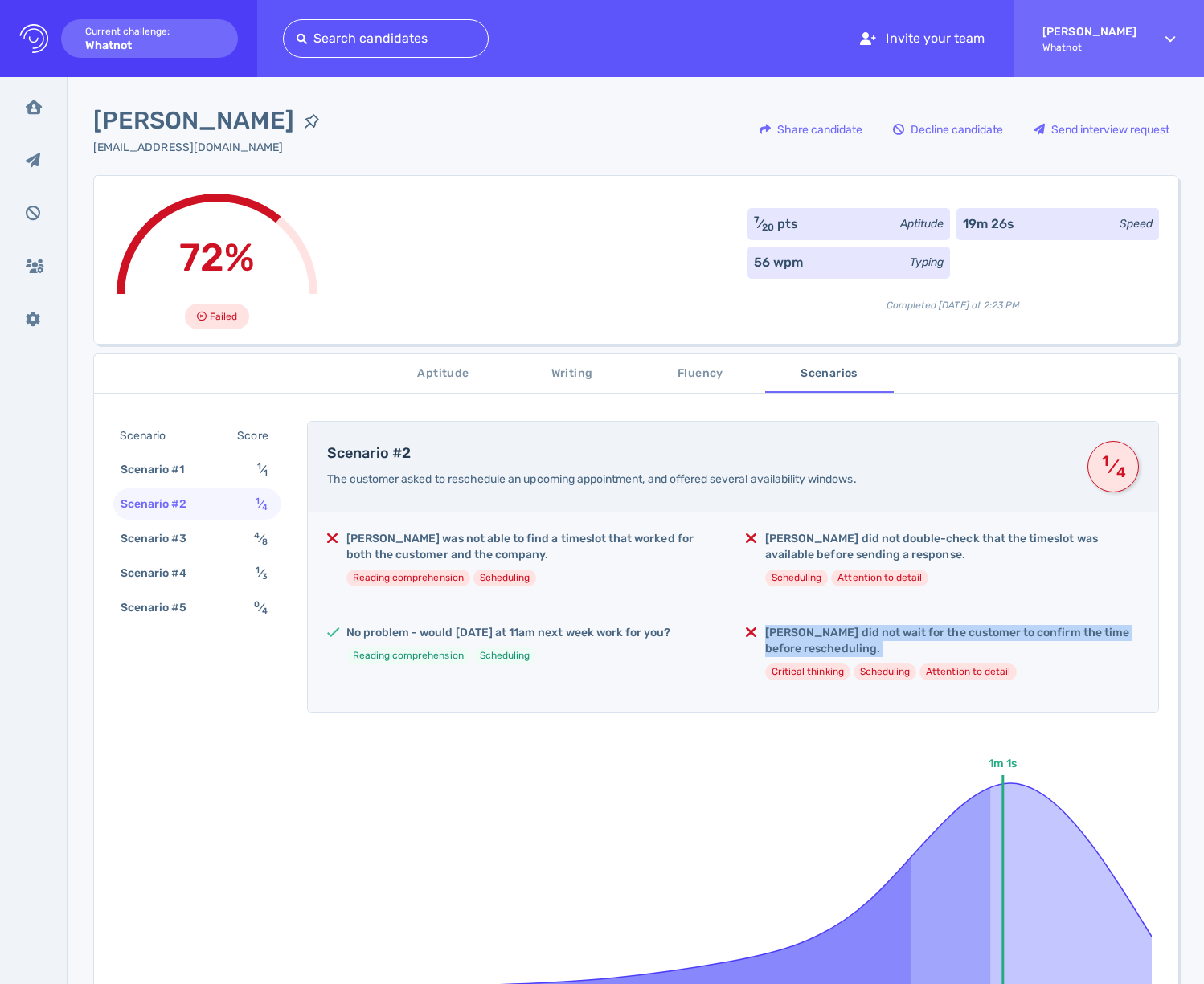
click at [820, 634] on h5 "Samuel did not wait for the customer to confirm the time before rescheduling." at bounding box center [951, 641] width 373 height 32
click at [802, 522] on div "Samuel was not able to find a timeslot that worked for both the customer and th…" at bounding box center [733, 613] width 850 height 201
click at [789, 543] on h5 "Samuel did not double-check that the timeslot was available before sending a re…" at bounding box center [951, 547] width 373 height 32
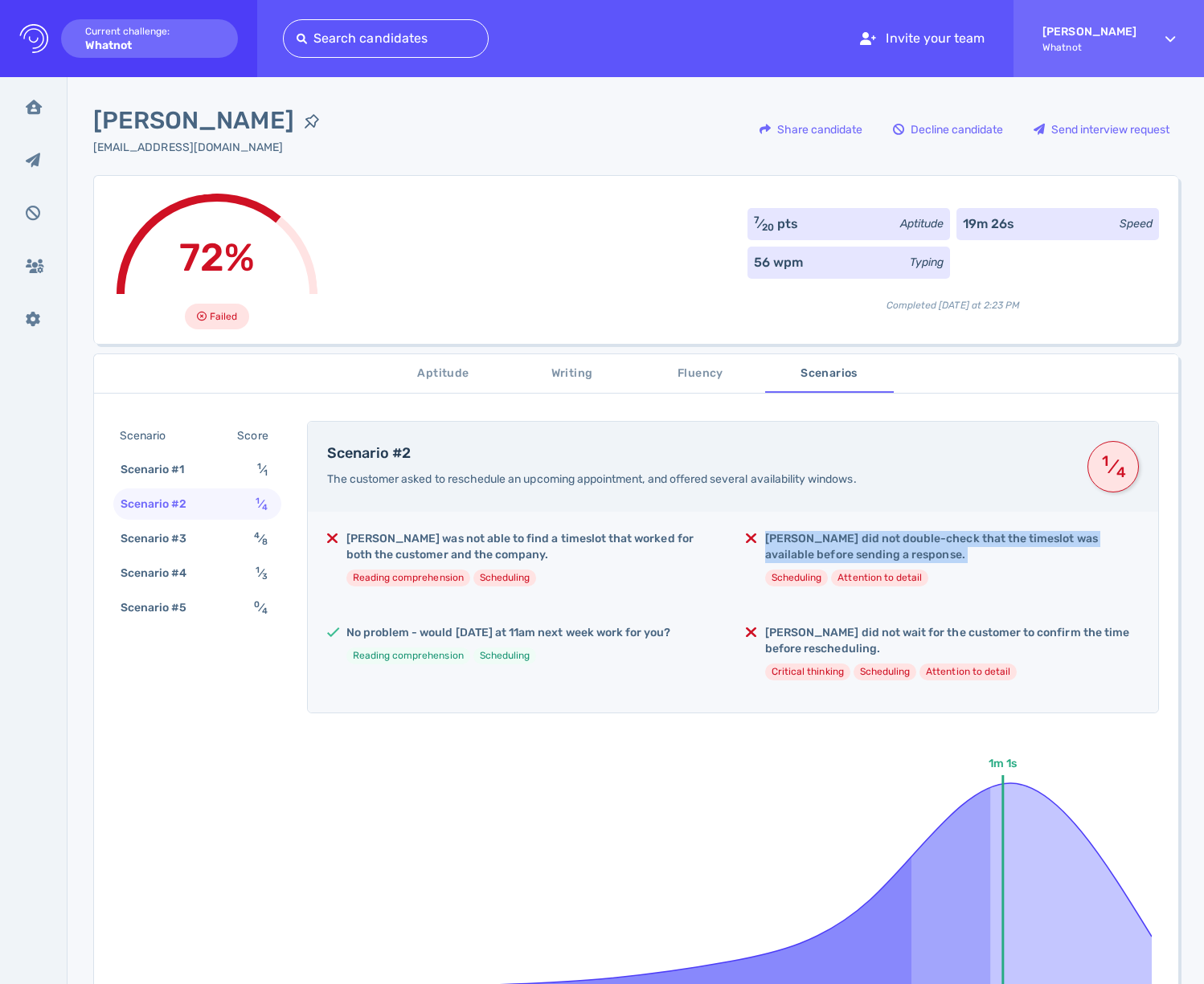
click at [789, 543] on h5 "Samuel did not double-check that the timeslot was available before sending a re…" at bounding box center [951, 547] width 373 height 32
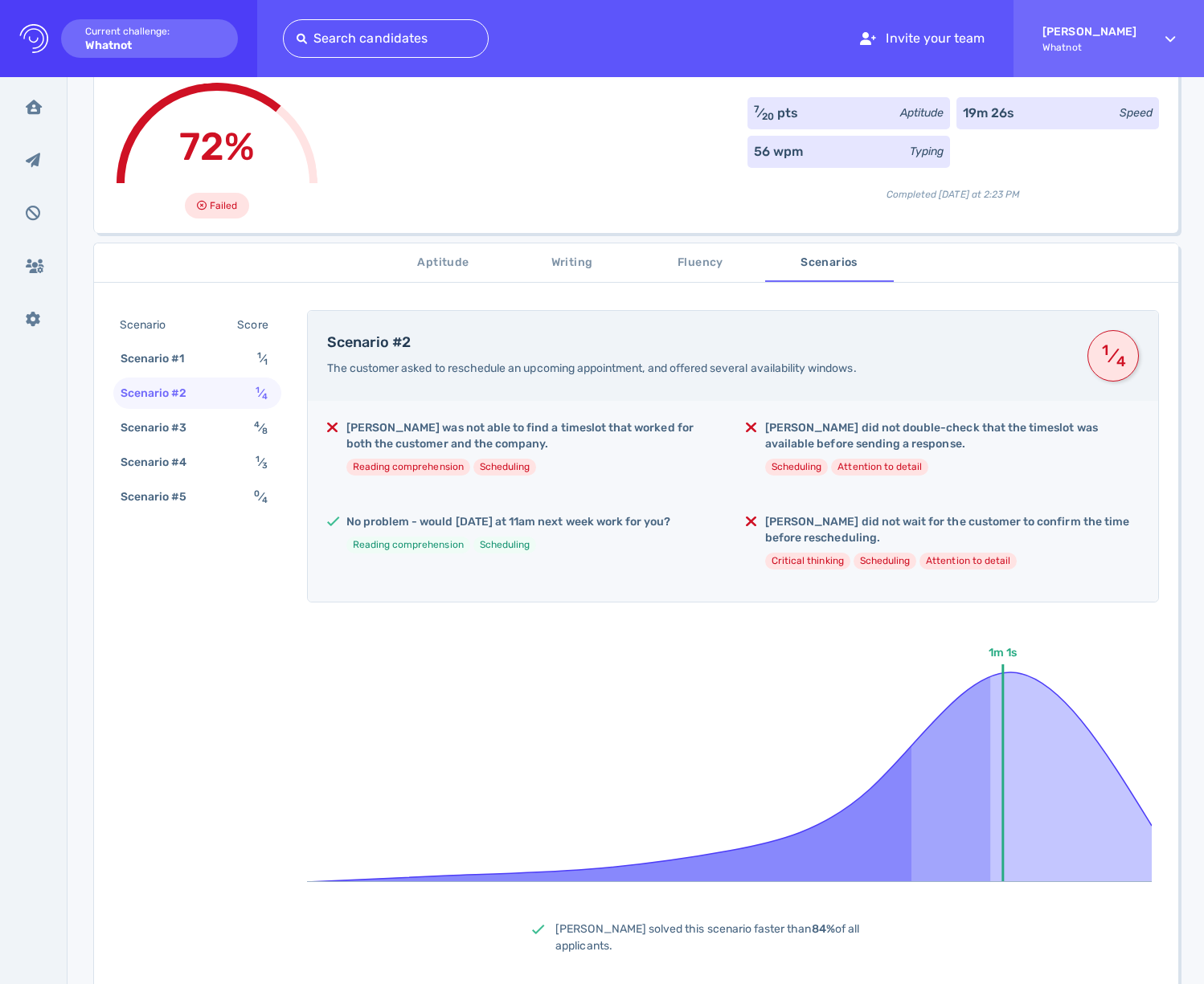
click at [510, 520] on h5 "No problem - would Thursday at 11am next week work for you?" at bounding box center [509, 522] width 325 height 16
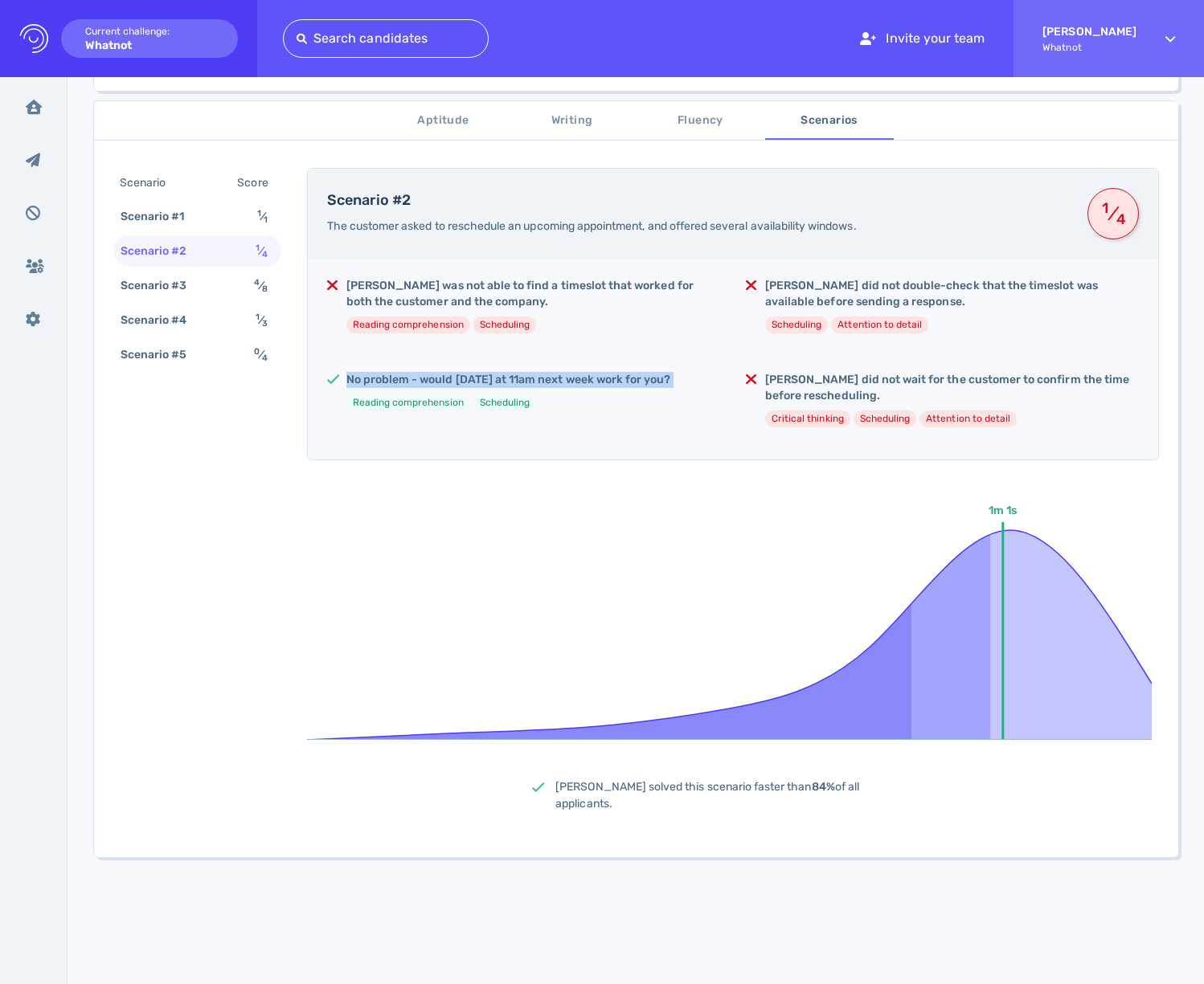
scroll to position [238, 0]
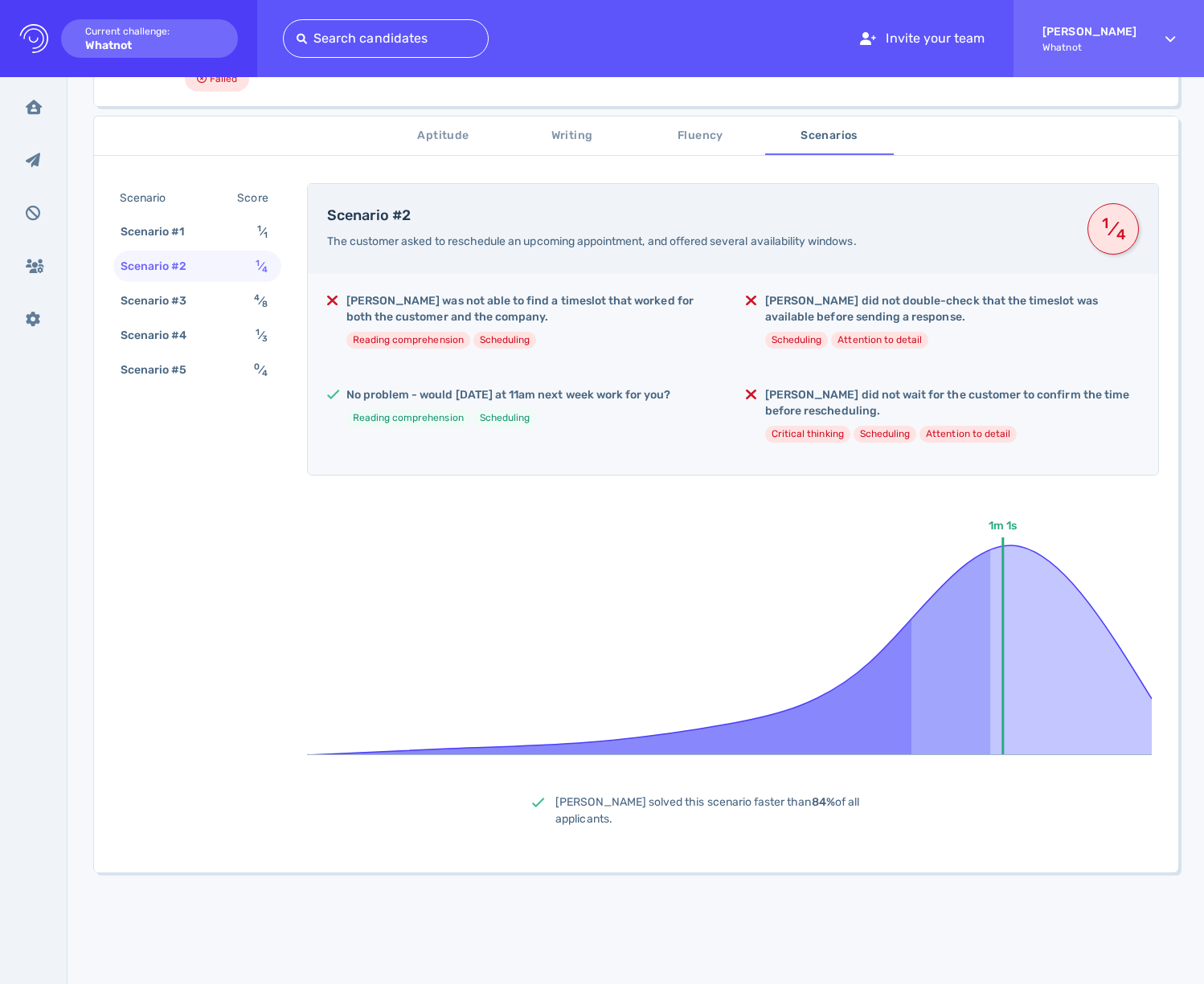
click at [568, 451] on div "Samuel was not able to find a timeslot that worked for both the customer and th…" at bounding box center [733, 374] width 850 height 201
drag, startPoint x: 552, startPoint y: 398, endPoint x: 687, endPoint y: 396, distance: 135.0
click at [687, 396] on div "No problem - would Thursday at 11am next week work for you? Reading comprehensi…" at bounding box center [523, 413] width 393 height 52
drag, startPoint x: 709, startPoint y: 465, endPoint x: 721, endPoint y: 454, distance: 16.3
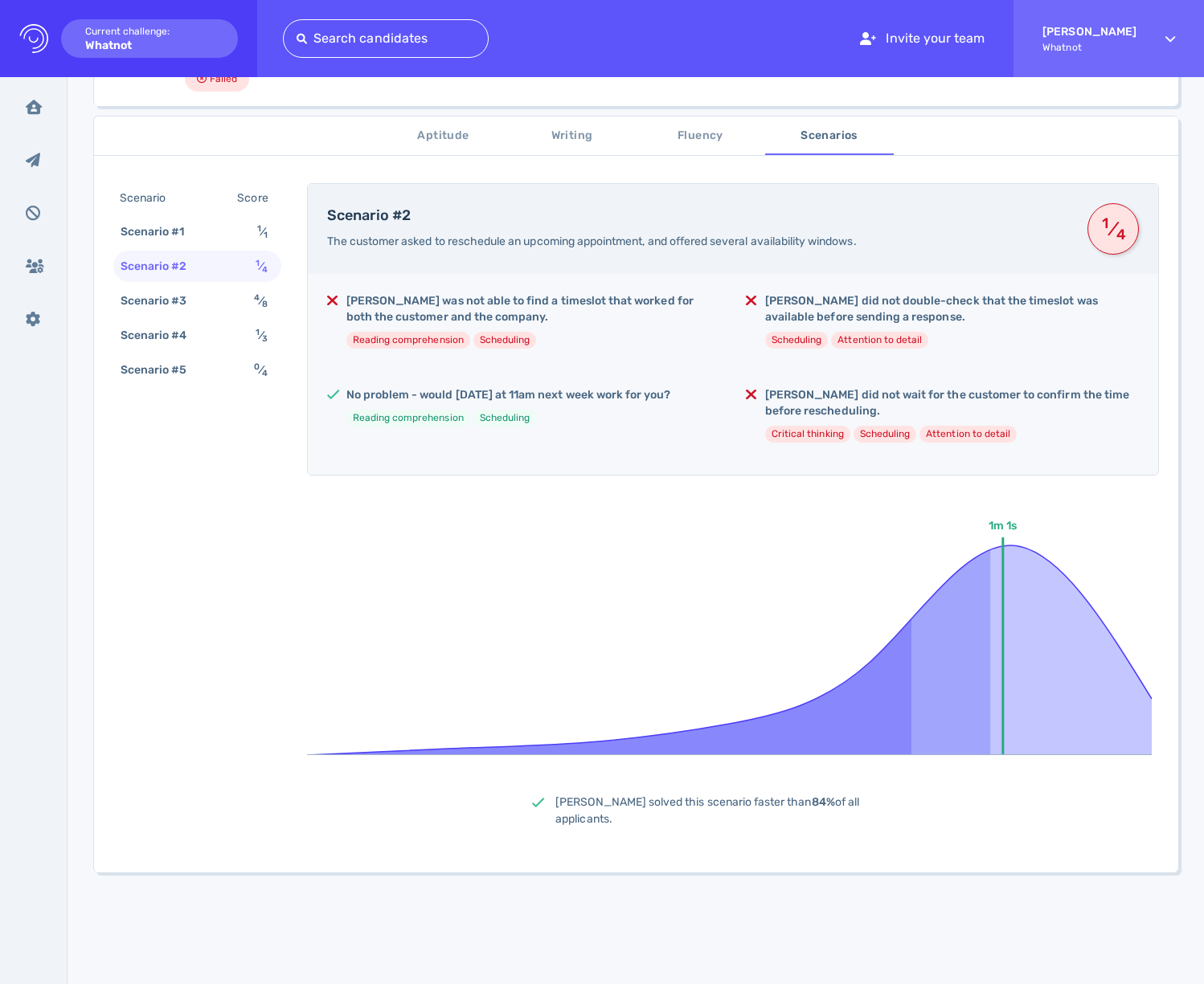
click at [709, 465] on div "Samuel was not able to find a timeslot that worked for both the customer and th…" at bounding box center [733, 374] width 850 height 201
click at [817, 398] on h5 "Samuel did not wait for the customer to confirm the time before rescheduling." at bounding box center [951, 403] width 373 height 32
click at [680, 522] on icon at bounding box center [729, 634] width 844 height 241
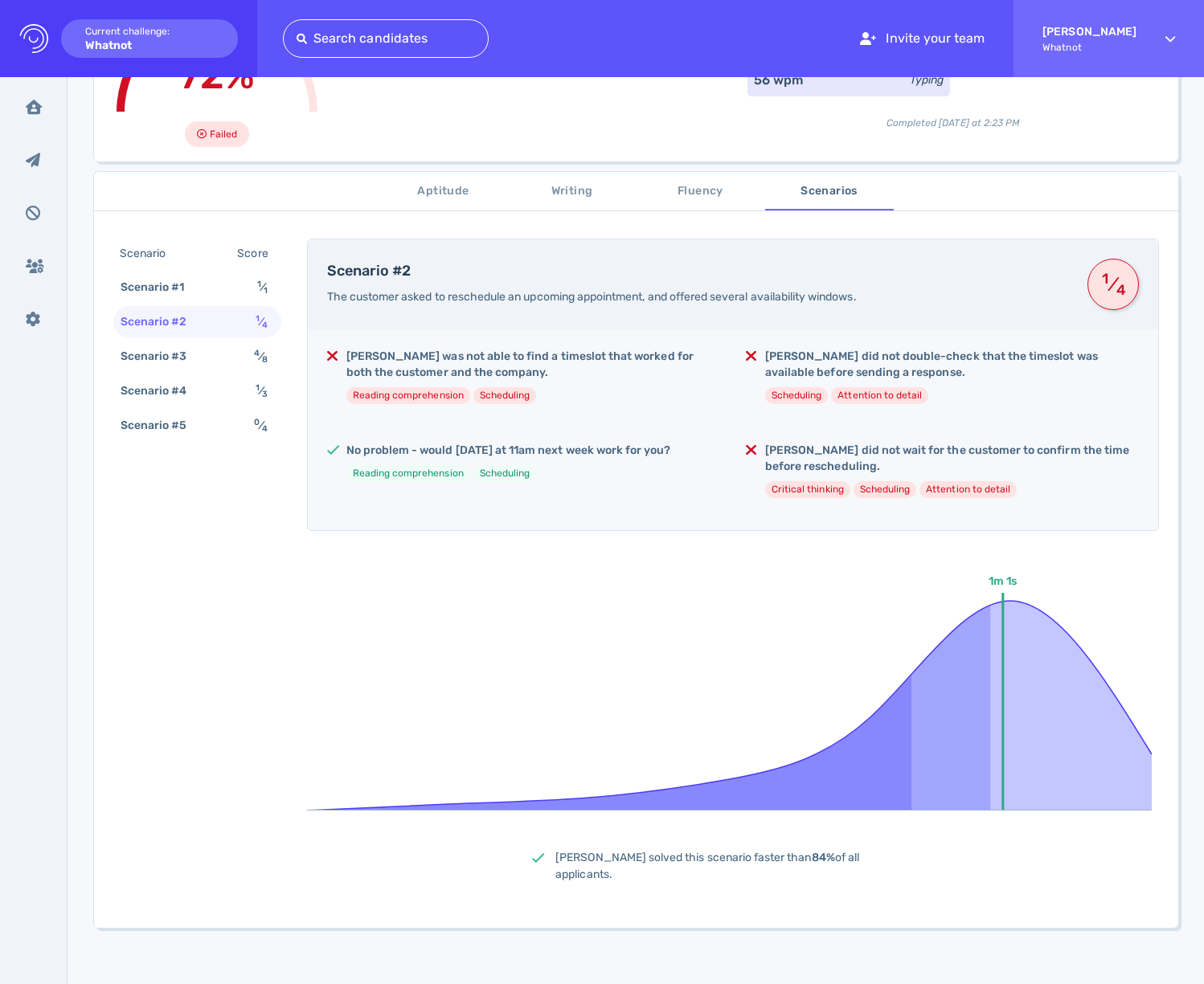
scroll to position [0, 0]
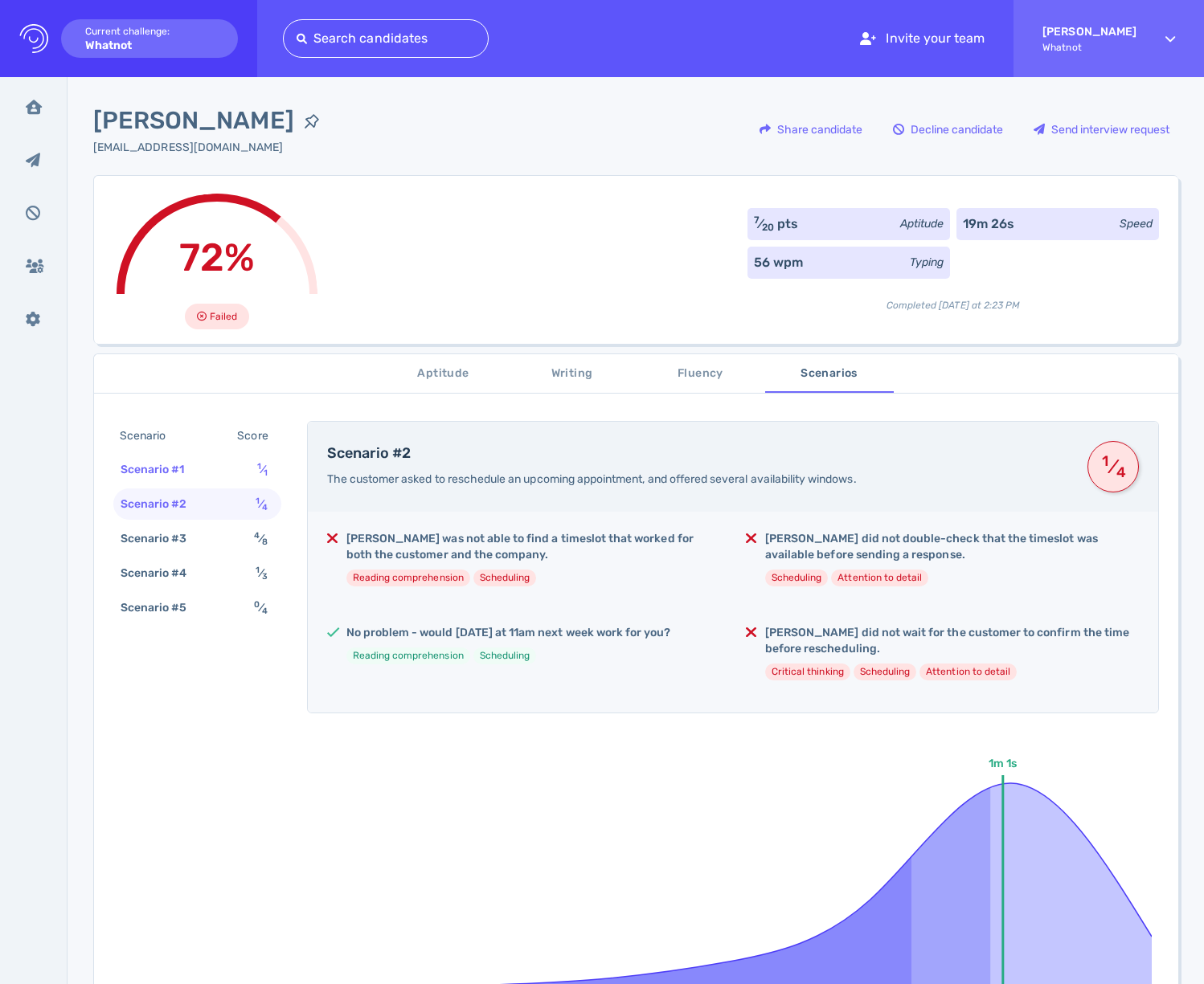
click at [162, 463] on div "Scenario #1" at bounding box center [160, 469] width 87 height 23
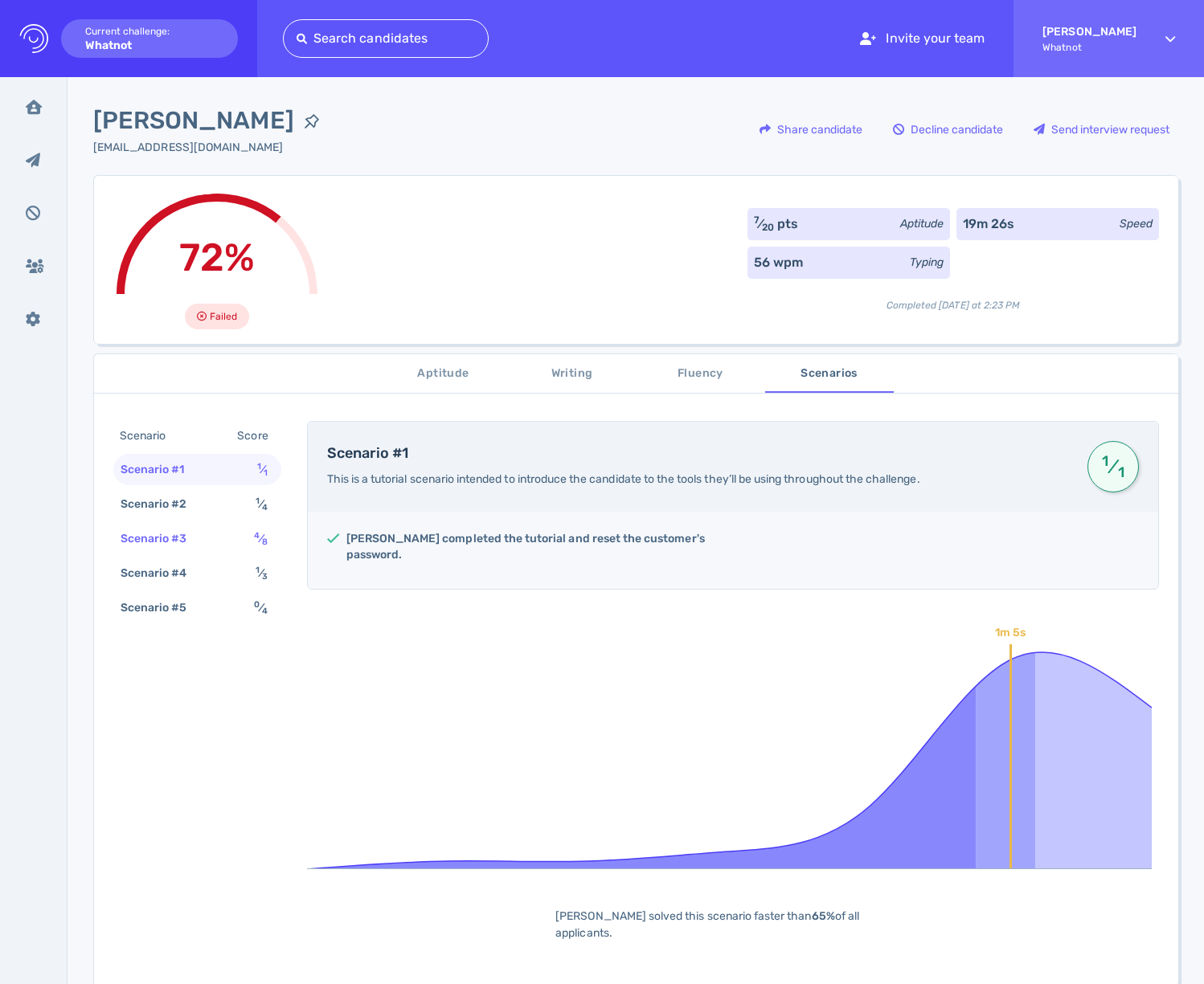
click at [184, 543] on div "Scenario #3" at bounding box center [162, 538] width 90 height 23
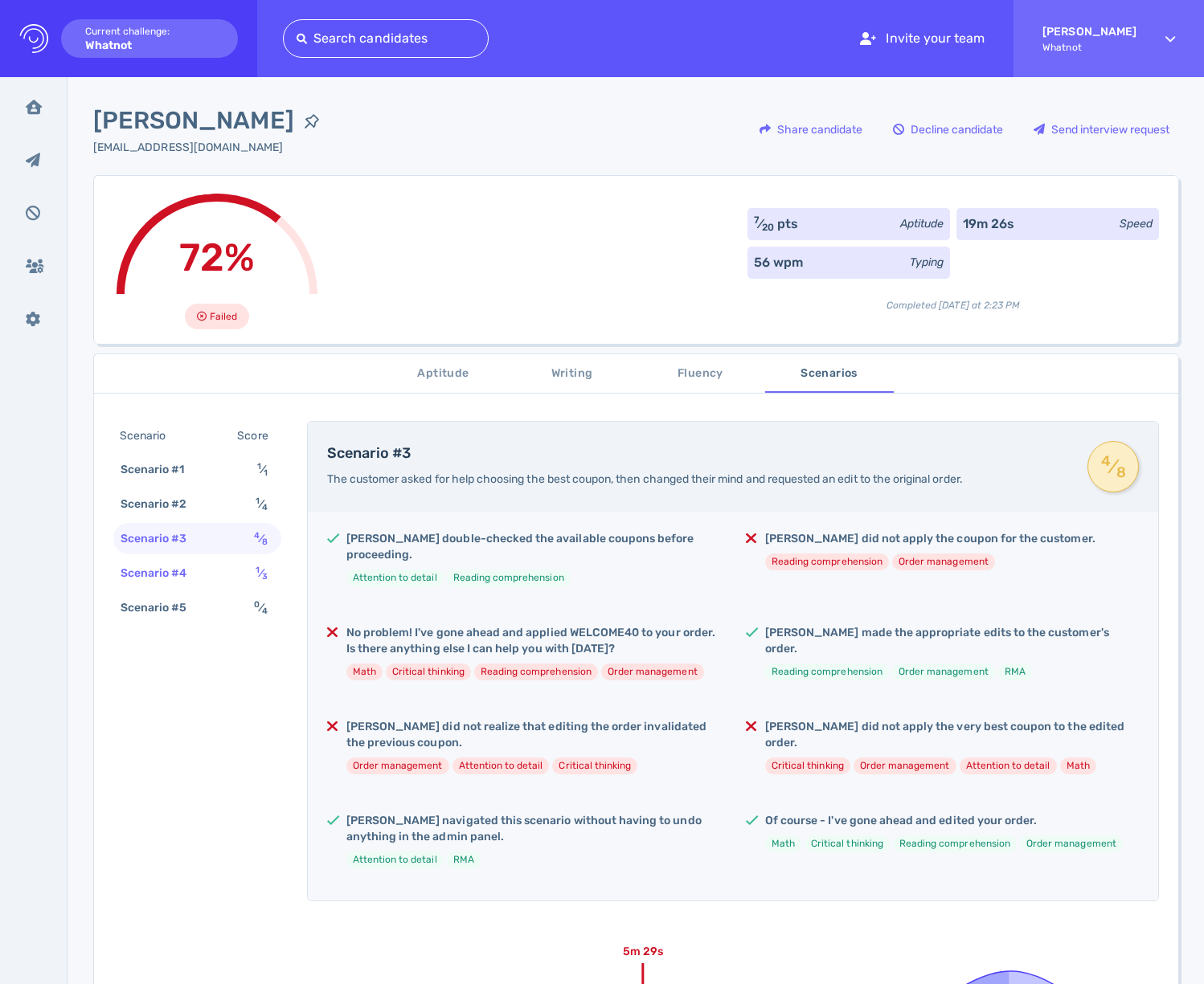
click at [189, 567] on div "Scenario #4" at bounding box center [162, 573] width 90 height 23
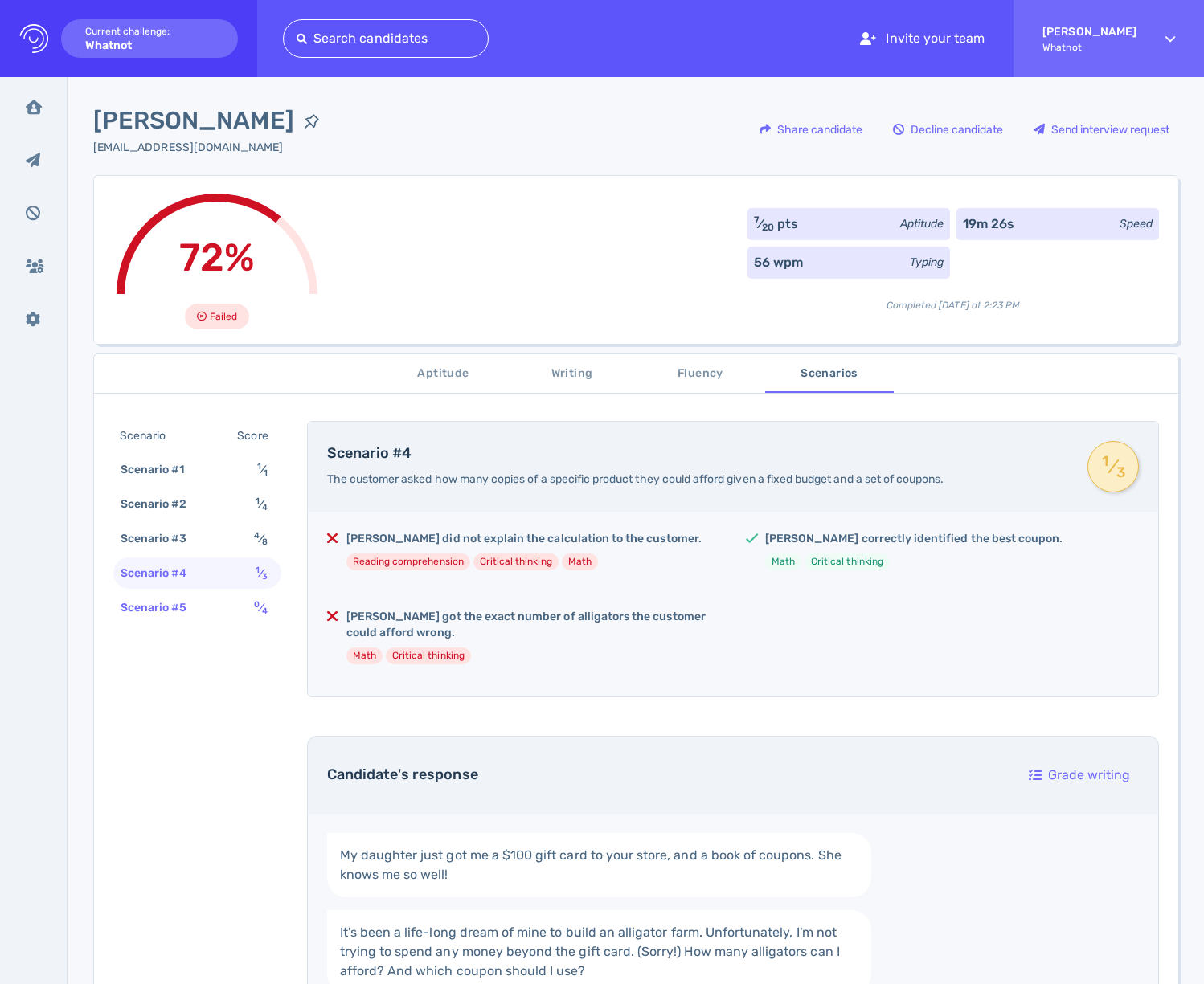
click at [206, 600] on div "Scenario #5 0 ⁄ 4" at bounding box center [197, 608] width 168 height 31
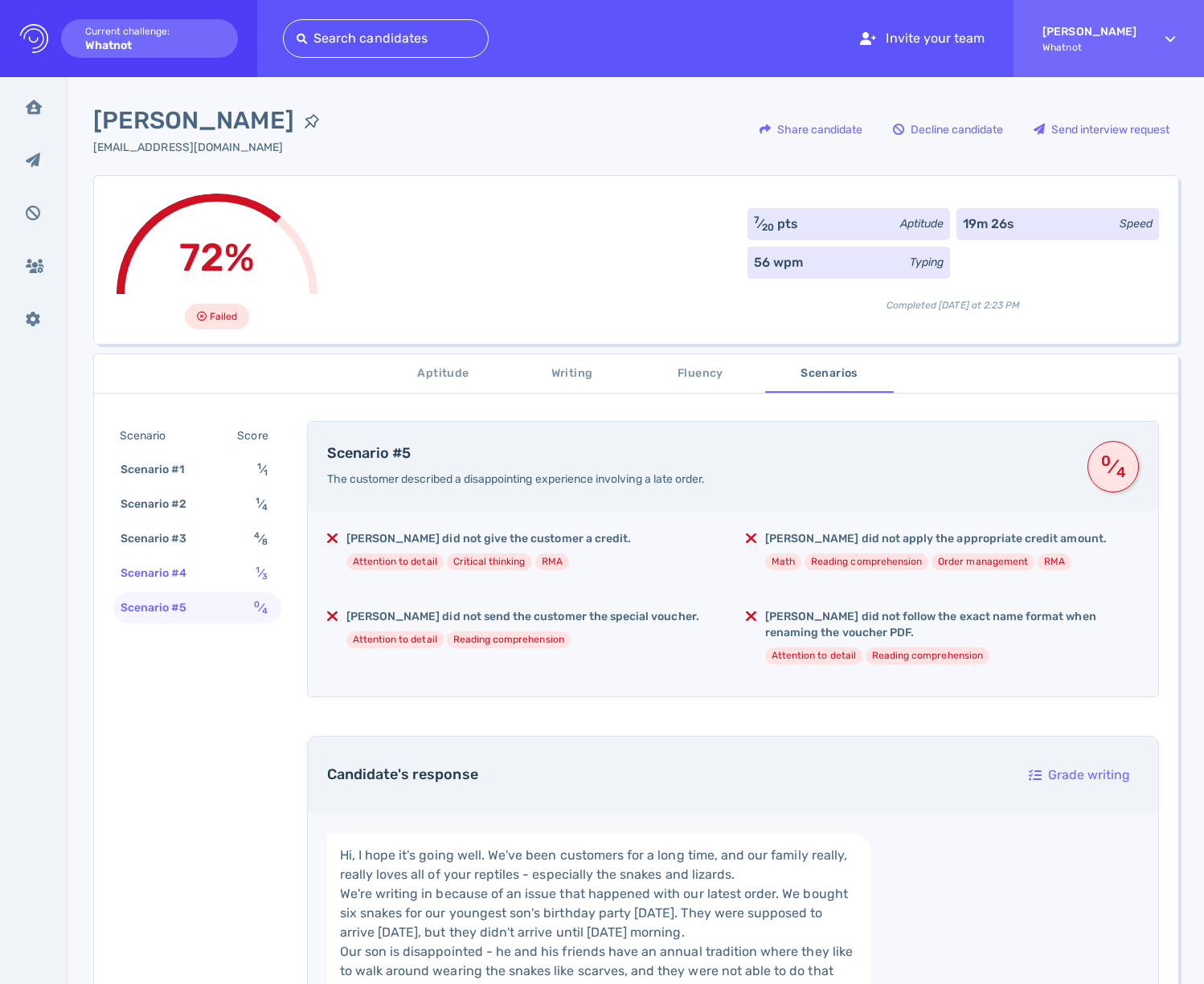
click at [210, 577] on div "Scenario #4 1 ⁄ 3" at bounding box center [197, 573] width 168 height 31
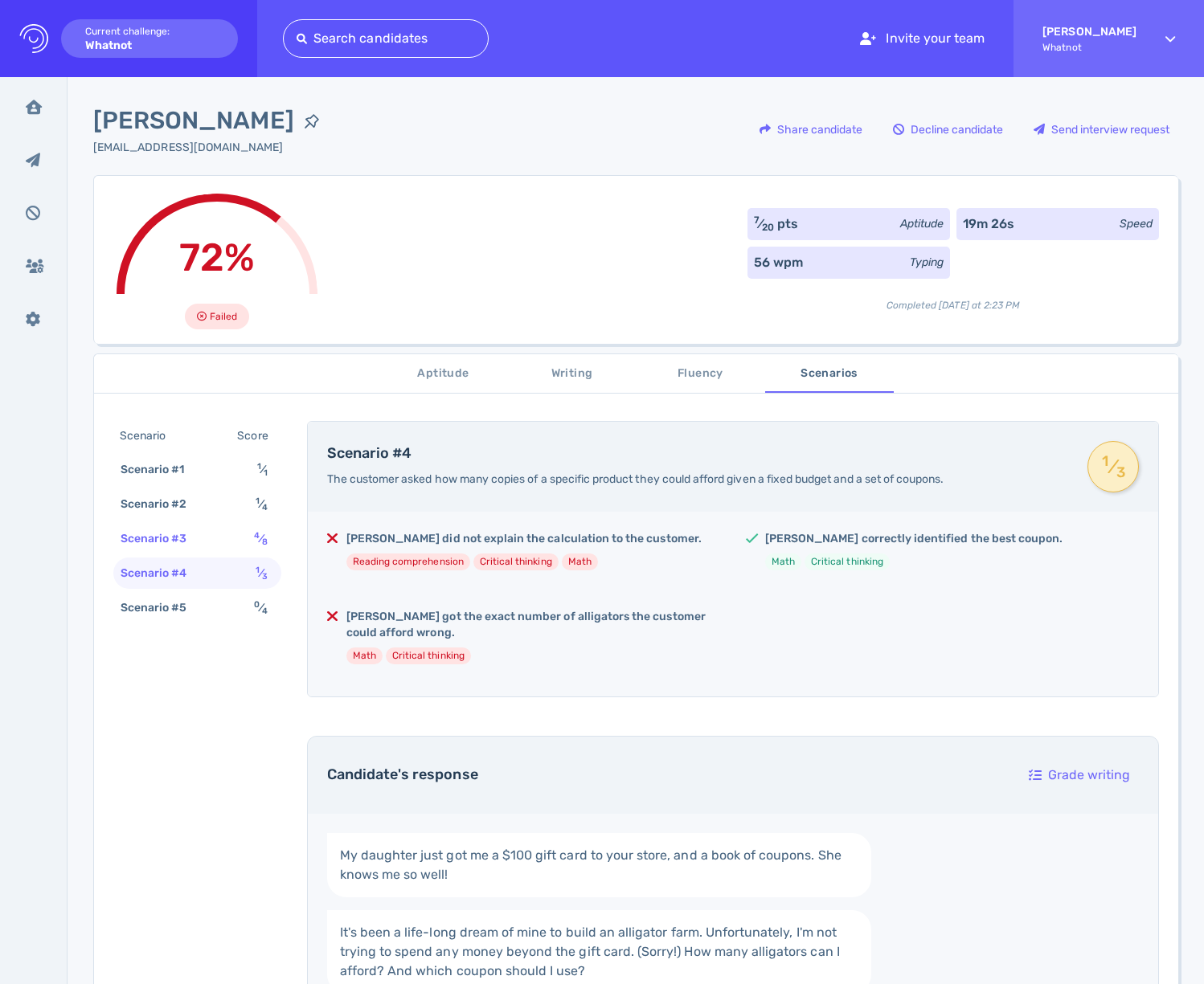
click at [211, 541] on div "Scenario #3 4 ⁄ 8" at bounding box center [197, 538] width 168 height 31
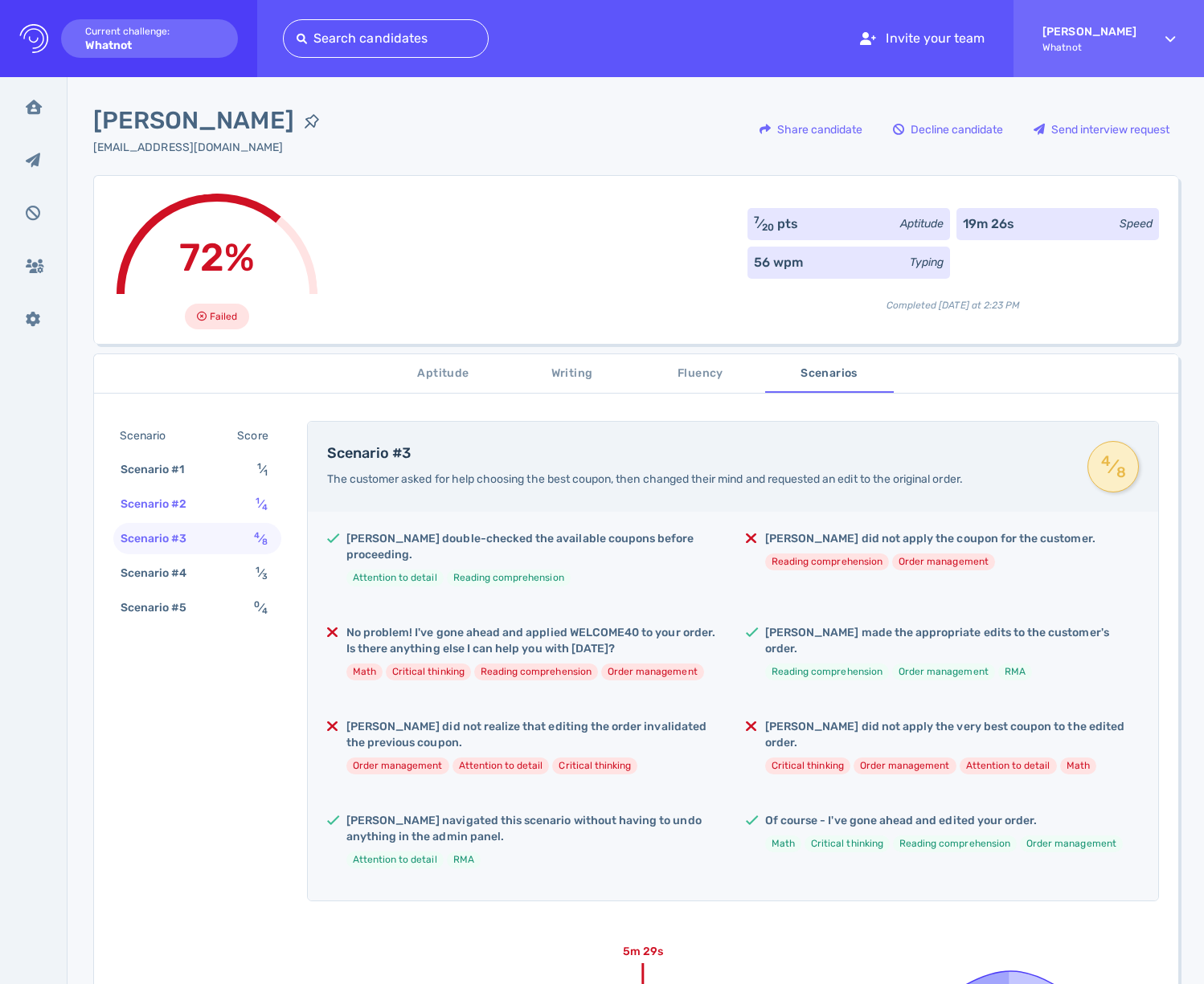
click at [210, 507] on div "Scenario #2 1 ⁄ 4" at bounding box center [197, 504] width 168 height 31
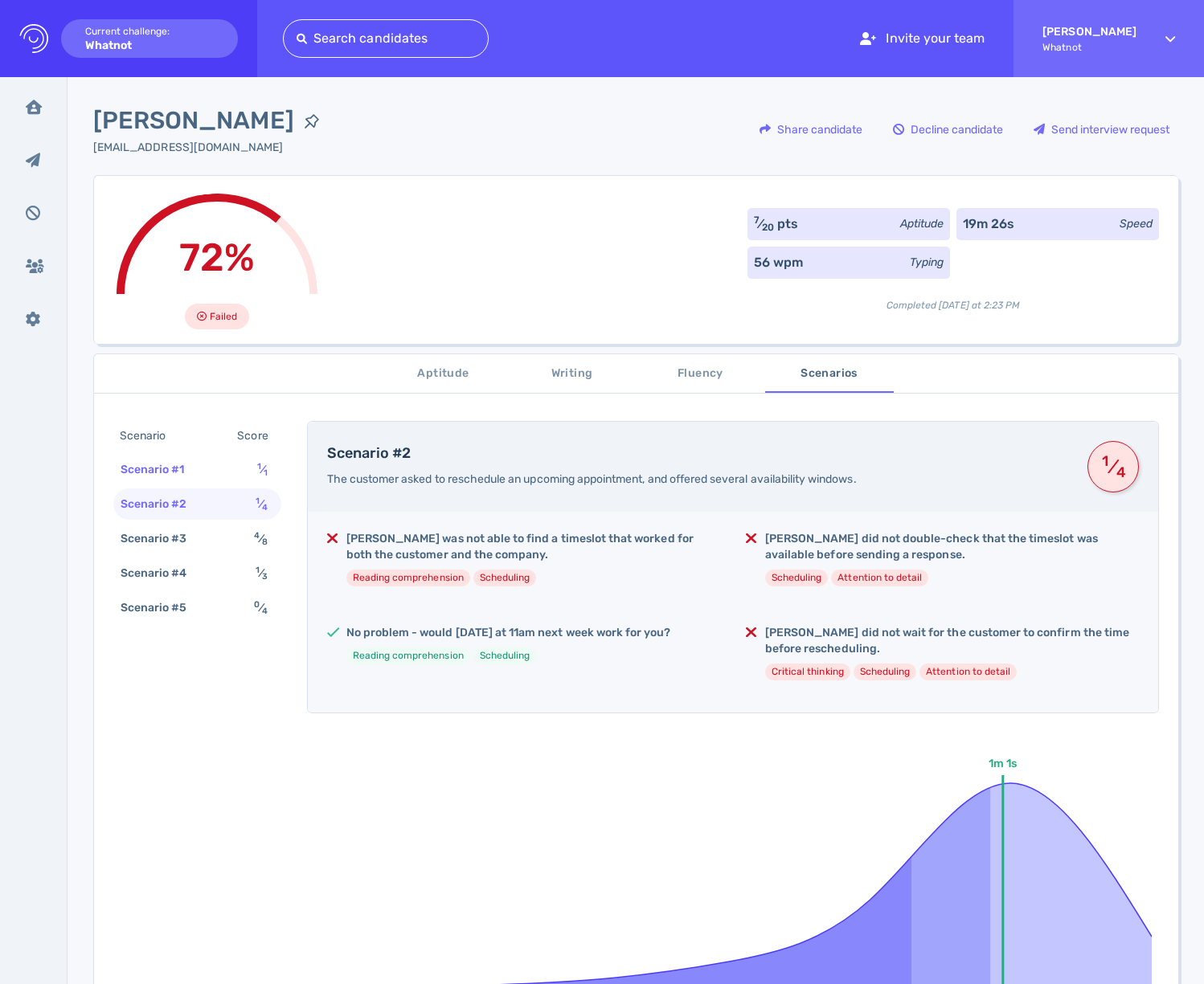
click at [210, 477] on div "Scenario #1 1 ⁄ 1" at bounding box center [197, 469] width 168 height 31
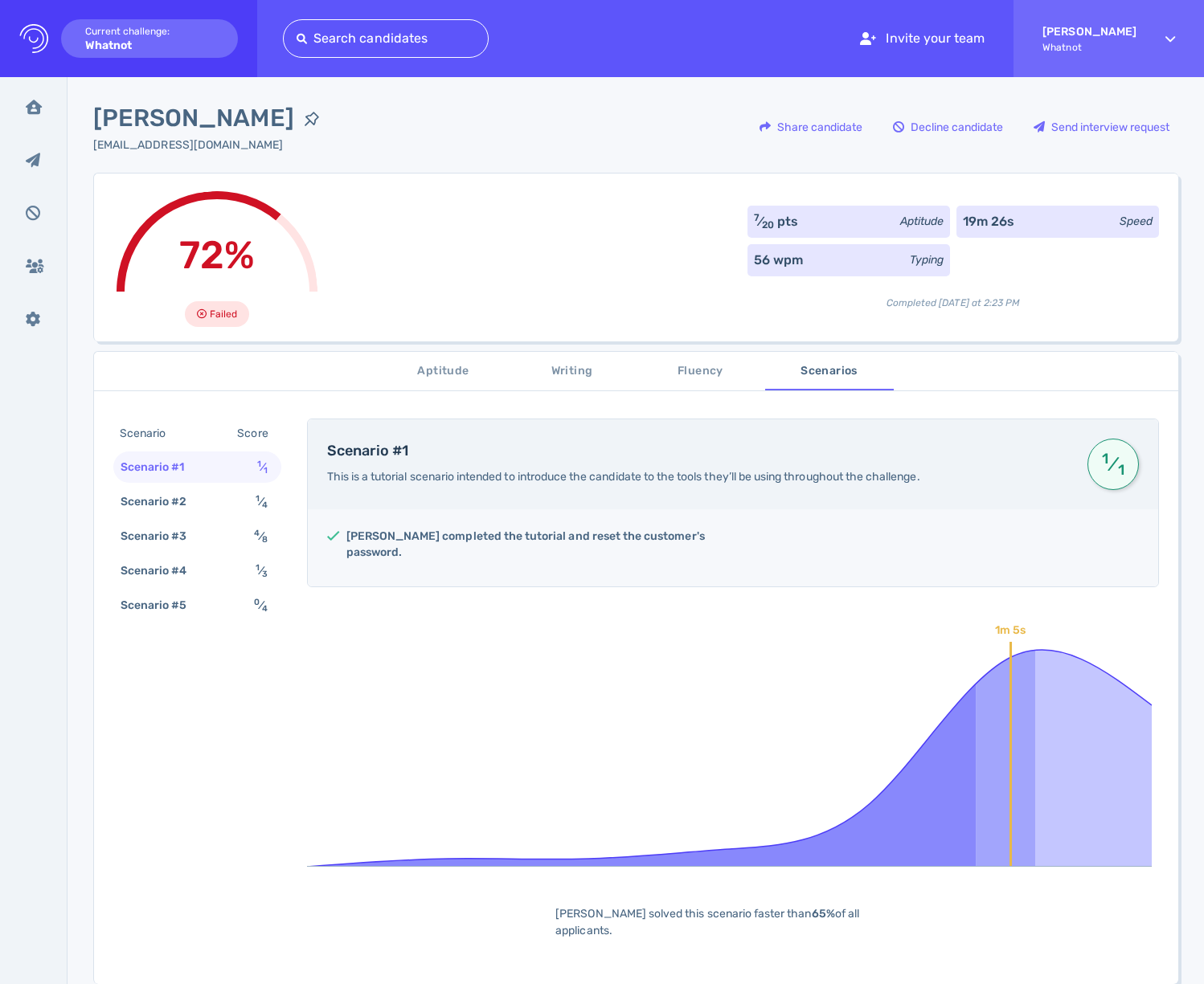
scroll to position [3, 0]
click at [261, 557] on div "Scenario #4 1 ⁄ 3" at bounding box center [197, 570] width 168 height 31
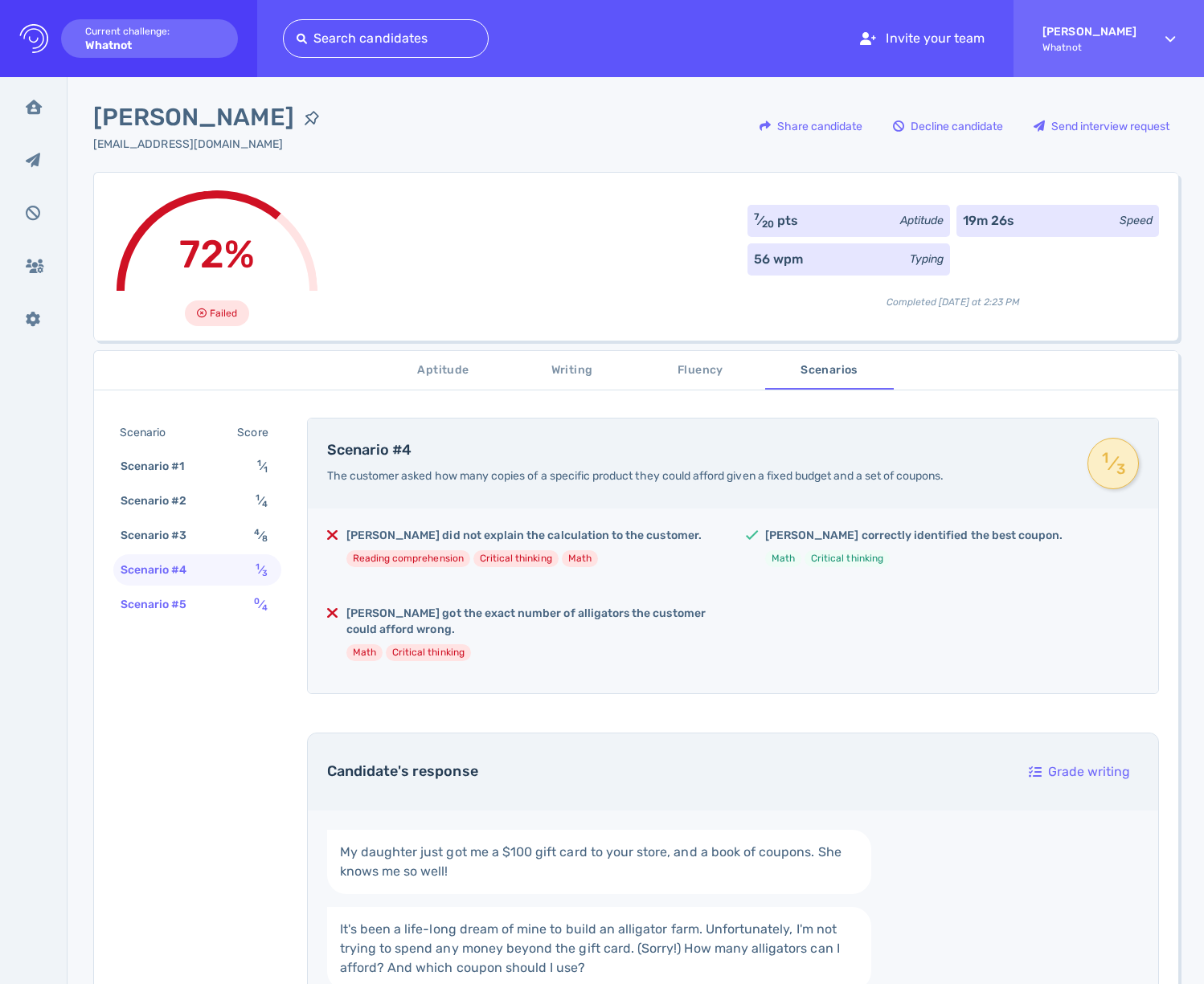
click at [240, 600] on div "Scenario #5 0 ⁄ 4" at bounding box center [197, 604] width 168 height 31
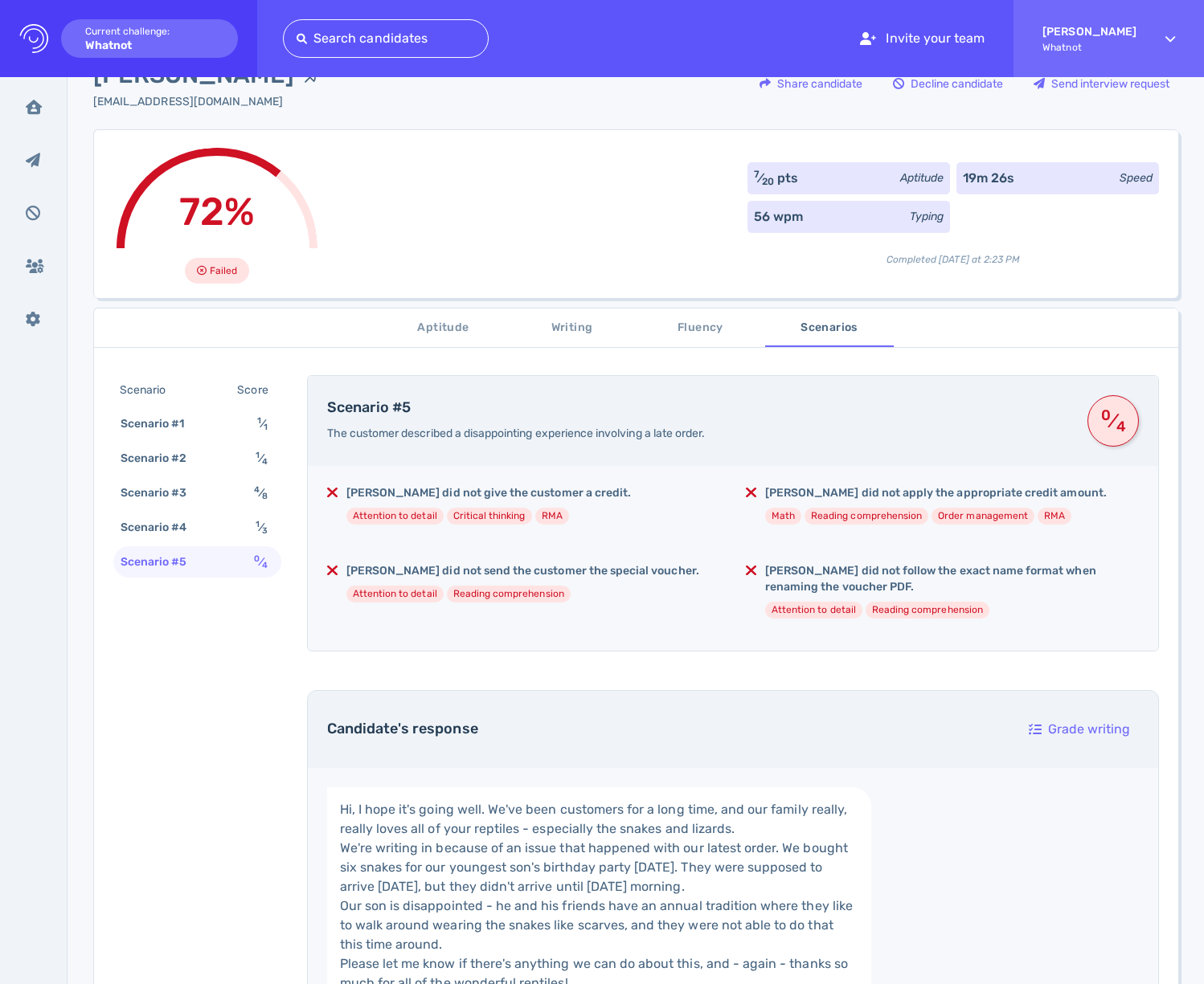
scroll to position [0, 0]
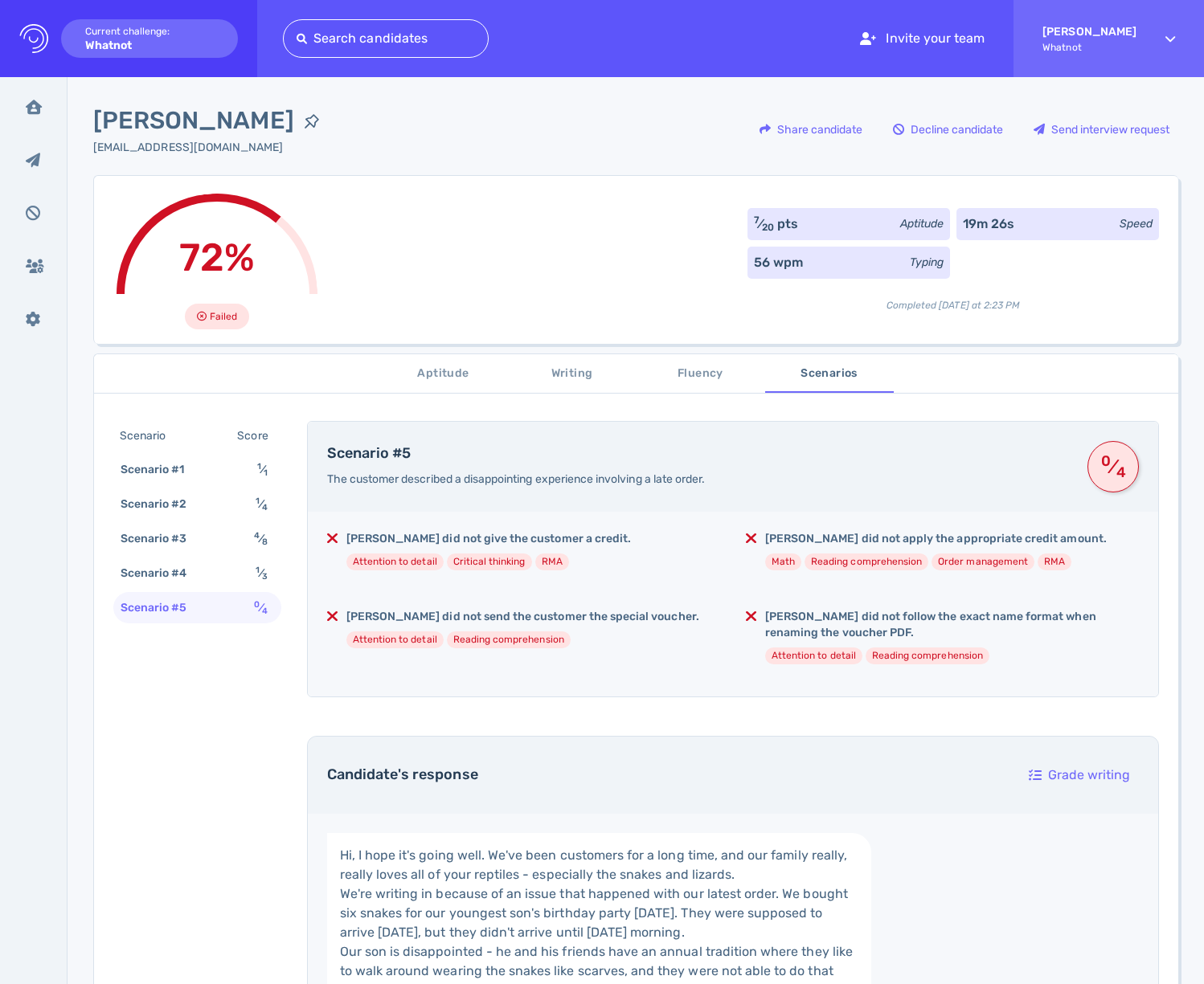
click at [205, 590] on div "Scenario Score Scenario #1 1 ⁄ 1 Scenario #2 1 ⁄ 4 Scenario #3 4 ⁄ 8 Scenario #…" at bounding box center [197, 524] width 168 height 206
drag, startPoint x: 218, startPoint y: 577, endPoint x: 467, endPoint y: 460, distance: 275.1
click at [218, 577] on div "Scenario #4 1 ⁄ 3" at bounding box center [197, 573] width 168 height 31
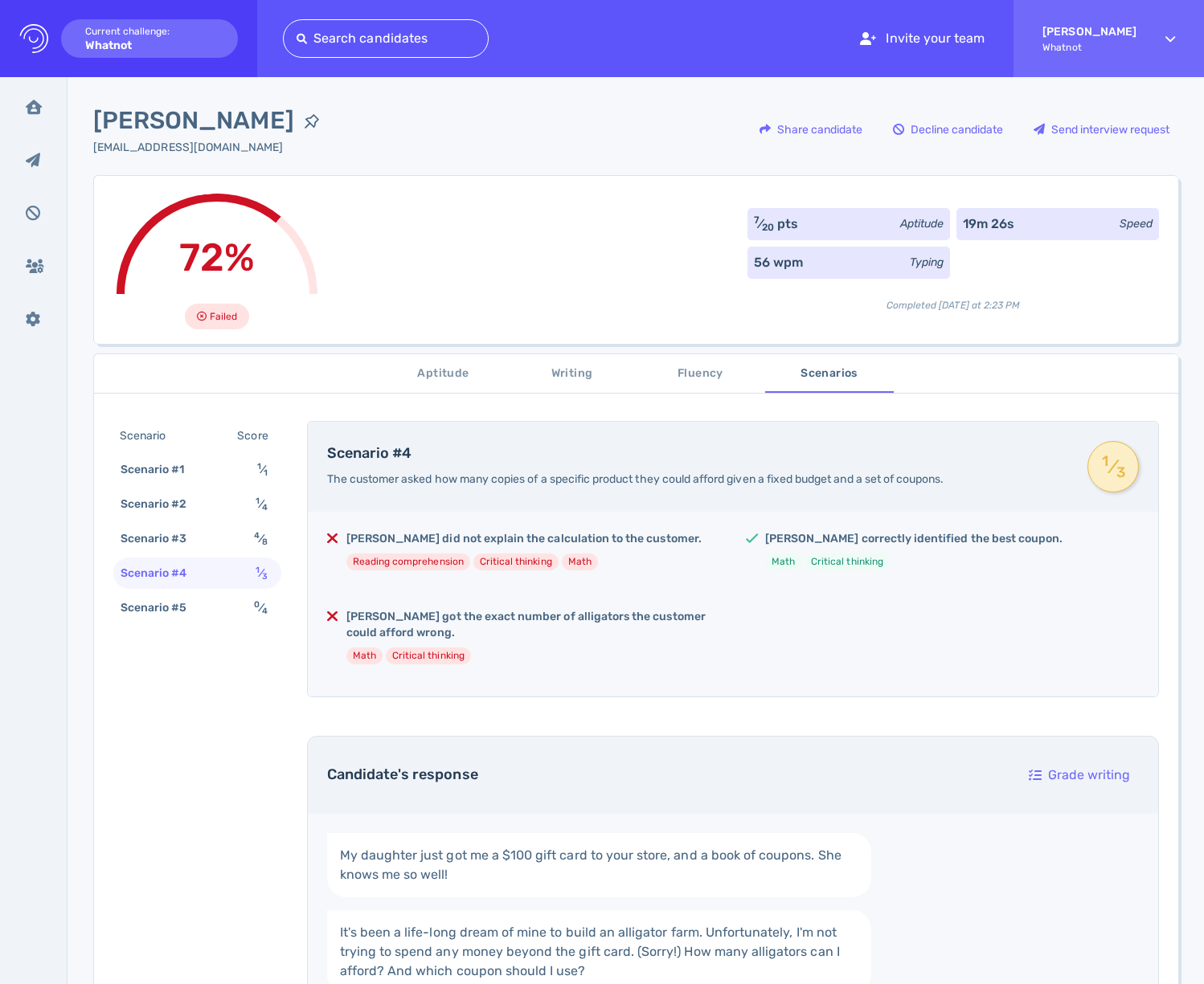
click at [595, 381] on span "Writing" at bounding box center [573, 374] width 110 height 20
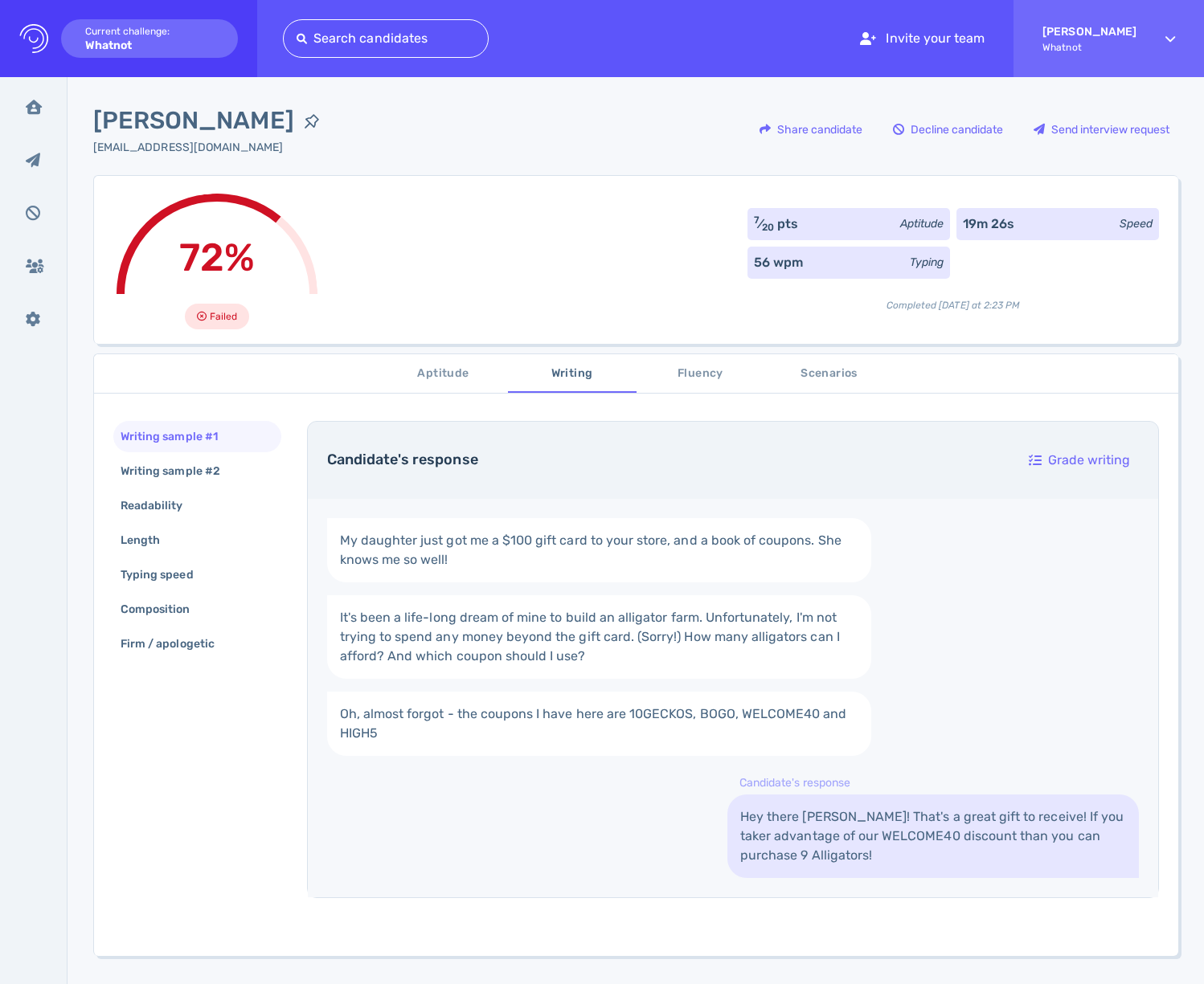
click at [695, 372] on span "Fluency" at bounding box center [701, 374] width 110 height 20
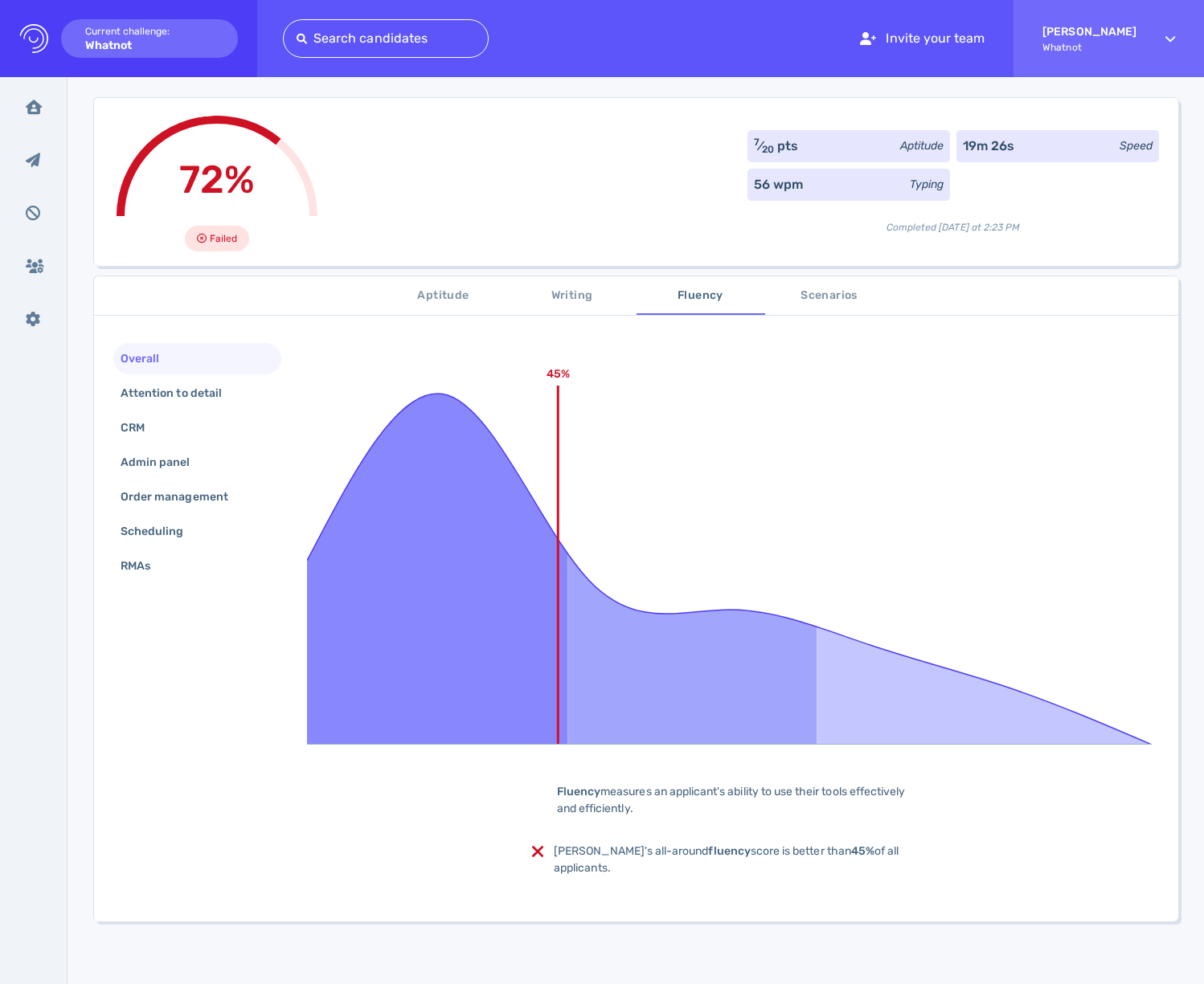
scroll to position [131, 0]
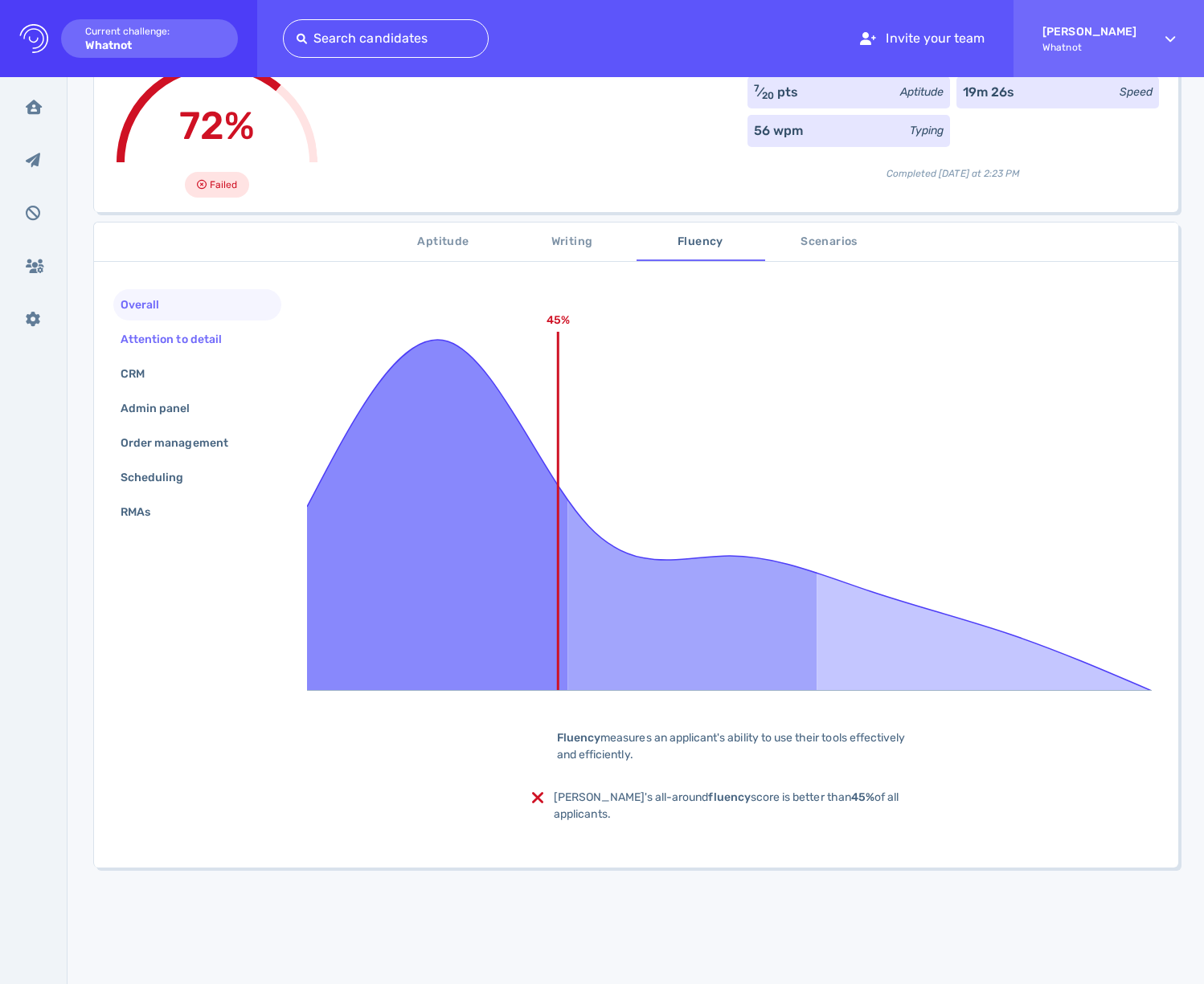
click at [140, 350] on div "Attention to detail" at bounding box center [179, 339] width 123 height 23
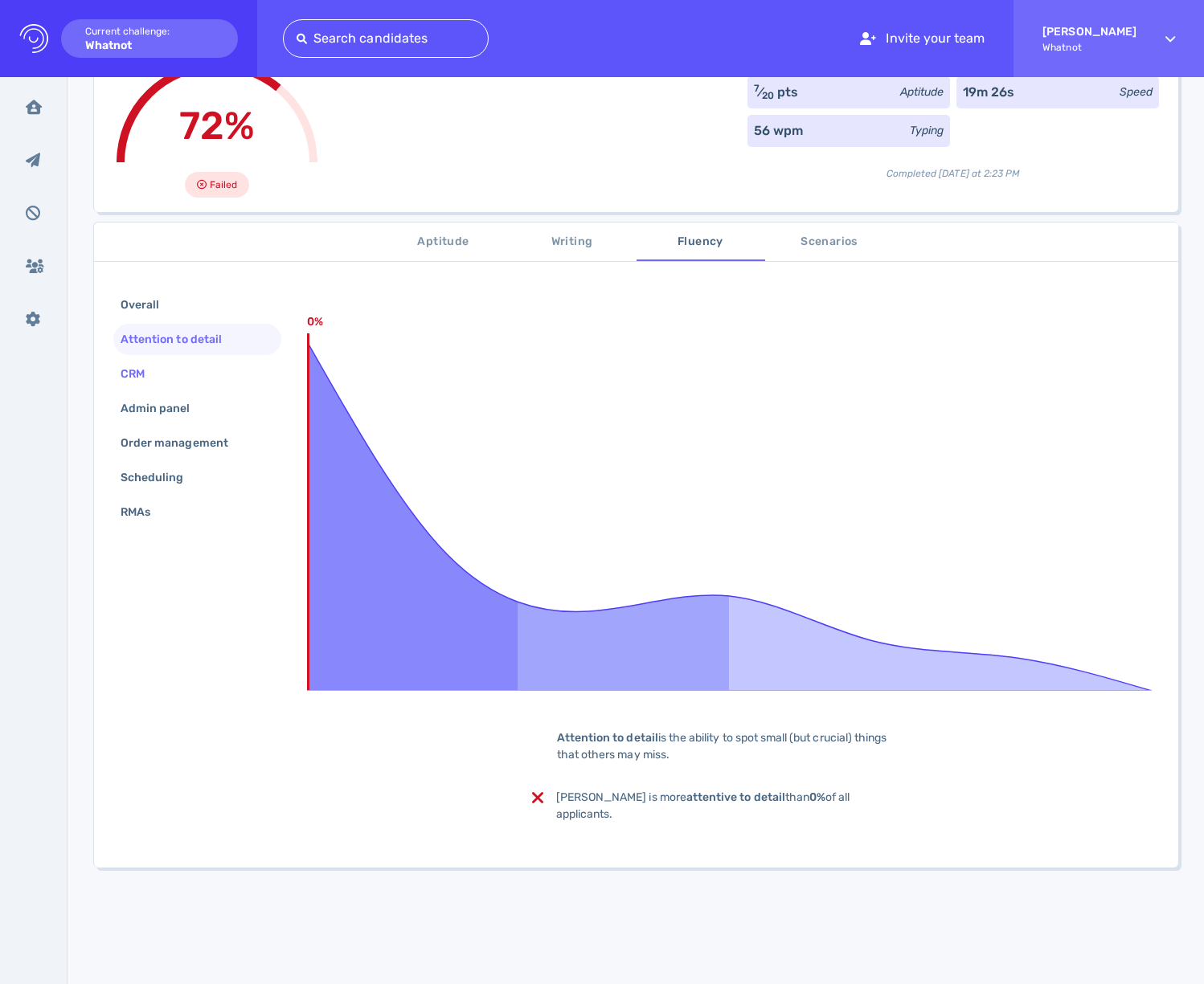
click at [131, 376] on div "CRM" at bounding box center [140, 373] width 47 height 23
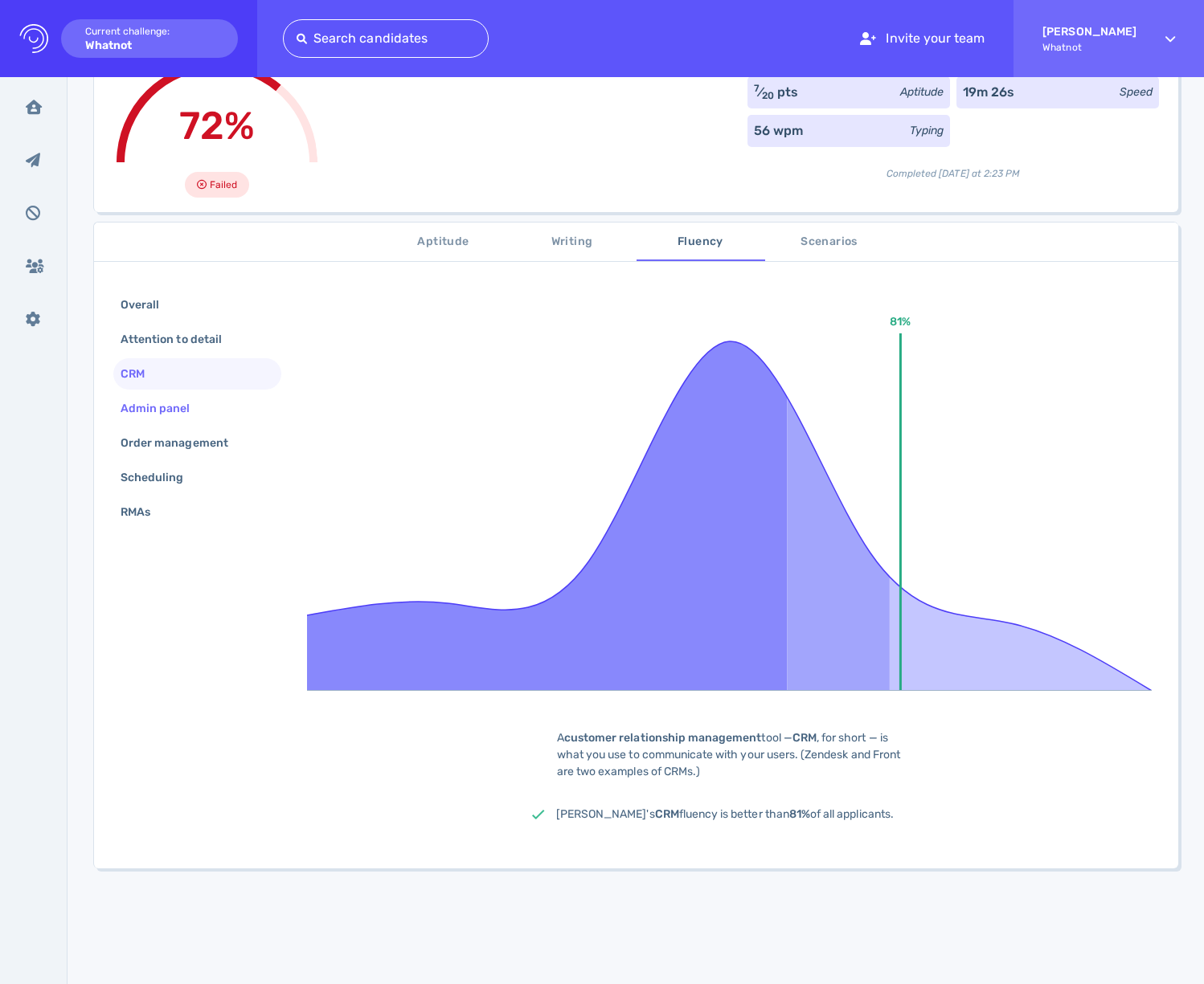
click at [145, 406] on div "Admin panel" at bounding box center [163, 408] width 93 height 23
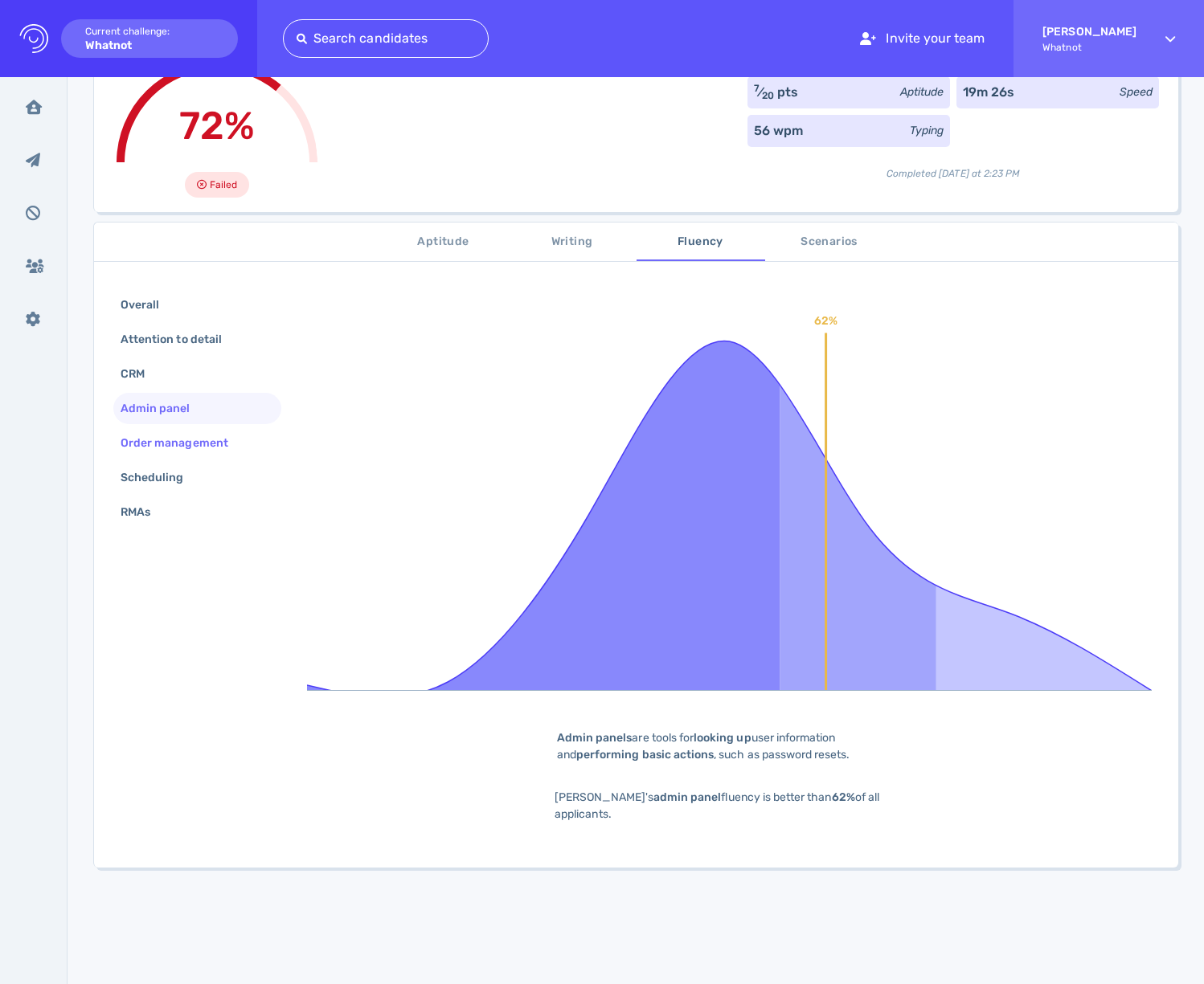
click at [184, 452] on div "Order management" at bounding box center [182, 442] width 130 height 23
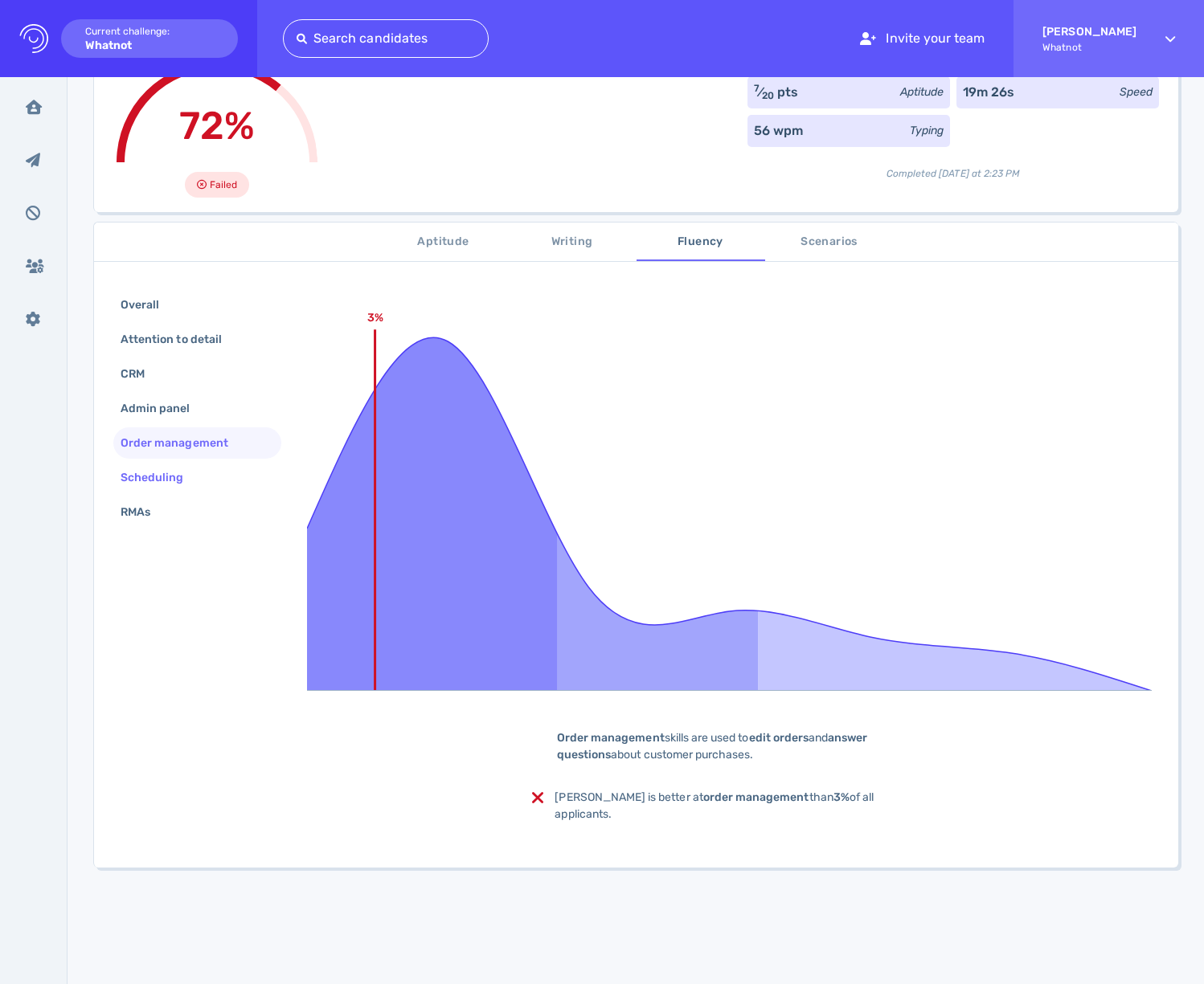
click at [164, 476] on div "Scheduling" at bounding box center [160, 477] width 86 height 23
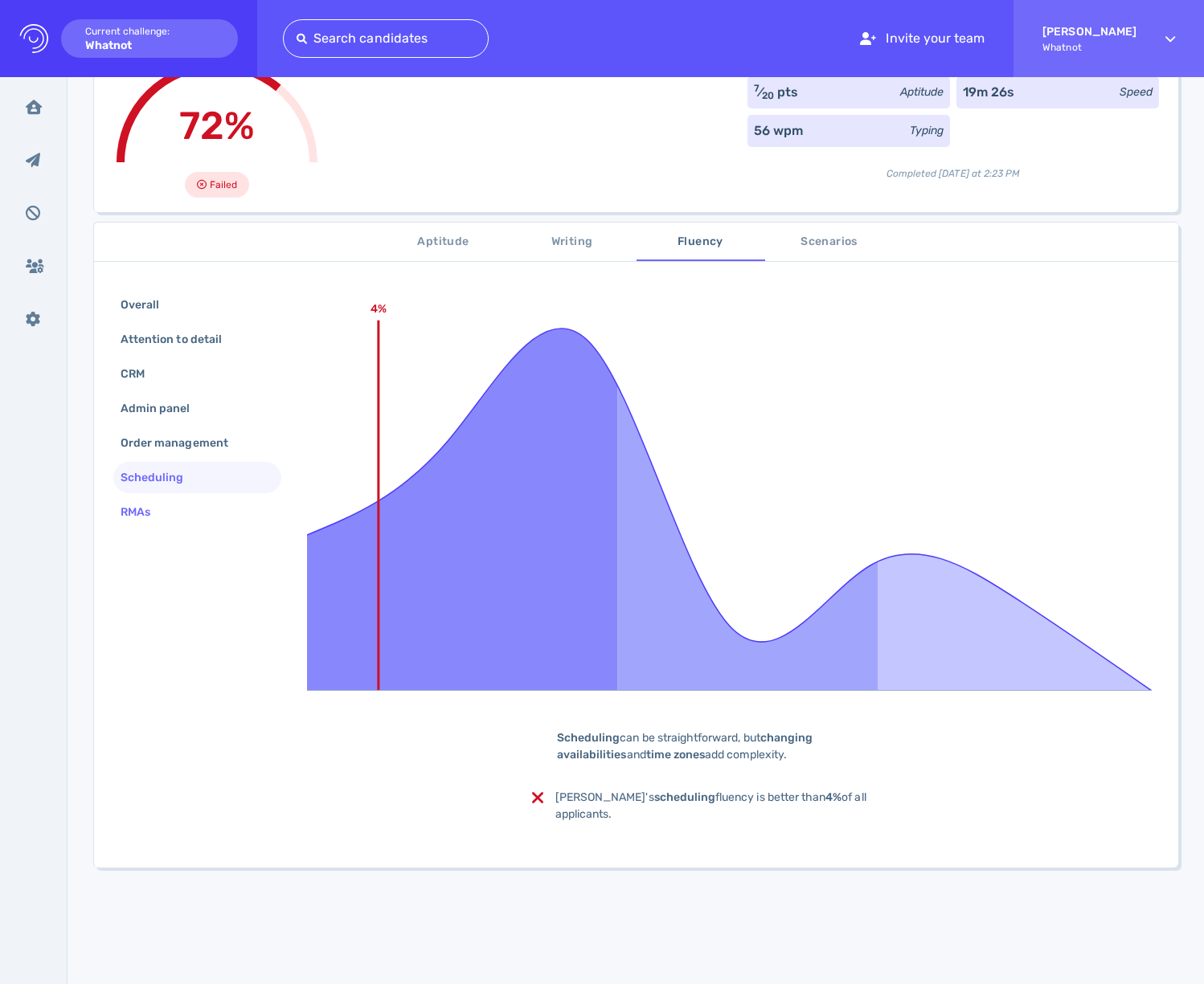
click at [135, 517] on div "RMAs" at bounding box center [143, 512] width 52 height 23
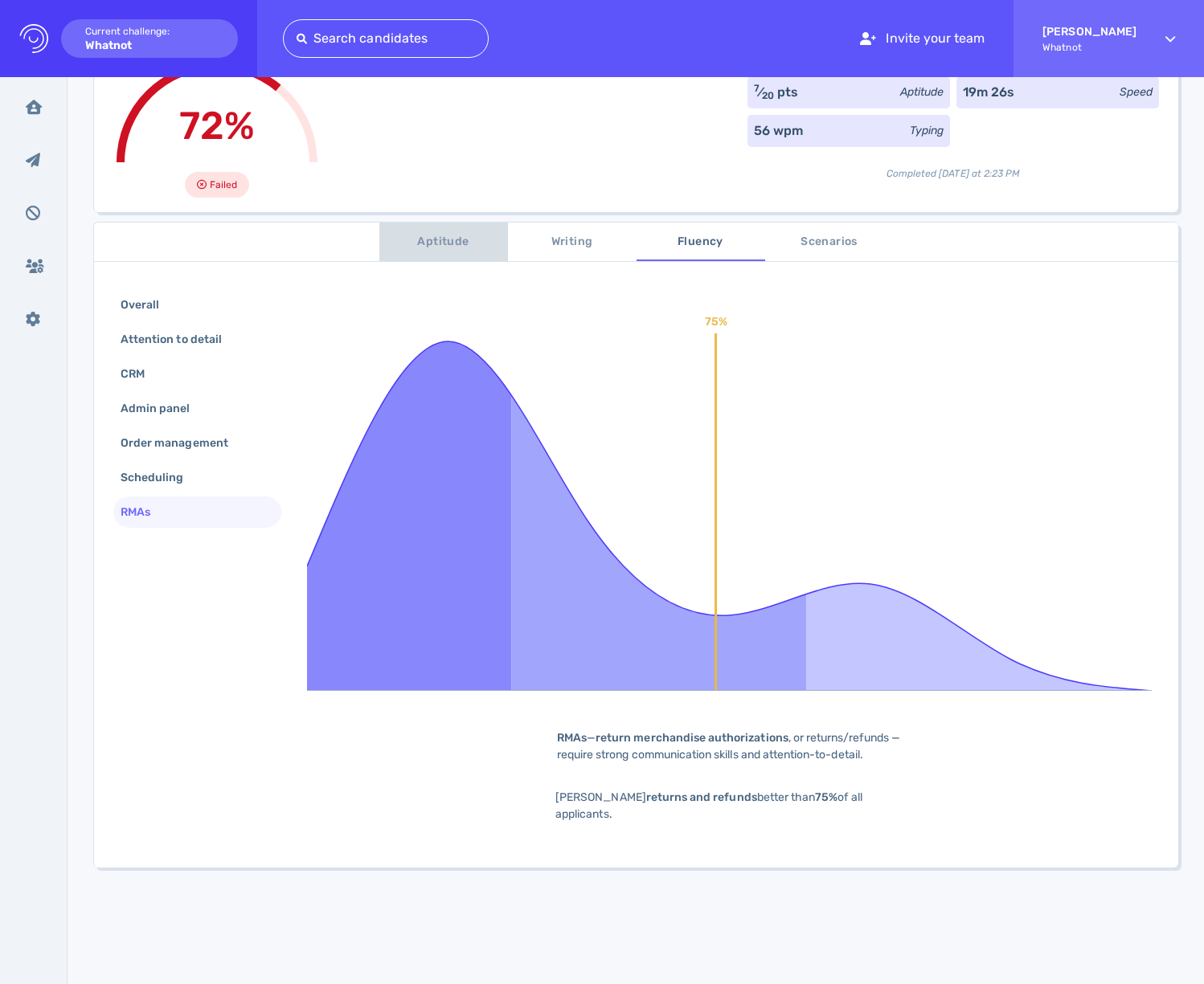
click at [437, 245] on span "Aptitude" at bounding box center [444, 242] width 110 height 20
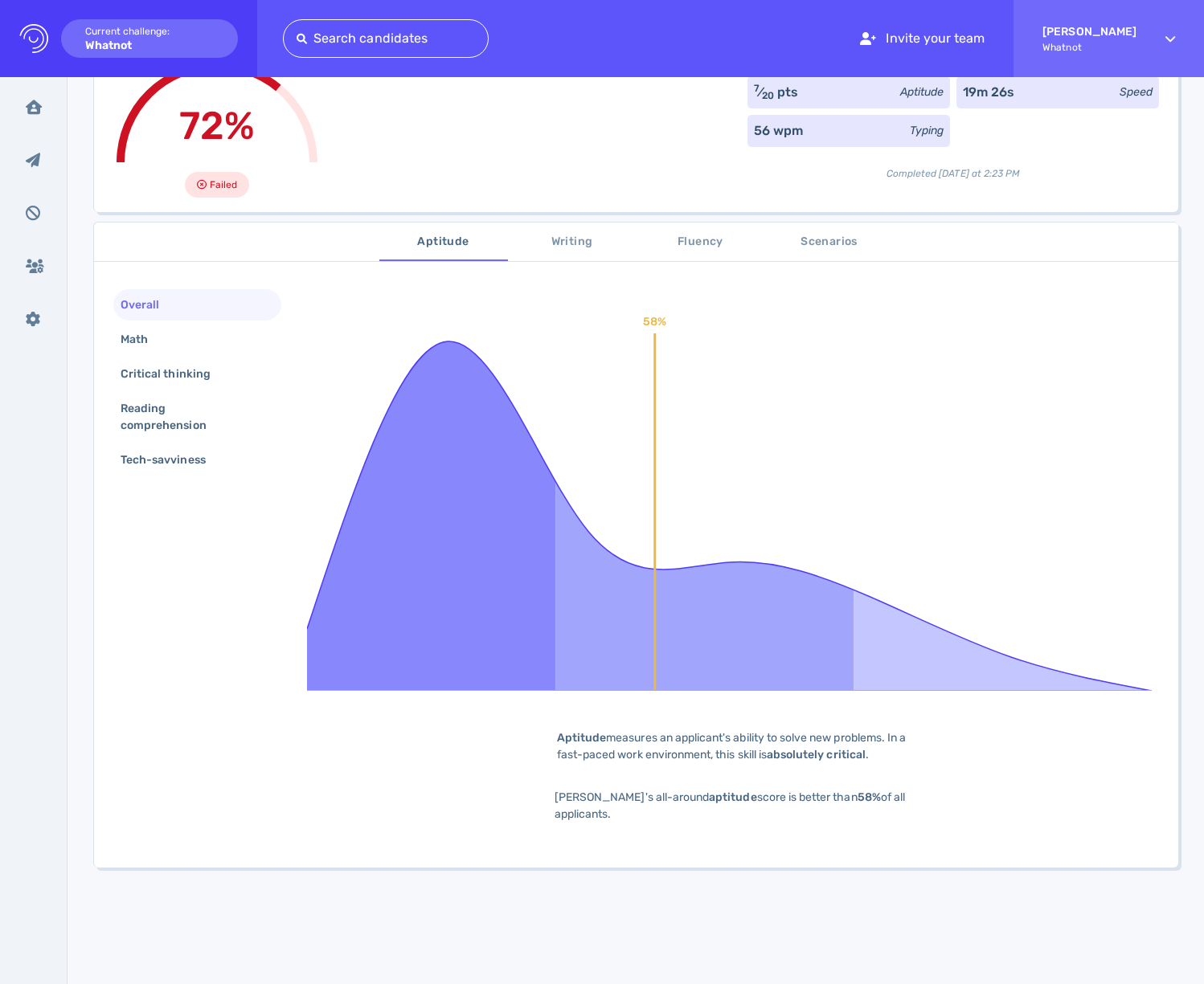
scroll to position [0, 0]
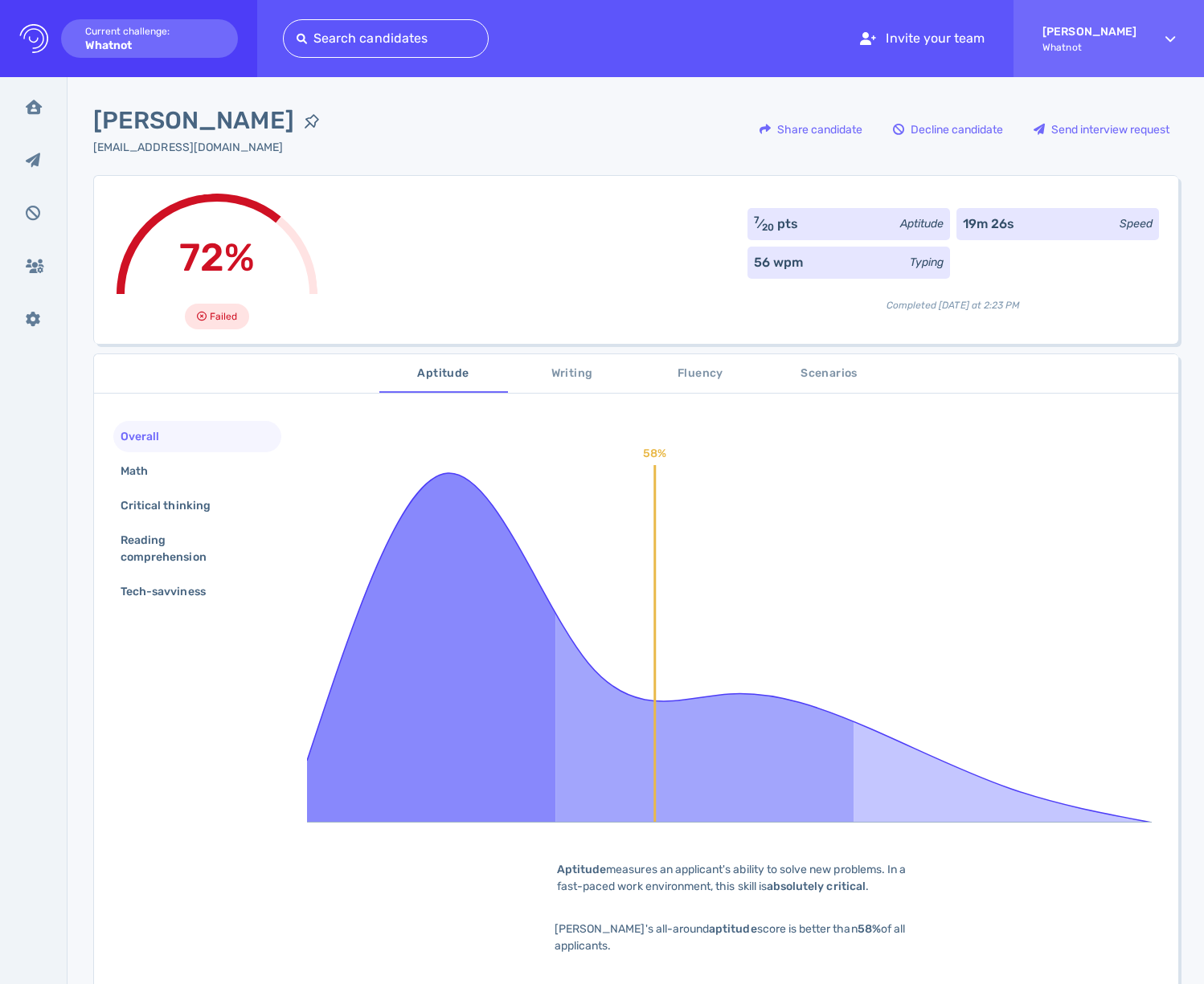
click at [628, 233] on div "72% Failed 7 ⁄ 20 pts Aptitude 19m 26s Speed 56 wpm Typing Completed today at 2…" at bounding box center [635, 259] width 1084 height 168
click at [626, 235] on div "72% Failed 7 ⁄ 20 pts Aptitude 19m 26s Speed 56 wpm Typing Completed today at 2…" at bounding box center [635, 259] width 1084 height 168
click at [535, 182] on div "72% Failed 7 ⁄ 20 pts Aptitude 19m 26s Speed 56 wpm Typing Completed today at 2…" at bounding box center [635, 259] width 1084 height 168
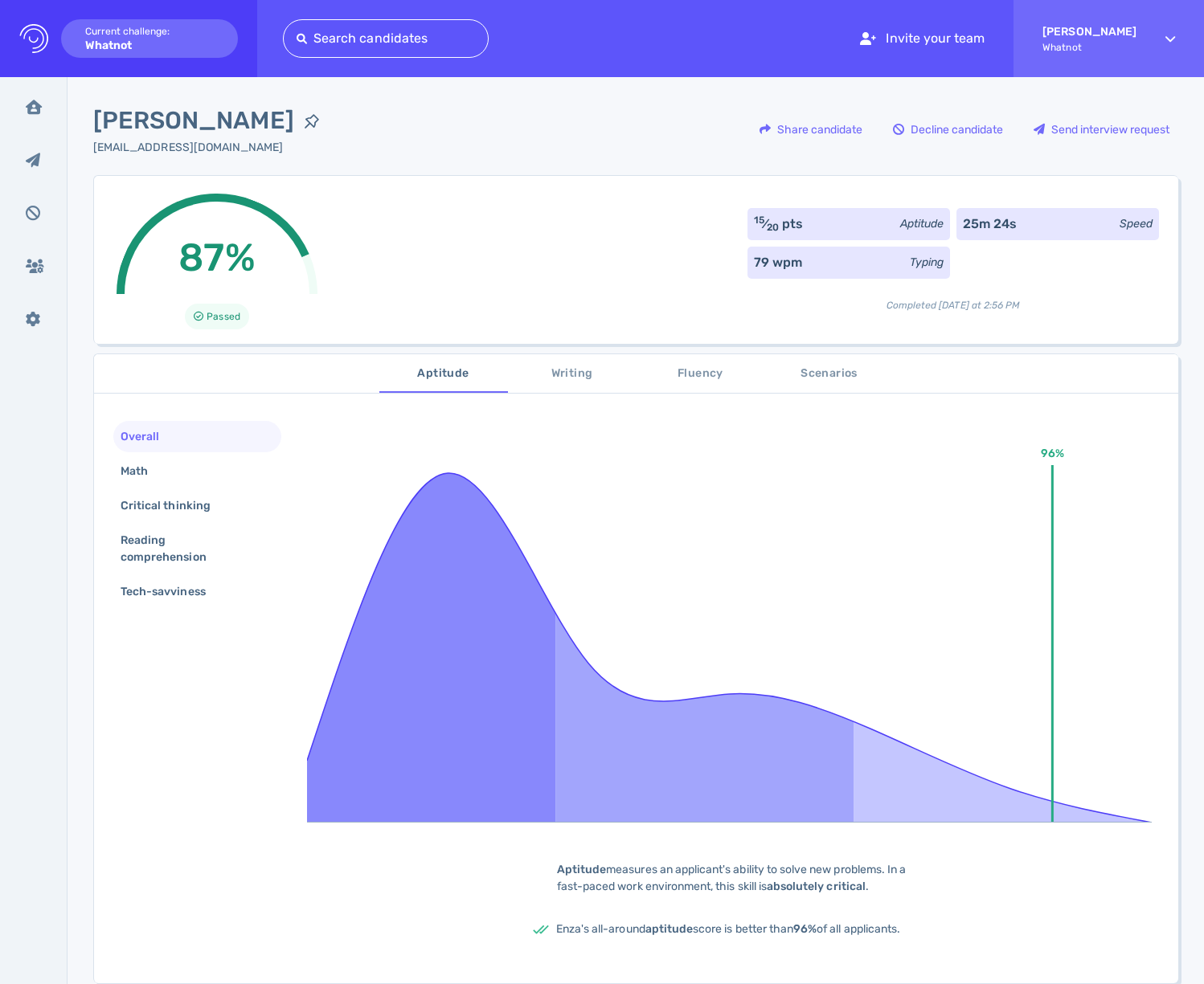
click at [448, 275] on div "87% Passed 15 ⁄ 20 pts Aptitude 25m 24s Speed 79 wpm Typing Completed [DATE] at…" at bounding box center [635, 259] width 1084 height 168
click at [792, 384] on button "Scenarios" at bounding box center [829, 373] width 128 height 39
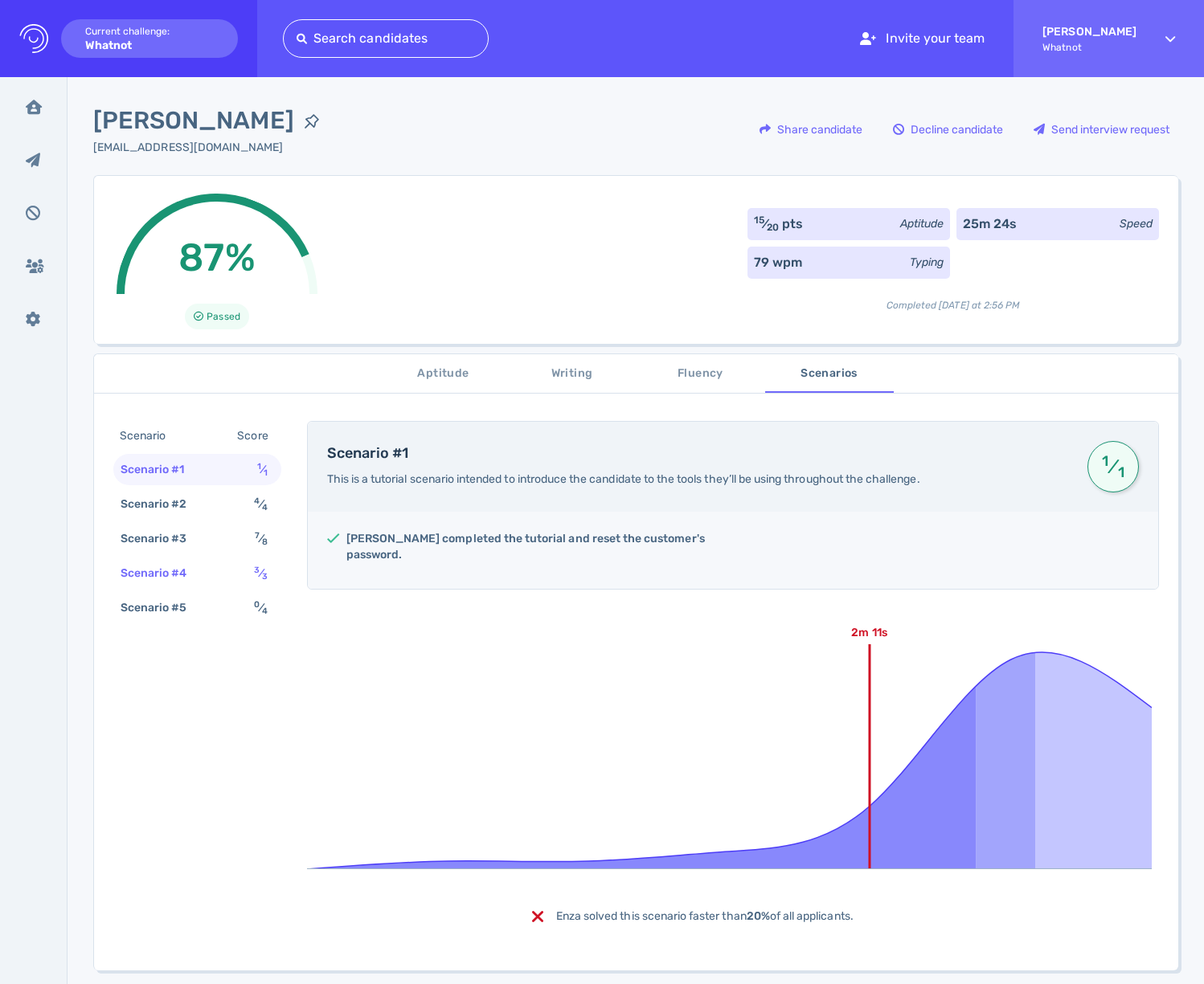
click at [172, 576] on div "Scenario #4" at bounding box center [162, 573] width 90 height 23
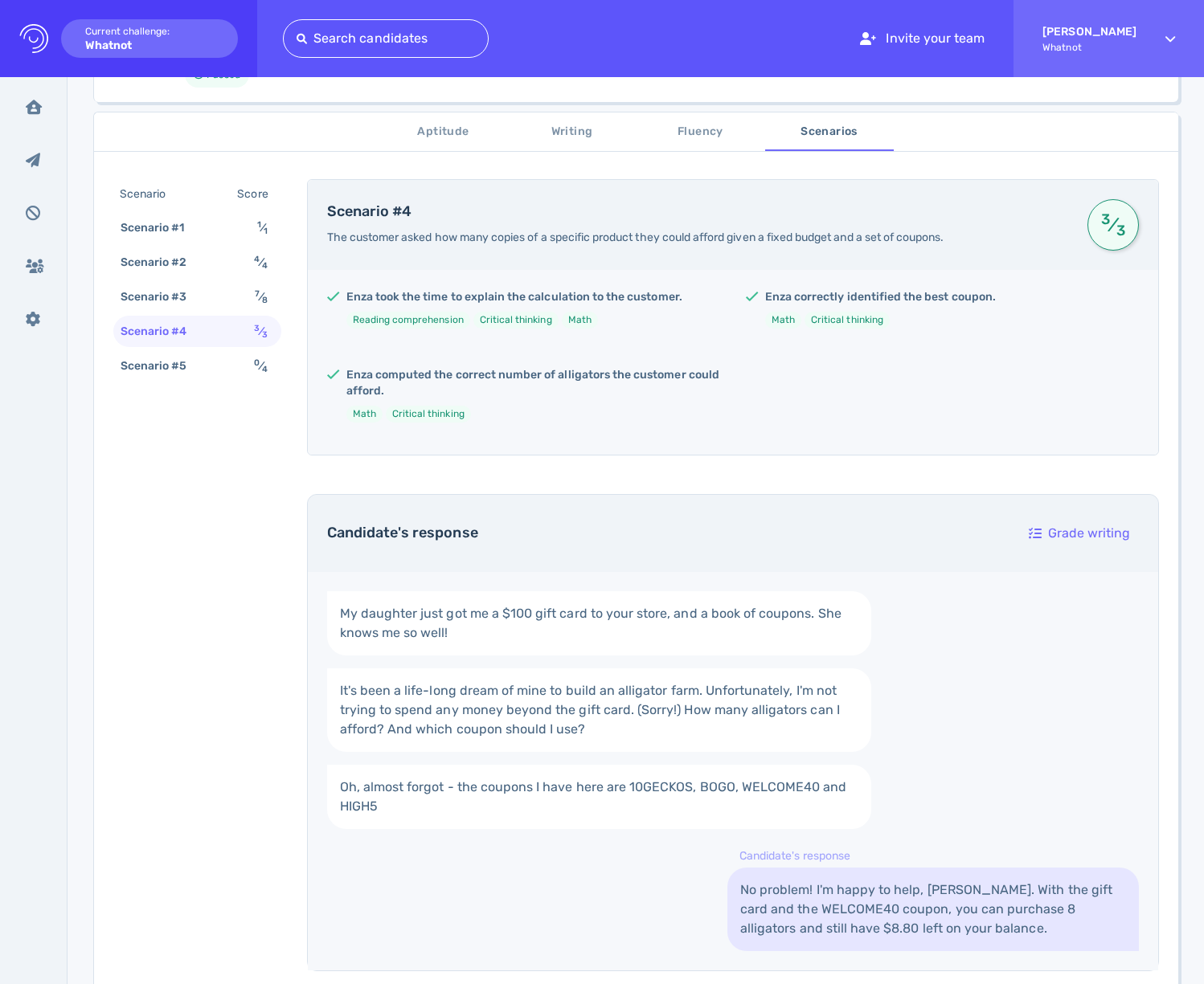
scroll to position [202, 0]
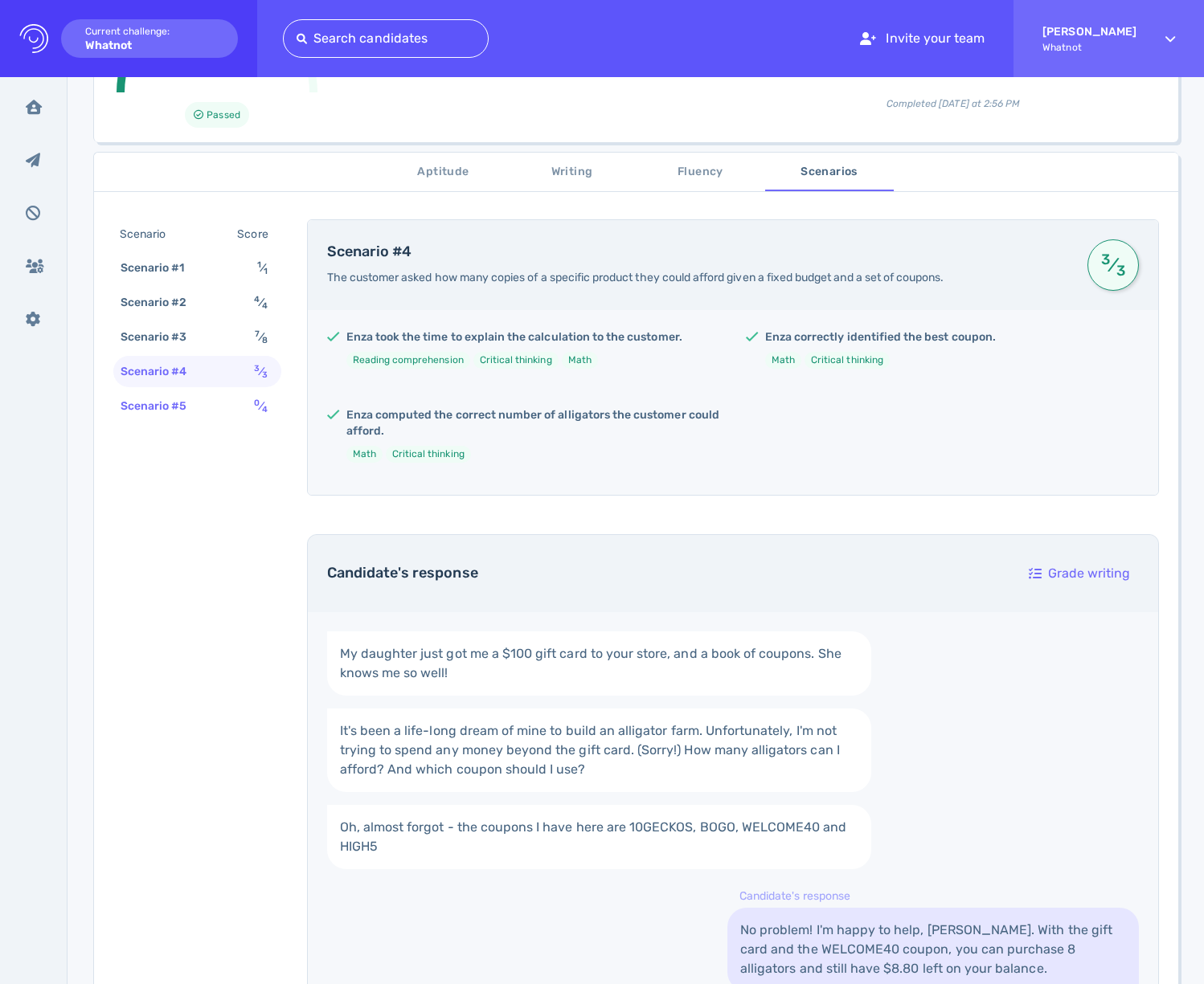
click at [230, 421] on div "Scenario Score Scenario #1 1 ⁄ 1 Scenario #2 4 ⁄ 4 Scenario #3 7 ⁄ 8 Scenario #…" at bounding box center [635, 796] width 1084 height 1192
click at [239, 364] on div "Scenario #4 3 ⁄ 3" at bounding box center [197, 370] width 168 height 31
click at [241, 352] on div "Scenario #3 7 ⁄ 8" at bounding box center [197, 337] width 168 height 31
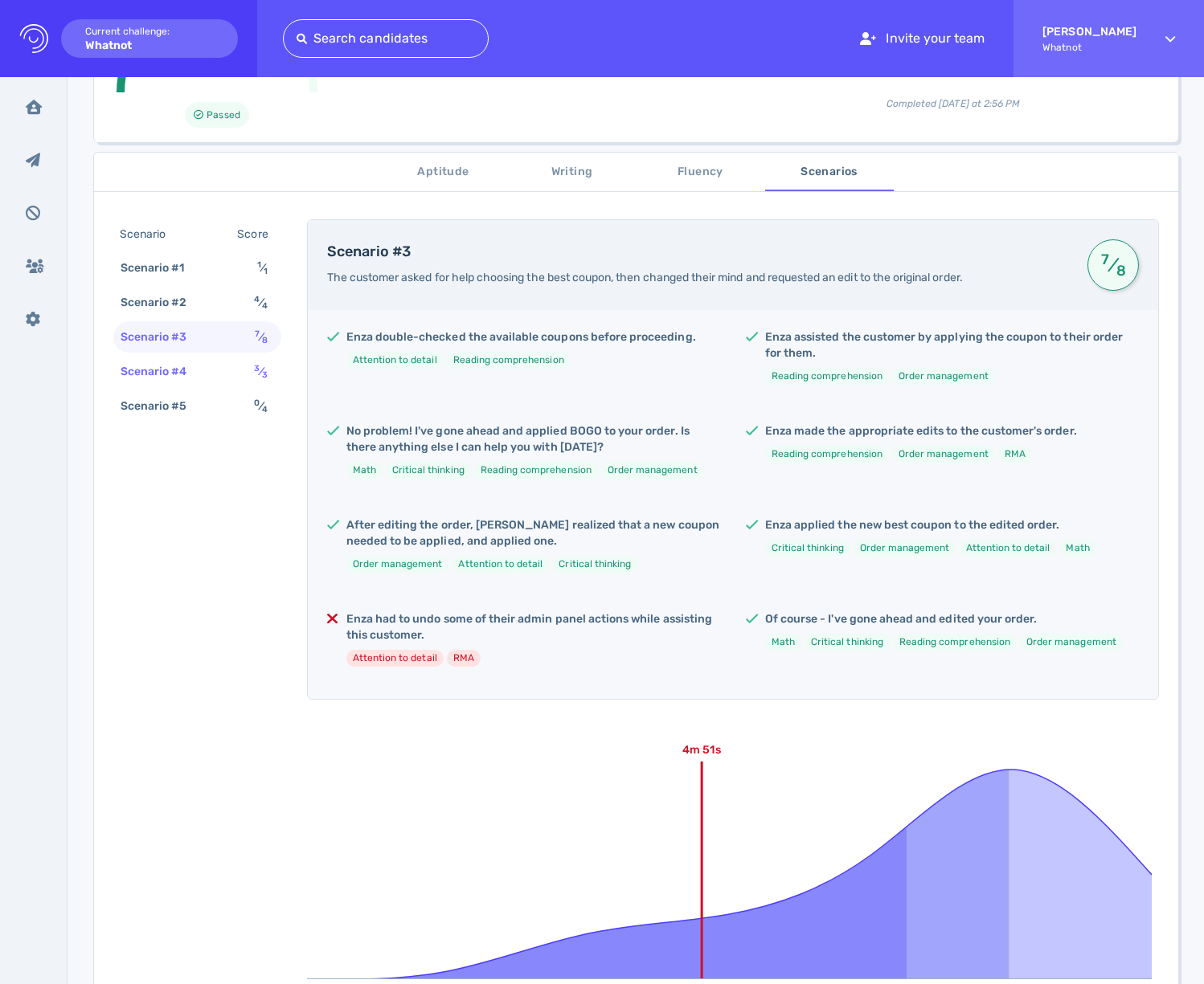
click at [237, 376] on div "Scenario #4 3 ⁄ 3" at bounding box center [197, 370] width 168 height 31
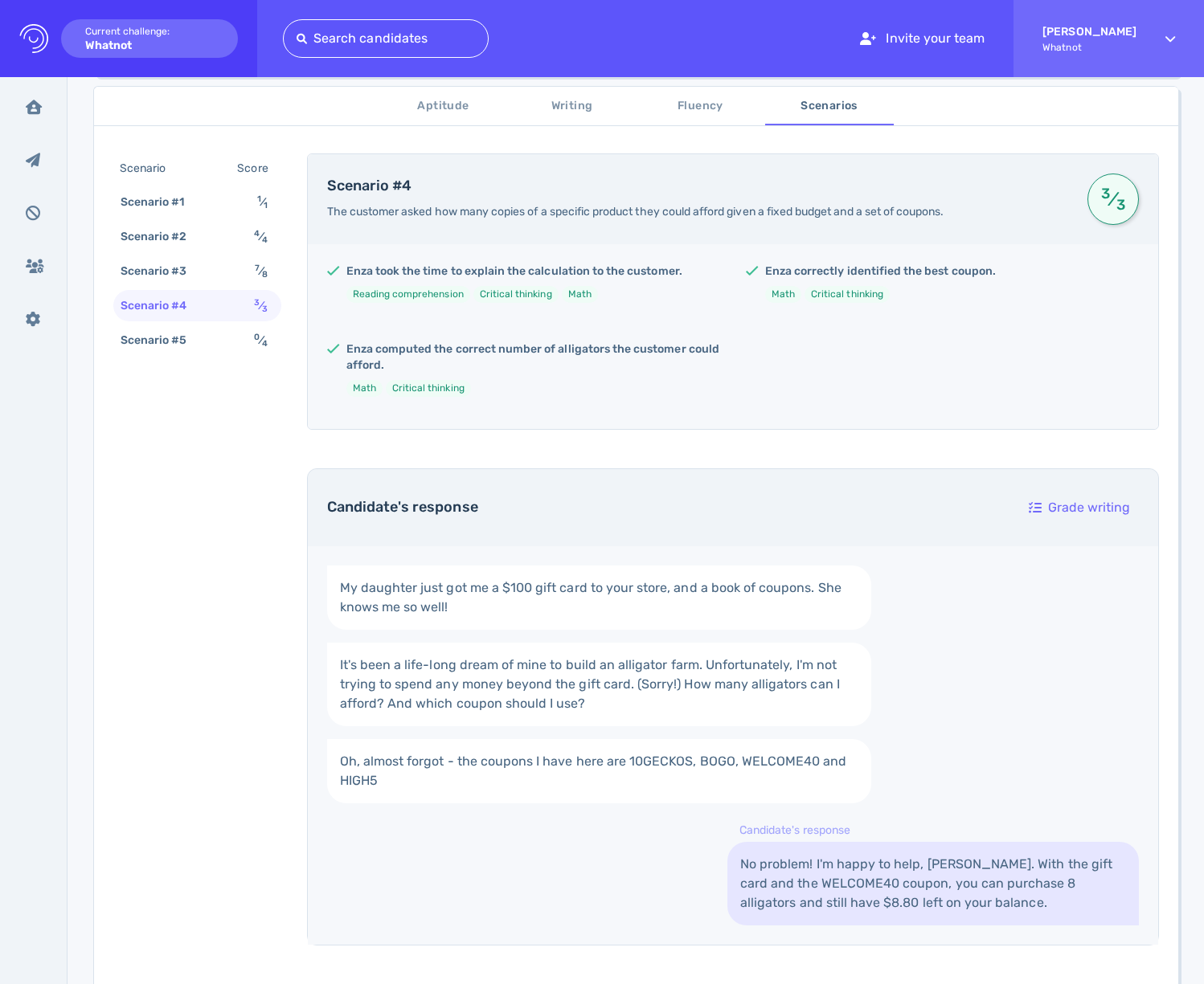
scroll to position [335, 0]
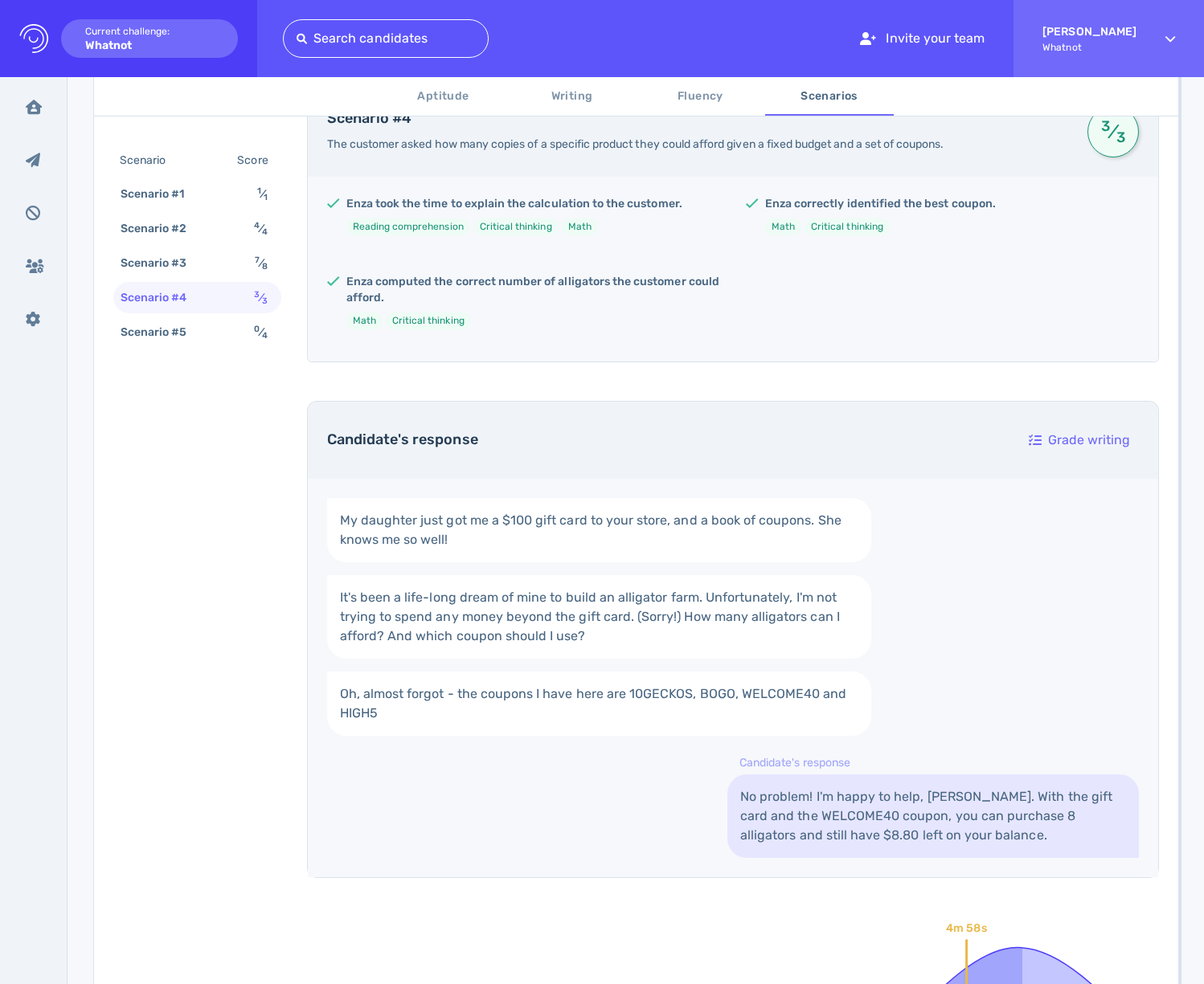
click at [814, 831] on link "No problem! I'm happy to help, Willow. With the gift card and the WELCOME40 cou…" at bounding box center [932, 817] width 411 height 84
click at [814, 828] on link "No problem! I'm happy to help, Willow. With the gift card and the WELCOME40 cou…" at bounding box center [932, 817] width 411 height 84
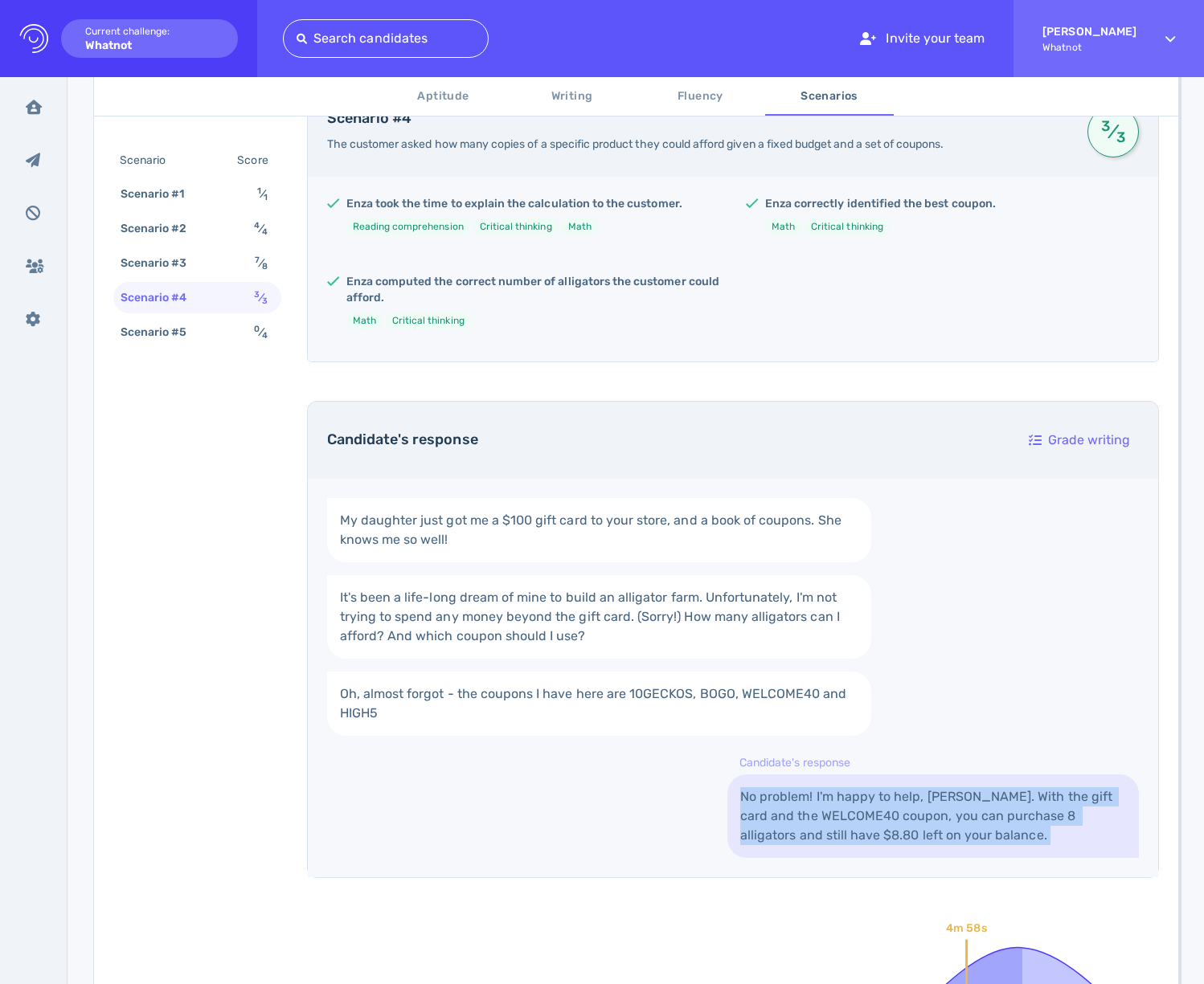
click at [814, 829] on link "No problem! I'm happy to help, Willow. With the gift card and the WELCOME40 cou…" at bounding box center [932, 817] width 411 height 84
click at [931, 817] on link "No problem! I'm happy to help, Willow. With the gift card and the WELCOME40 cou…" at bounding box center [932, 817] width 411 height 84
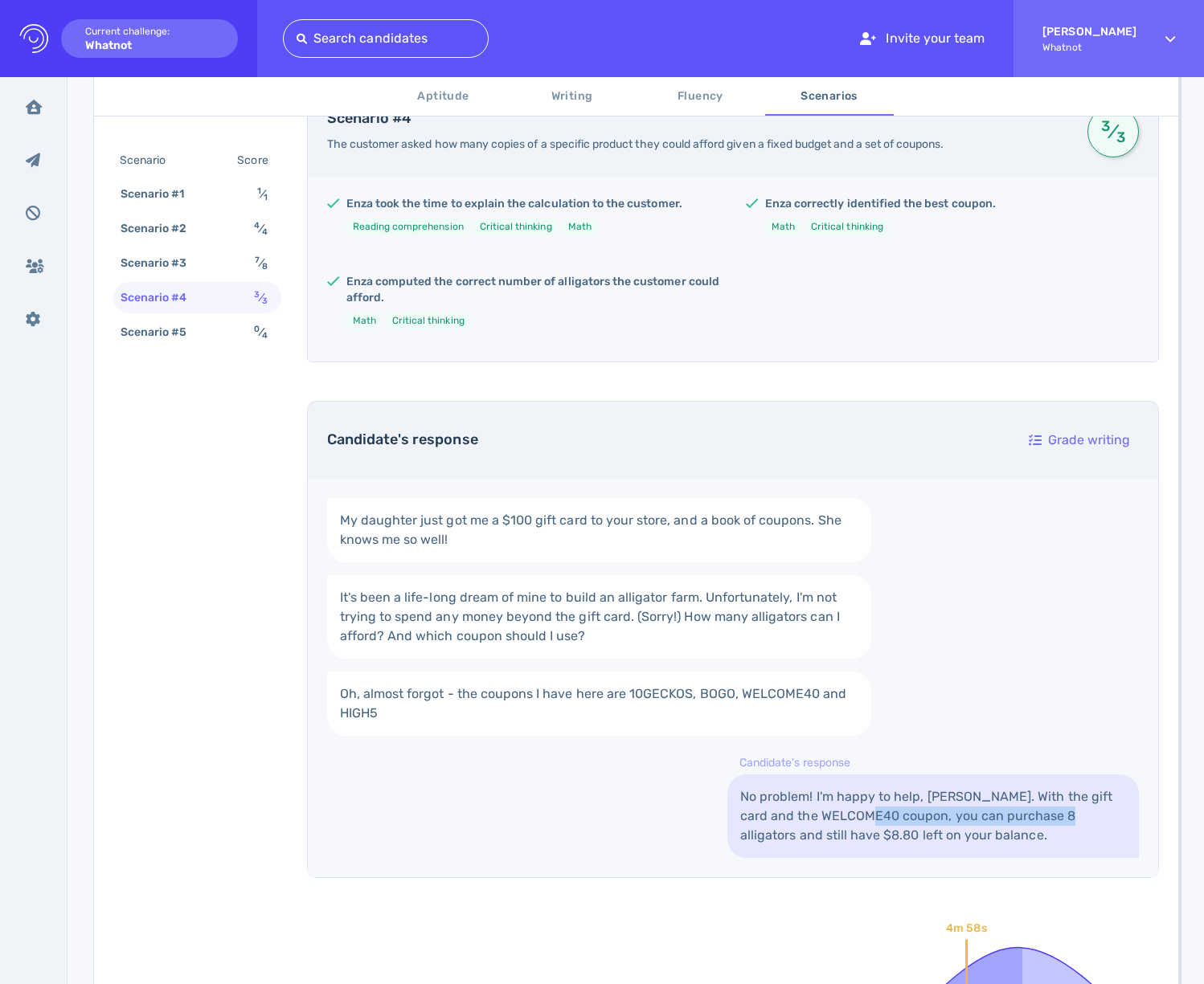
drag, startPoint x: 856, startPoint y: 807, endPoint x: 1015, endPoint y: 822, distance: 159.7
click at [1015, 822] on link "No problem! I'm happy to help, Willow. With the gift card and the WELCOME40 cou…" at bounding box center [932, 817] width 411 height 84
click at [1016, 822] on link "No problem! I'm happy to help, Willow. With the gift card and the WELCOME40 cou…" at bounding box center [932, 817] width 411 height 84
drag, startPoint x: 1009, startPoint y: 829, endPoint x: 929, endPoint y: 766, distance: 101.8
click at [1009, 827] on link "No problem! I'm happy to help, Willow. With the gift card and the WELCOME40 cou…" at bounding box center [932, 817] width 411 height 84
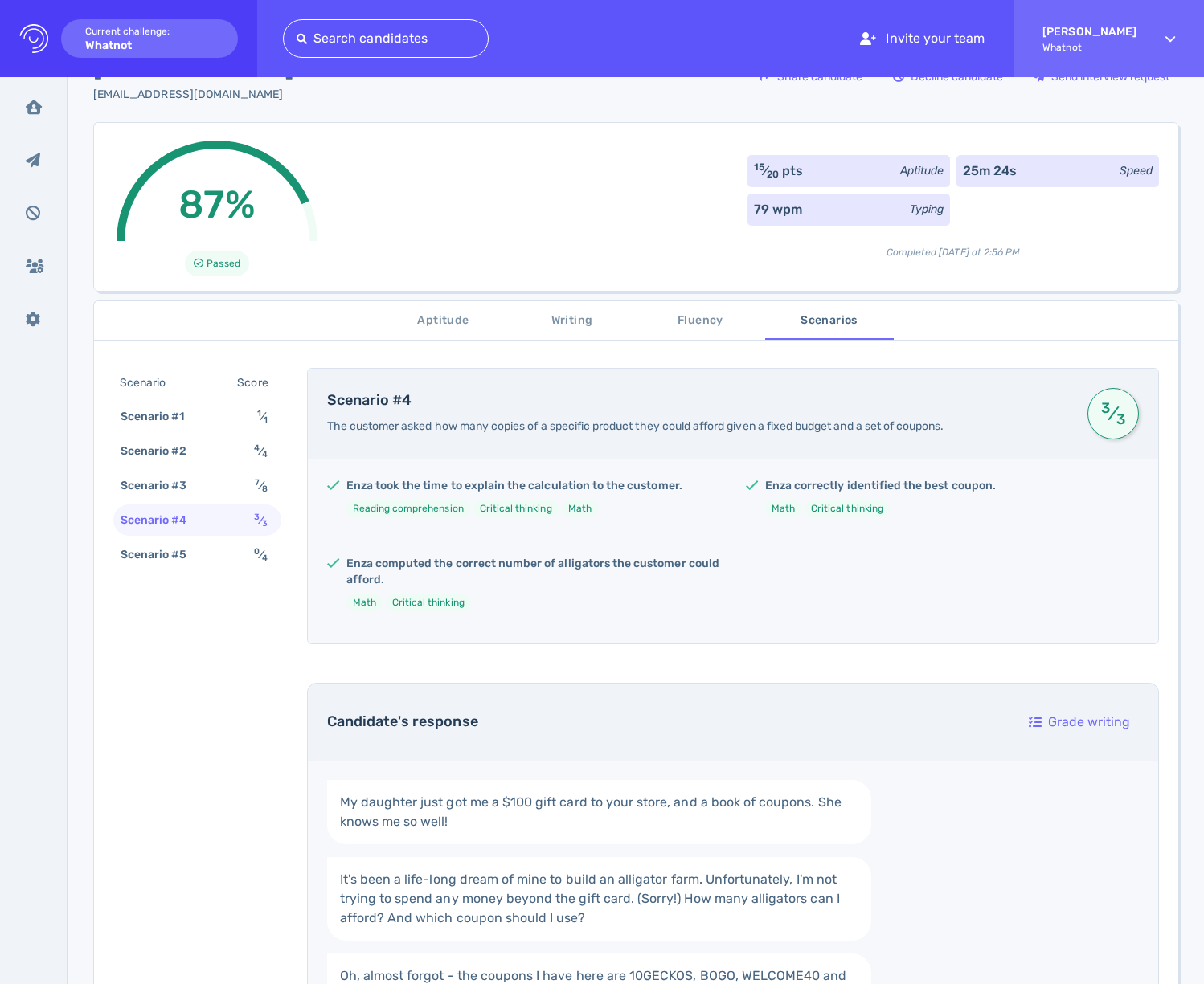
scroll to position [0, 0]
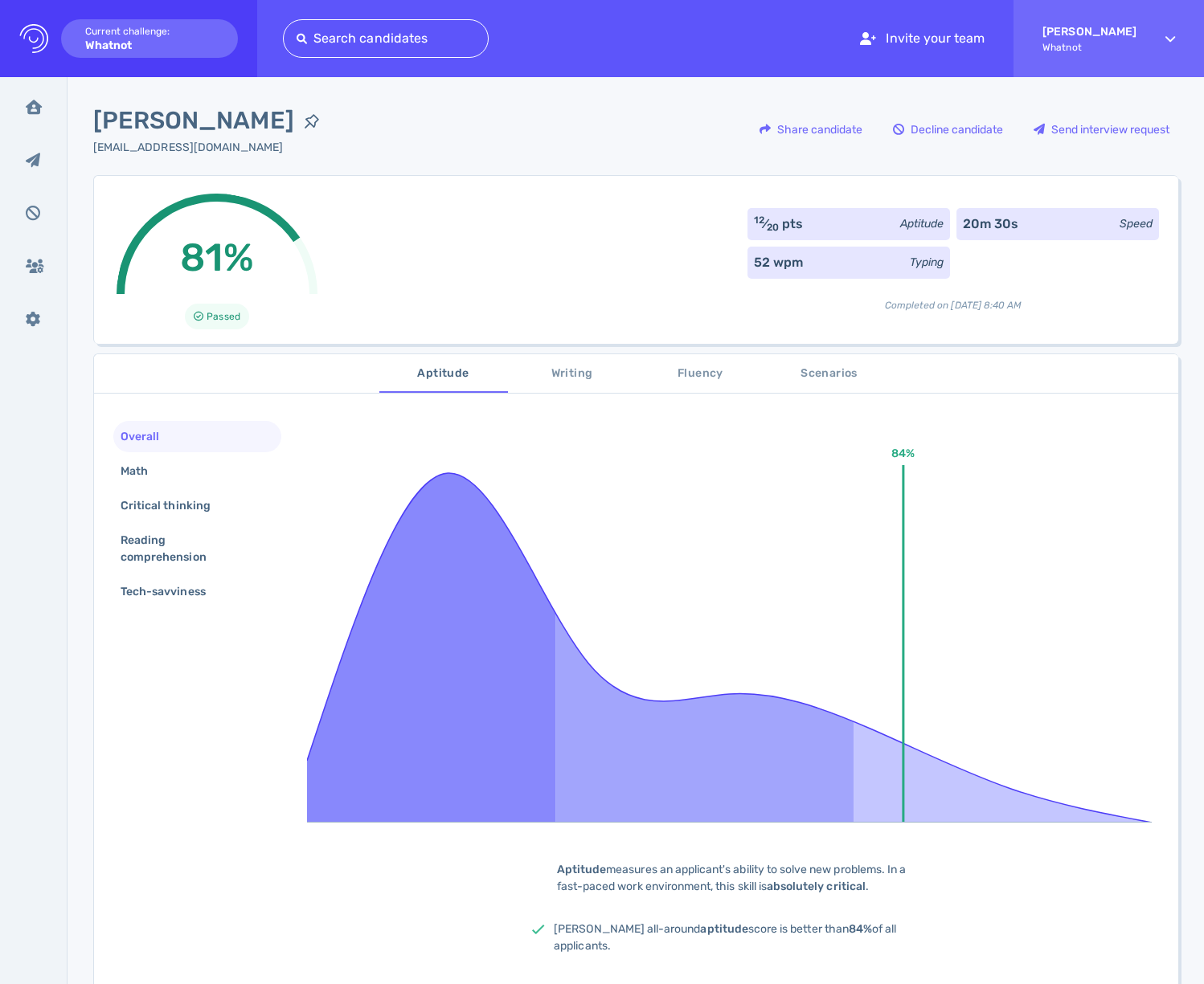
click at [818, 380] on span "Scenarios" at bounding box center [830, 374] width 110 height 20
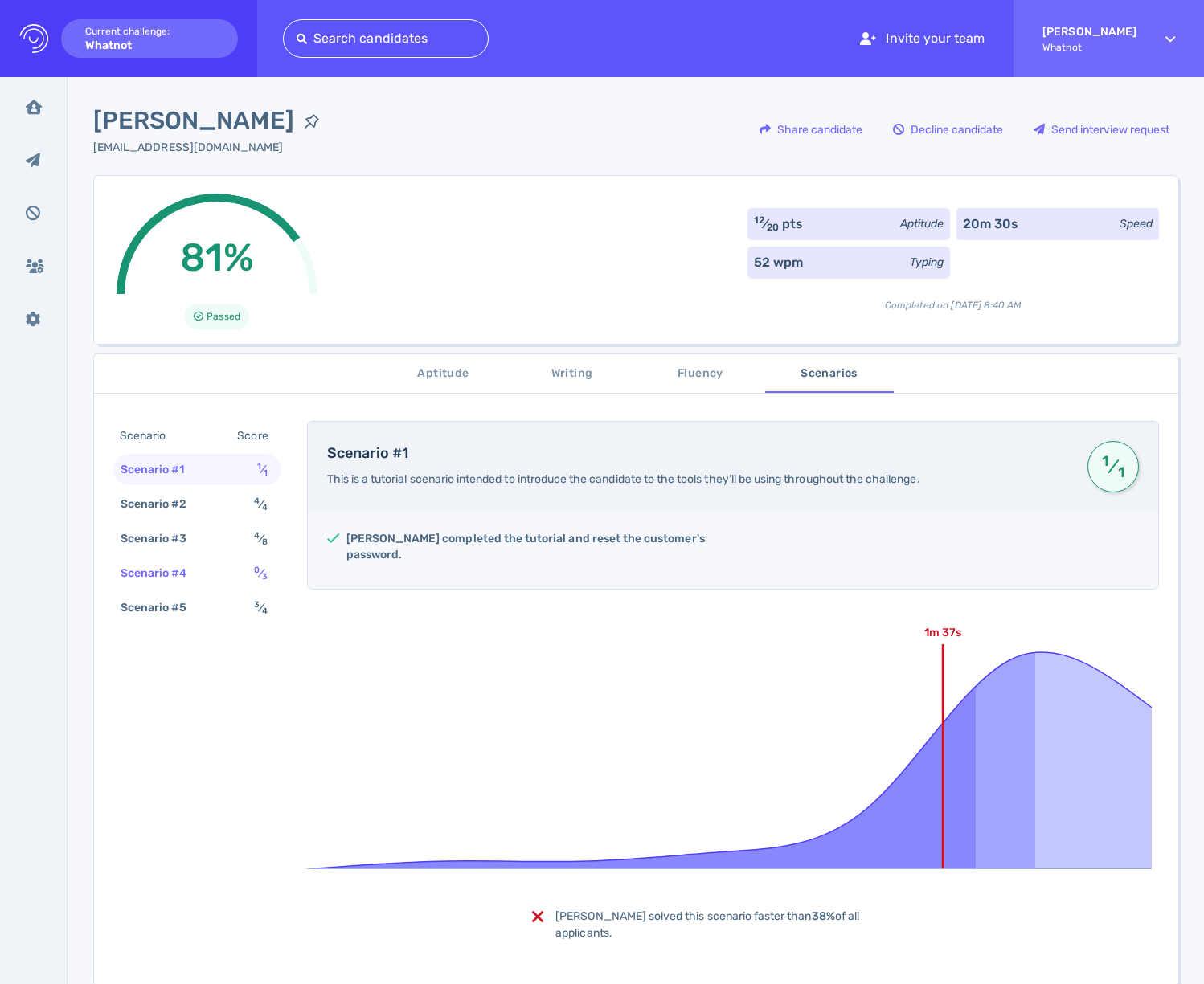
click at [227, 586] on div "Scenario #4 0 ⁄ 3" at bounding box center [197, 573] width 168 height 31
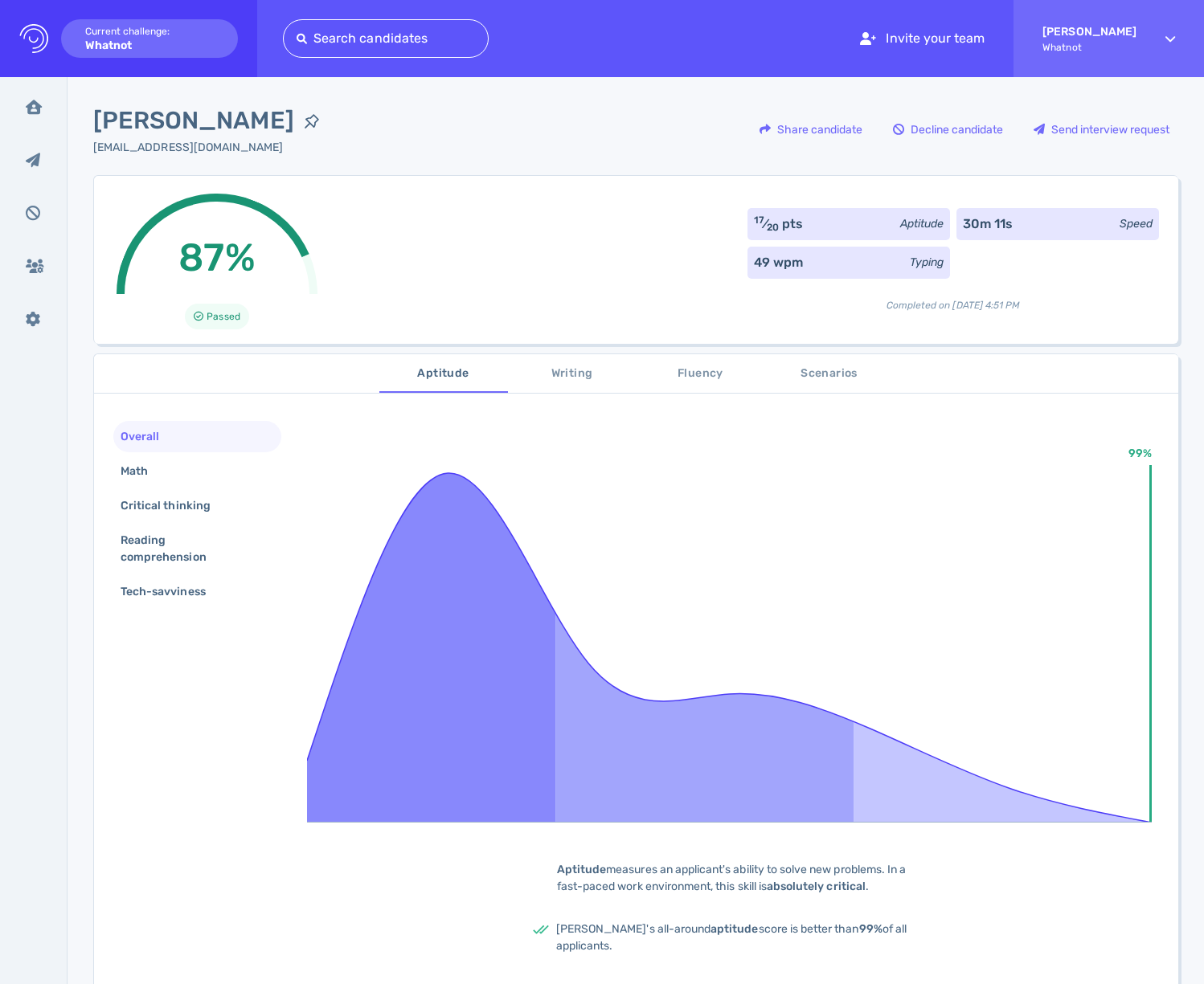
click at [601, 269] on div "87% Passed 17 ⁄ 20 pts Aptitude 30m 11s Speed 49 wpm Typing Completed on [DATE]…" at bounding box center [635, 259] width 1084 height 168
click at [814, 370] on span "Scenarios" at bounding box center [830, 374] width 110 height 20
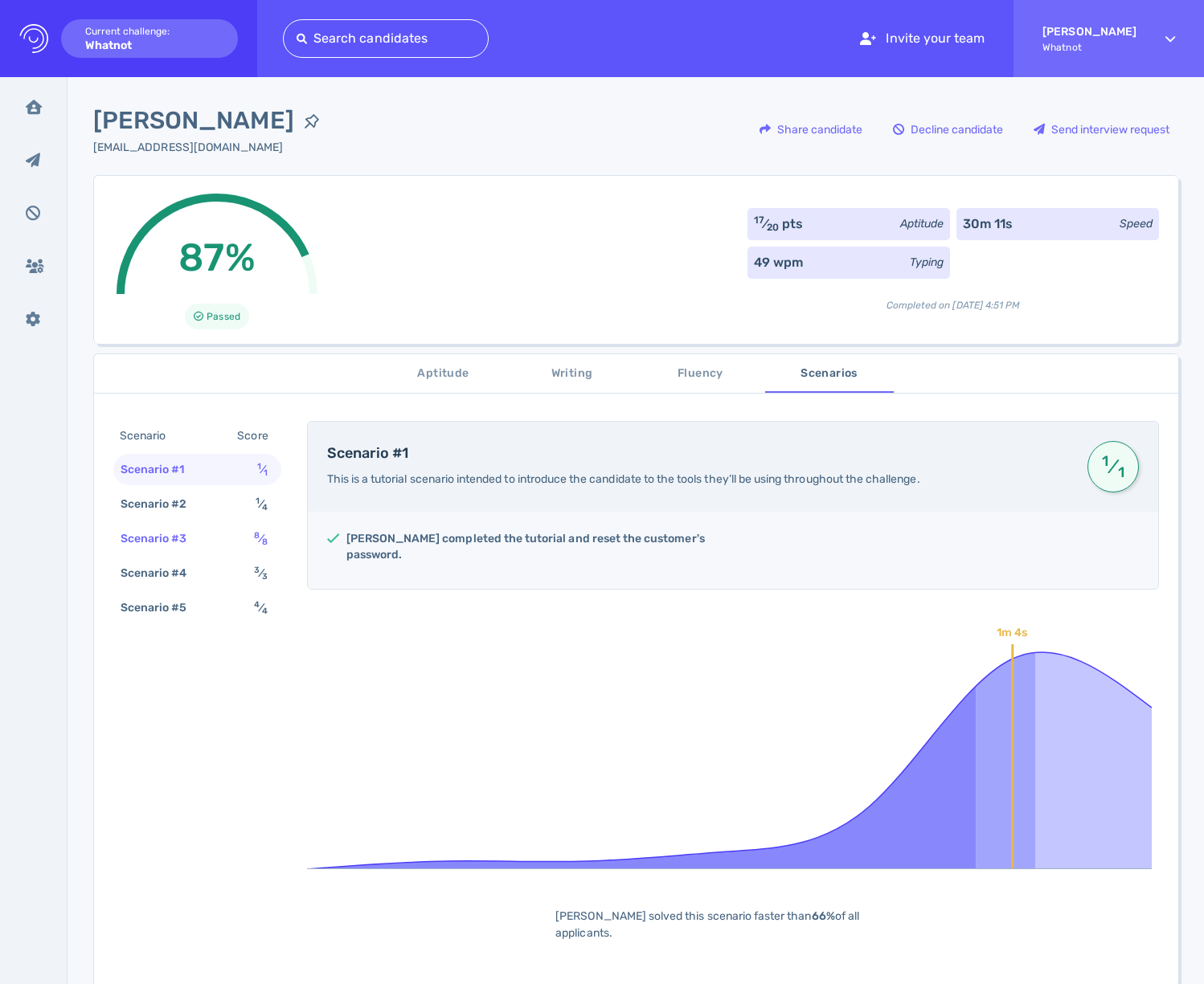
click at [189, 552] on div "Scenario #3 8 ⁄ 8" at bounding box center [197, 538] width 168 height 31
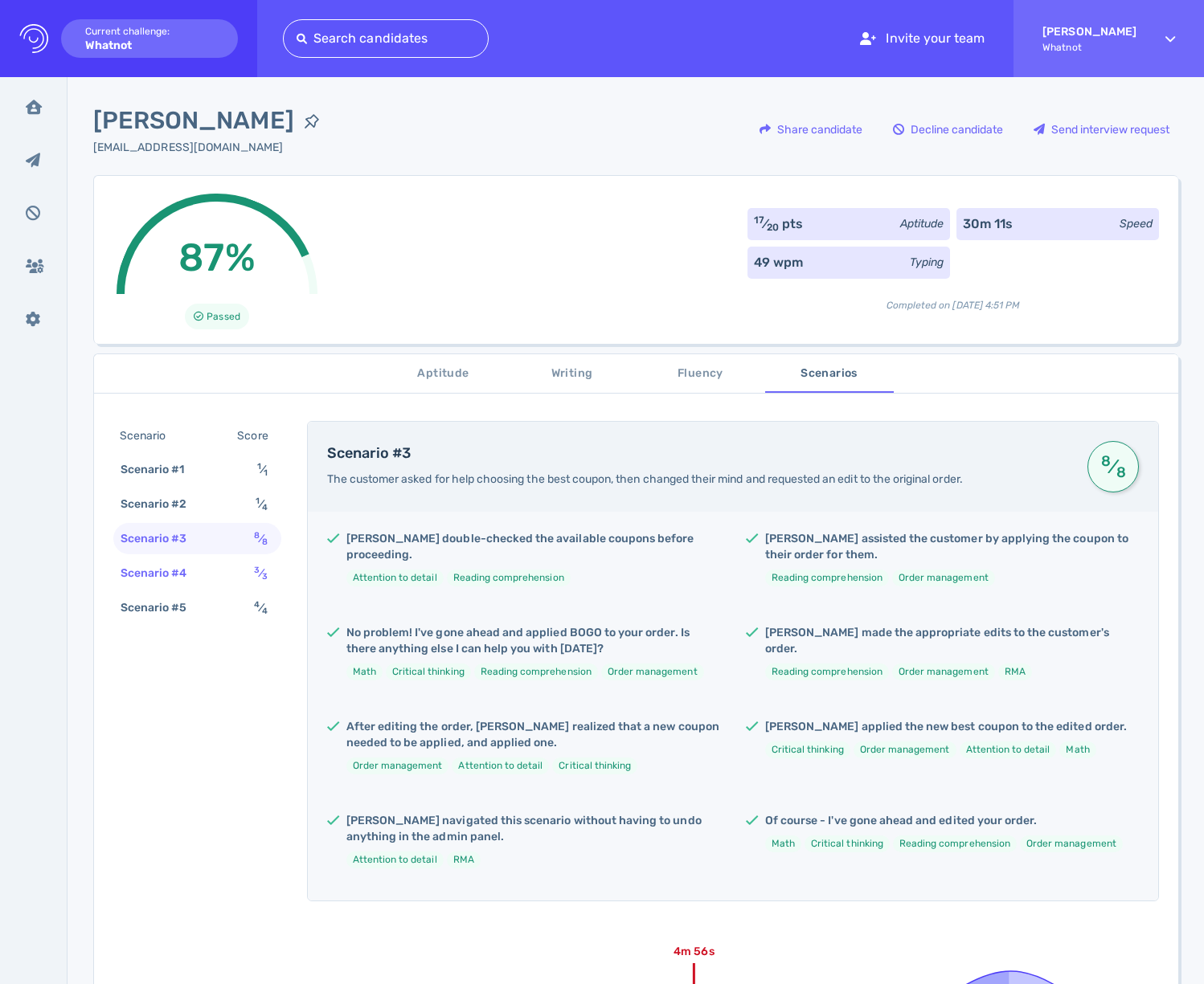
click at [192, 578] on div "Scenario #4" at bounding box center [162, 573] width 90 height 23
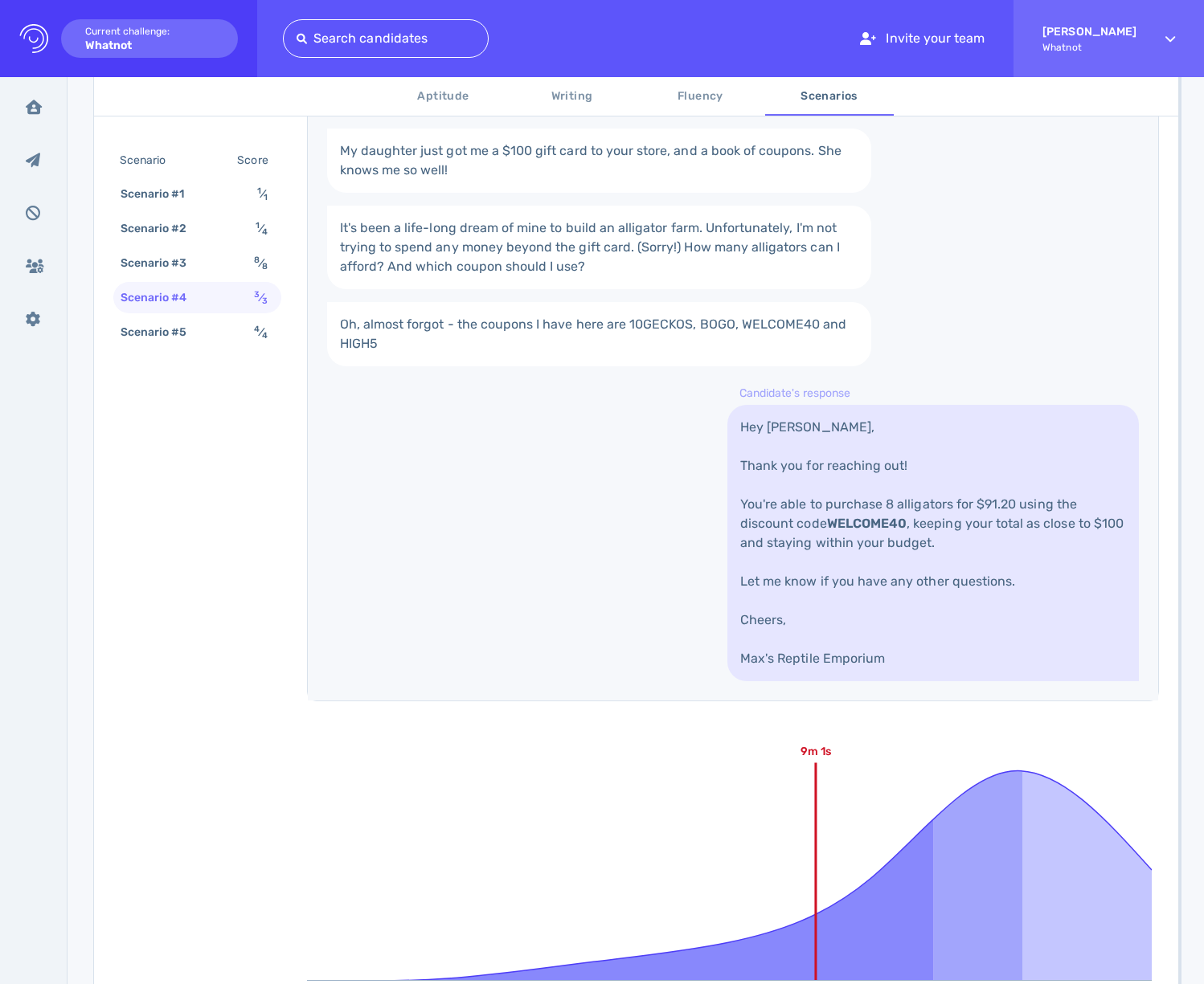
scroll to position [695, 0]
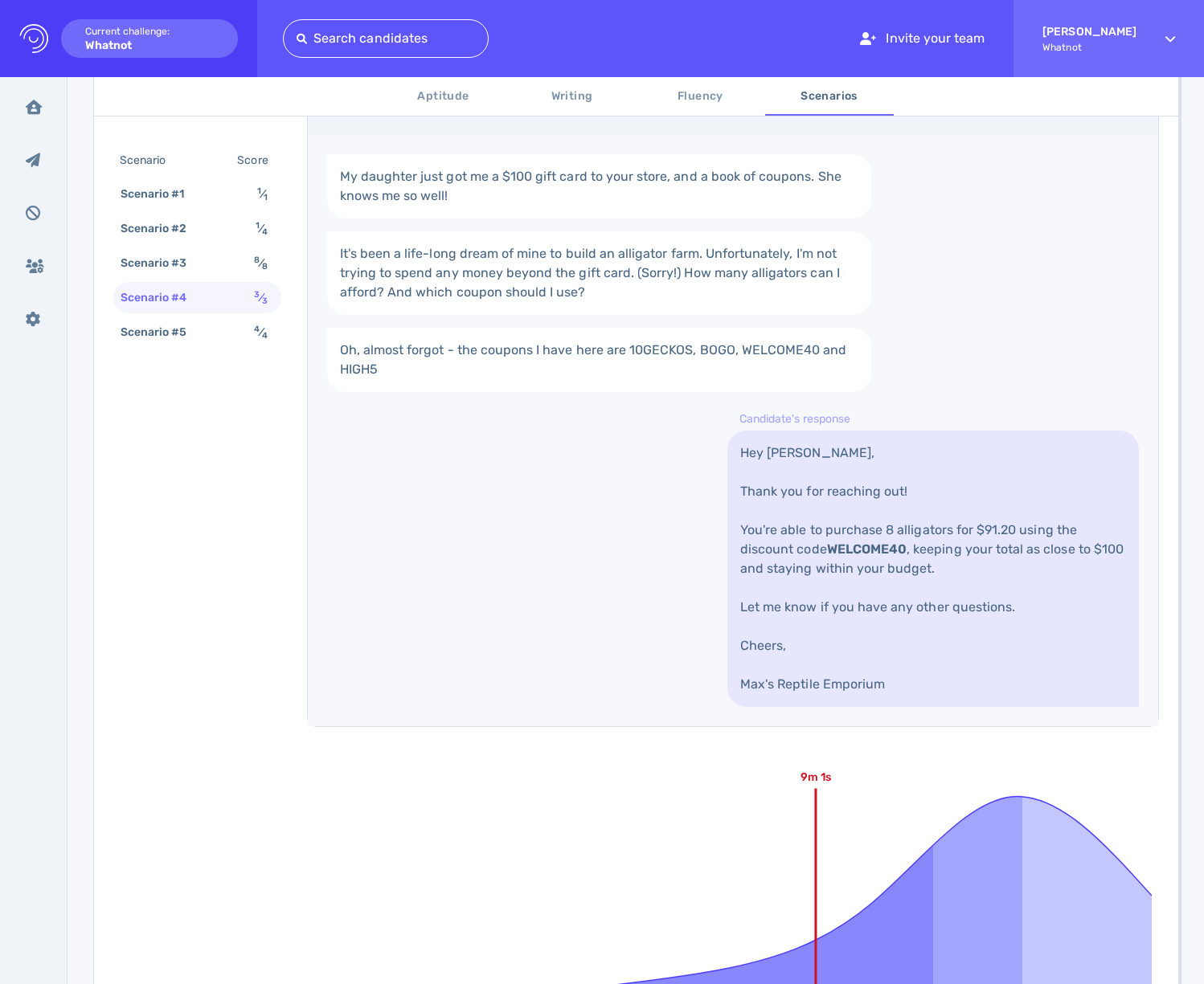
click at [975, 547] on link "Hey [PERSON_NAME], Thank you for reaching out! You're able to purchase 8 alliga…" at bounding box center [932, 570] width 411 height 277
click at [973, 512] on link "Hey [PERSON_NAME], Thank you for reaching out! You're able to purchase 8 alliga…" at bounding box center [932, 570] width 411 height 277
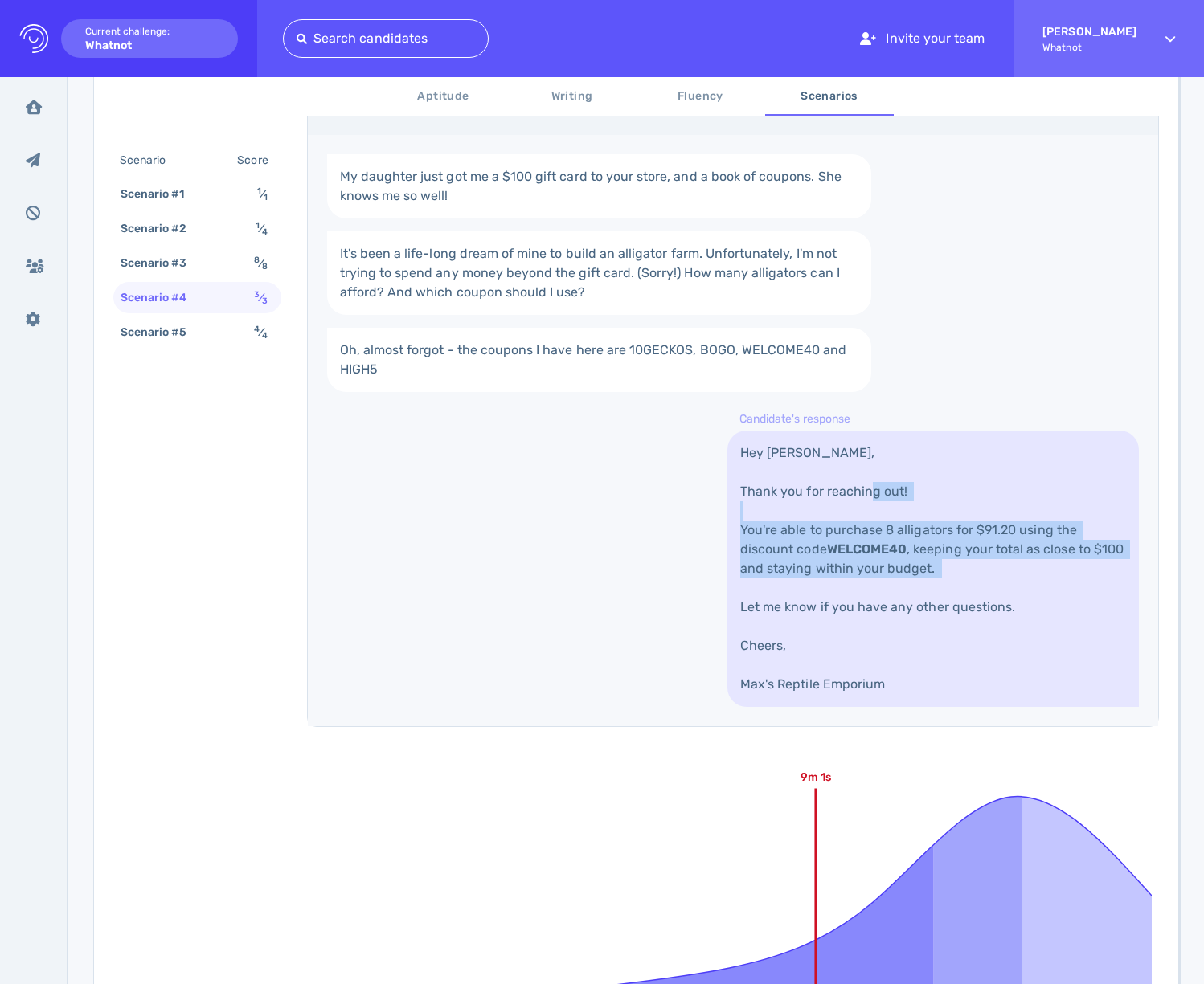
click at [973, 512] on link "Hey [PERSON_NAME], Thank you for reaching out! You're able to purchase 8 alliga…" at bounding box center [932, 570] width 411 height 277
click at [1020, 510] on link "Hey [PERSON_NAME], Thank you for reaching out! You're able to purchase 8 alliga…" at bounding box center [932, 570] width 411 height 277
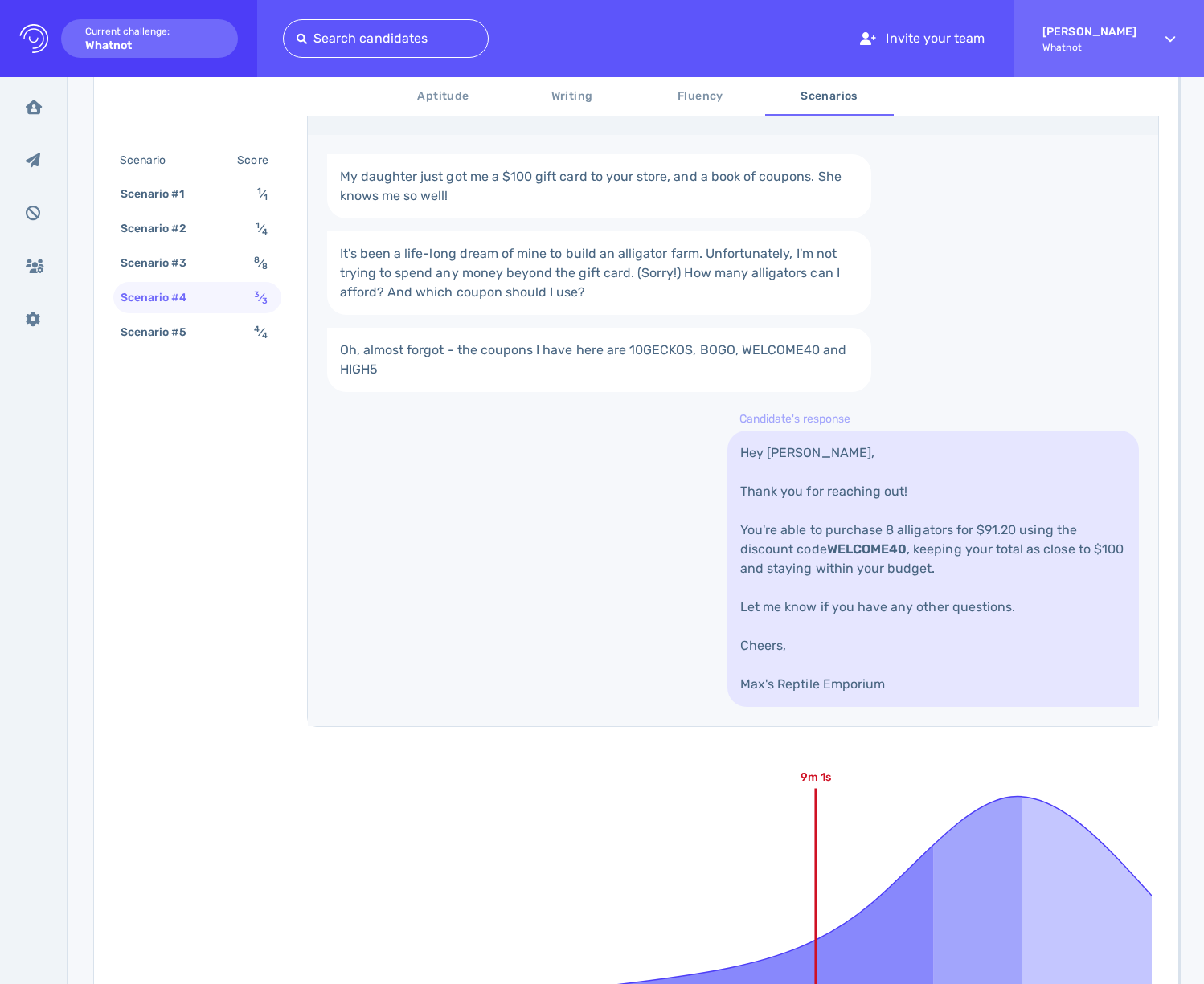
click at [891, 522] on link "Hey [PERSON_NAME], Thank you for reaching out! You're able to purchase 8 alliga…" at bounding box center [932, 570] width 411 height 277
drag, startPoint x: 762, startPoint y: 532, endPoint x: 943, endPoint y: 534, distance: 181.0
click at [943, 534] on link "Hey [PERSON_NAME], Thank you for reaching out! You're able to purchase 8 alliga…" at bounding box center [932, 570] width 411 height 277
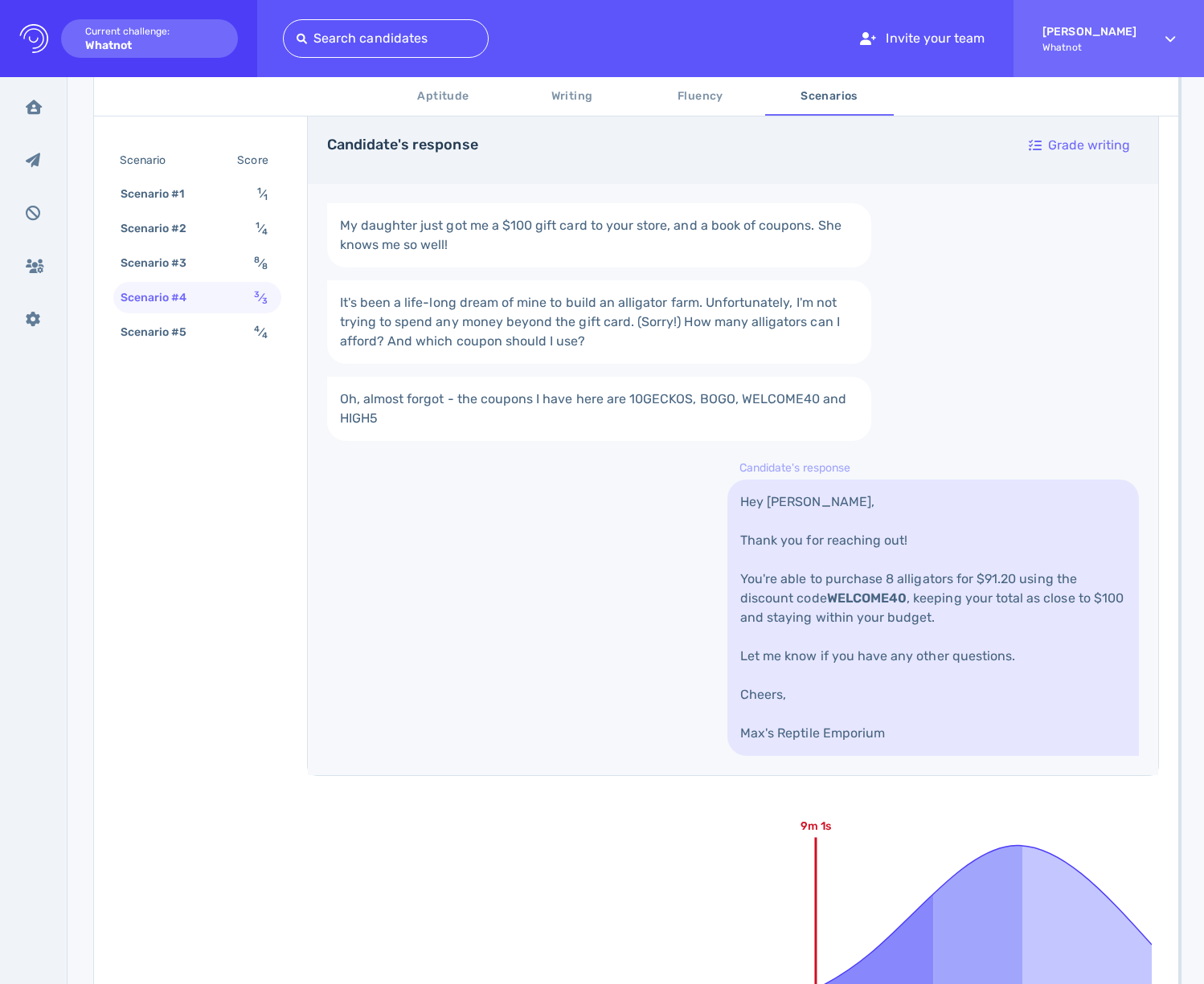
scroll to position [409, 0]
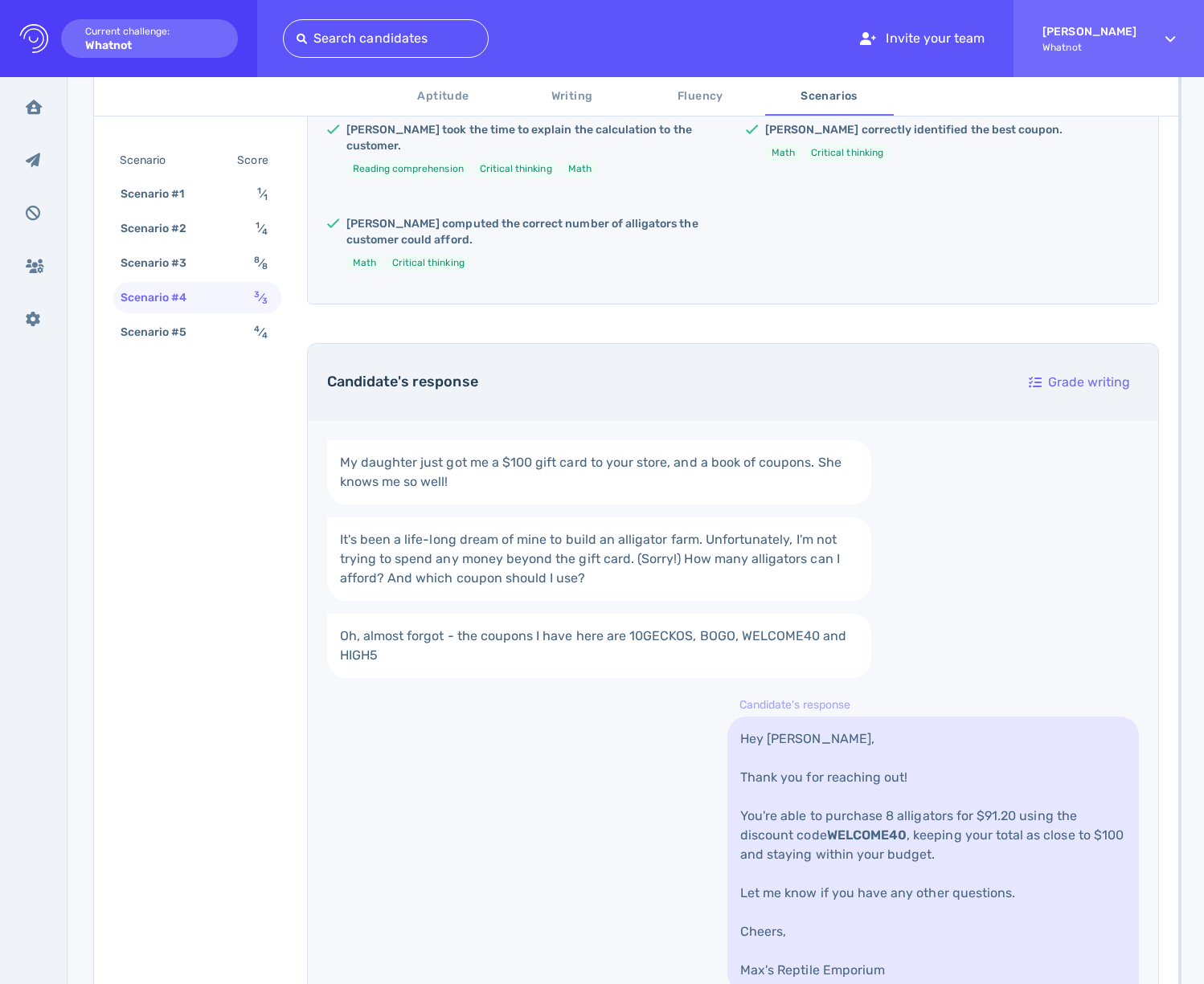
click at [589, 546] on link "It's been a life-long dream of mine to build an alligator farm. Unfortunately, …" at bounding box center [599, 560] width 544 height 84
click at [238, 348] on div "Scenario Score Scenario #1 1 ⁄ 1 Scenario #2 1 ⁄ 4 Scenario #3 8 ⁄ 8 Scenario #…" at bounding box center [197, 248] width 168 height 206
click at [246, 330] on div "Scenario #5 4 ⁄ 4" at bounding box center [197, 332] width 168 height 31
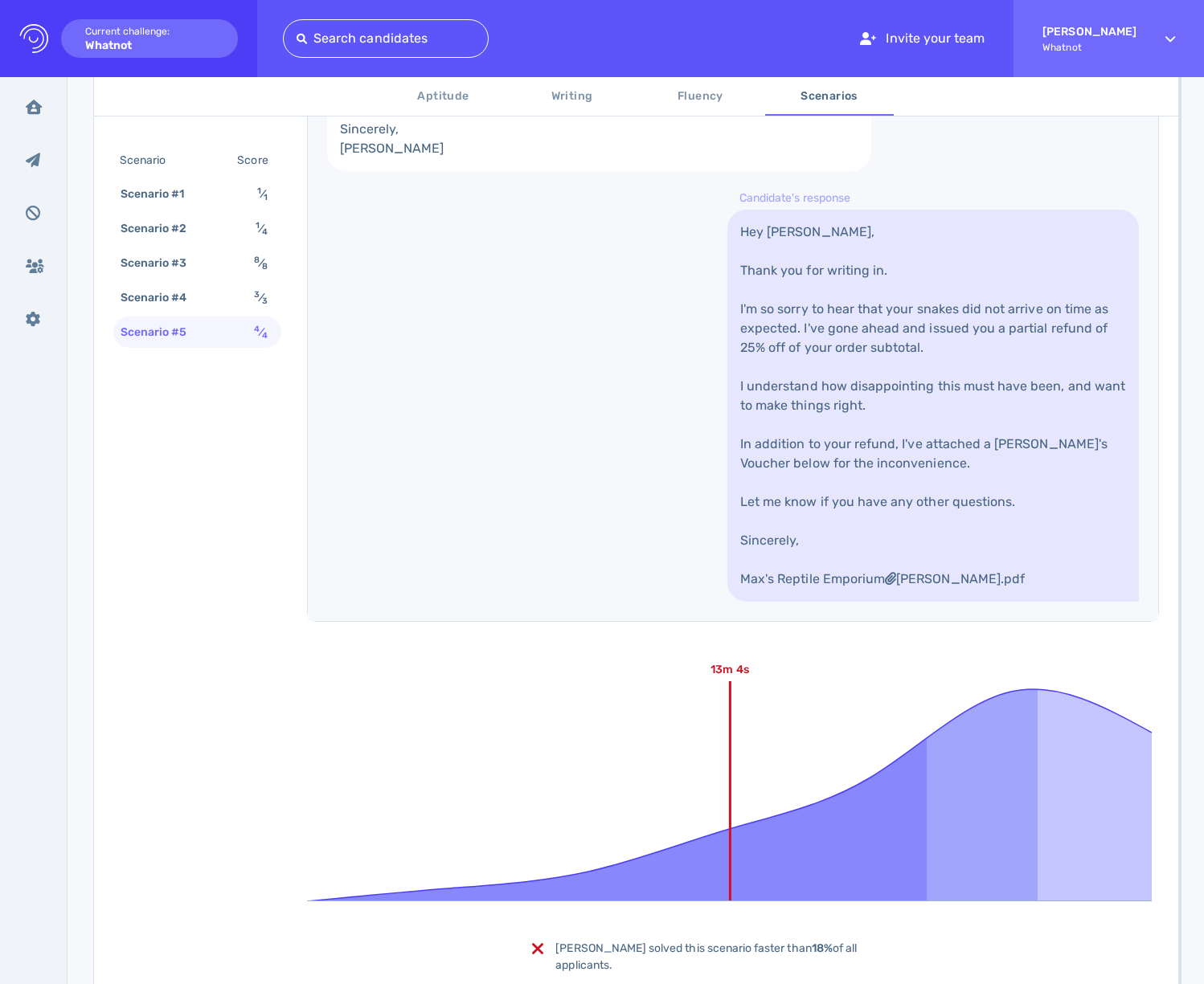
scroll to position [747, 0]
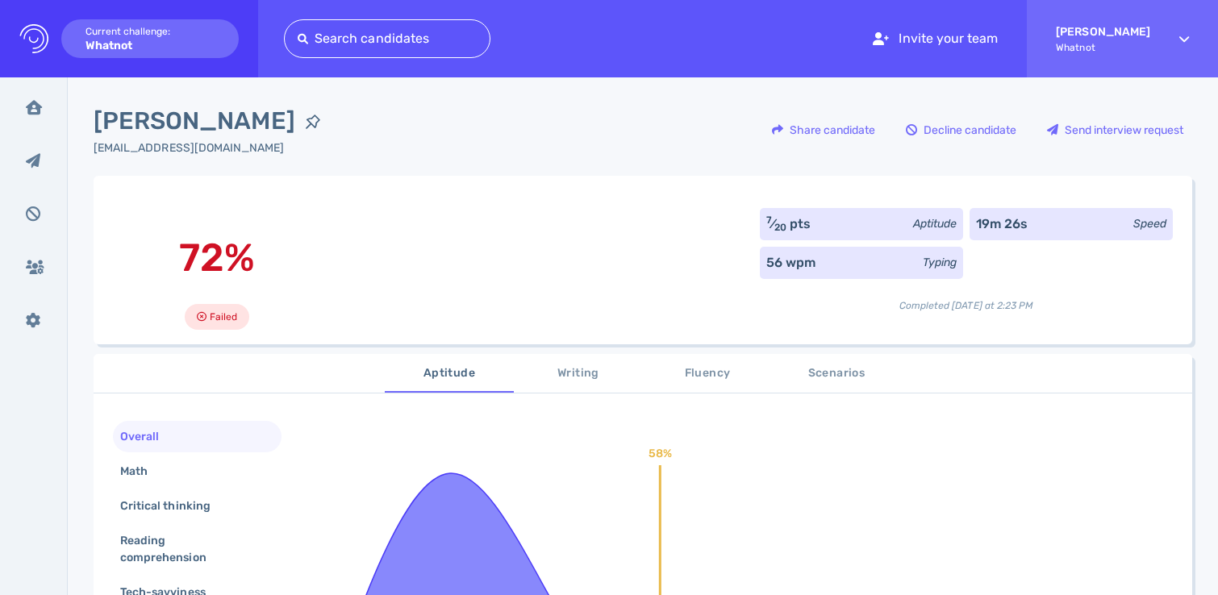
scroll to position [222, 0]
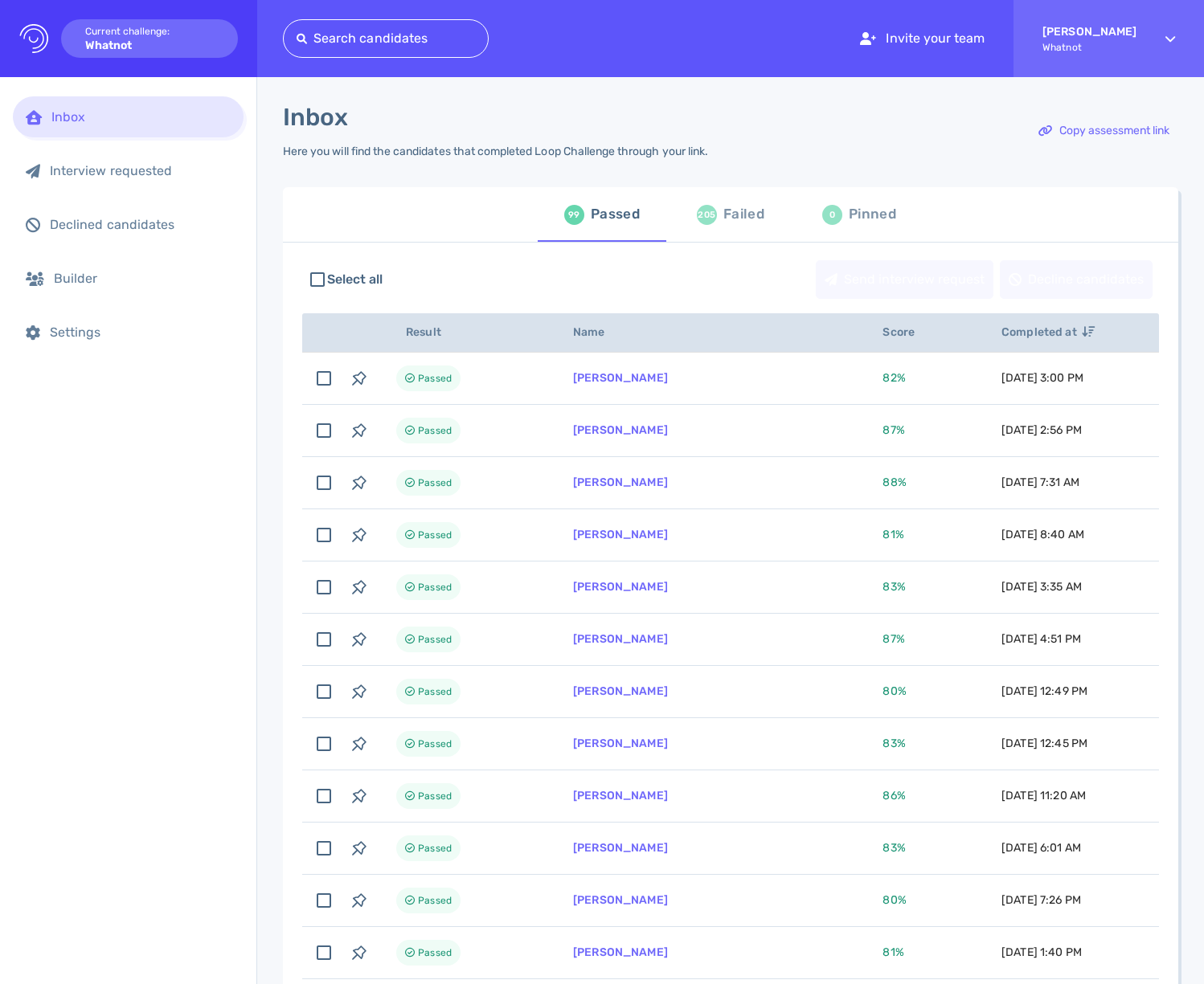
click at [733, 221] on div "Failed" at bounding box center [743, 214] width 41 height 24
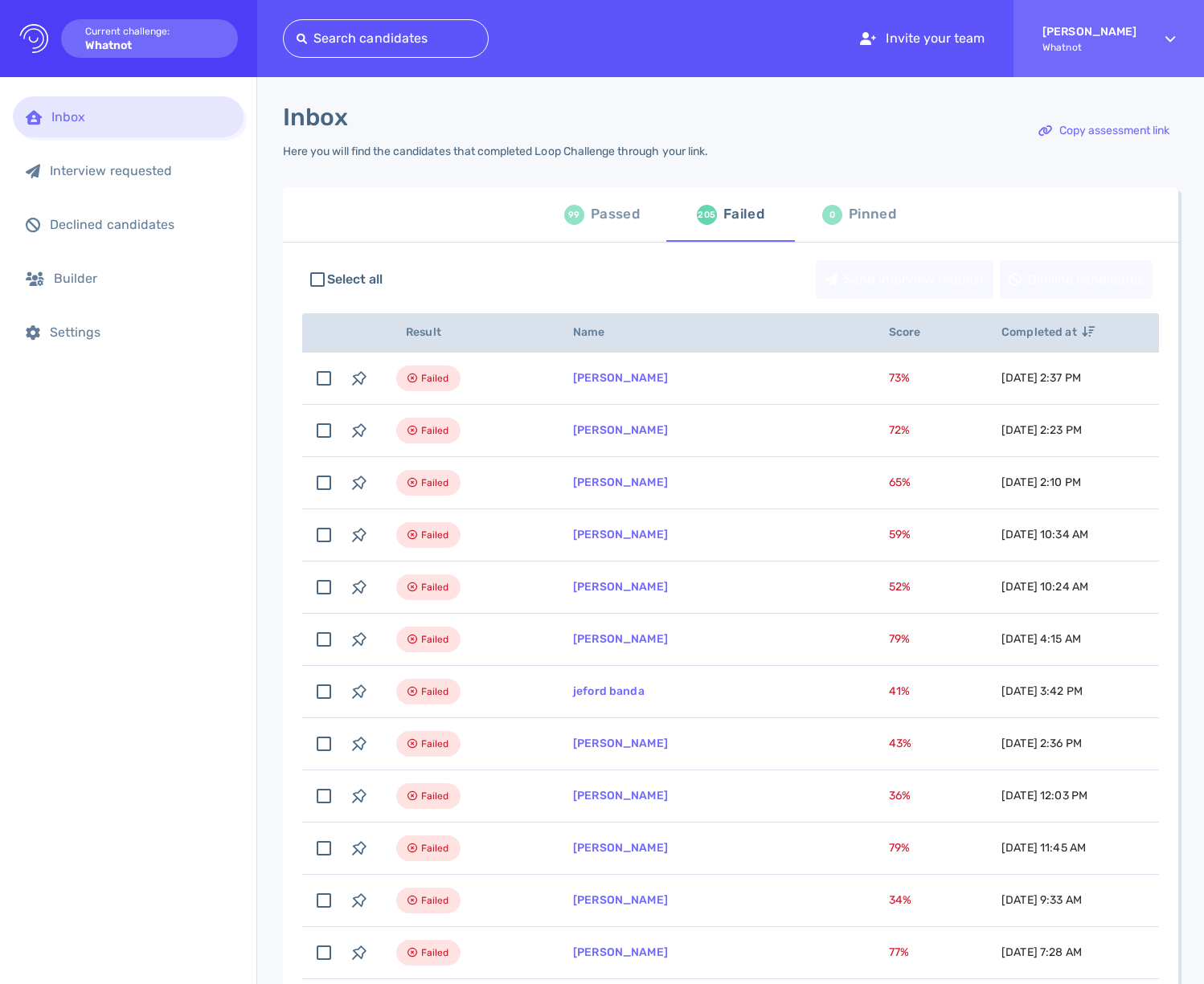
click at [498, 266] on div "Select all Send interview request Decline candidates" at bounding box center [730, 279] width 856 height 55
click at [575, 226] on div "99 Passed" at bounding box center [602, 214] width 76 height 45
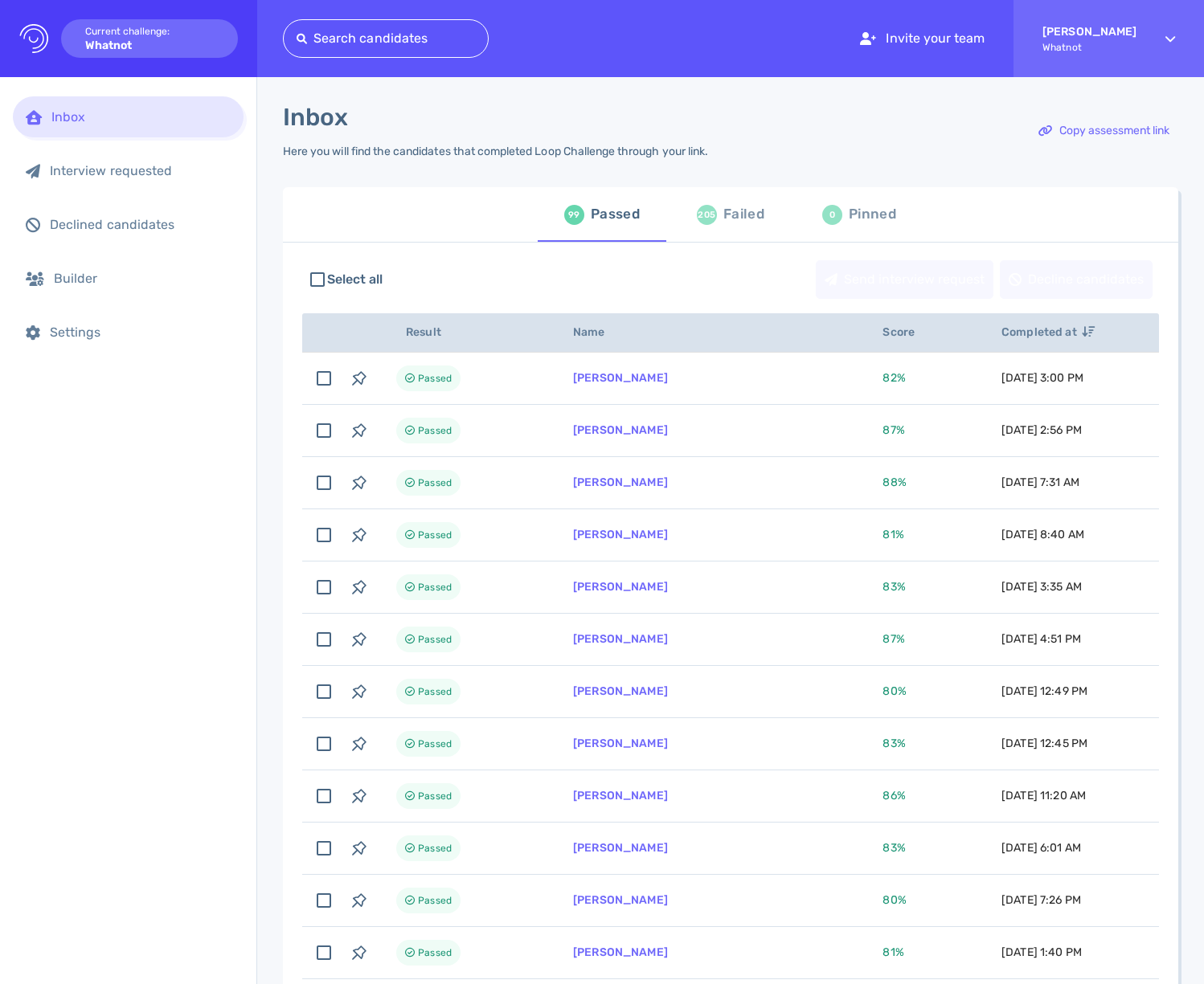
click at [122, 488] on div "Inbox Interview requested Declined candidates Builder Settings" at bounding box center [127, 530] width 256 height 907
